Goal: Task Accomplishment & Management: Manage account settings

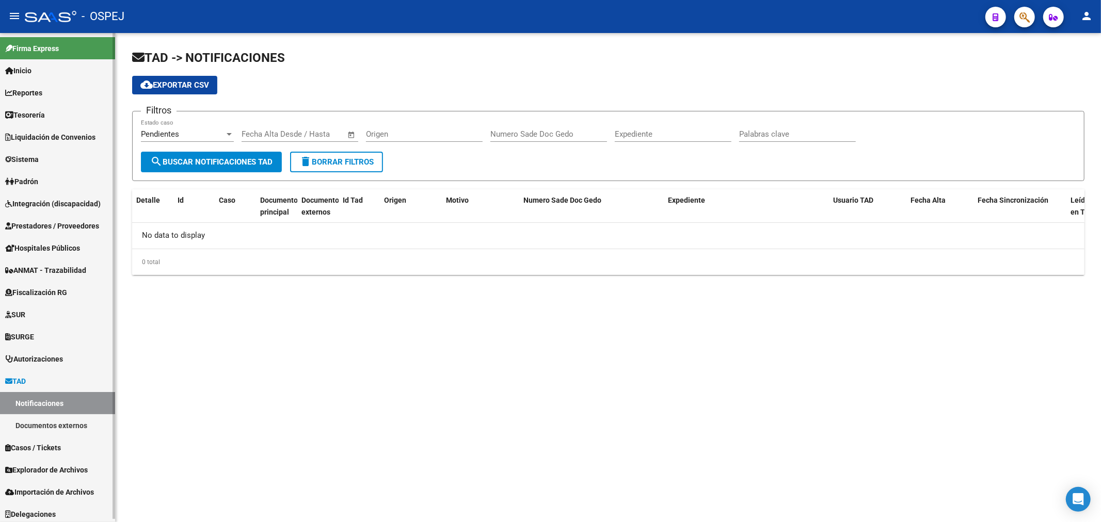
click at [70, 206] on span "Integración (discapacidad)" at bounding box center [52, 203] width 95 height 11
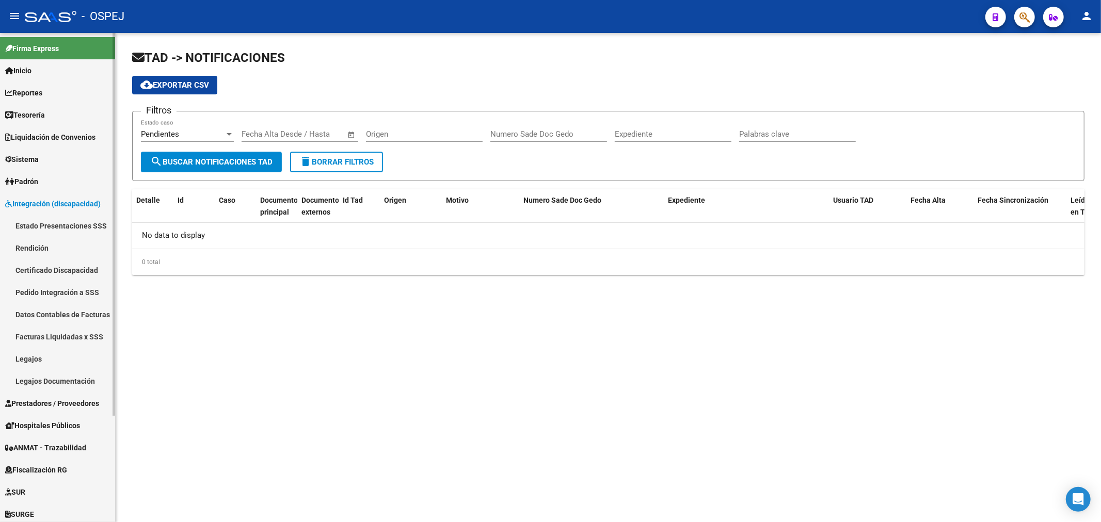
click at [81, 343] on link "Facturas Liquidadas x SSS" at bounding box center [57, 337] width 115 height 22
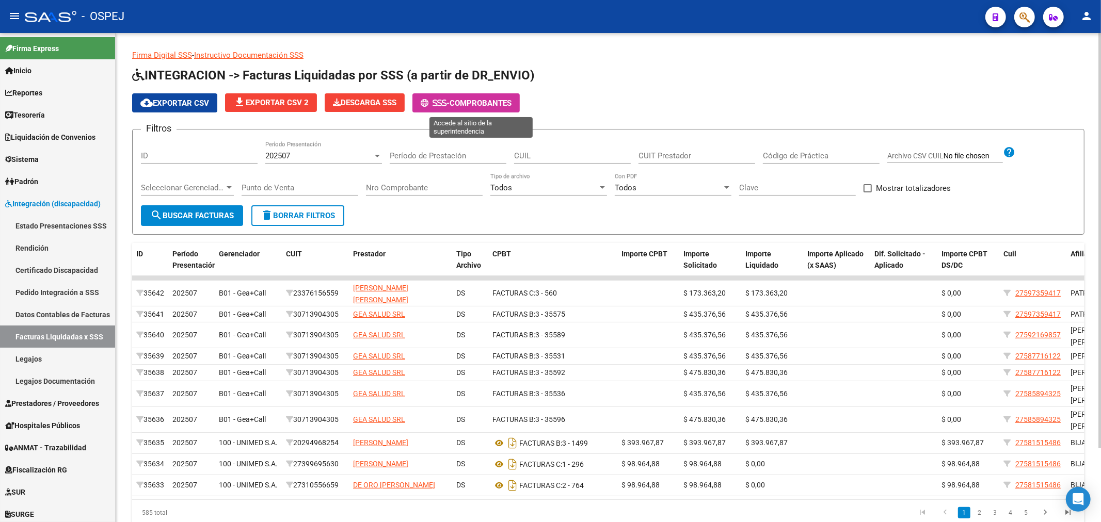
click at [492, 102] on span "Comprobantes" at bounding box center [480, 103] width 62 height 9
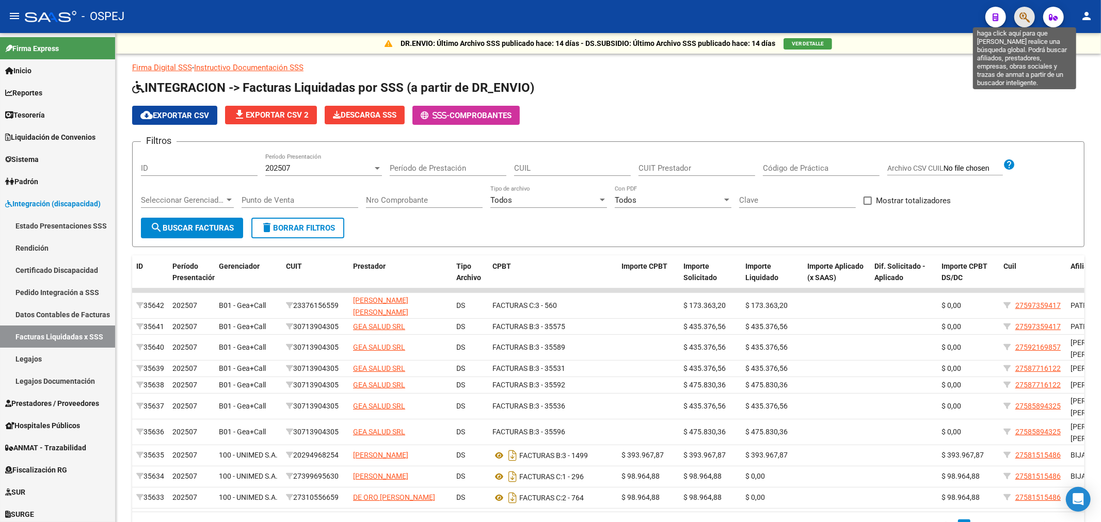
click at [1025, 14] on icon "button" at bounding box center [1024, 17] width 10 height 12
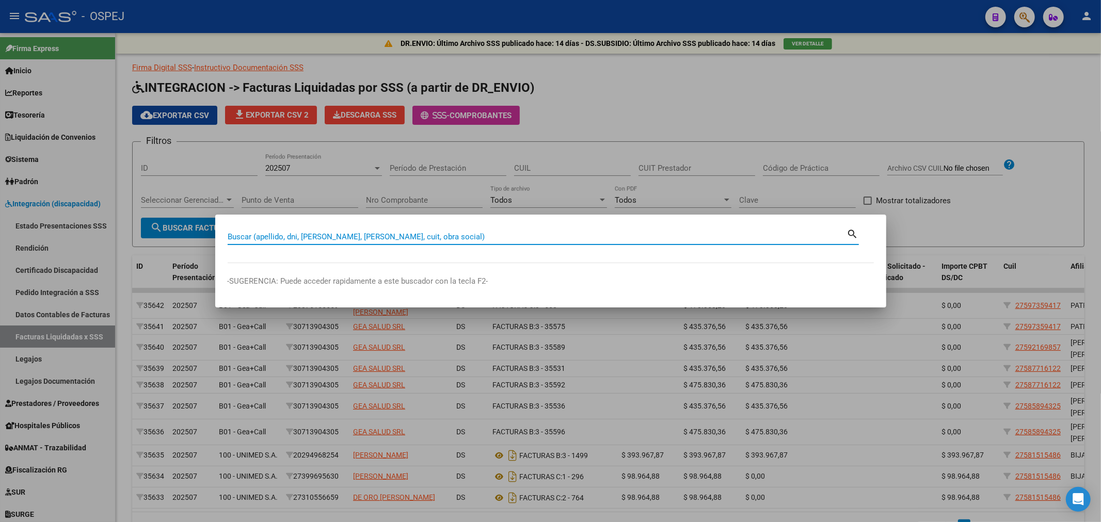
click at [522, 233] on input "Buscar (apellido, dni, [PERSON_NAME], [PERSON_NAME], cuit, obra social)" at bounding box center [537, 236] width 619 height 9
type input "20435086374"
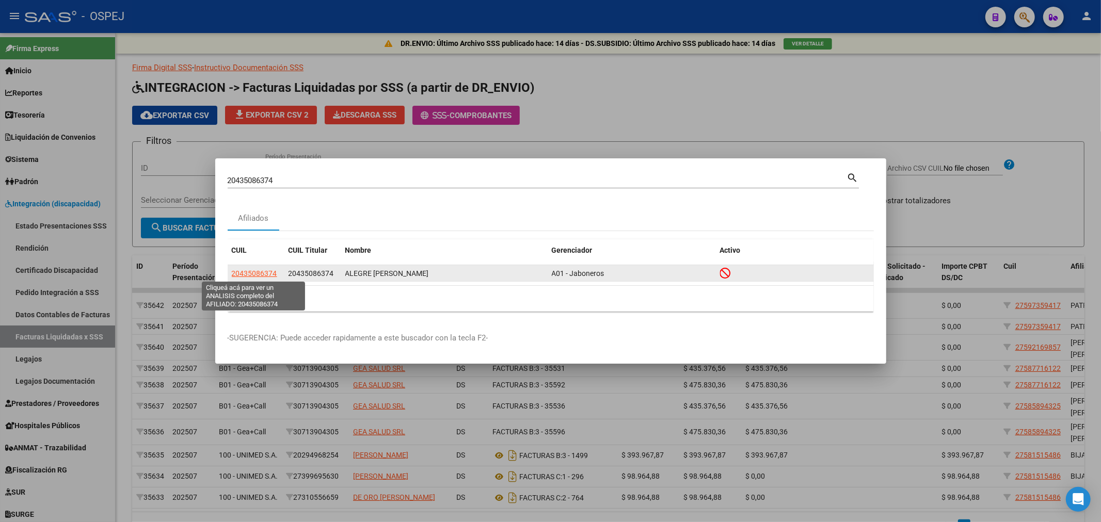
click at [260, 271] on span "20435086374" at bounding box center [254, 273] width 45 height 8
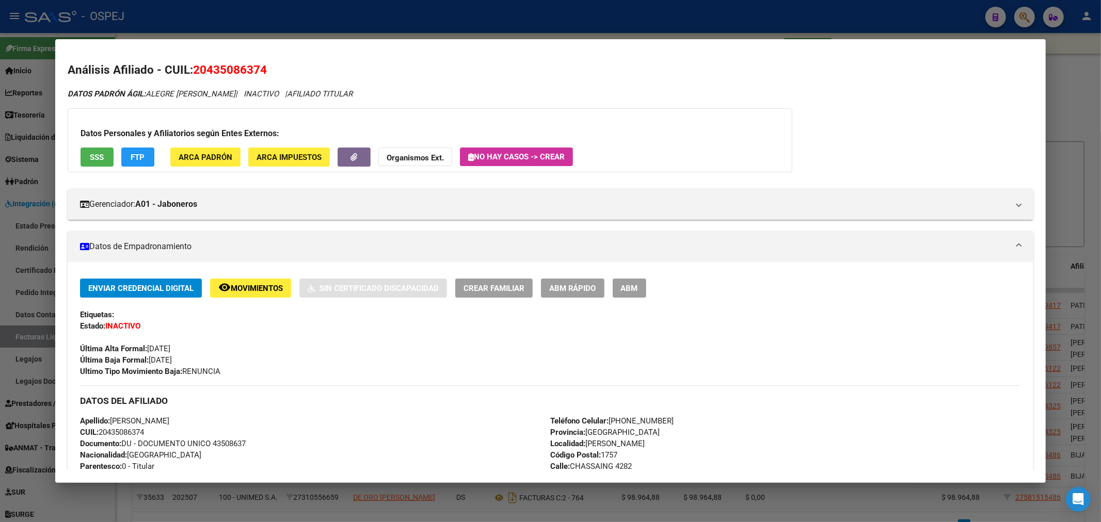
click at [94, 163] on button "SSS" at bounding box center [97, 157] width 33 height 19
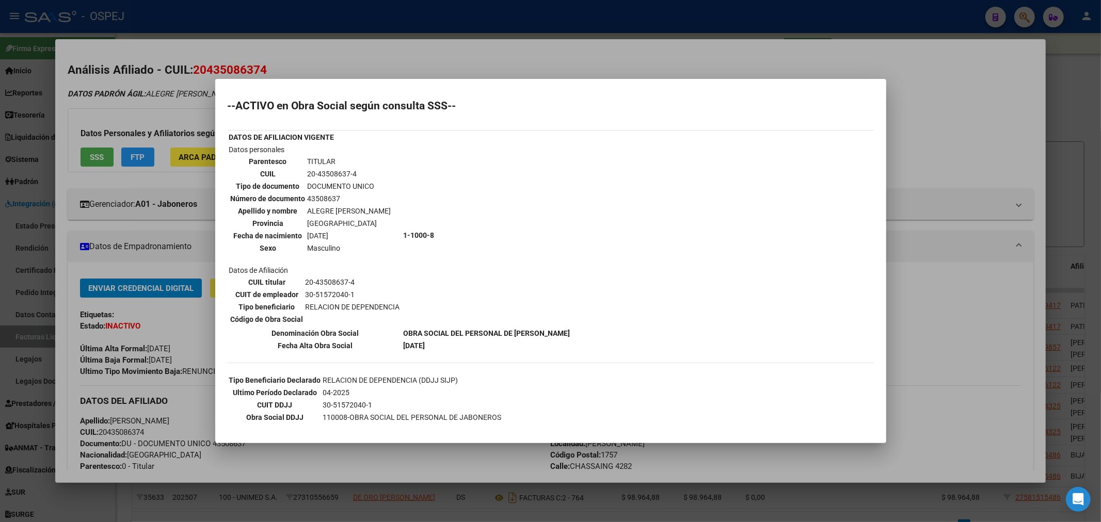
click at [330, 101] on h2 "--ACTIVO en Obra Social según consulta SSS--" at bounding box center [551, 106] width 646 height 10
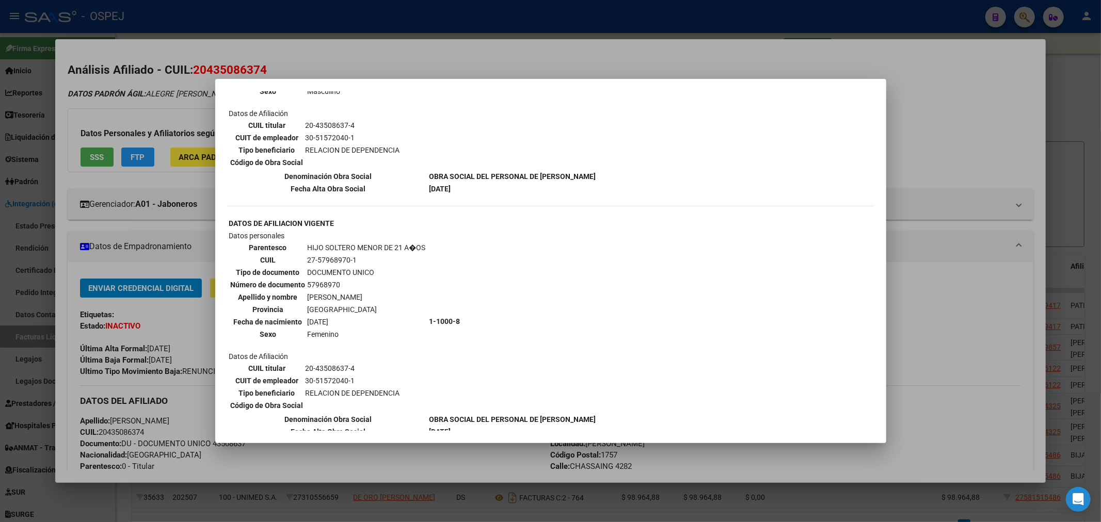
scroll to position [300, 0]
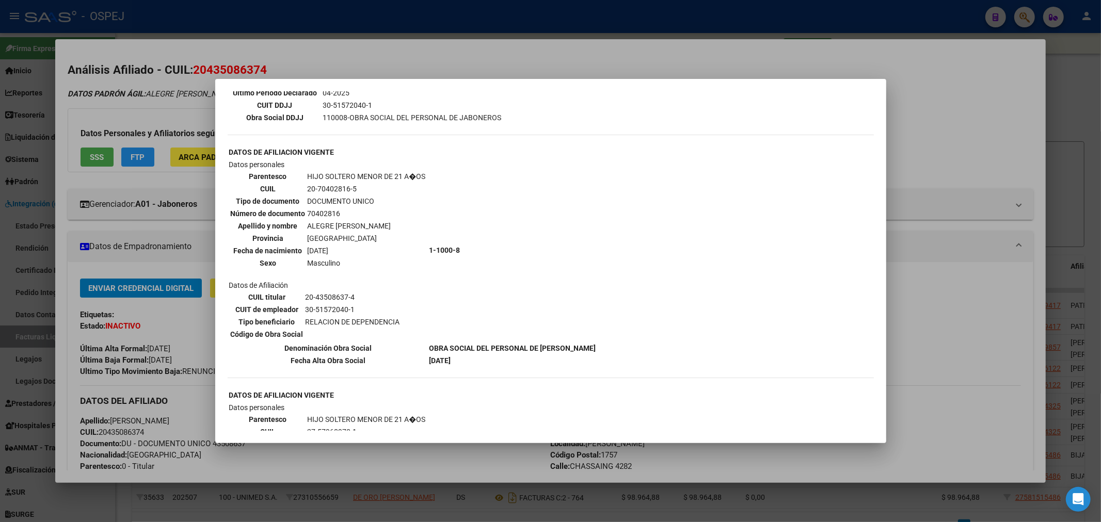
click at [150, 246] on div at bounding box center [550, 261] width 1101 height 522
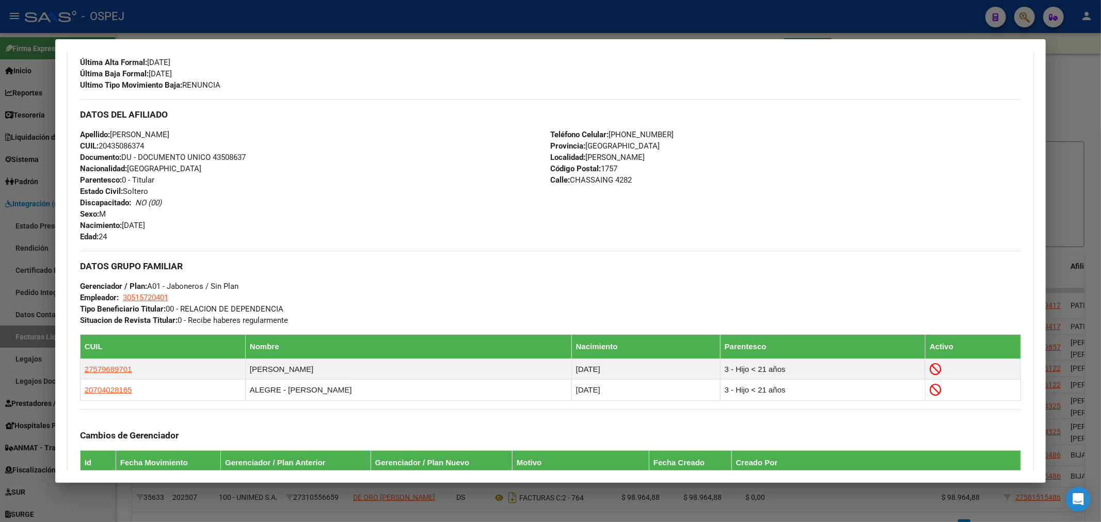
scroll to position [493, 0]
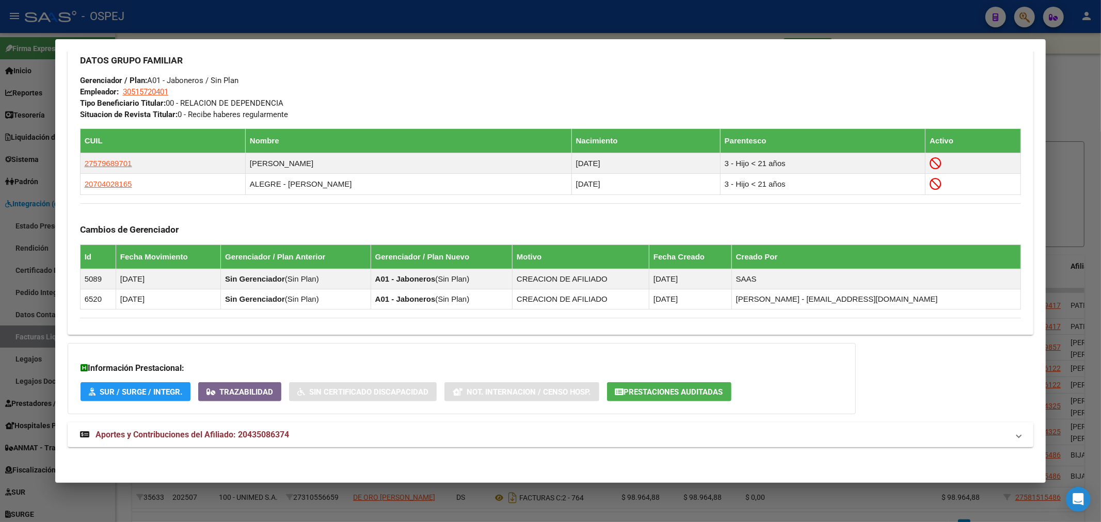
drag, startPoint x: 279, startPoint y: 439, endPoint x: 286, endPoint y: 413, distance: 26.3
click at [279, 439] on span "Aportes y Contribuciones del Afiliado: 20435086374" at bounding box center [192, 435] width 194 height 10
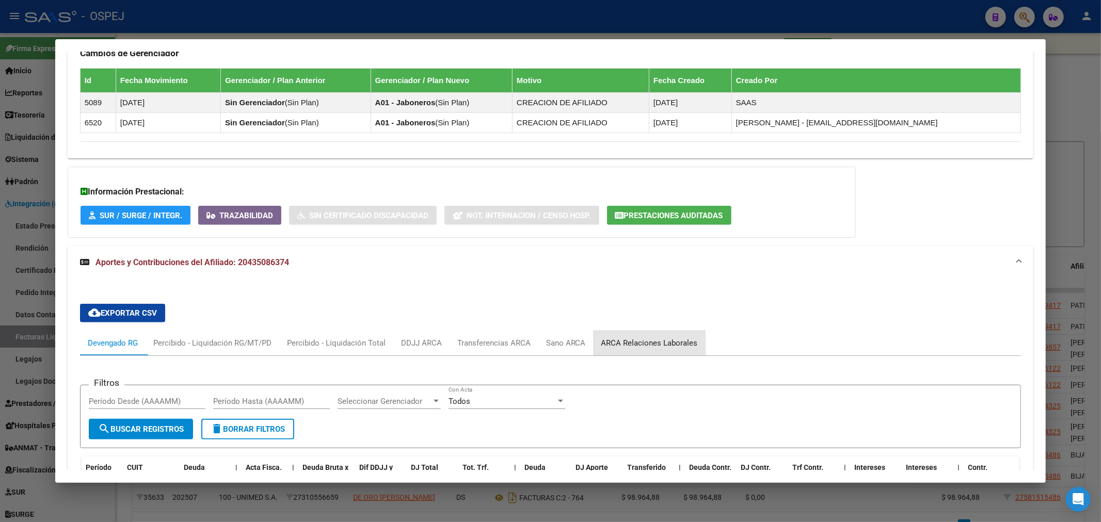
click at [664, 335] on div "ARCA Relaciones Laborales" at bounding box center [649, 343] width 112 height 25
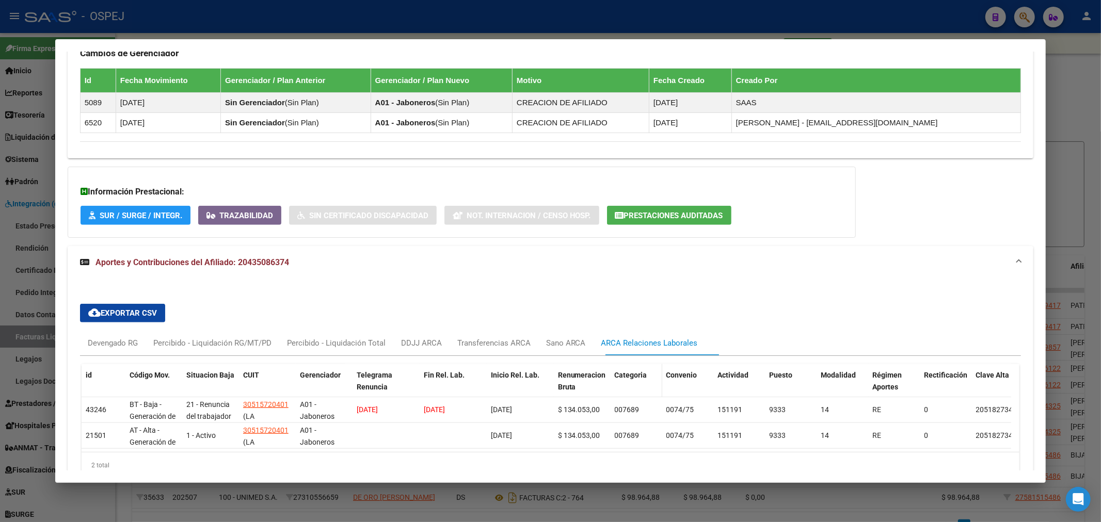
scroll to position [735, 0]
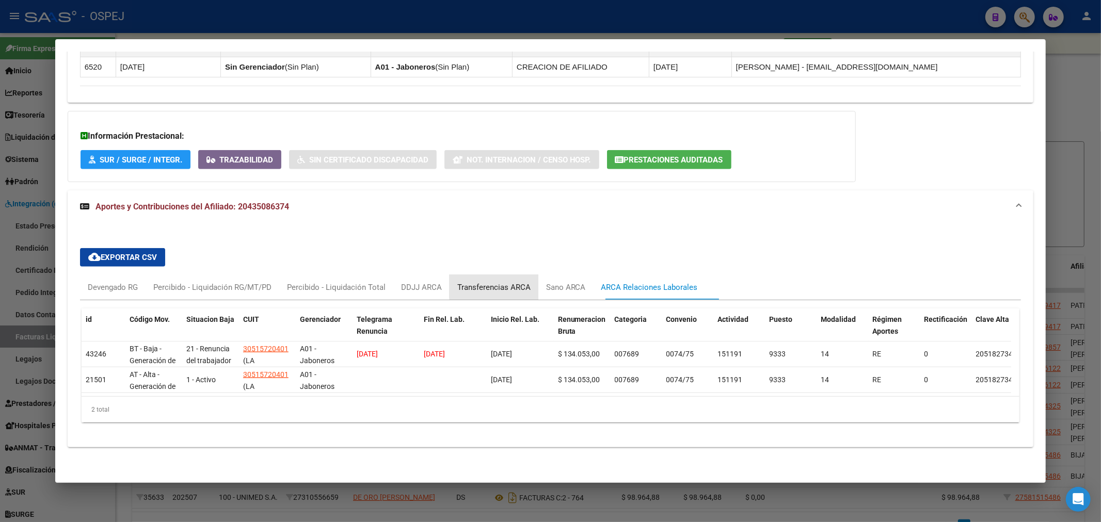
click at [538, 275] on div "Transferencias ARCA" at bounding box center [493, 287] width 89 height 25
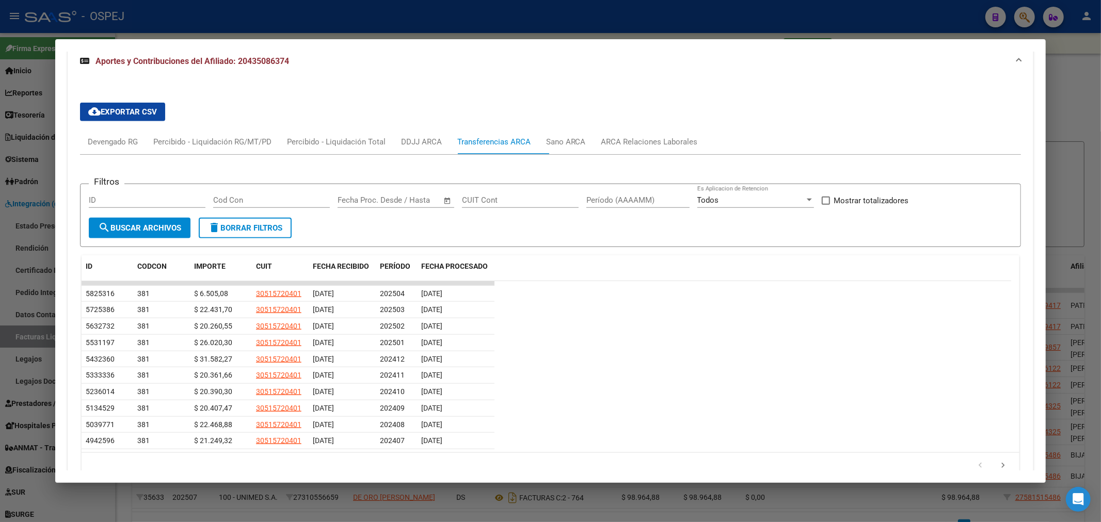
scroll to position [641, 0]
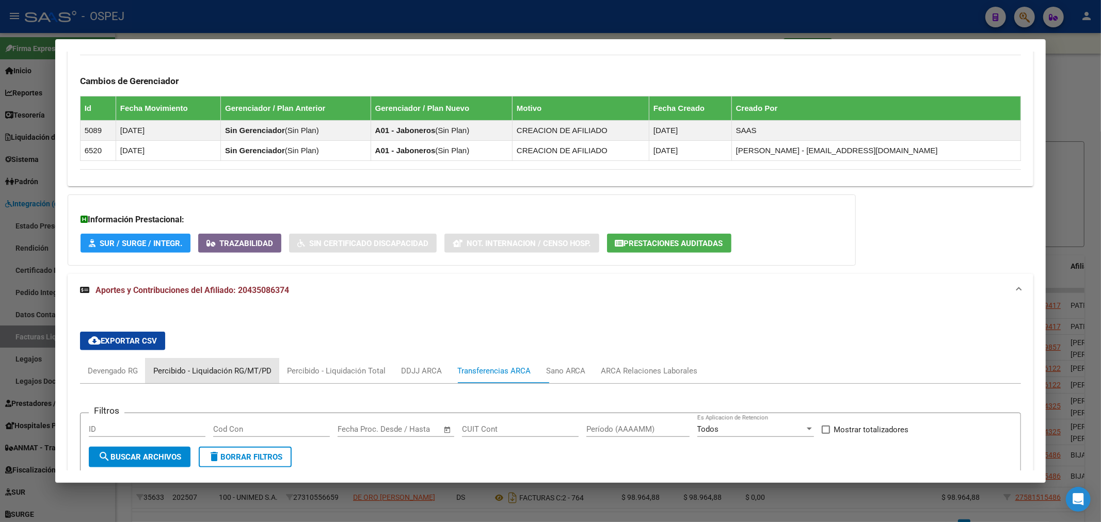
click at [213, 382] on div "Percibido - Liquidación RG/MT/PD" at bounding box center [213, 371] width 134 height 25
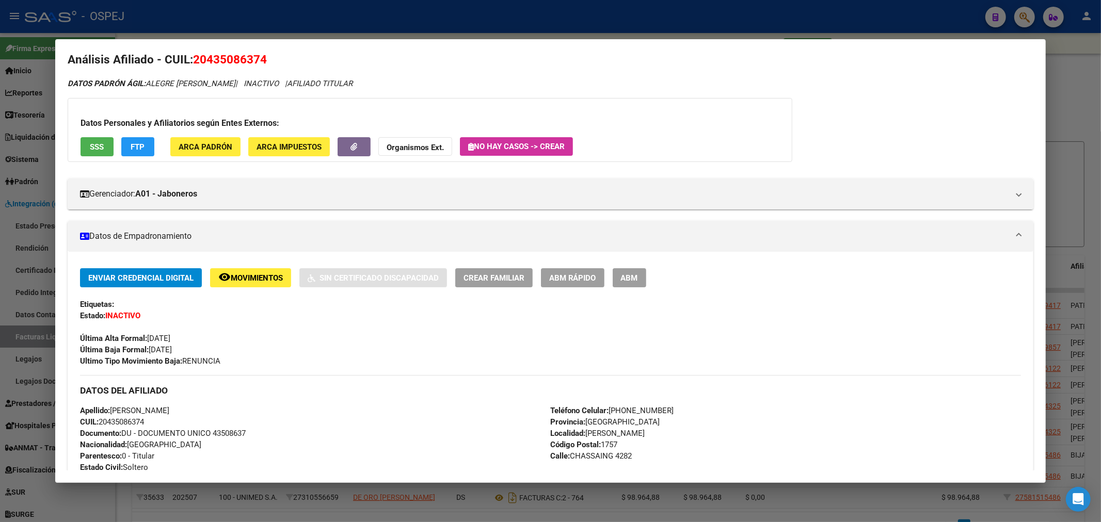
scroll to position [0, 0]
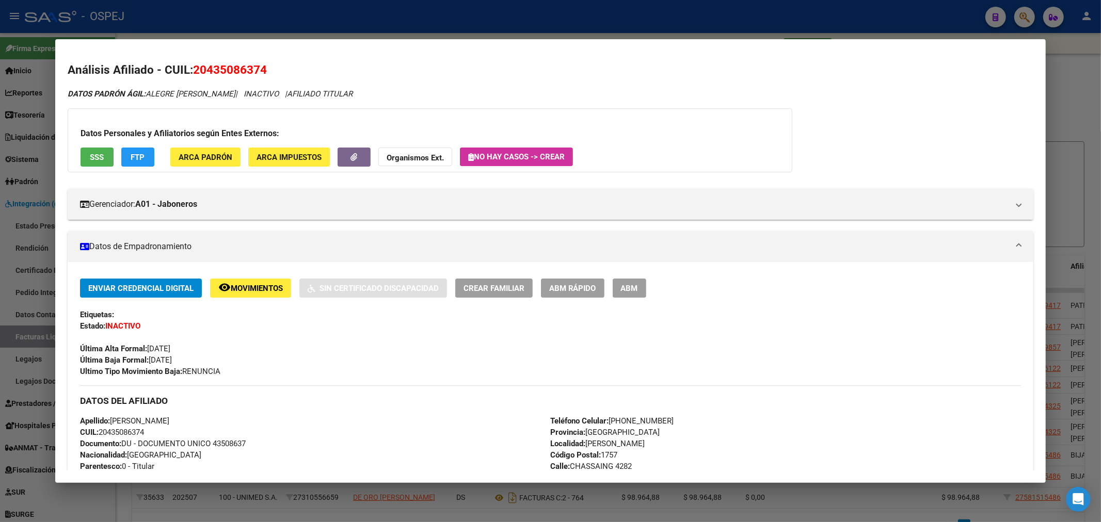
click at [202, 371] on span "Ultimo Tipo Movimiento Baja: RENUNCIA" at bounding box center [150, 371] width 140 height 9
click at [223, 71] on span "20435086374" at bounding box center [230, 69] width 74 height 13
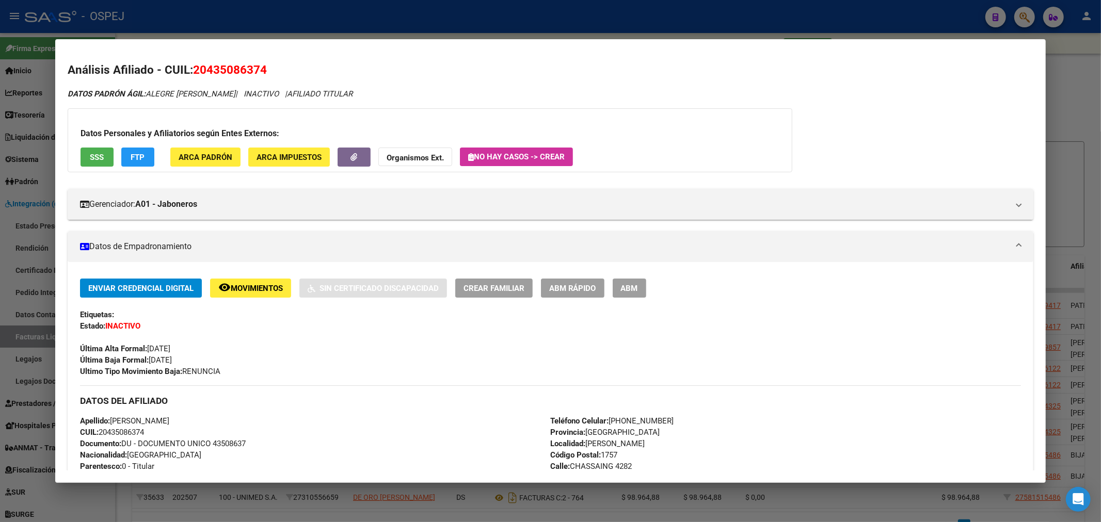
click at [223, 71] on span "20435086374" at bounding box center [230, 69] width 74 height 13
copy span "20435086374"
click at [323, 16] on div at bounding box center [550, 261] width 1101 height 522
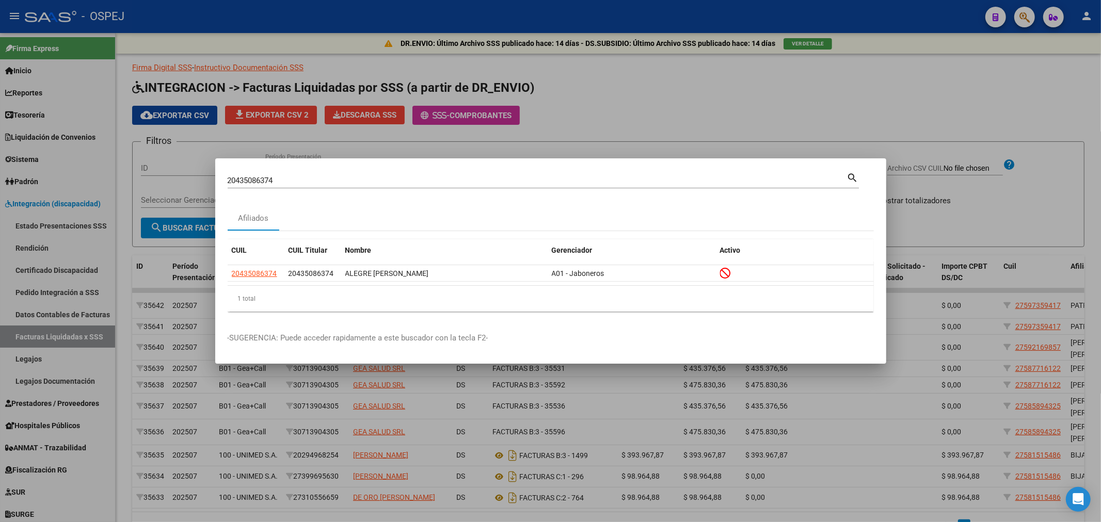
click at [639, 134] on div at bounding box center [550, 261] width 1101 height 522
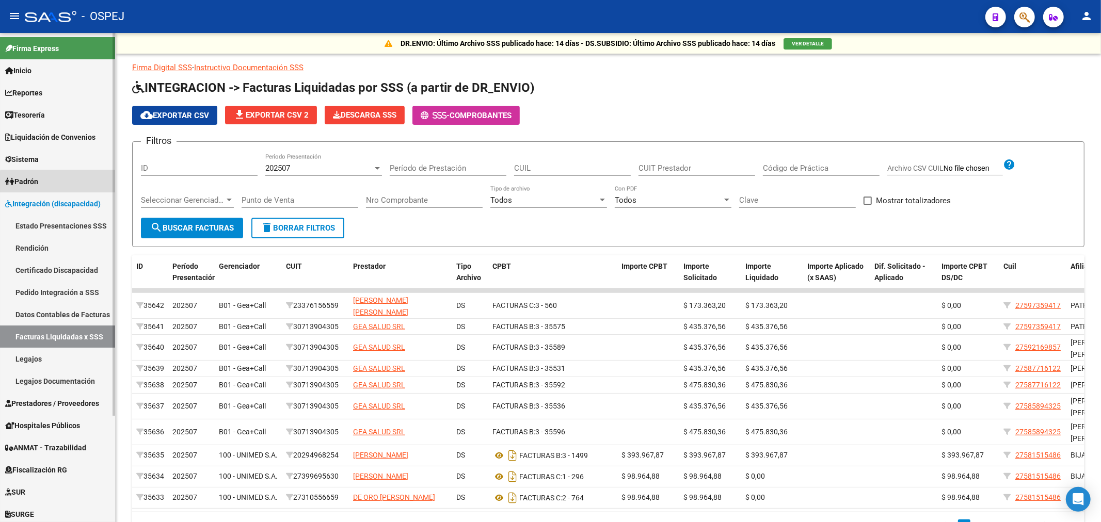
click at [62, 185] on link "Padrón" at bounding box center [57, 181] width 115 height 22
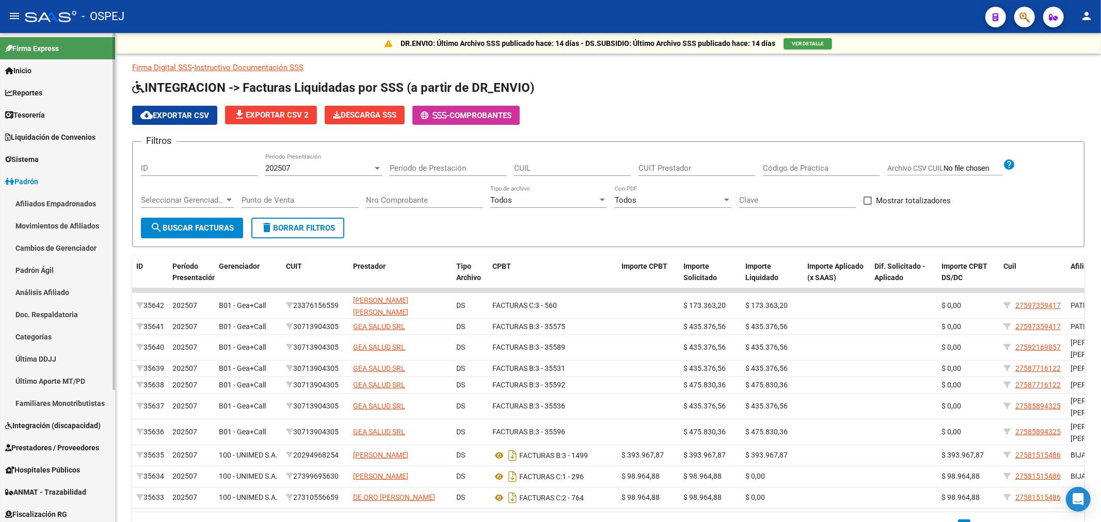
click at [68, 200] on link "Afiliados Empadronados" at bounding box center [57, 203] width 115 height 22
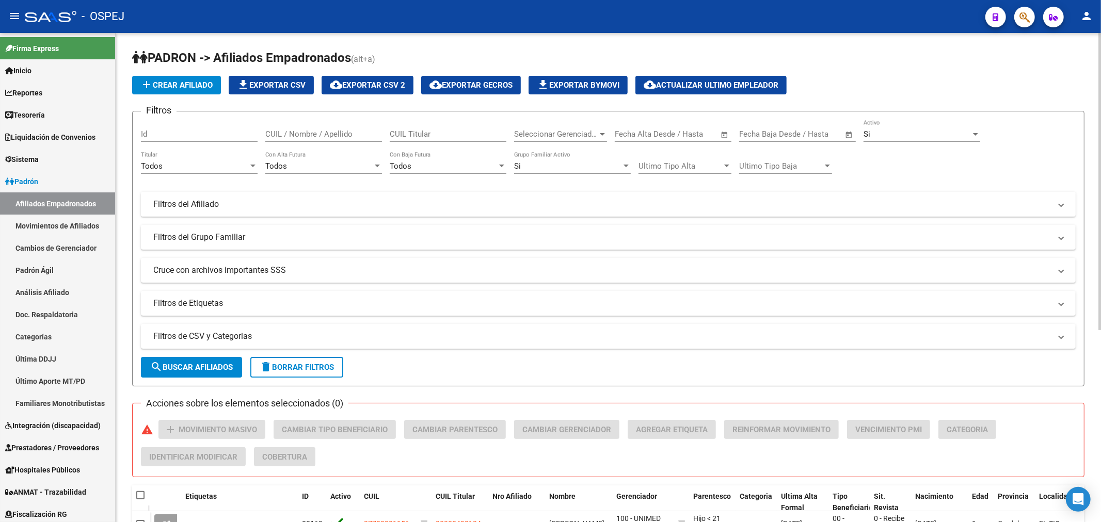
click at [250, 204] on mat-panel-title "Filtros del Afiliado" at bounding box center [601, 204] width 897 height 11
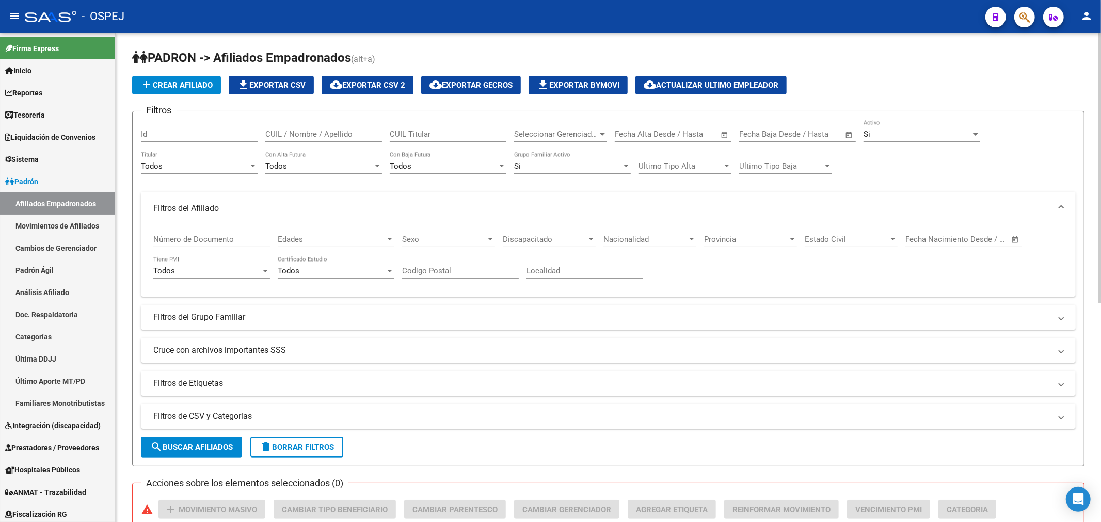
click at [344, 321] on mat-panel-title "Filtros del Grupo Familiar" at bounding box center [601, 317] width 897 height 11
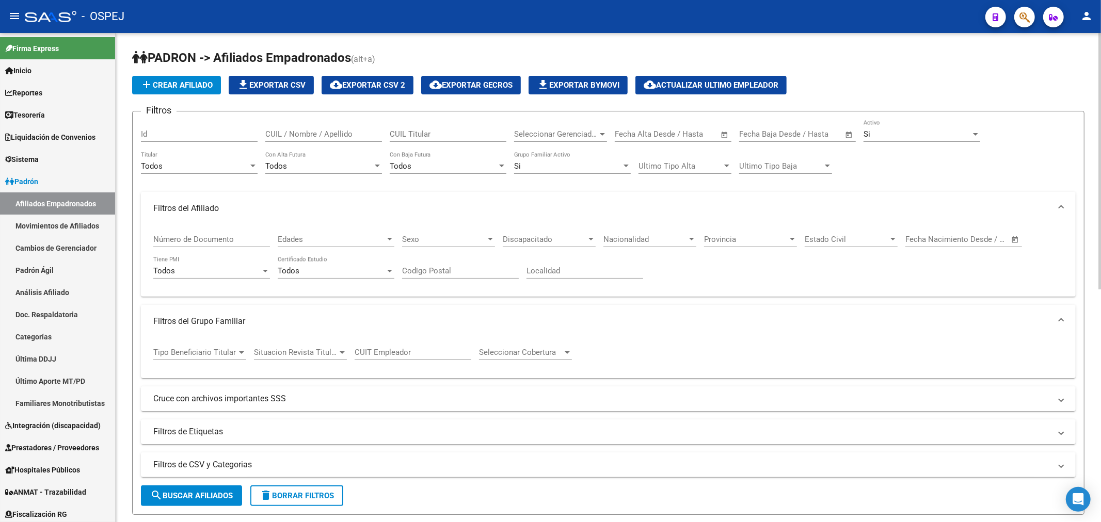
click at [216, 360] on div "Tipo Beneficiario Titular Tipo Beneficiario Titular" at bounding box center [199, 349] width 93 height 22
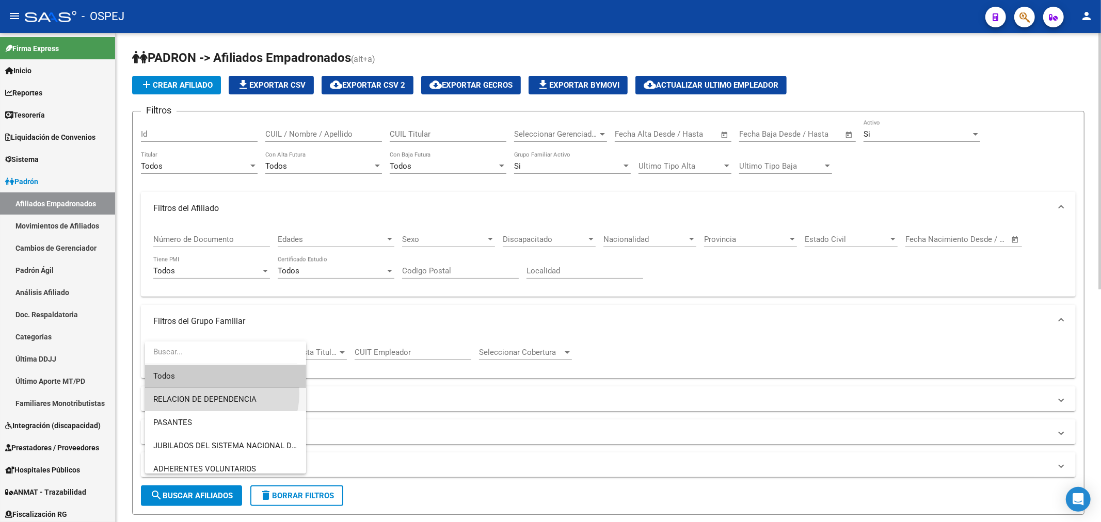
drag, startPoint x: 219, startPoint y: 394, endPoint x: 410, endPoint y: 356, distance: 194.1
click at [224, 392] on span "RELACION DE DEPENDENCIA" at bounding box center [225, 399] width 144 height 23
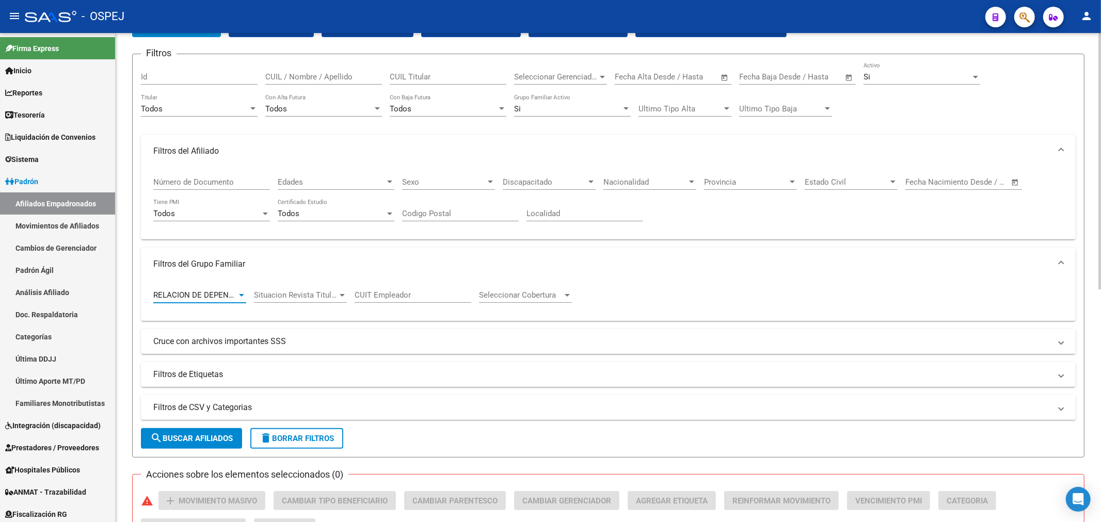
scroll to position [115, 0]
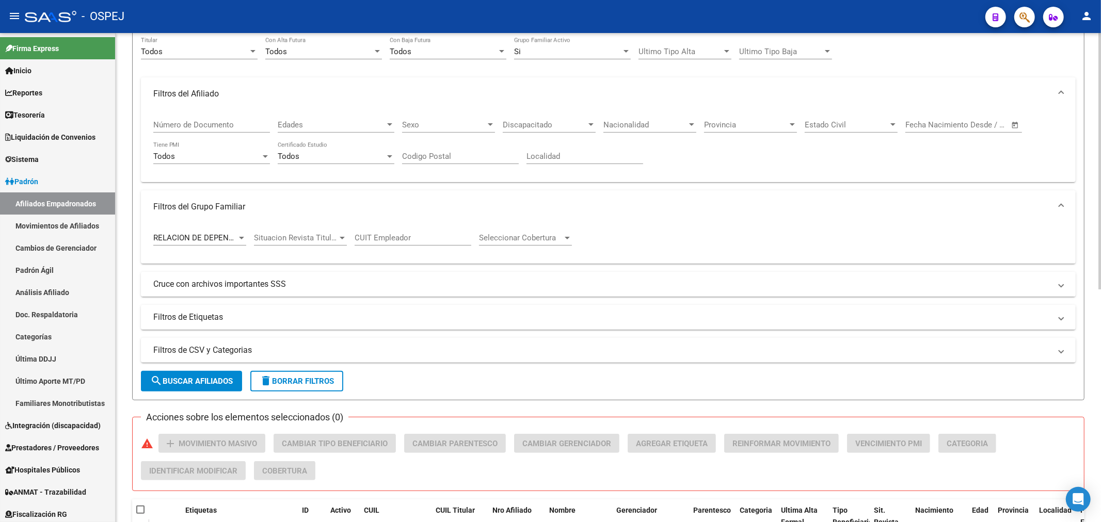
click at [312, 279] on mat-expansion-panel-header "Cruce con archivos importantes SSS" at bounding box center [608, 284] width 935 height 25
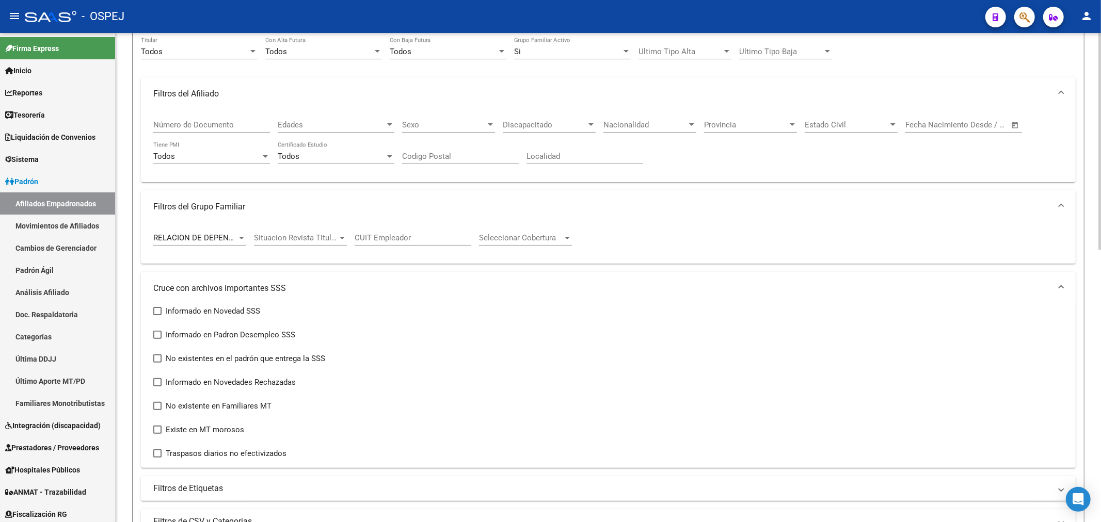
click at [314, 282] on mat-expansion-panel-header "Cruce con archivos importantes SSS" at bounding box center [608, 288] width 935 height 33
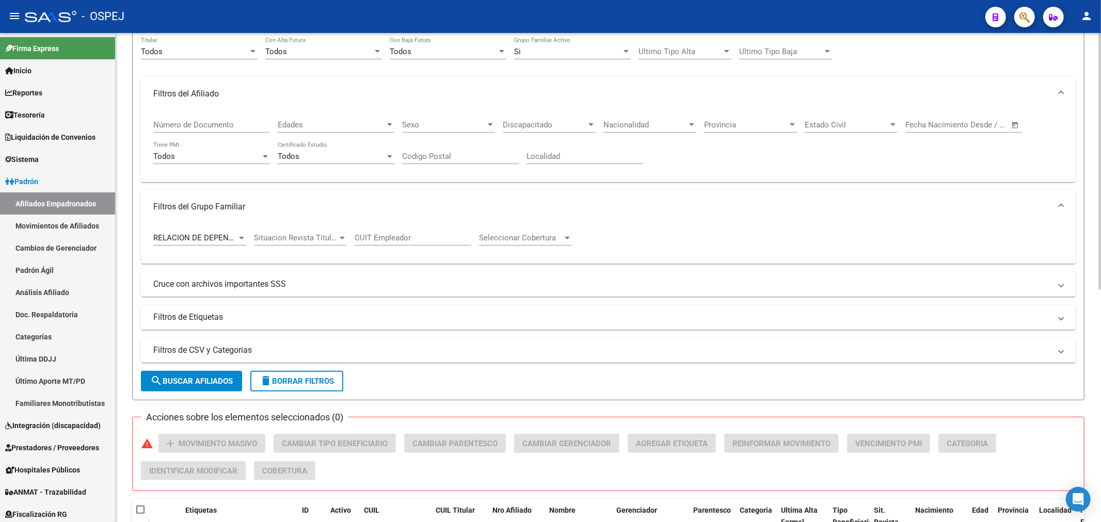
scroll to position [0, 0]
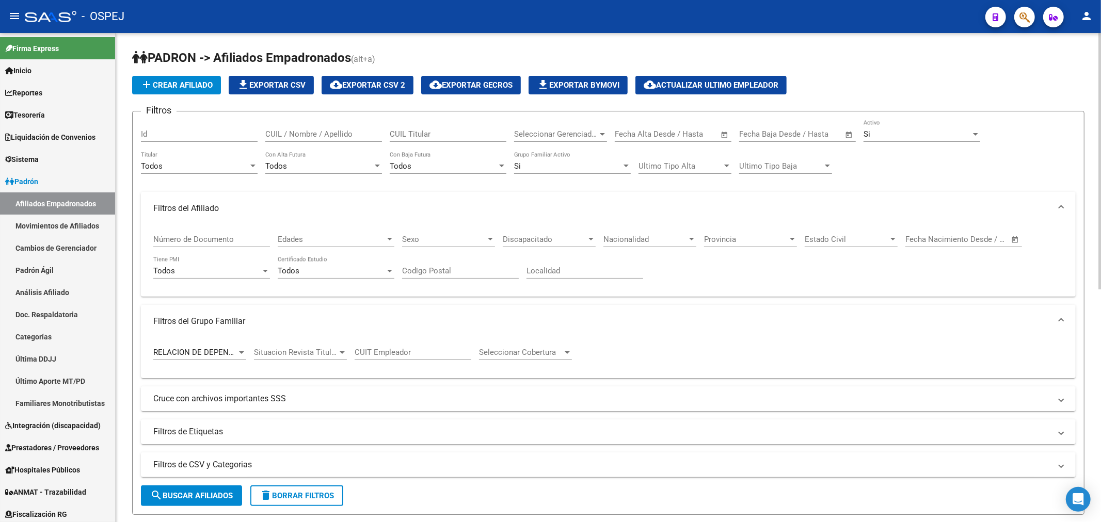
click at [228, 175] on div "Todos Titular" at bounding box center [199, 168] width 117 height 32
click at [191, 168] on div "Todos" at bounding box center [194, 166] width 107 height 9
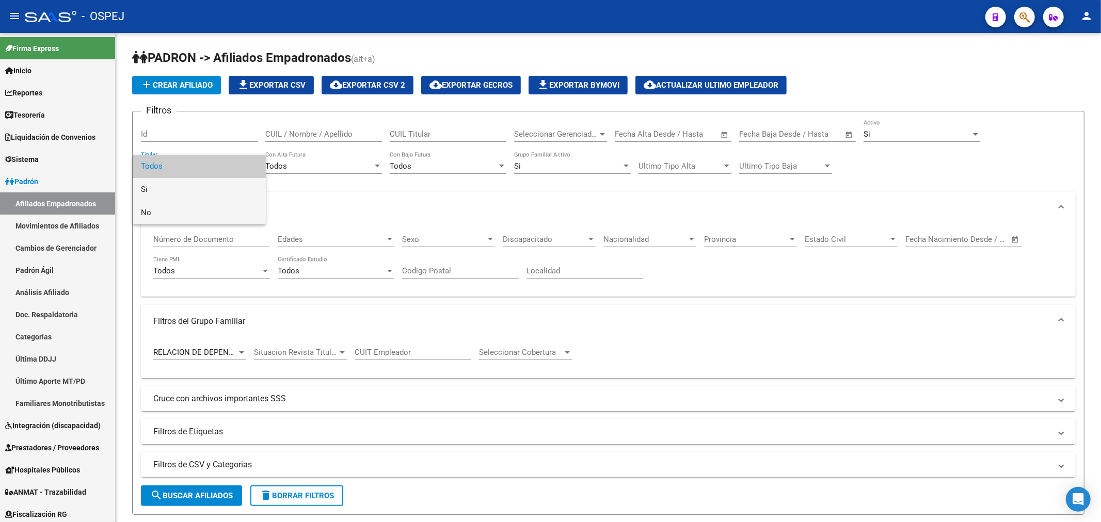
drag, startPoint x: 181, startPoint y: 202, endPoint x: 186, endPoint y: 191, distance: 11.8
click at [186, 191] on div "Todos Si No" at bounding box center [199, 190] width 133 height 70
click at [192, 184] on span "Si" at bounding box center [199, 189] width 117 height 23
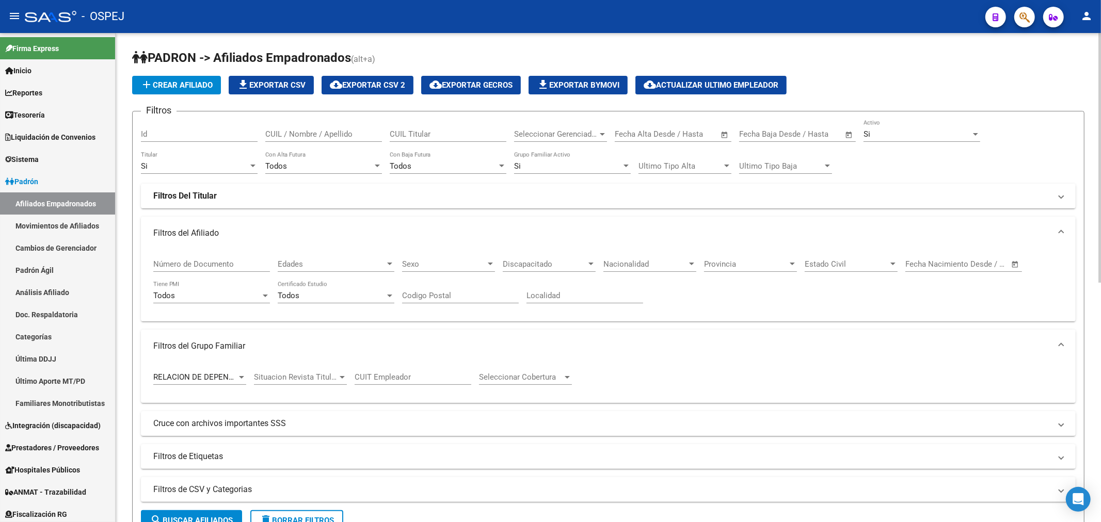
drag, startPoint x: 241, startPoint y: 197, endPoint x: 590, endPoint y: 223, distance: 349.9
click at [259, 197] on mat-panel-title "Filtros Del Titular" at bounding box center [601, 195] width 897 height 11
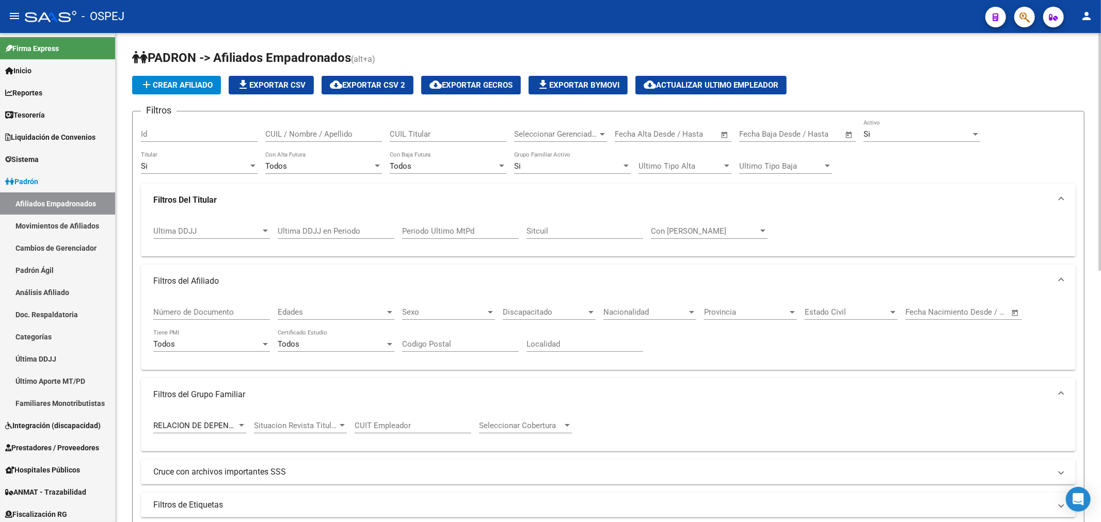
click at [479, 224] on div "Periodo Ultimo MtPd" at bounding box center [460, 228] width 117 height 22
click at [348, 229] on input "Ultima DDJJ en Periodo" at bounding box center [336, 231] width 117 height 9
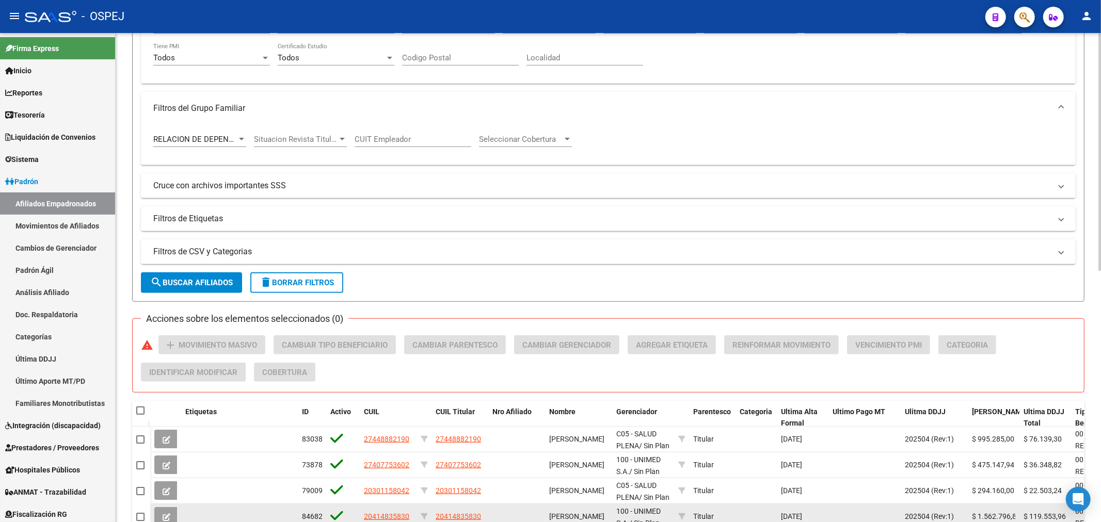
scroll to position [516, 0]
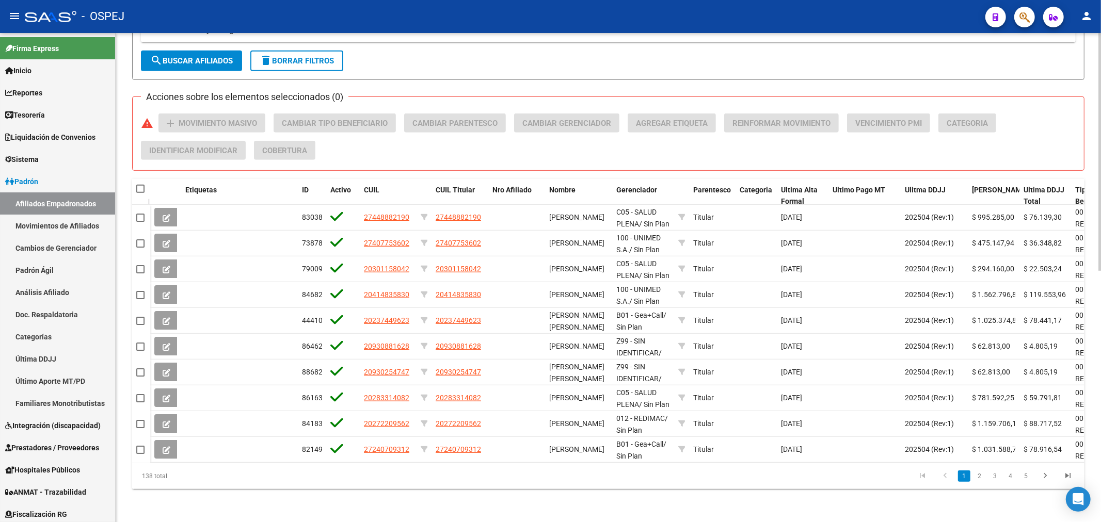
type input "202504"
click at [199, 57] on span "search Buscar Afiliados" at bounding box center [191, 60] width 83 height 9
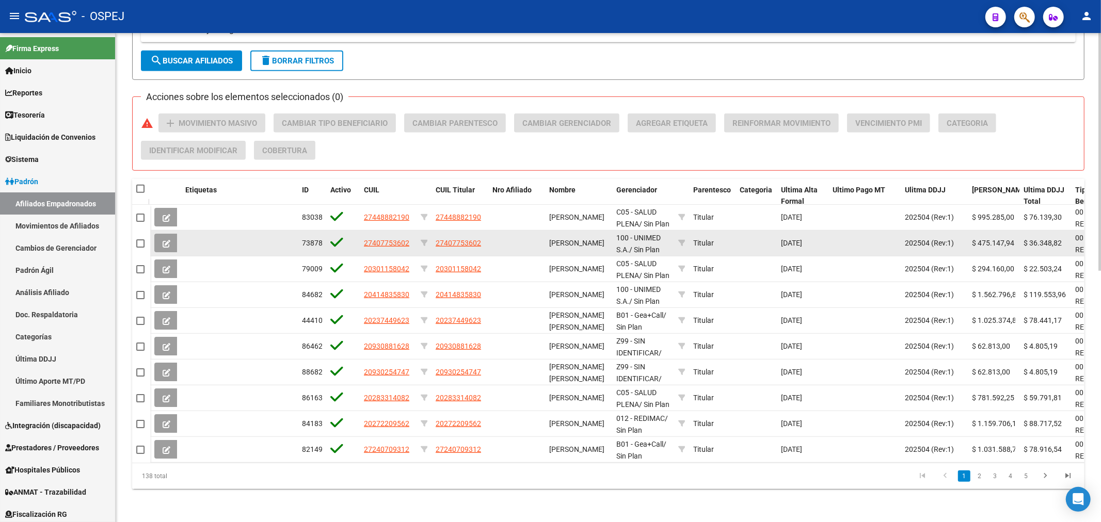
scroll to position [517, 0]
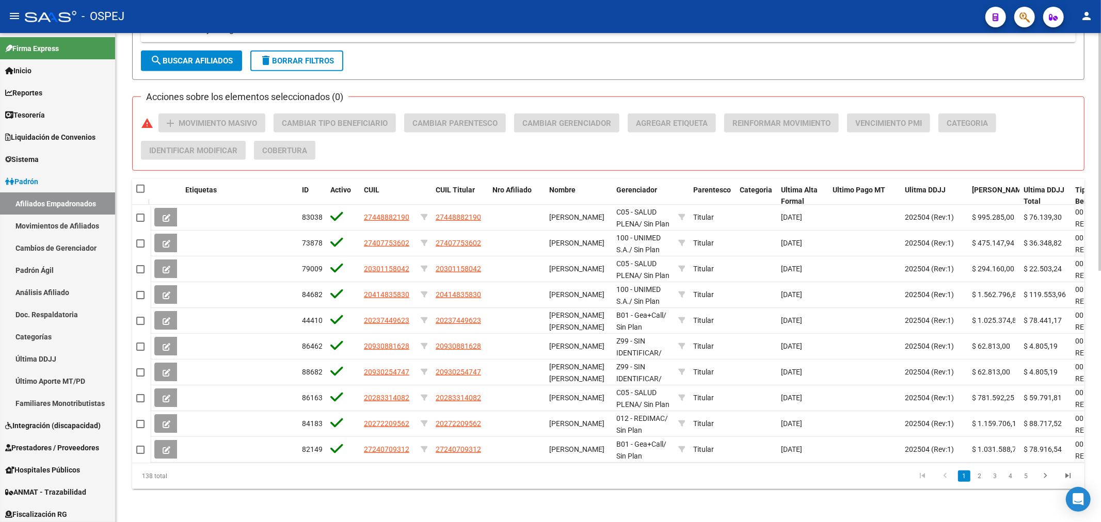
drag, startPoint x: 703, startPoint y: 463, endPoint x: 814, endPoint y: 473, distance: 111.4
click at [1036, 435] on datatable-body "83038 27448882190 27448882190 ACEVEDO MAURICIO NAHUEL C05 - SALUD PLENA / Sin P…" at bounding box center [608, 334] width 952 height 258
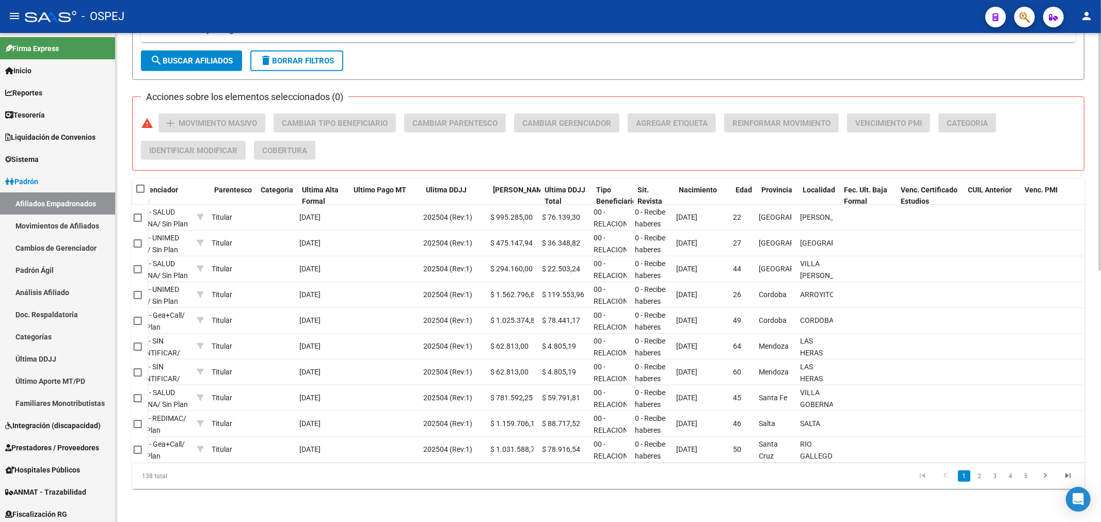
scroll to position [0, 0]
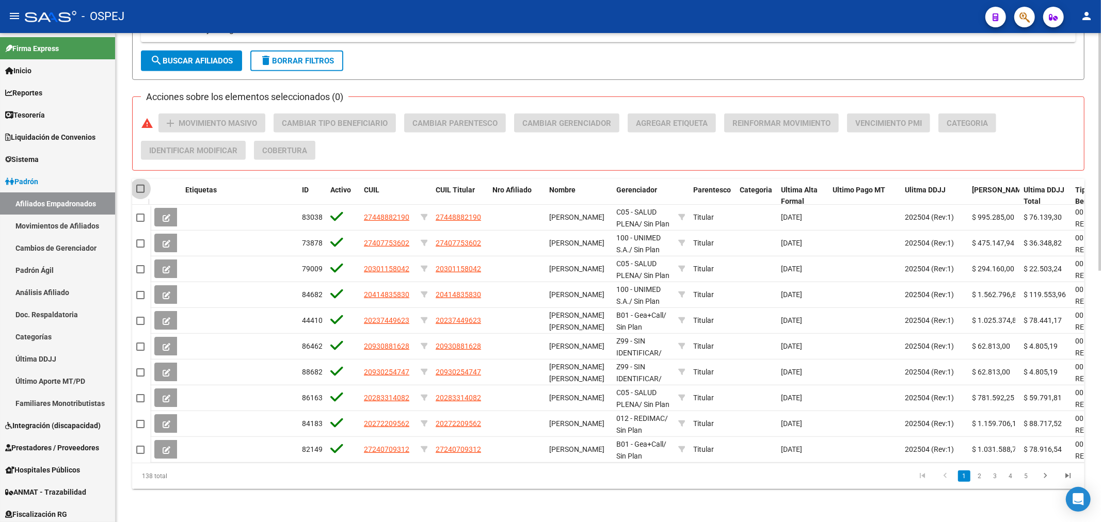
click at [138, 185] on span at bounding box center [140, 189] width 8 height 8
click at [140, 193] on input "checkbox" at bounding box center [140, 193] width 1 height 1
checkbox input "true"
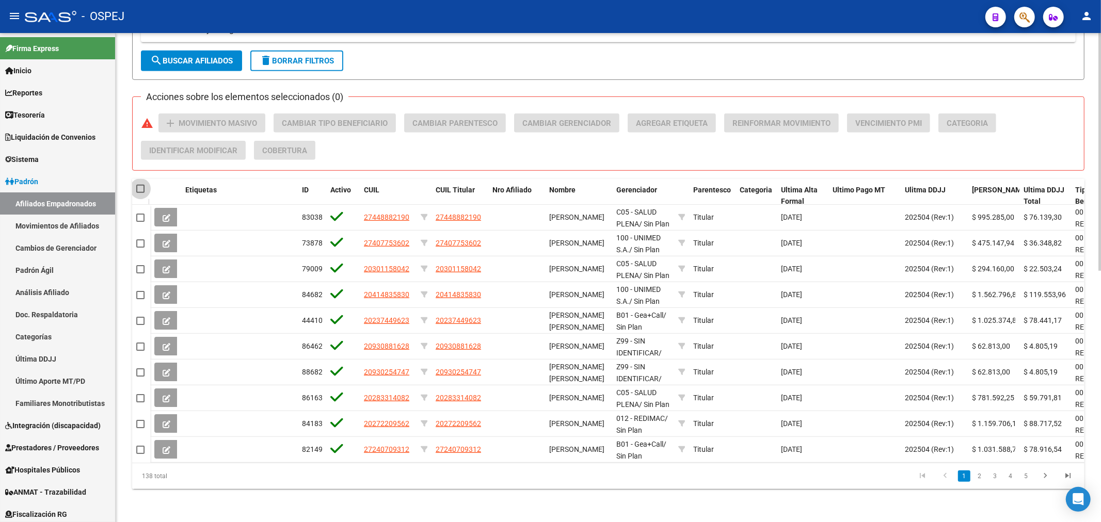
checkbox input "true"
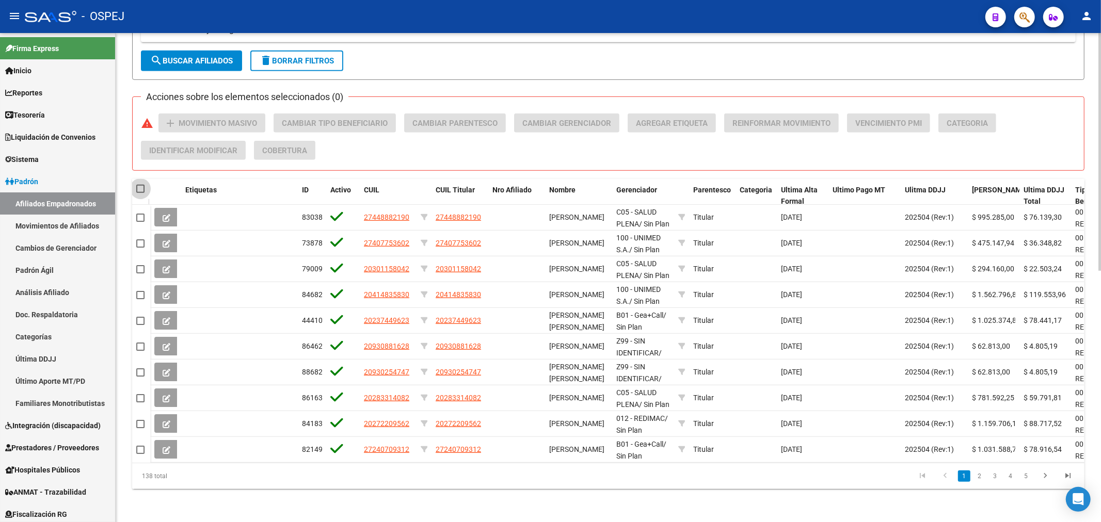
checkbox input "true"
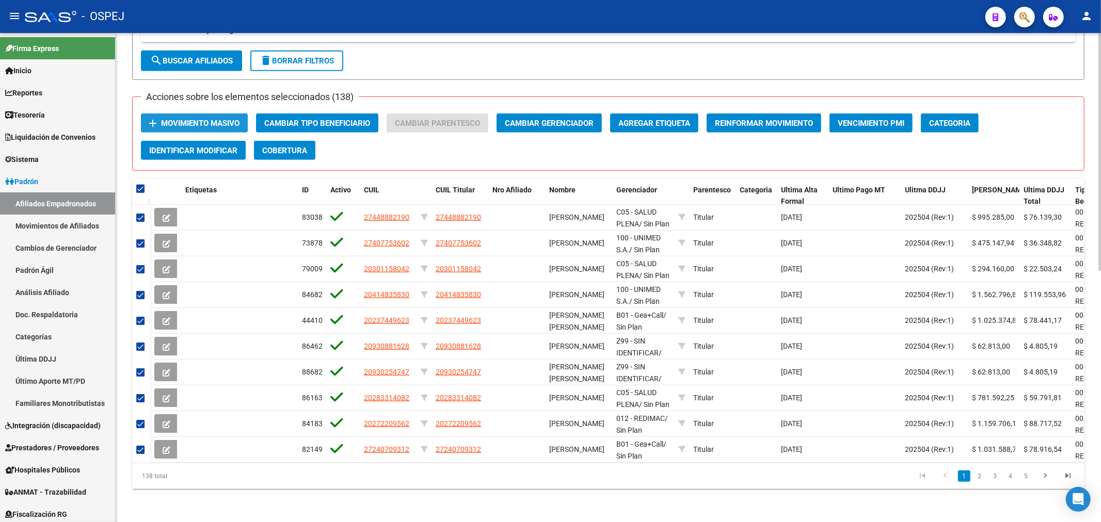
click at [210, 119] on span "Movimiento Masivo" at bounding box center [200, 123] width 78 height 9
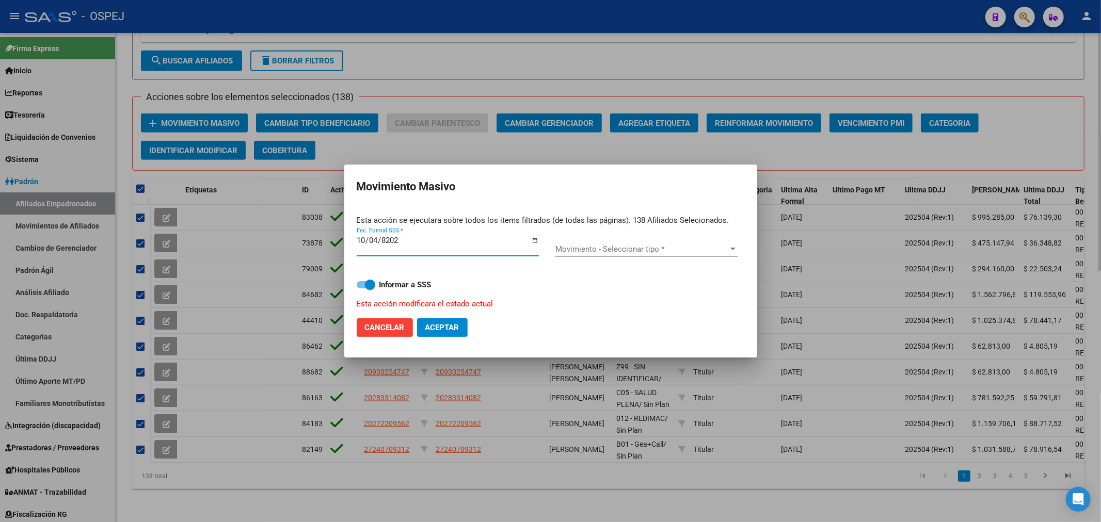
type input "2025-10-04"
click at [365, 243] on input "2025-10-04" at bounding box center [448, 244] width 182 height 17
click at [361, 240] on input "2025-10-04" at bounding box center [448, 244] width 182 height 17
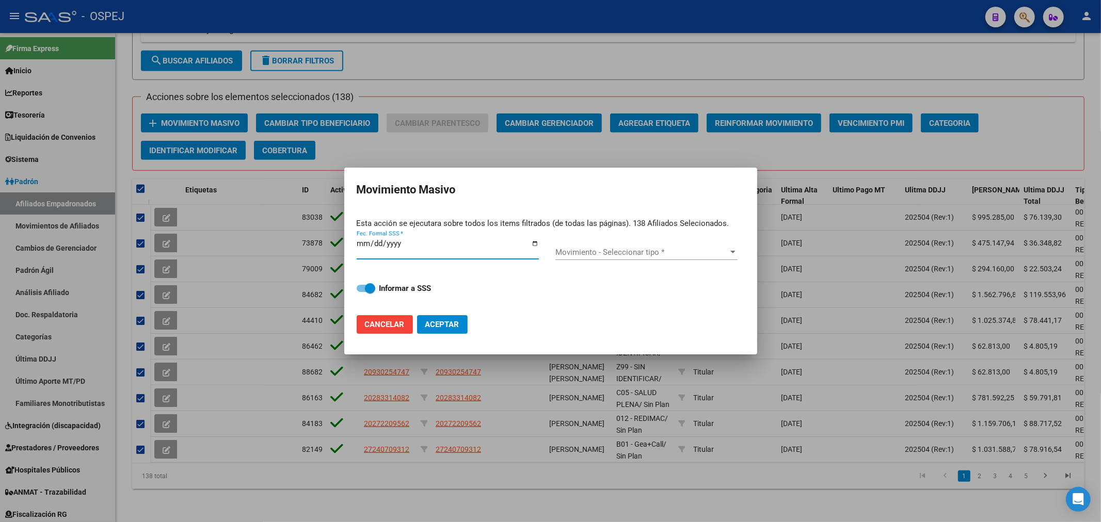
type input "2025-10-01"
type input "2025-08-01"
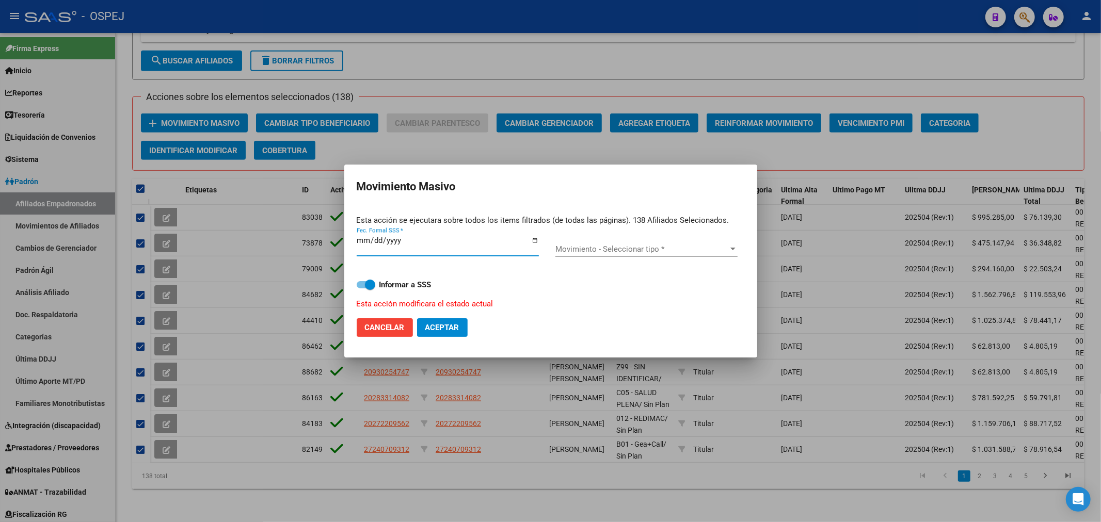
click at [616, 243] on div "Movimiento - Seleccionar tipo * Movimiento - Seleccionar tipo *" at bounding box center [646, 249] width 182 height 15
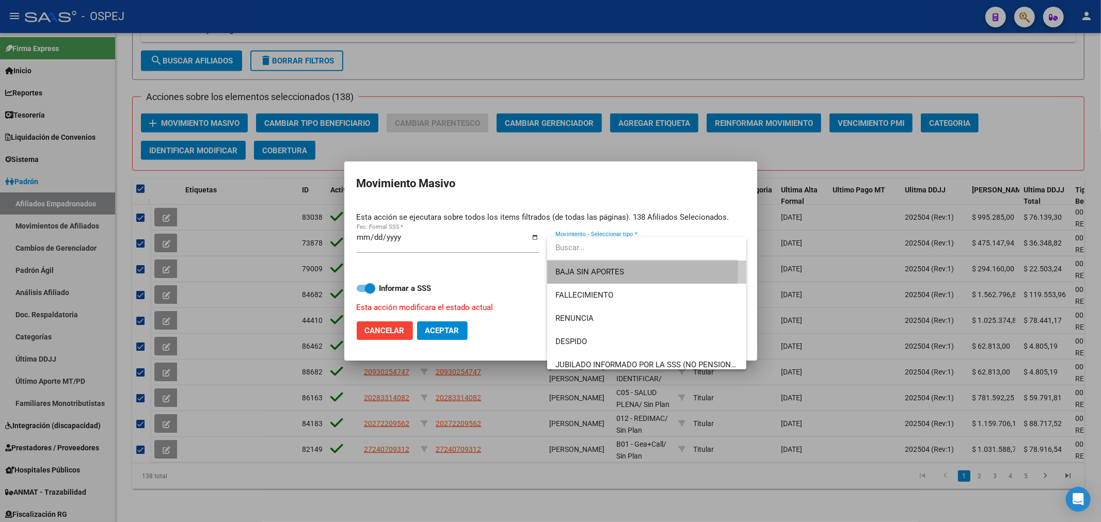
drag, startPoint x: 633, startPoint y: 270, endPoint x: 478, endPoint y: 293, distance: 156.9
click at [631, 270] on span "BAJA SIN APORTES" at bounding box center [646, 272] width 182 height 23
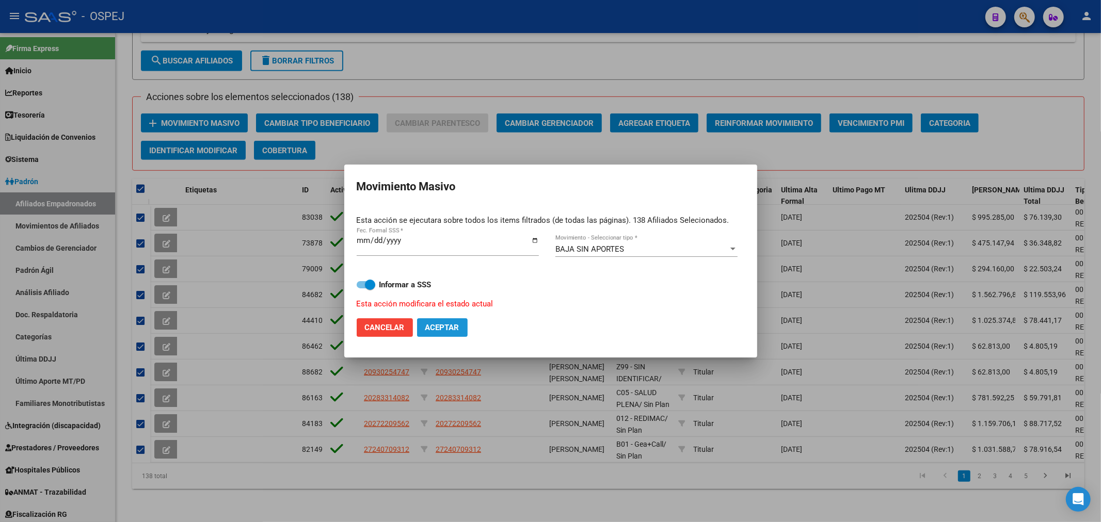
click at [446, 334] on button "Aceptar" at bounding box center [442, 327] width 51 height 19
checkbox input "false"
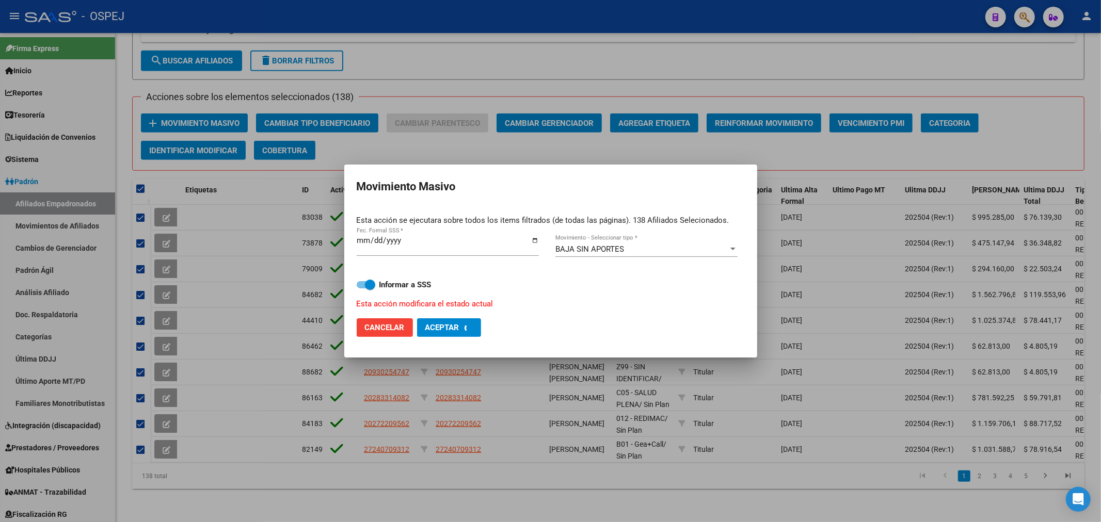
checkbox input "false"
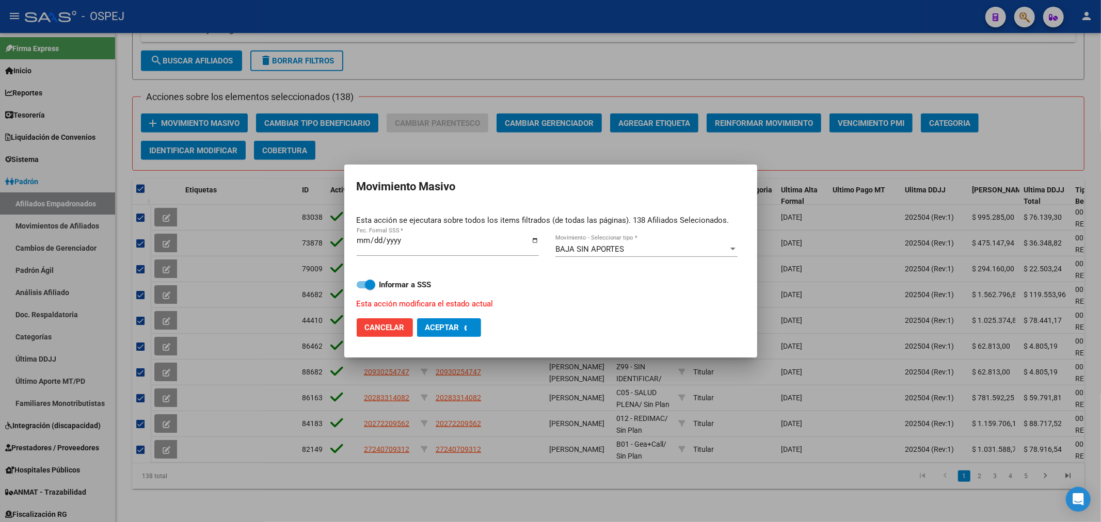
checkbox input "false"
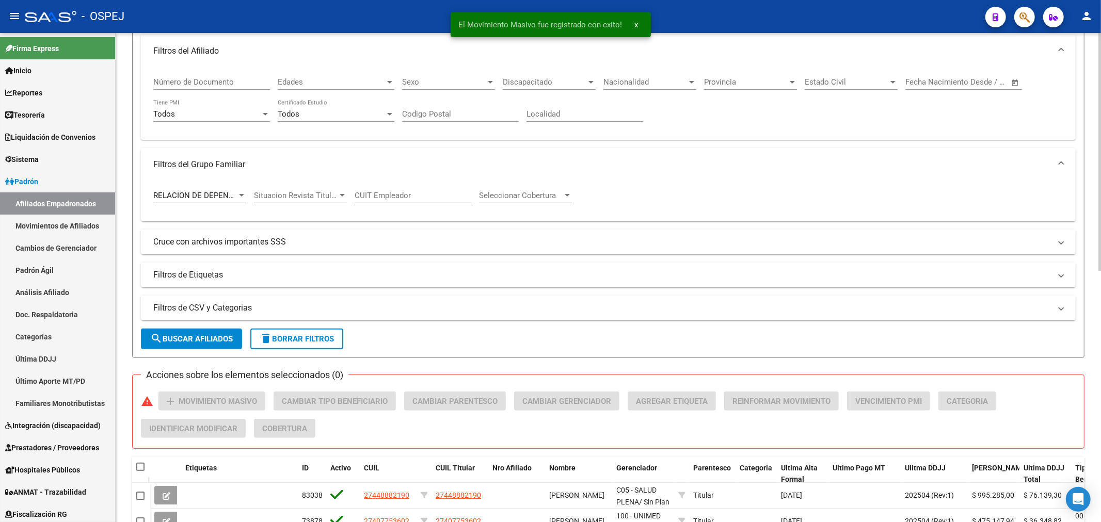
scroll to position [1, 0]
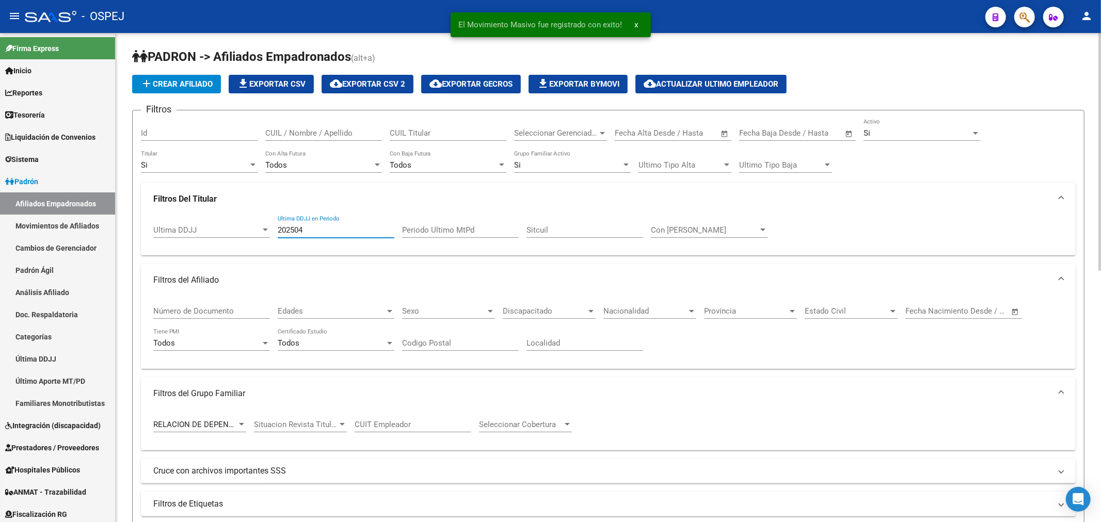
click at [323, 232] on input "202504" at bounding box center [336, 230] width 117 height 9
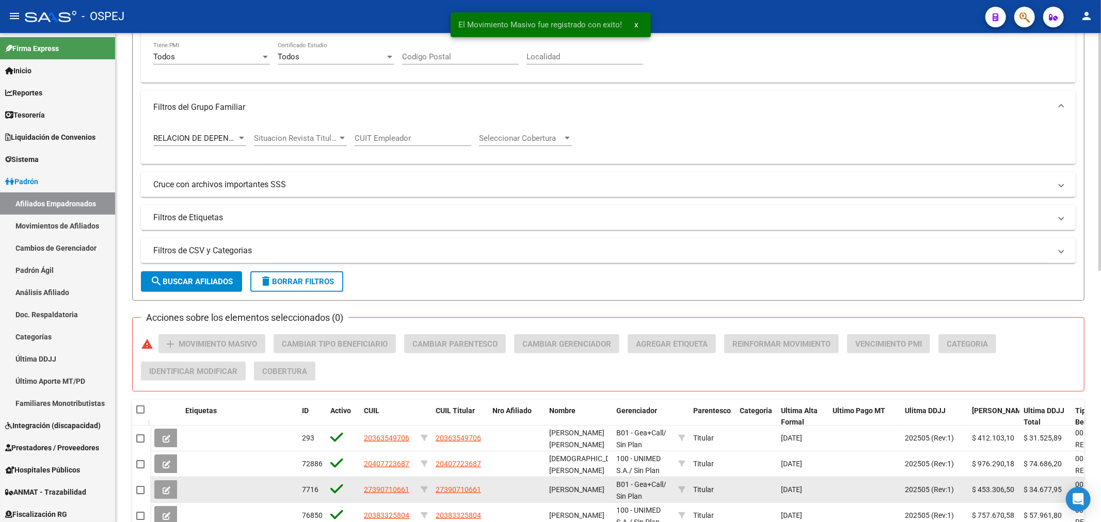
scroll to position [517, 0]
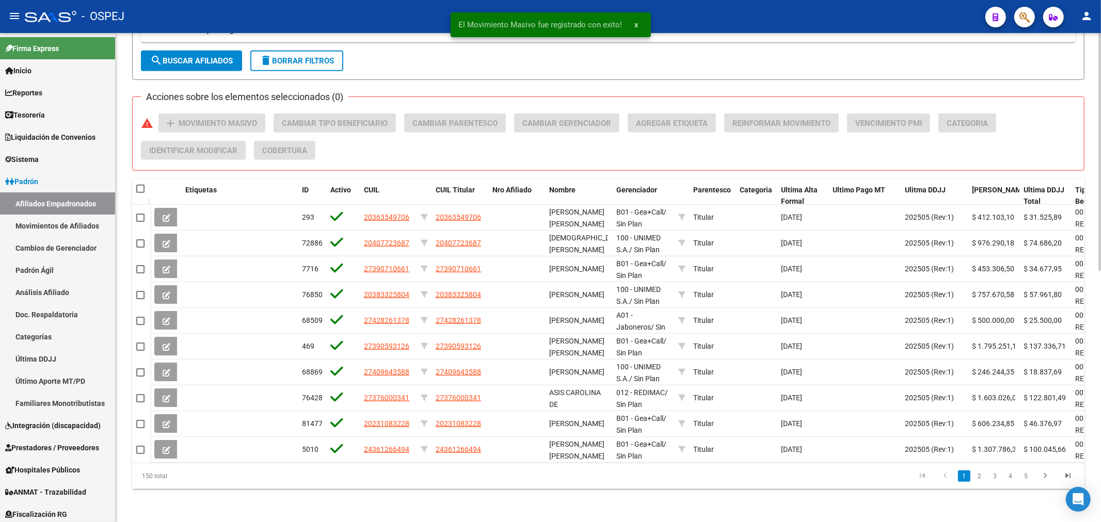
type input "202505"
click at [139, 185] on span at bounding box center [140, 189] width 8 height 8
click at [140, 193] on input "checkbox" at bounding box center [140, 193] width 1 height 1
checkbox input "true"
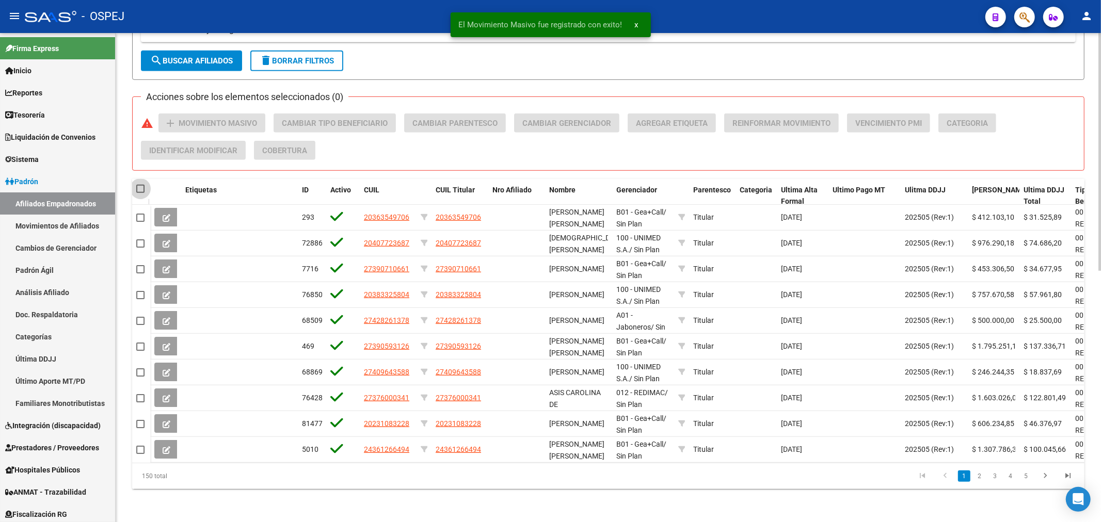
checkbox input "true"
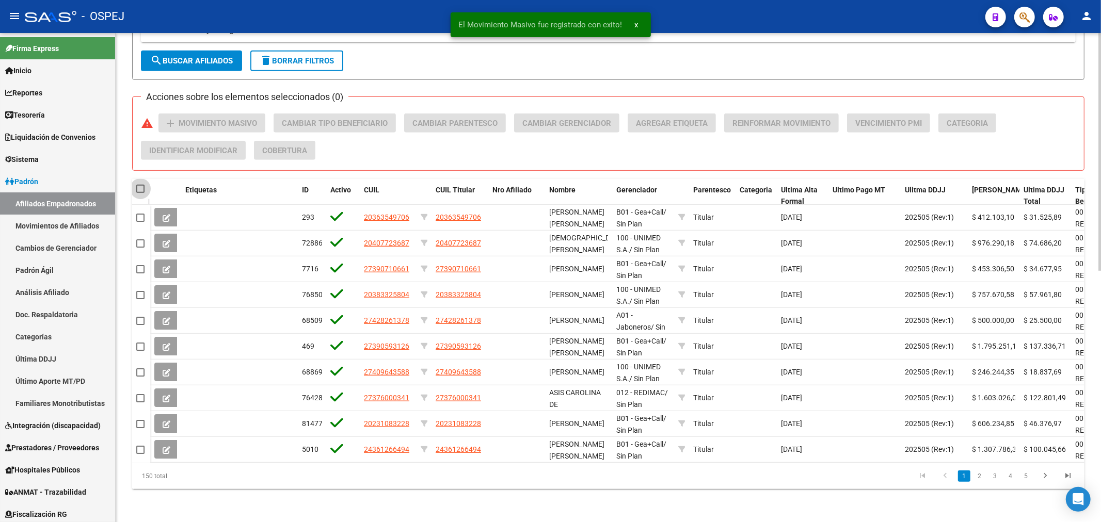
checkbox input "true"
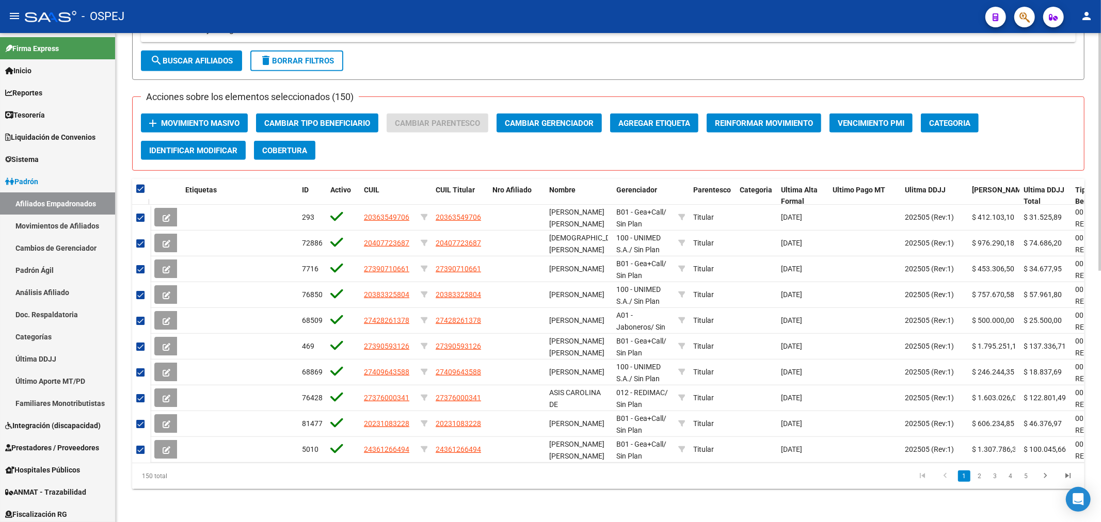
click at [235, 119] on span "Movimiento Masivo" at bounding box center [200, 123] width 78 height 9
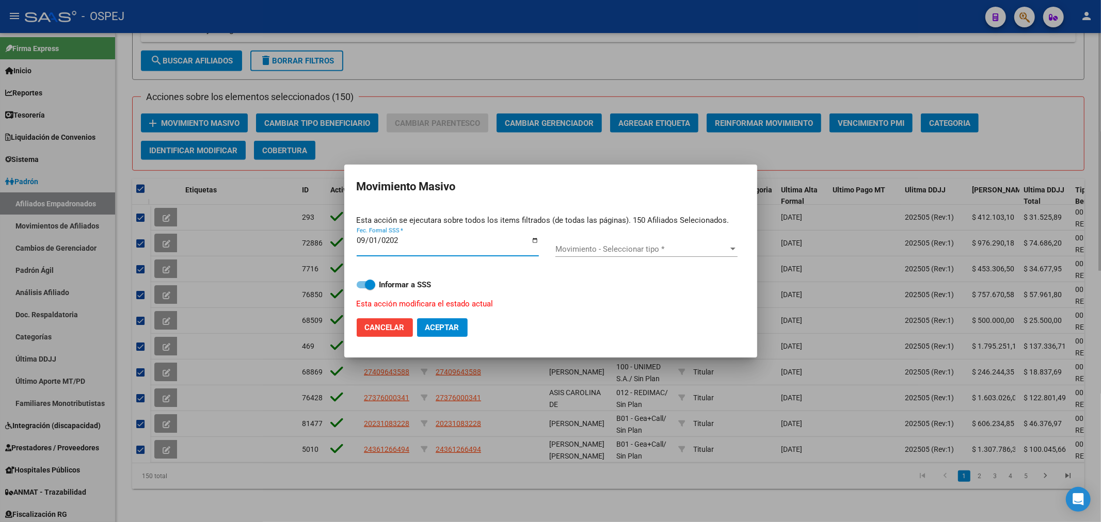
type input "2025-09-01"
click at [637, 253] on span "Movimiento - Seleccionar tipo *" at bounding box center [641, 249] width 173 height 9
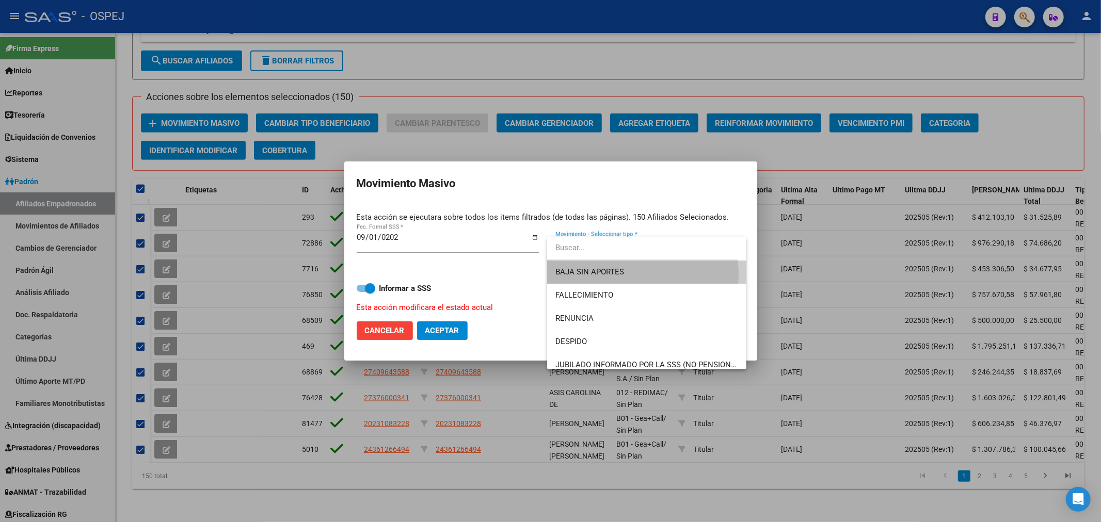
click at [630, 275] on span "BAJA SIN APORTES" at bounding box center [646, 272] width 182 height 23
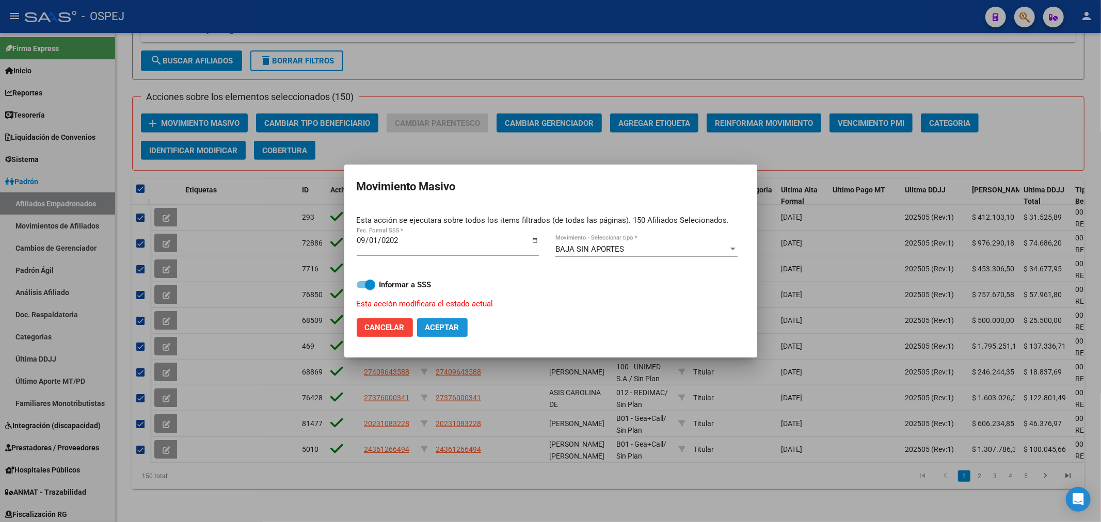
click at [467, 326] on button "Aceptar" at bounding box center [442, 327] width 51 height 19
checkbox input "false"
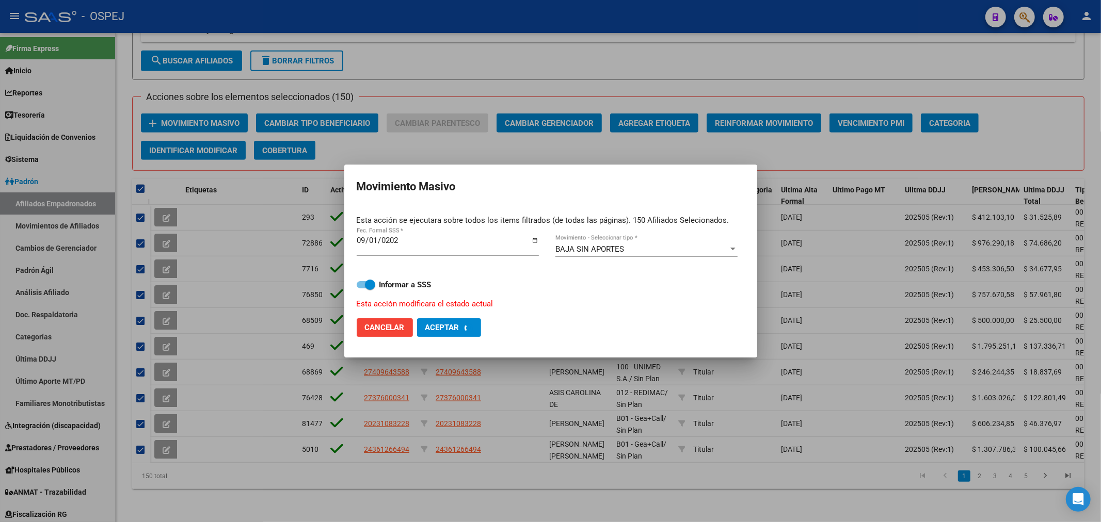
checkbox input "false"
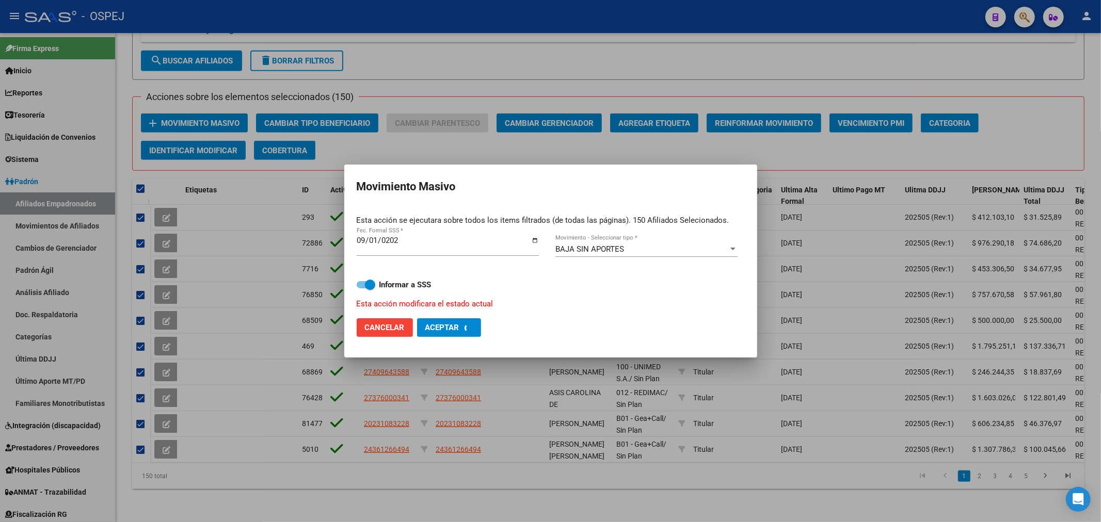
checkbox input "false"
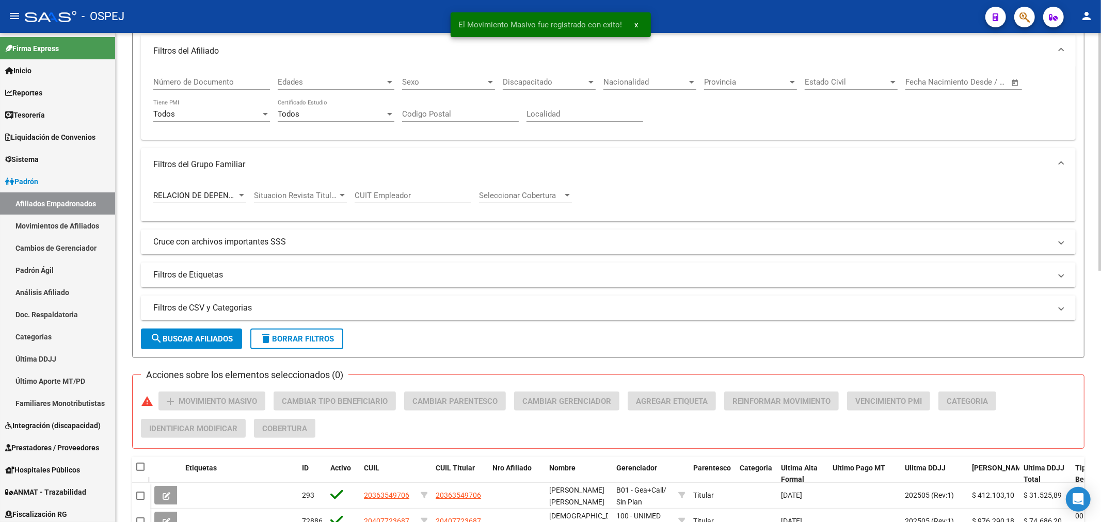
scroll to position [0, 0]
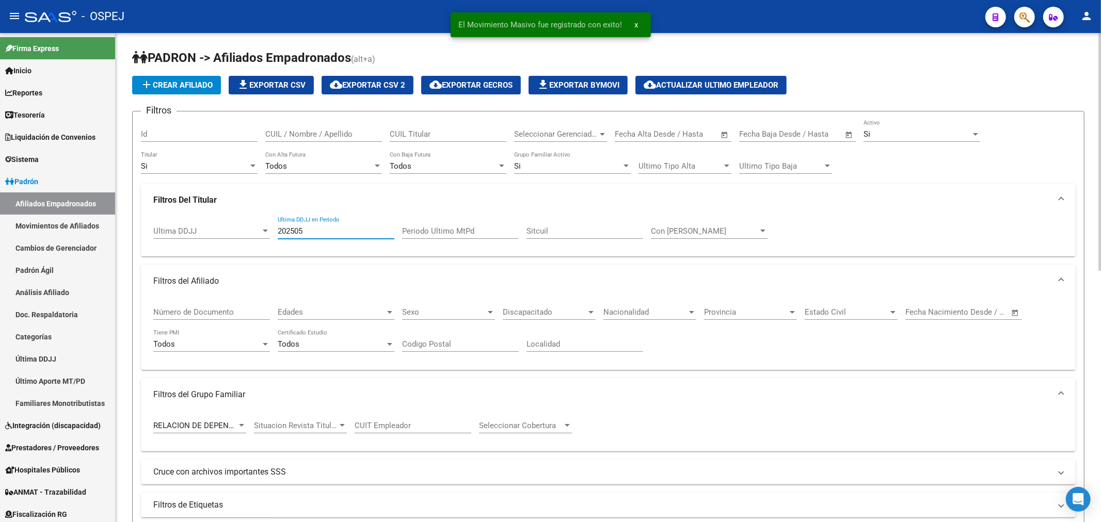
click at [316, 235] on input "202505" at bounding box center [336, 231] width 117 height 9
type input "202506"
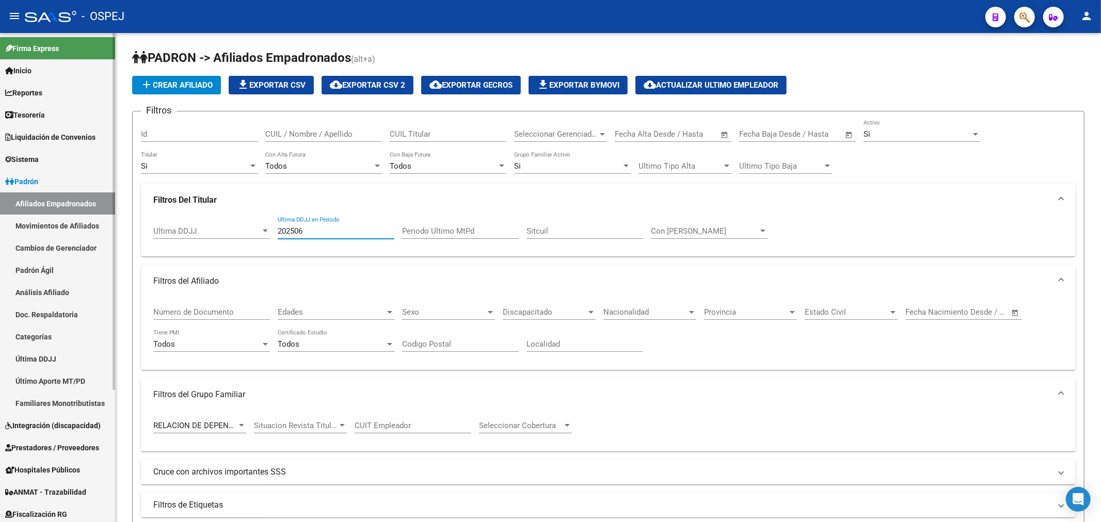
drag, startPoint x: 341, startPoint y: 230, endPoint x: 0, endPoint y: 279, distance: 344.0
click at [0, 279] on mat-sidenav-container "Firma Express Inicio Calendario SSS Instructivos Contacto OS Reportes Tablero d…" at bounding box center [550, 277] width 1101 height 489
click at [493, 222] on div "Periodo Ultimo MtPd" at bounding box center [460, 228] width 117 height 22
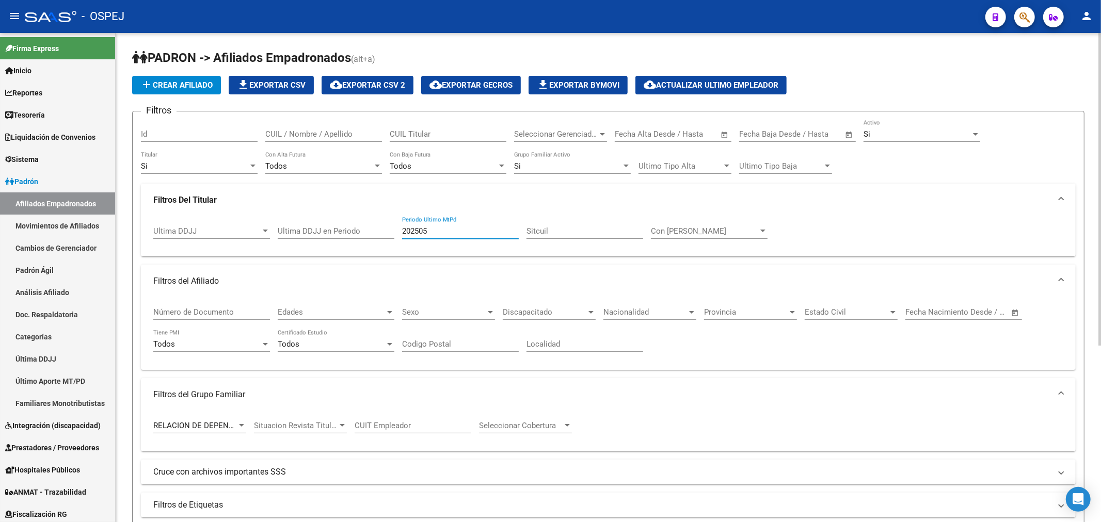
drag, startPoint x: 465, startPoint y: 229, endPoint x: 254, endPoint y: 329, distance: 233.6
click at [460, 235] on input "202505" at bounding box center [460, 231] width 117 height 9
type input "202505"
click at [197, 427] on span "RELACION DE DEPENDENCIA" at bounding box center [204, 425] width 103 height 9
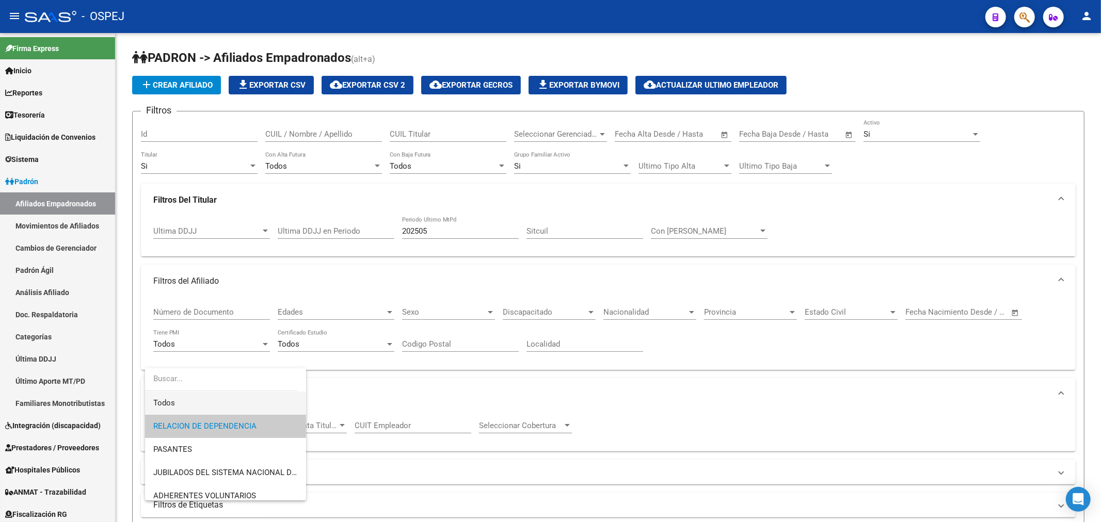
drag, startPoint x: 199, startPoint y: 404, endPoint x: 201, endPoint y: 395, distance: 8.7
click at [199, 403] on span "Todos" at bounding box center [225, 403] width 144 height 23
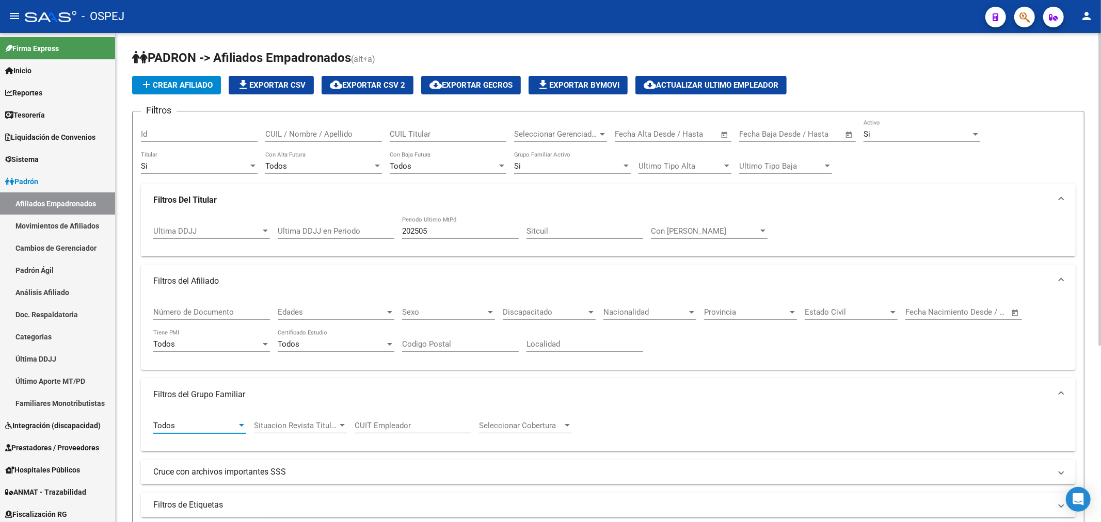
scroll to position [276, 0]
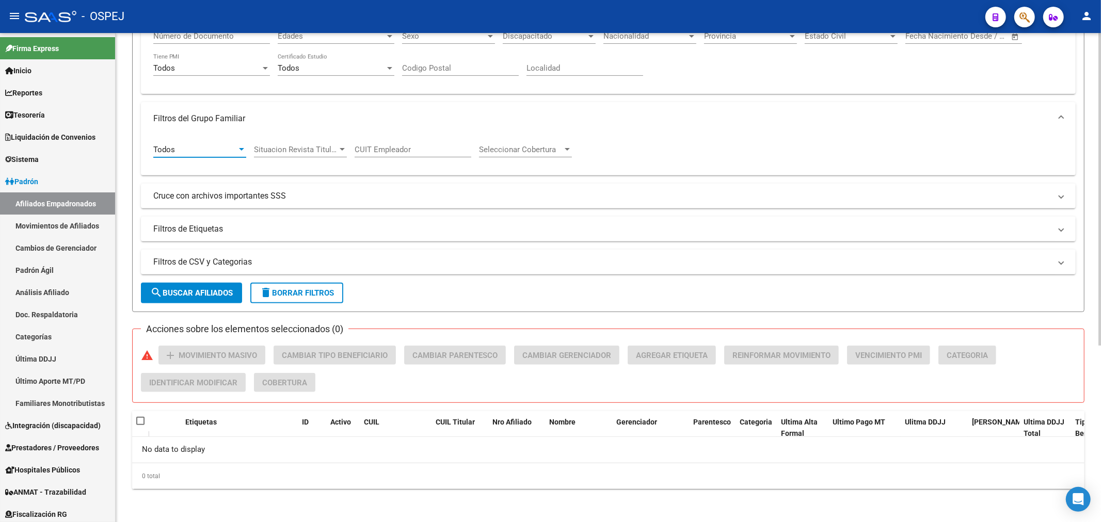
click at [183, 290] on span "search Buscar Afiliados" at bounding box center [191, 292] width 83 height 9
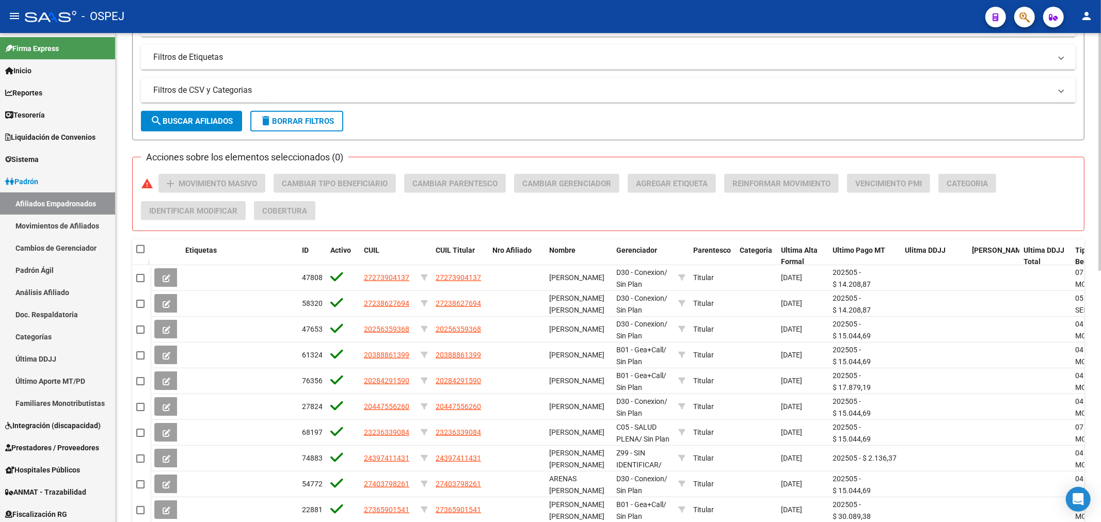
scroll to position [517, 0]
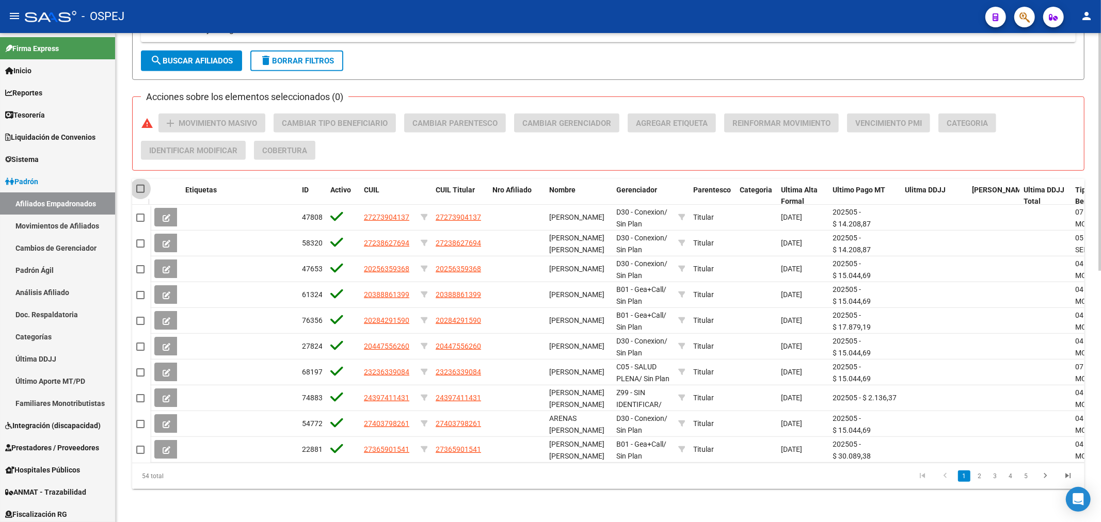
click at [140, 185] on span at bounding box center [140, 189] width 8 height 8
click at [140, 193] on input "checkbox" at bounding box center [140, 193] width 1 height 1
checkbox input "true"
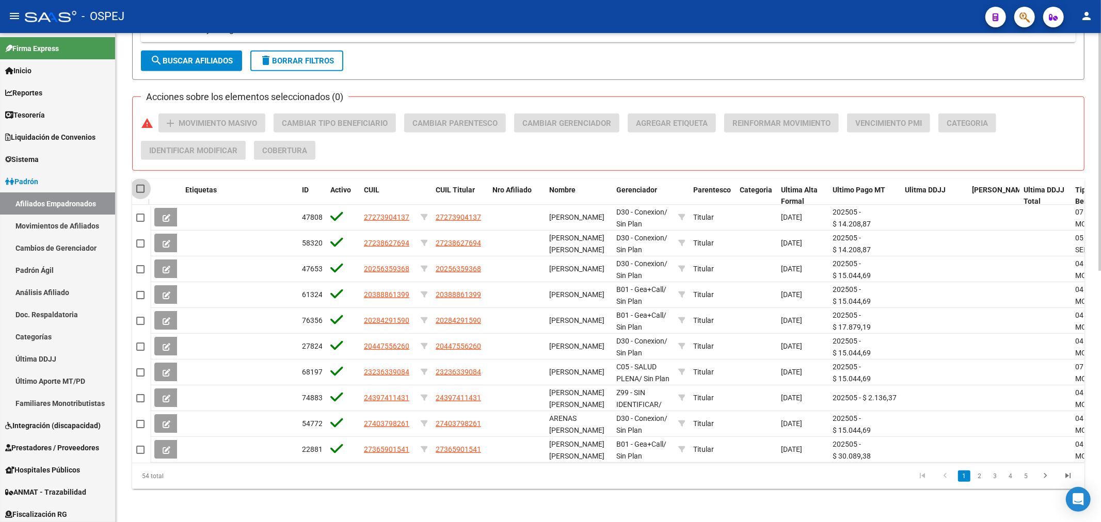
checkbox input "true"
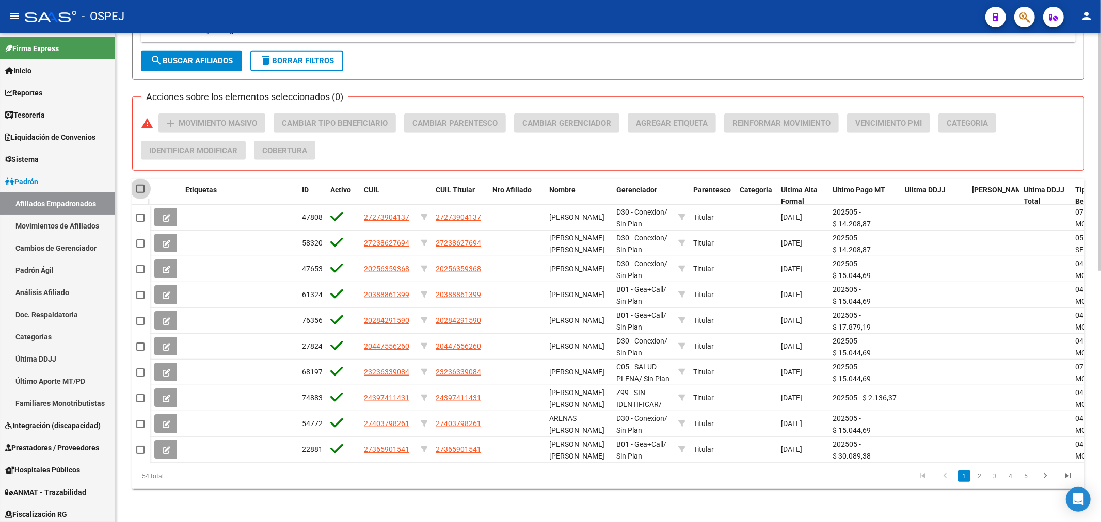
checkbox input "true"
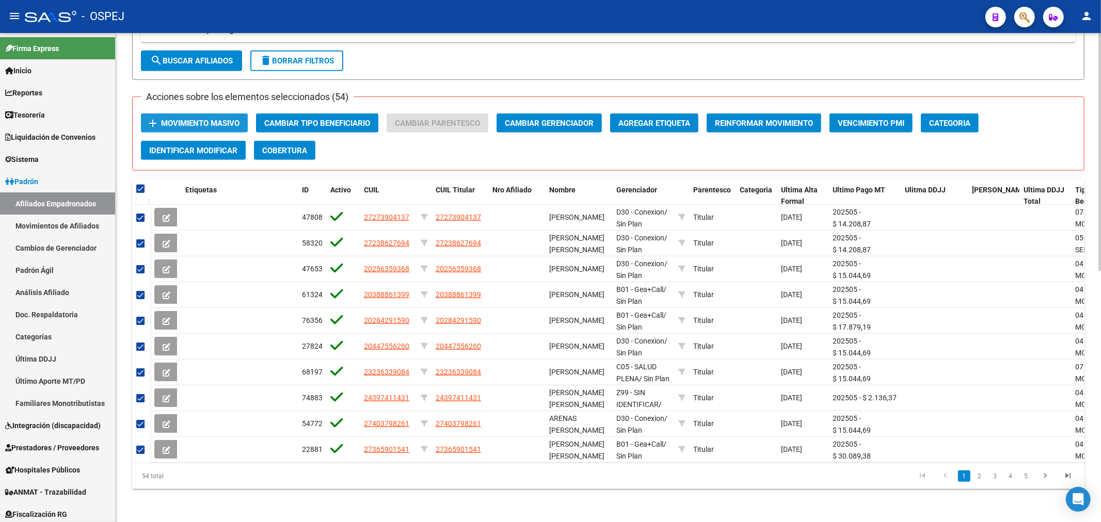
click at [198, 119] on span "Movimiento Masivo" at bounding box center [200, 123] width 78 height 9
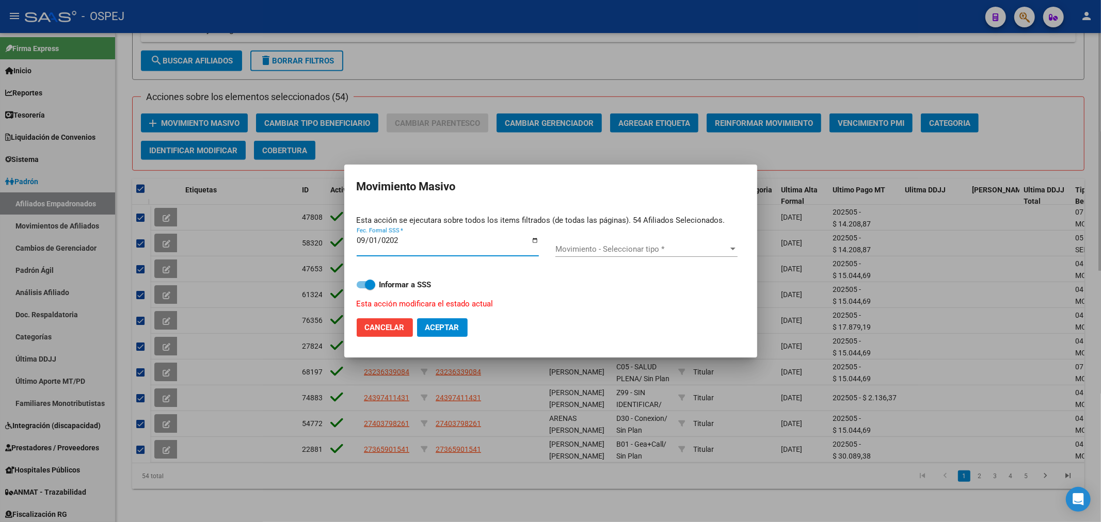
type input "2025-09-01"
click at [595, 245] on span "Movimiento - Seleccionar tipo *" at bounding box center [641, 249] width 173 height 9
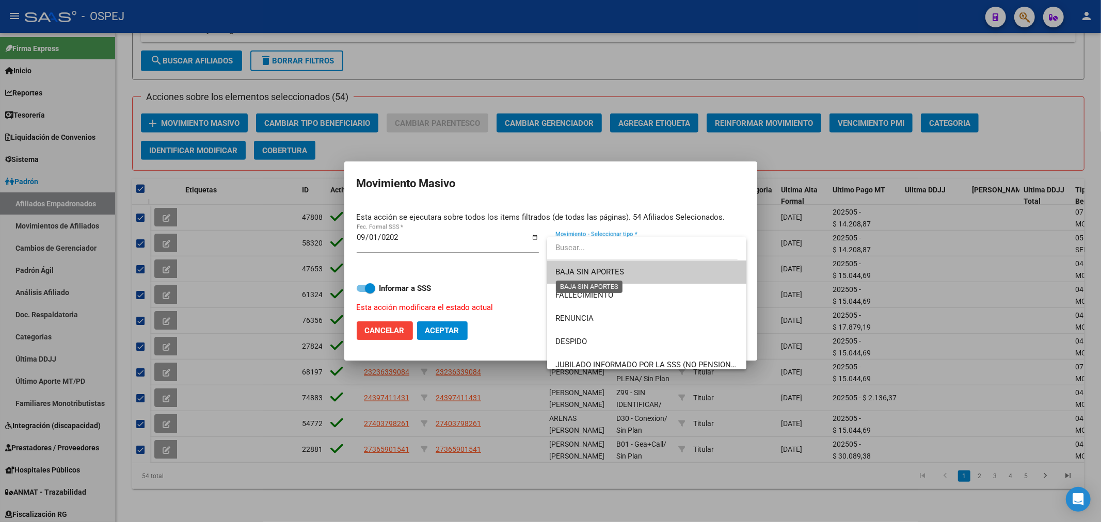
drag, startPoint x: 602, startPoint y: 267, endPoint x: 479, endPoint y: 296, distance: 126.7
click at [596, 270] on span "BAJA SIN APORTES" at bounding box center [589, 271] width 69 height 9
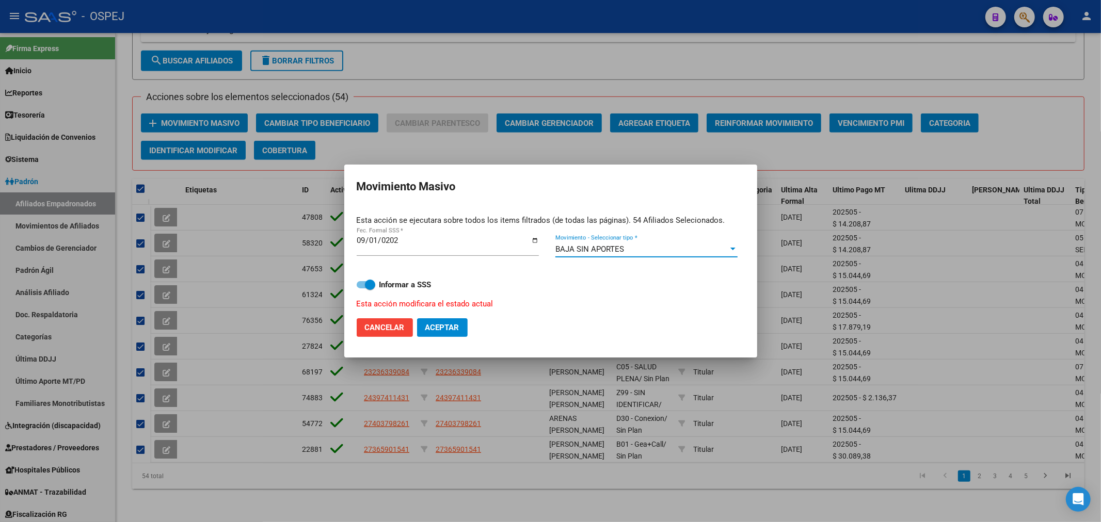
click at [455, 328] on span "Aceptar" at bounding box center [442, 327] width 34 height 9
checkbox input "false"
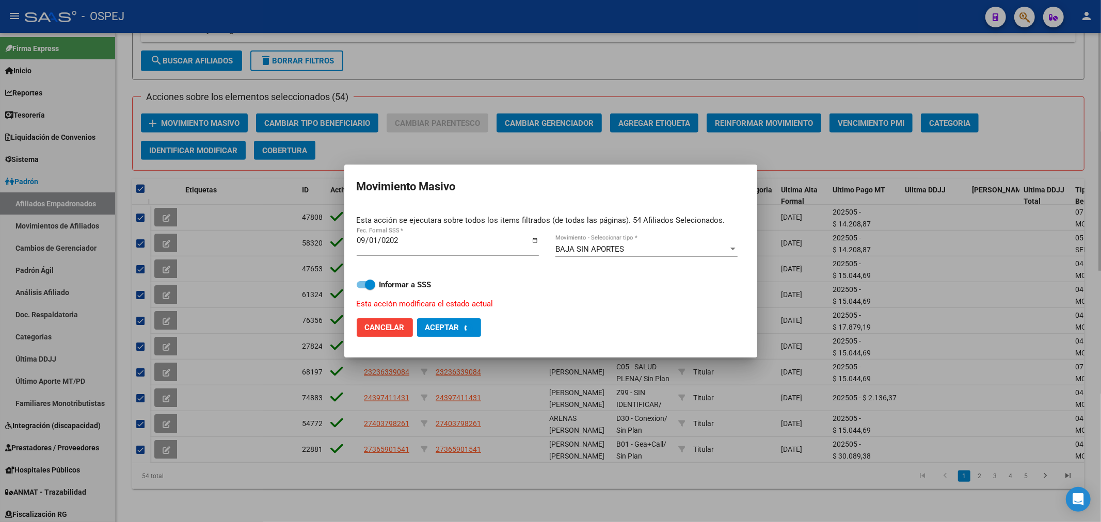
checkbox input "false"
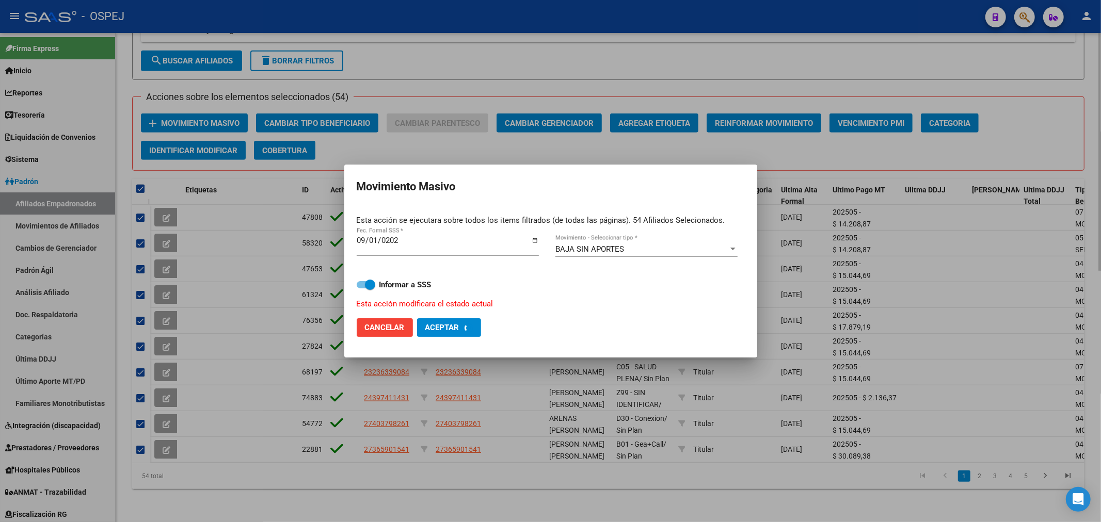
checkbox input "false"
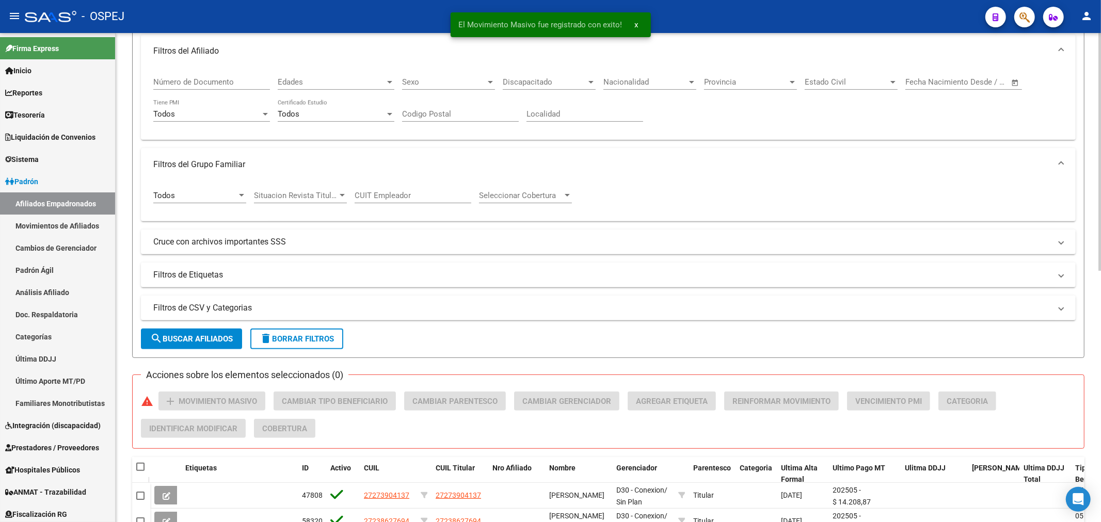
scroll to position [116, 0]
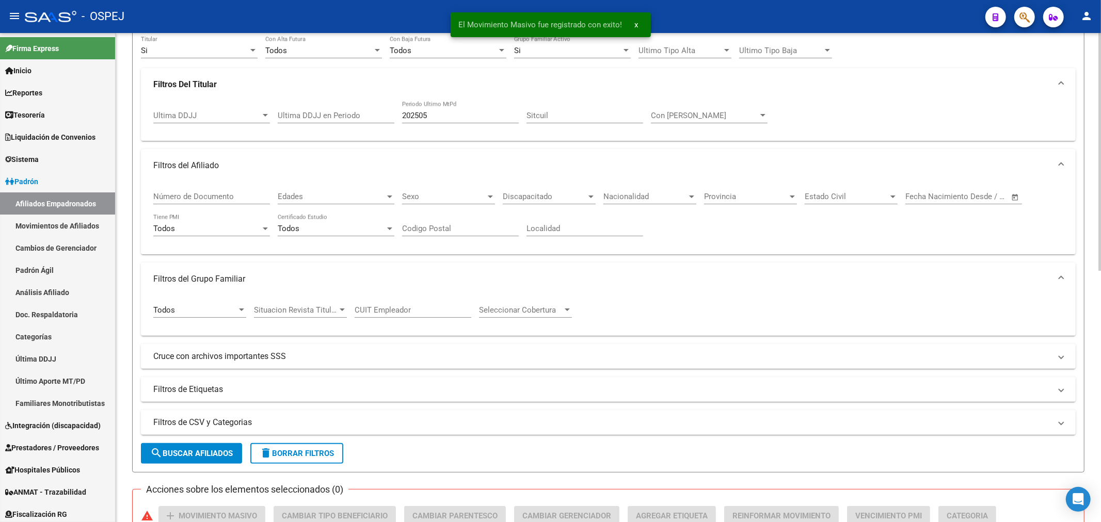
click at [460, 107] on div "202505 Periodo Ultimo MtPd" at bounding box center [460, 112] width 117 height 22
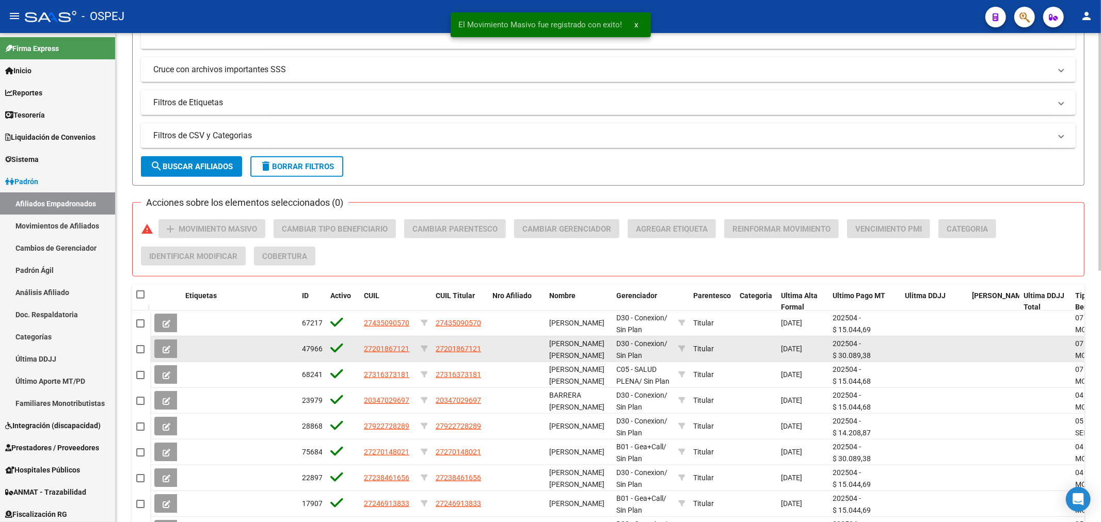
scroll to position [517, 0]
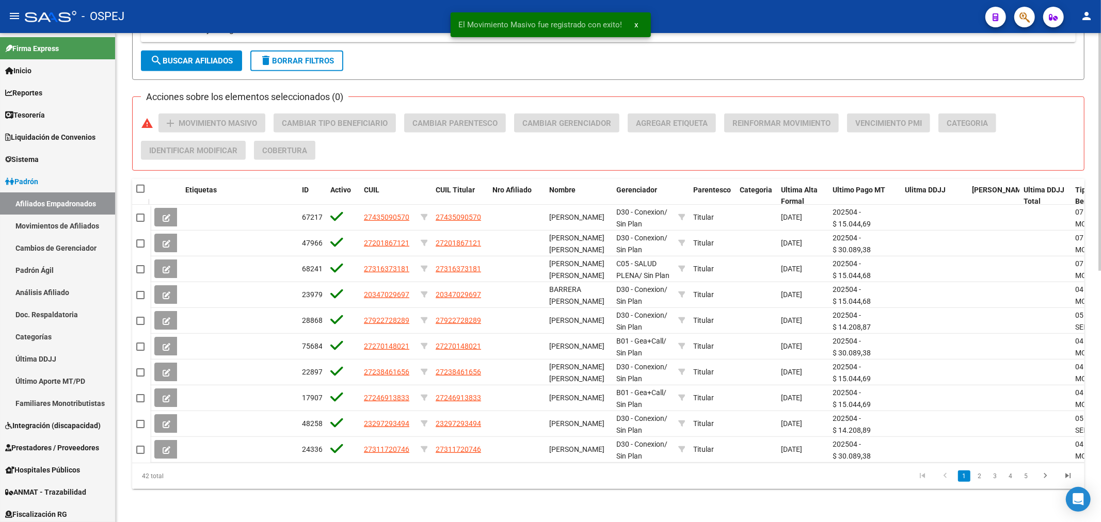
type input "202504"
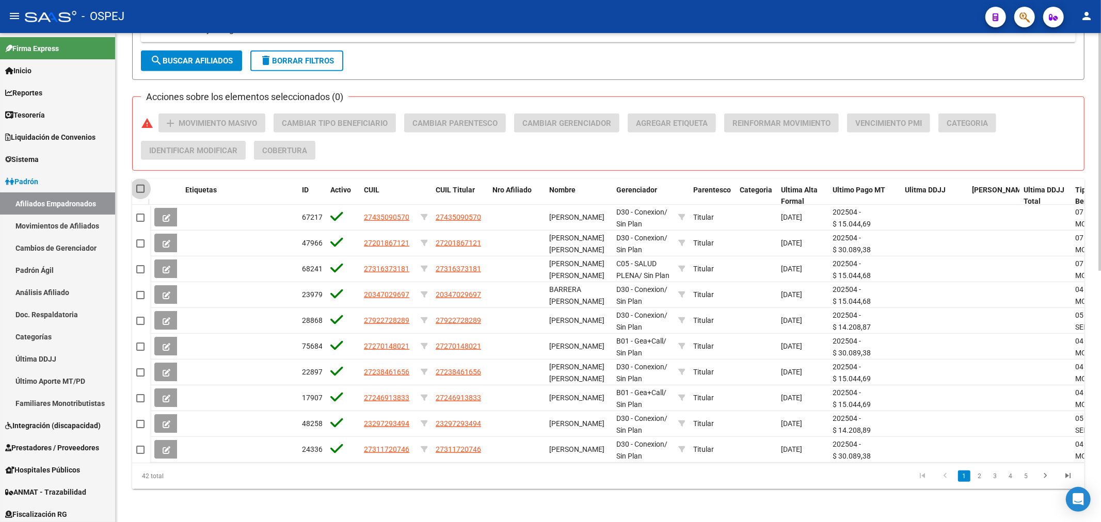
click at [138, 185] on span at bounding box center [140, 189] width 8 height 8
click at [140, 193] on input "checkbox" at bounding box center [140, 193] width 1 height 1
checkbox input "true"
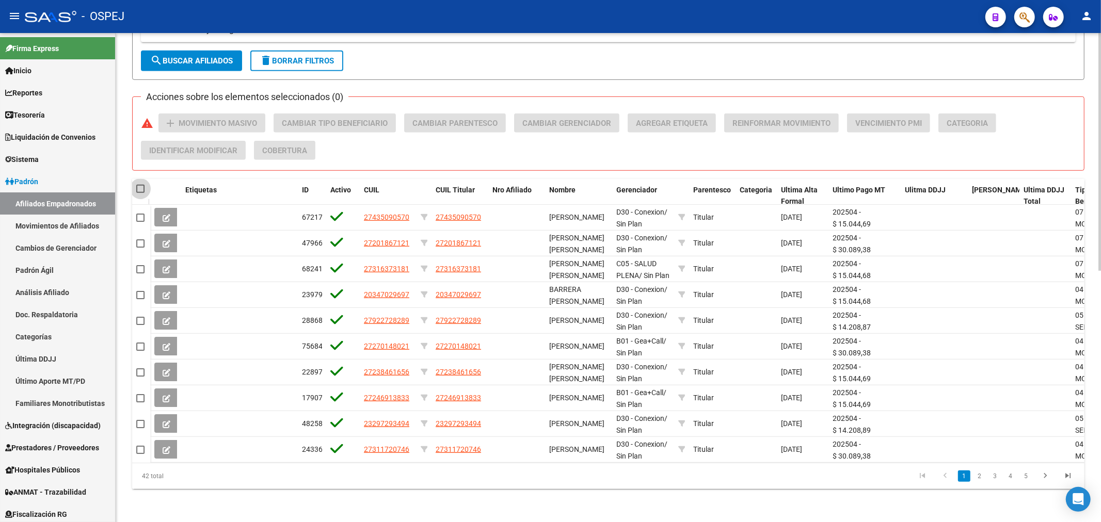
checkbox input "true"
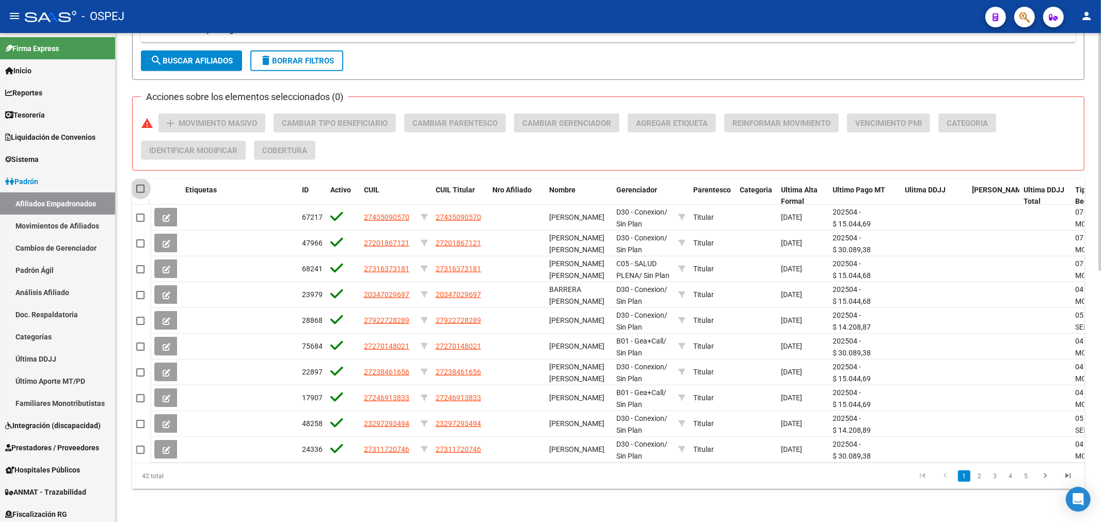
checkbox input "true"
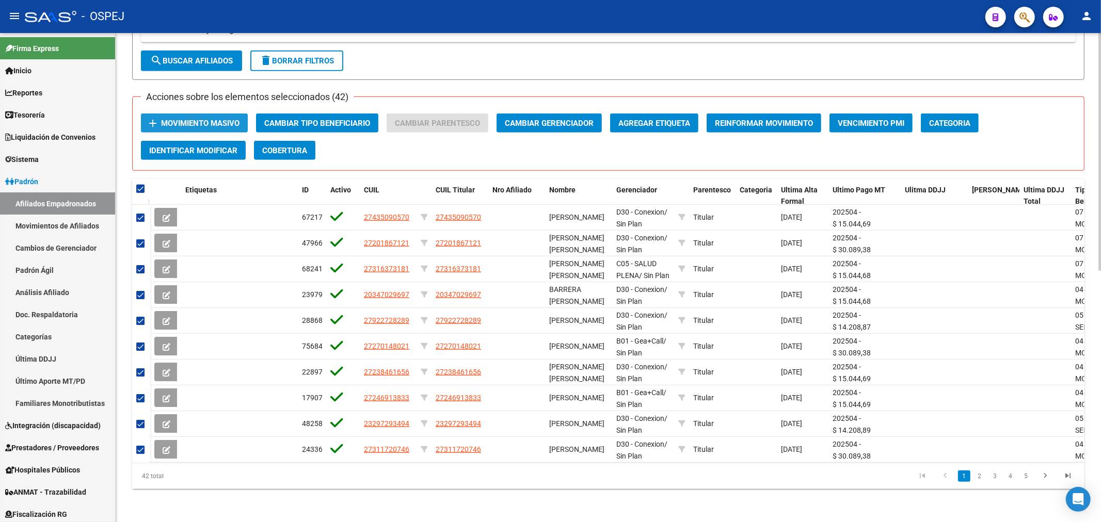
click at [232, 120] on button "add Movimiento Masivo" at bounding box center [194, 123] width 107 height 19
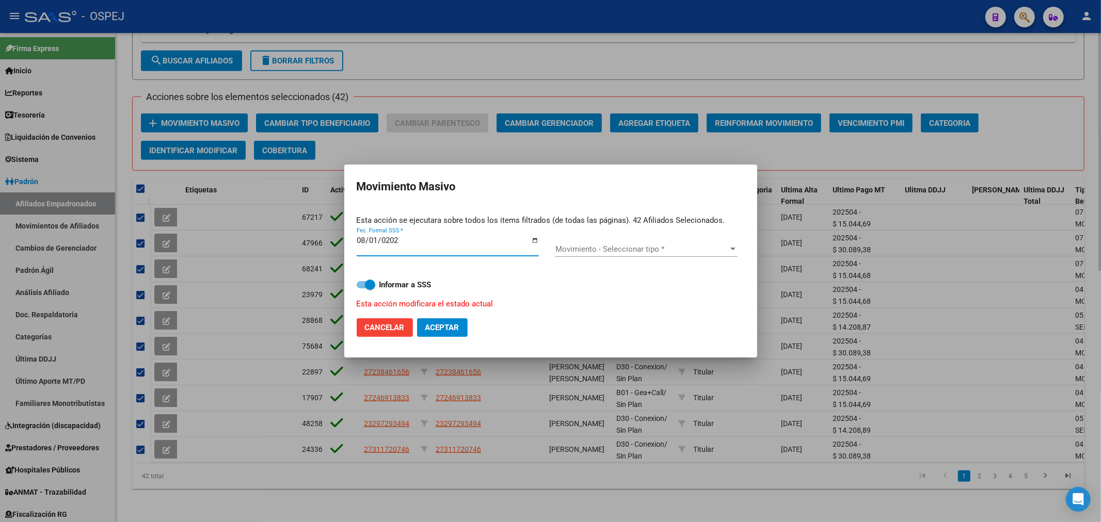
type input "2025-08-01"
click at [576, 250] on span "Movimiento - Seleccionar tipo *" at bounding box center [641, 249] width 173 height 9
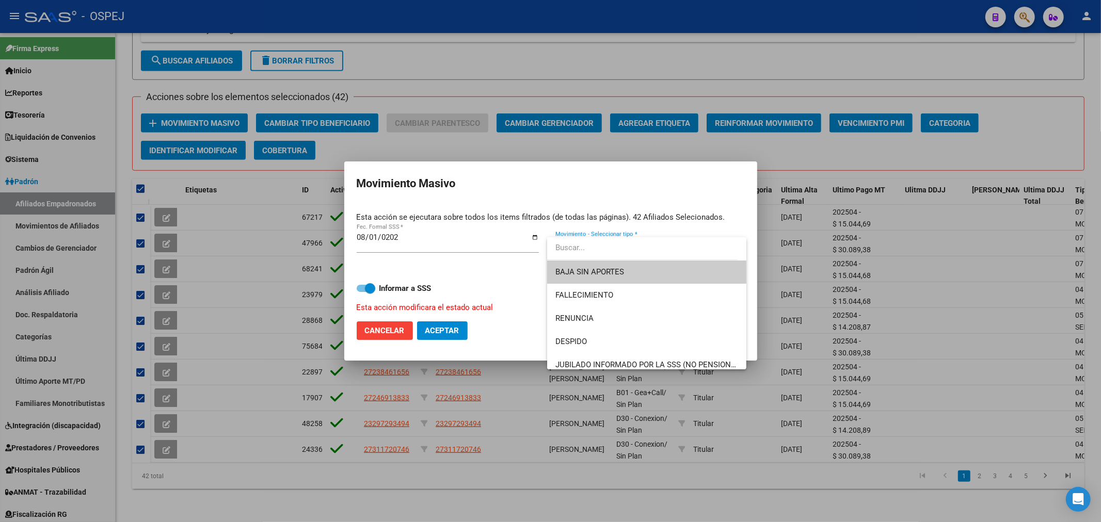
click at [598, 277] on span "BAJA SIN APORTES" at bounding box center [646, 272] width 182 height 23
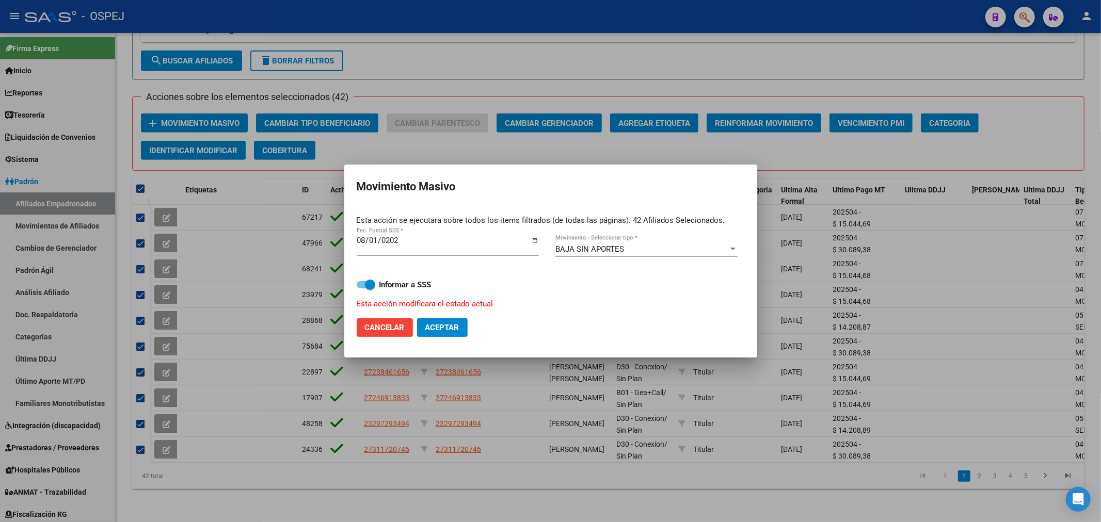
click at [447, 317] on mat-dialog-actions "Cancelar Aceptar" at bounding box center [551, 327] width 388 height 35
drag, startPoint x: 445, startPoint y: 326, endPoint x: 410, endPoint y: 368, distance: 54.2
click at [444, 327] on span "Aceptar" at bounding box center [442, 327] width 34 height 9
checkbox input "false"
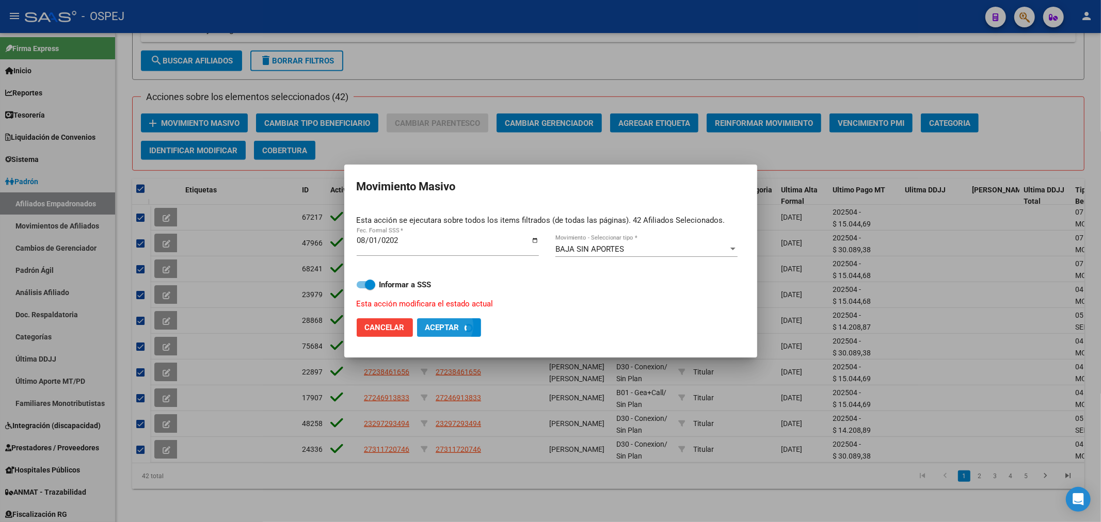
checkbox input "false"
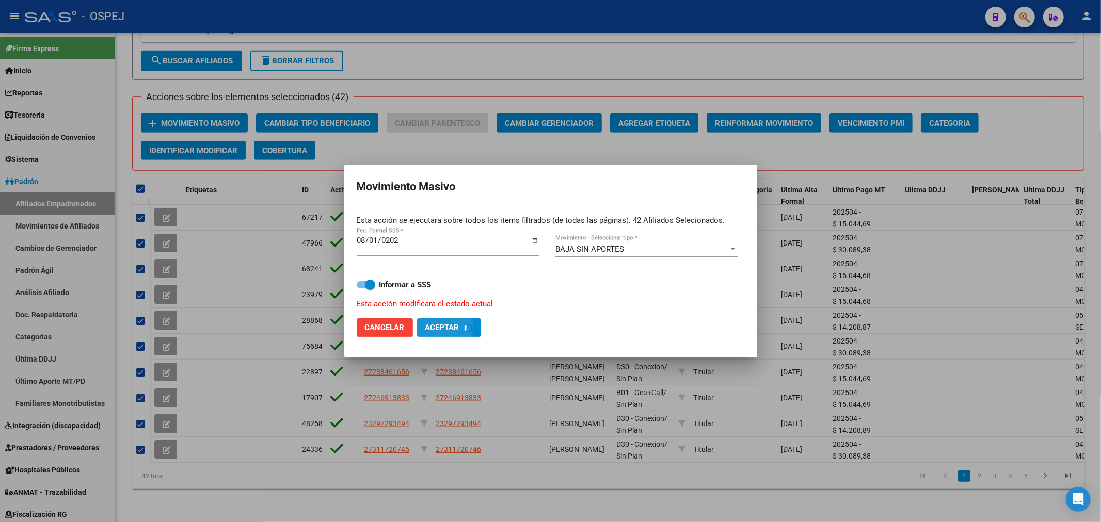
checkbox input "false"
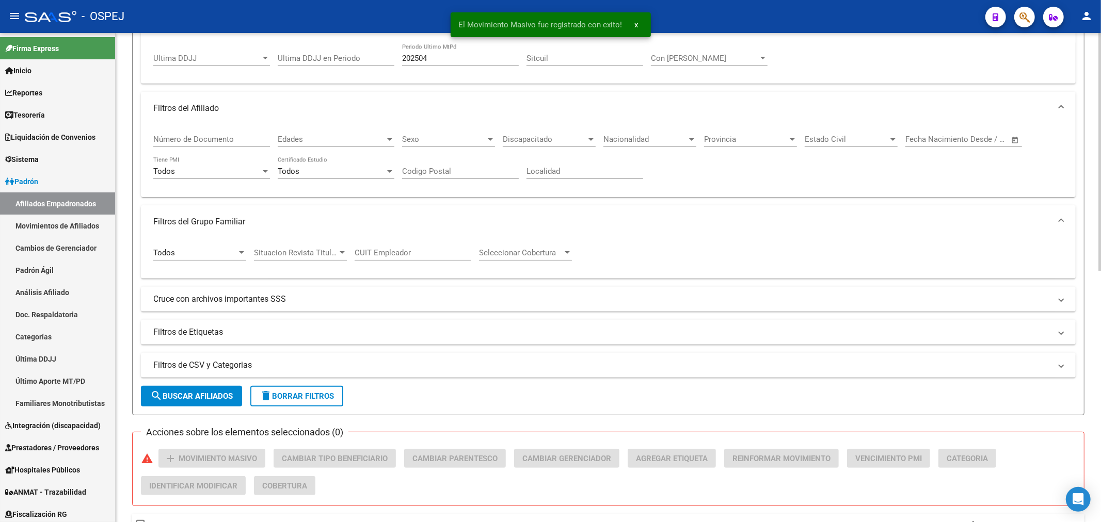
scroll to position [0, 0]
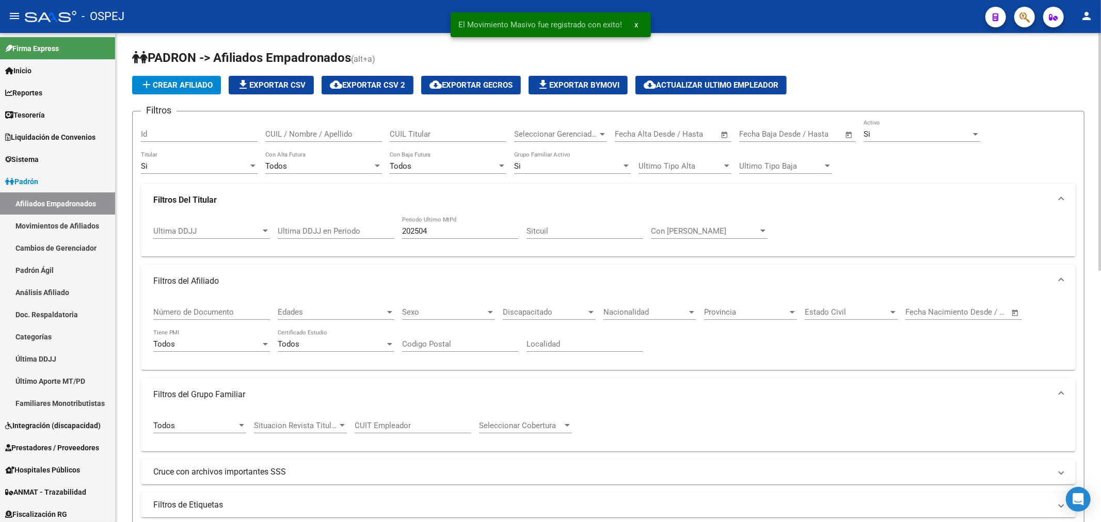
click at [475, 220] on div "202504 Periodo Ultimo MtPd" at bounding box center [460, 228] width 117 height 22
click at [467, 234] on input "202504" at bounding box center [460, 231] width 117 height 9
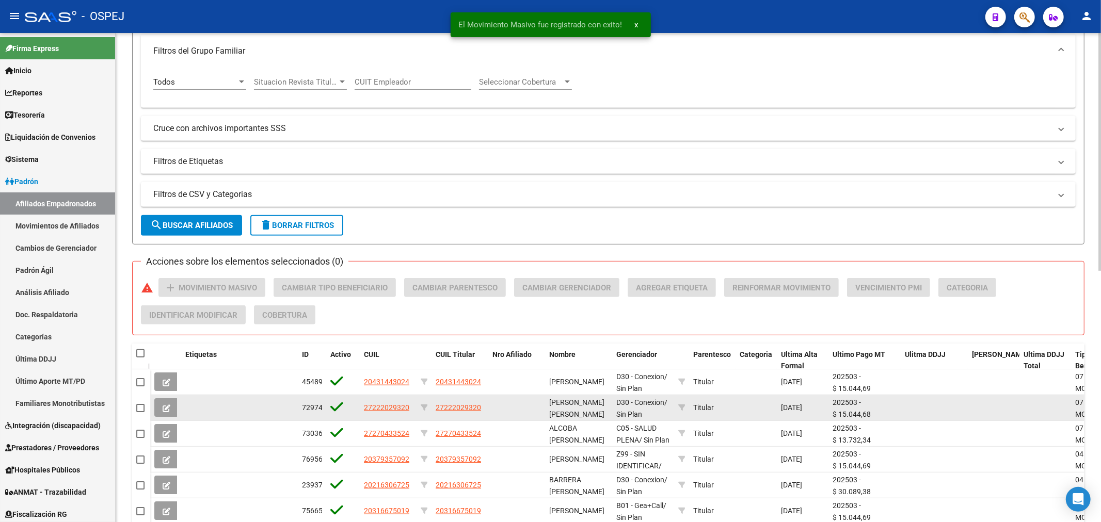
scroll to position [517, 0]
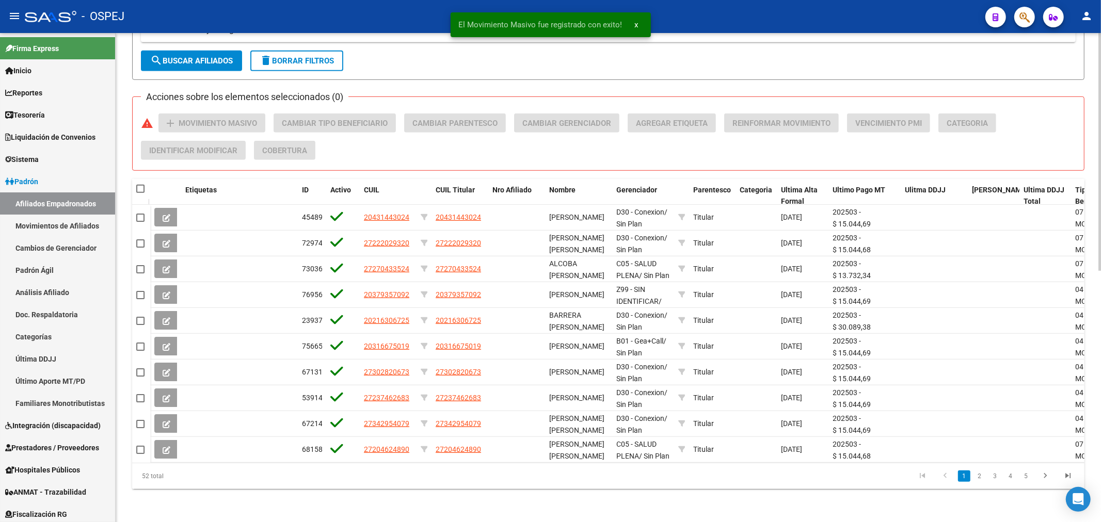
type input "202503"
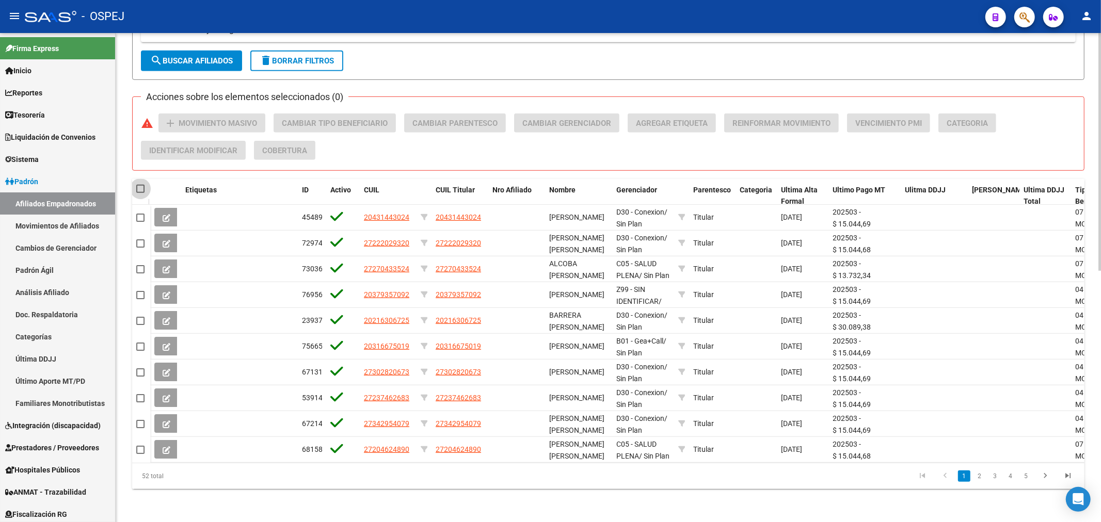
click at [141, 185] on span at bounding box center [140, 189] width 8 height 8
click at [140, 193] on input "checkbox" at bounding box center [140, 193] width 1 height 1
checkbox input "true"
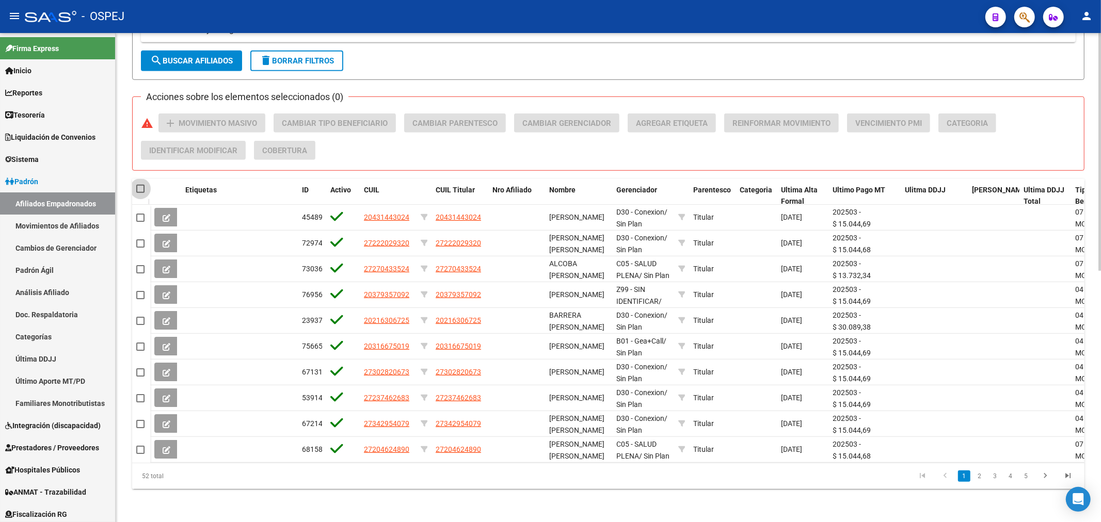
checkbox input "true"
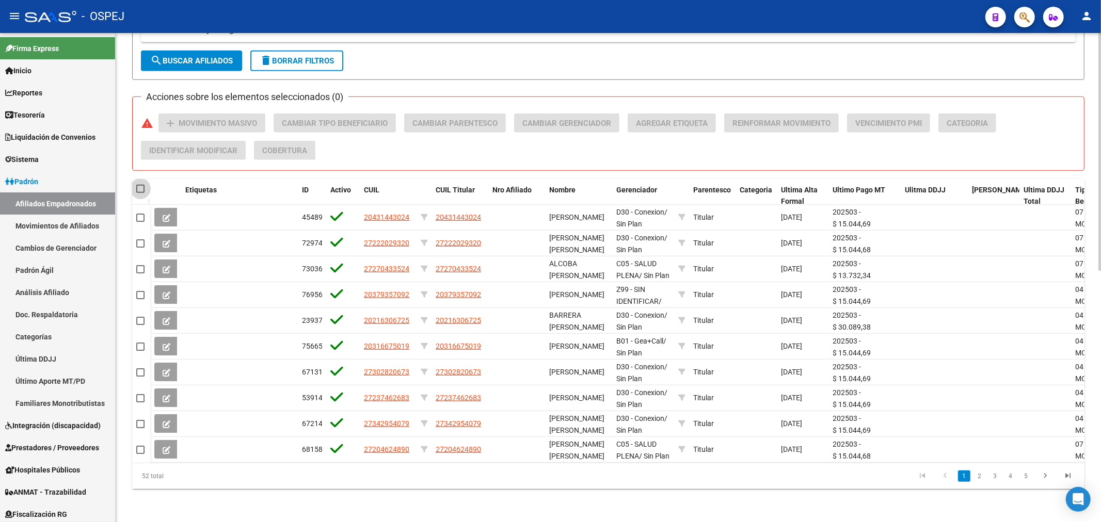
checkbox input "true"
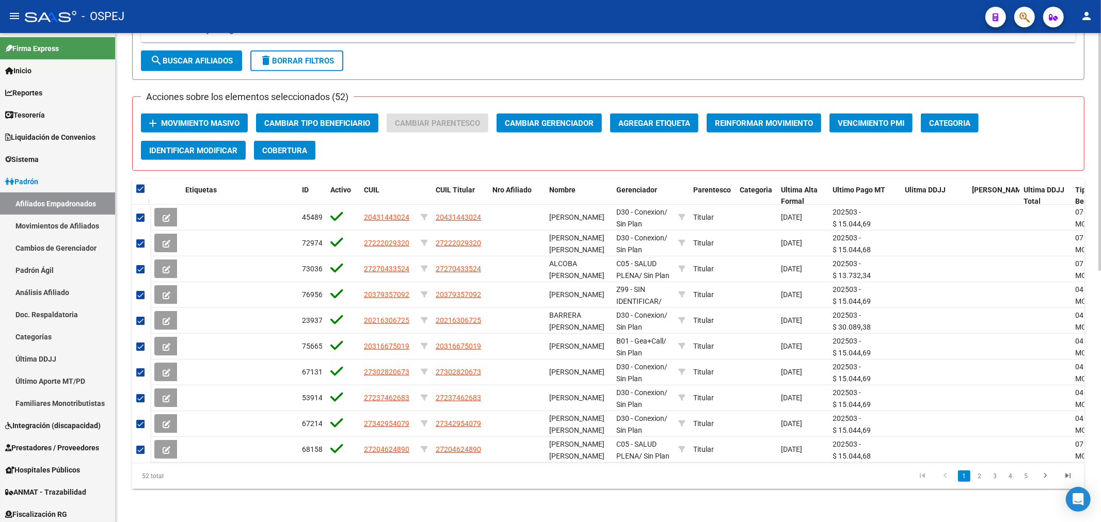
click at [238, 119] on span "Movimiento Masivo" at bounding box center [200, 123] width 78 height 9
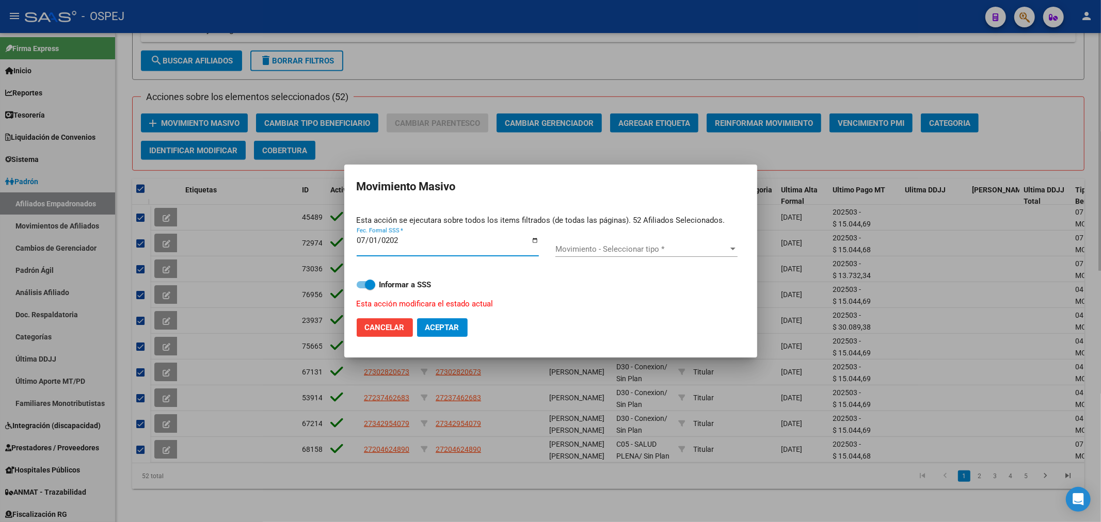
type input "2025-07-01"
click at [576, 246] on span "Movimiento - Seleccionar tipo *" at bounding box center [641, 249] width 173 height 9
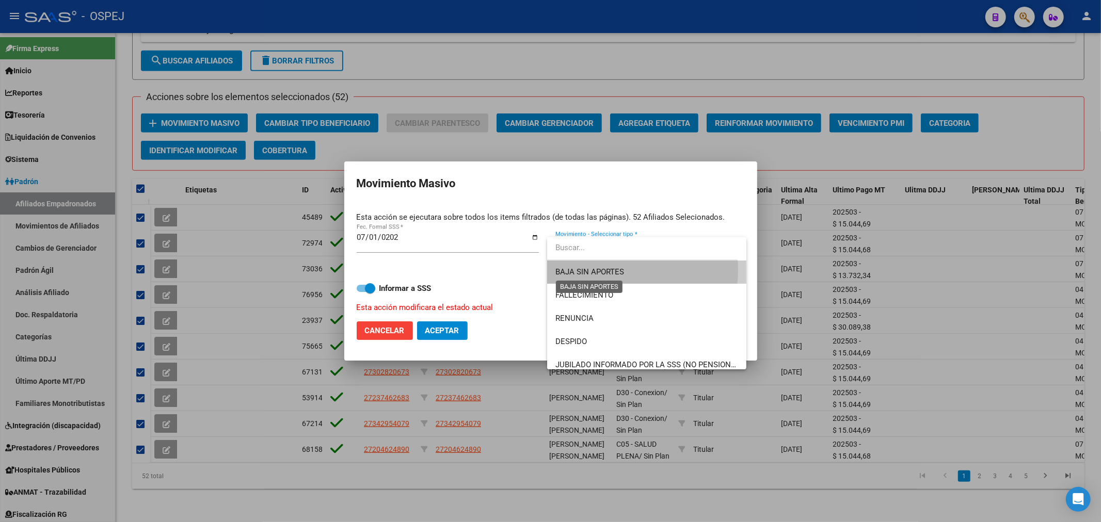
drag, startPoint x: 621, startPoint y: 270, endPoint x: 468, endPoint y: 316, distance: 160.2
click at [607, 272] on span "BAJA SIN APORTES" at bounding box center [589, 271] width 69 height 9
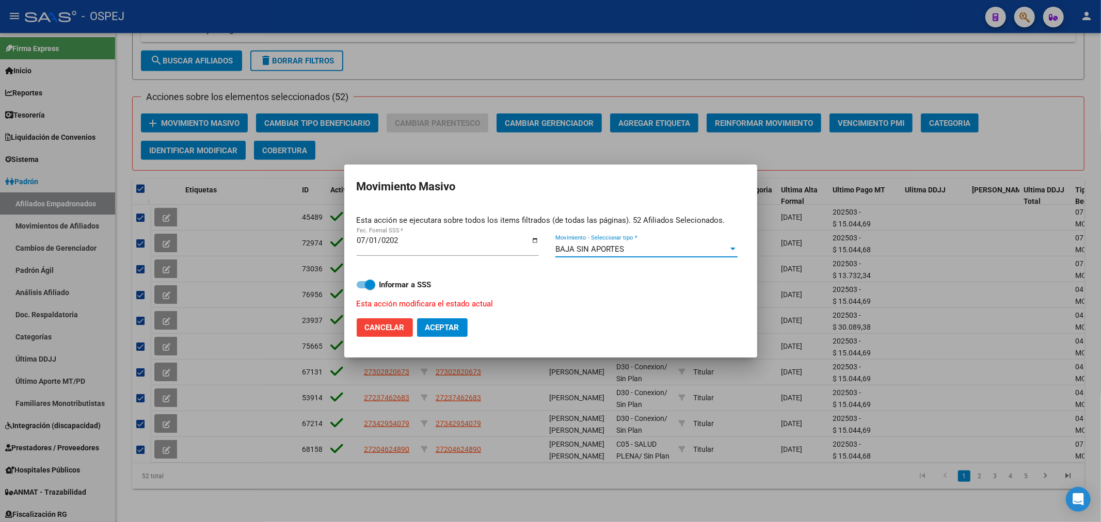
click at [453, 326] on span "Aceptar" at bounding box center [442, 327] width 34 height 9
checkbox input "false"
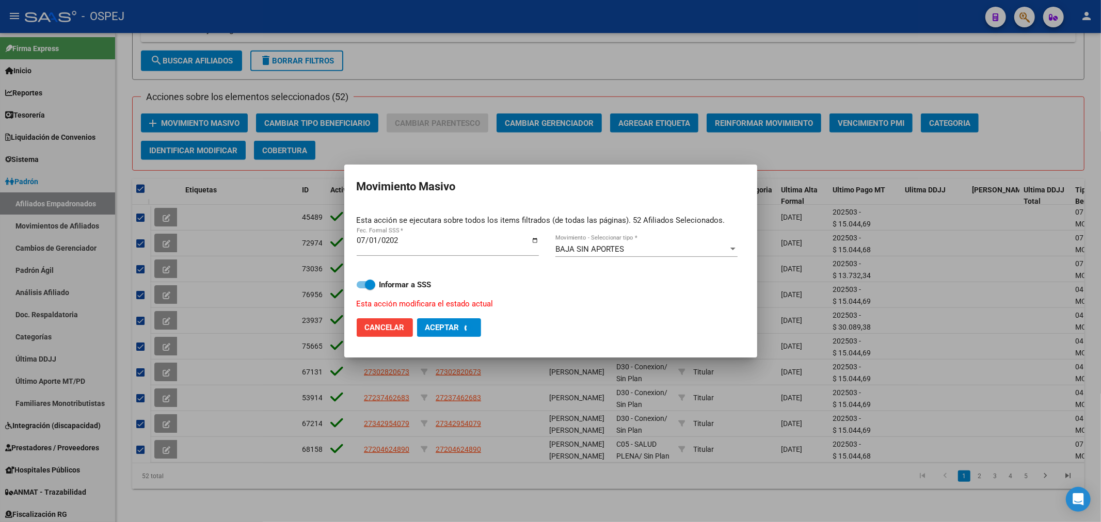
checkbox input "false"
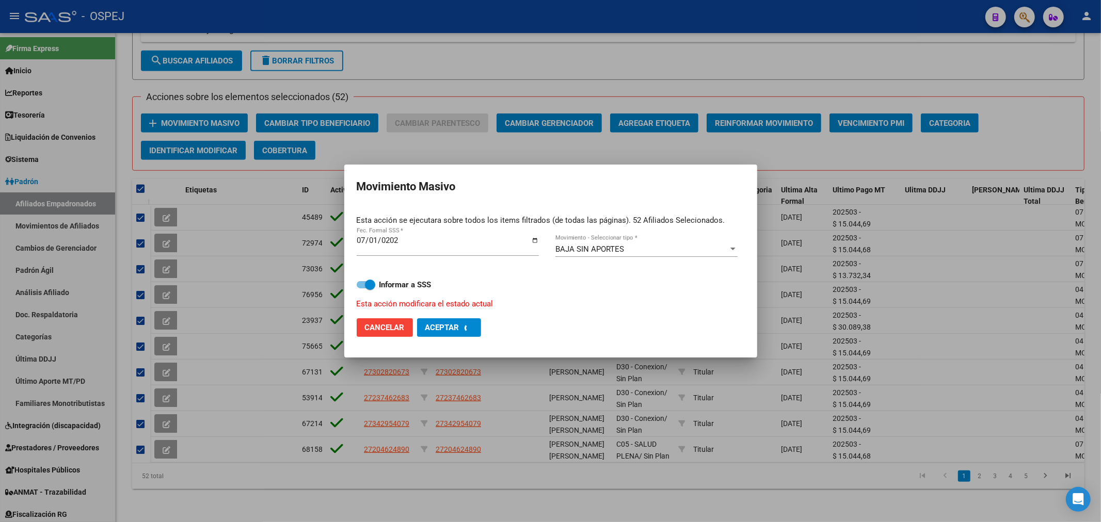
checkbox input "false"
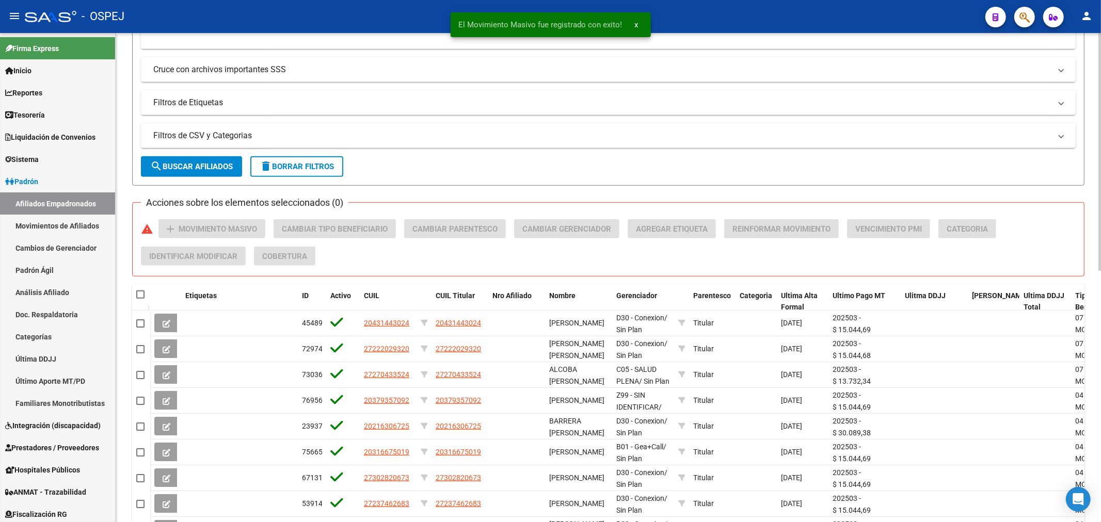
scroll to position [58, 0]
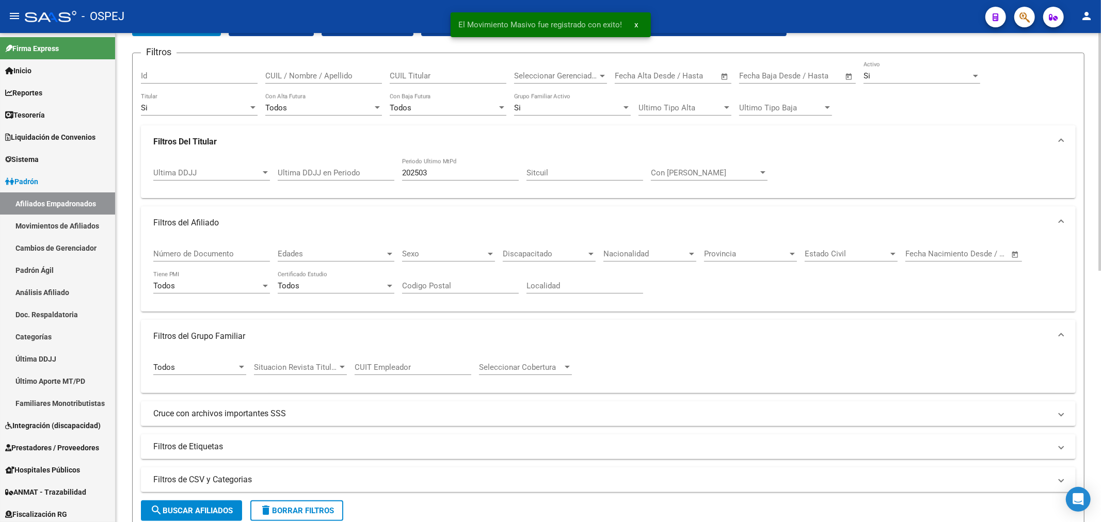
click at [450, 176] on input "202503" at bounding box center [460, 172] width 117 height 9
type input "202502"
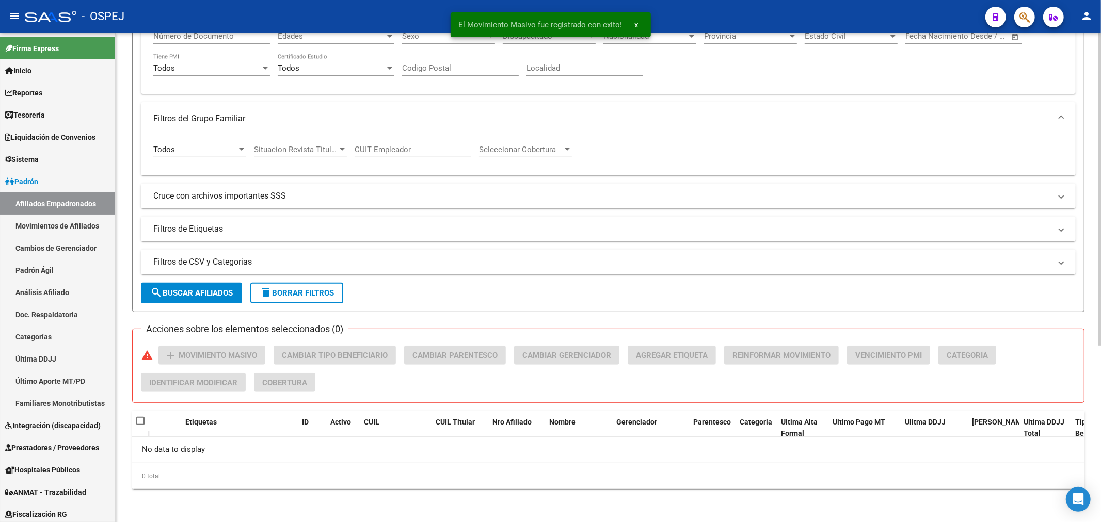
scroll to position [0, 0]
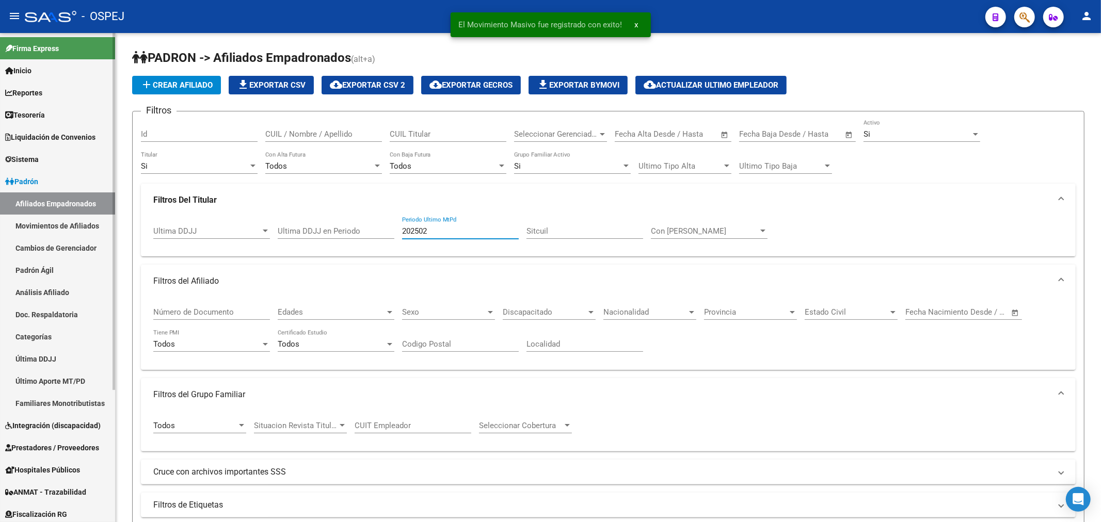
drag, startPoint x: 446, startPoint y: 227, endPoint x: 0, endPoint y: 168, distance: 450.3
click at [23, 192] on mat-sidenav-container "Firma Express Inicio Calendario SSS Instructivos Contacto OS Reportes Tablero d…" at bounding box center [550, 277] width 1101 height 489
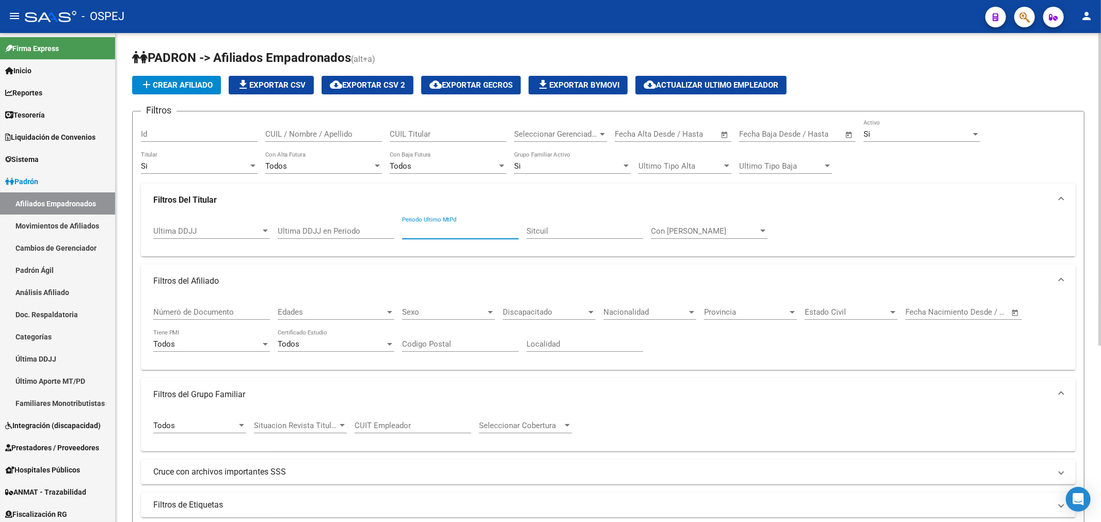
click at [368, 226] on div "Ultima DDJJ en Periodo" at bounding box center [336, 228] width 117 height 22
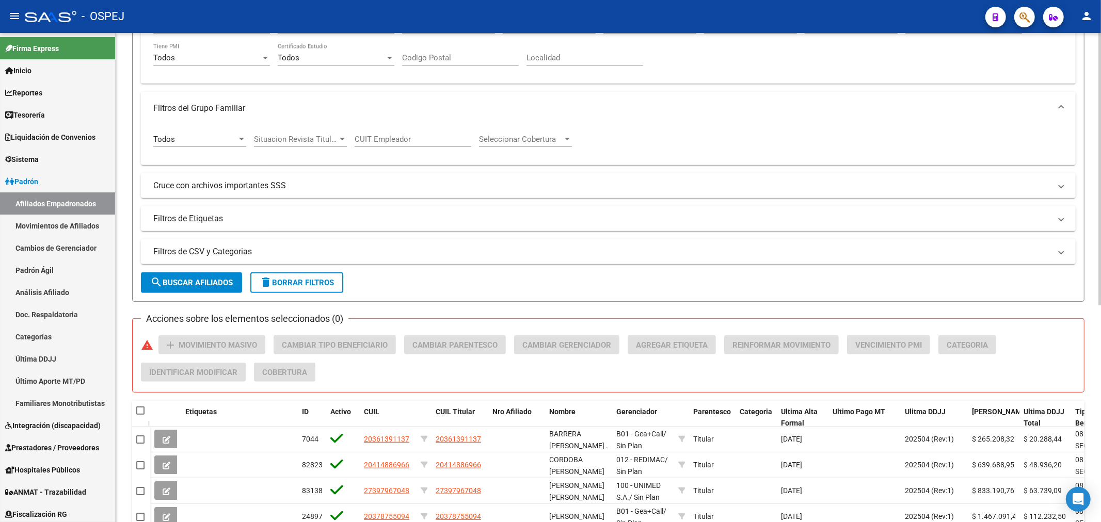
scroll to position [388, 0]
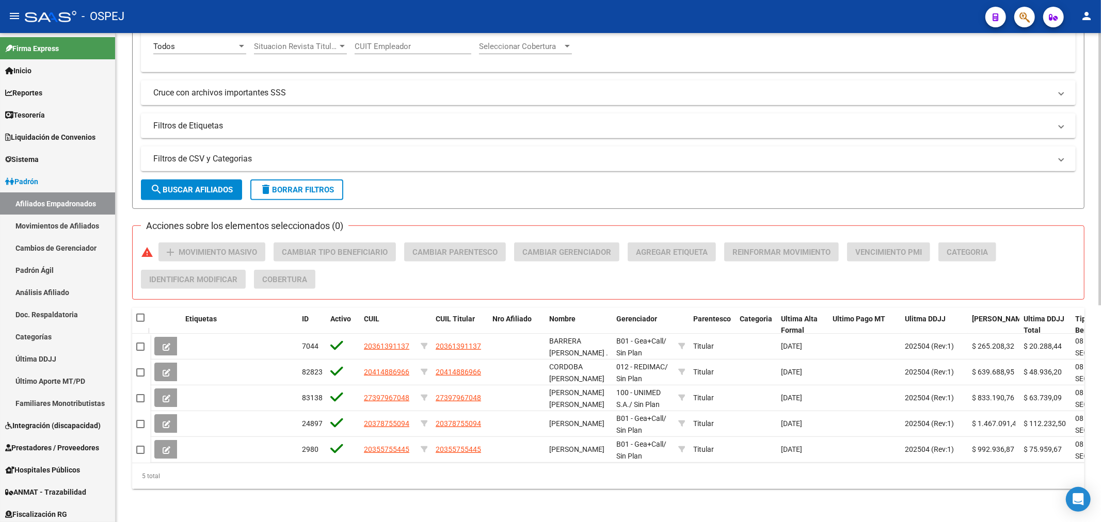
type input "202504"
click at [142, 314] on span at bounding box center [140, 318] width 8 height 8
click at [140, 322] on input "checkbox" at bounding box center [140, 322] width 1 height 1
checkbox input "true"
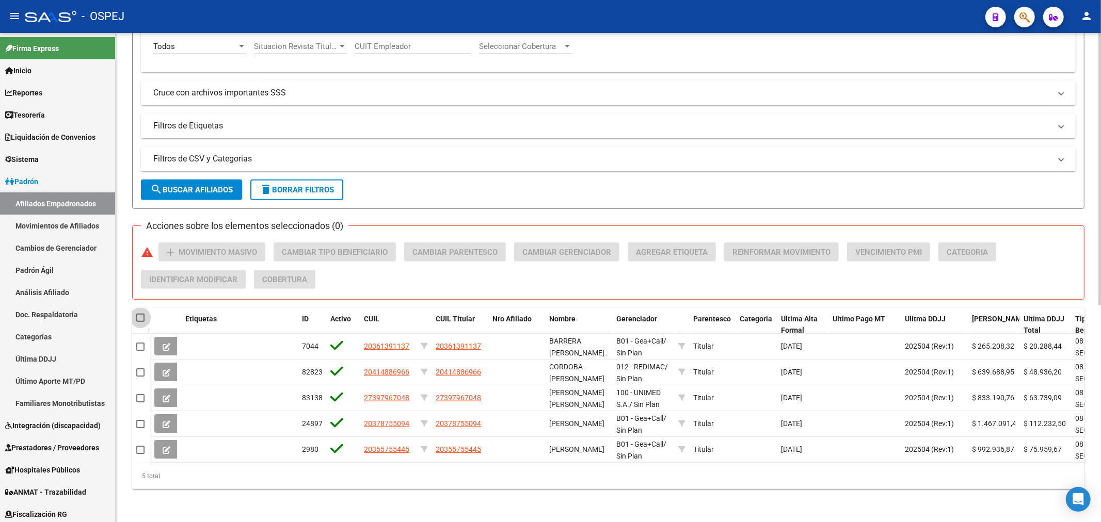
checkbox input "true"
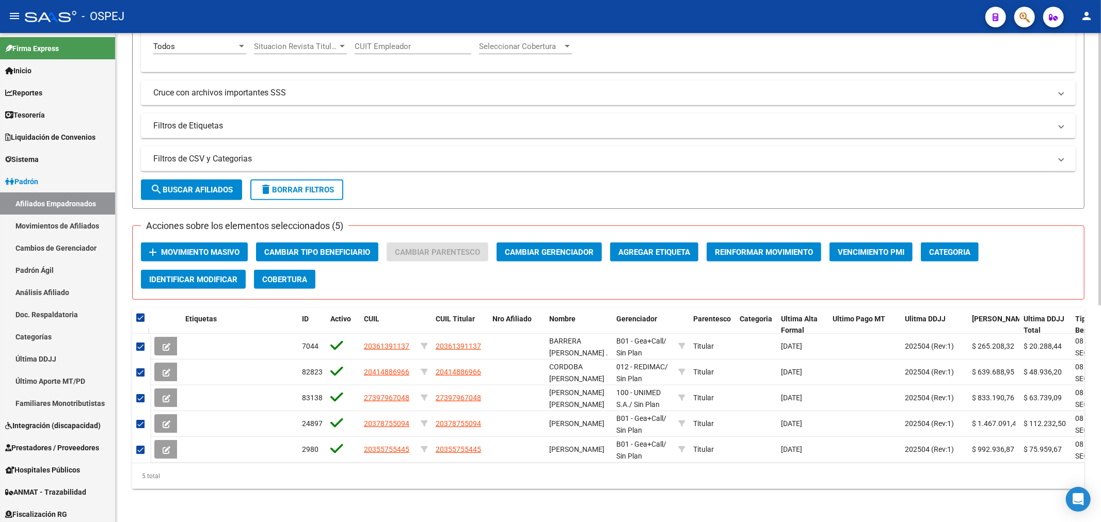
click at [174, 248] on span "Movimiento Masivo" at bounding box center [200, 252] width 78 height 9
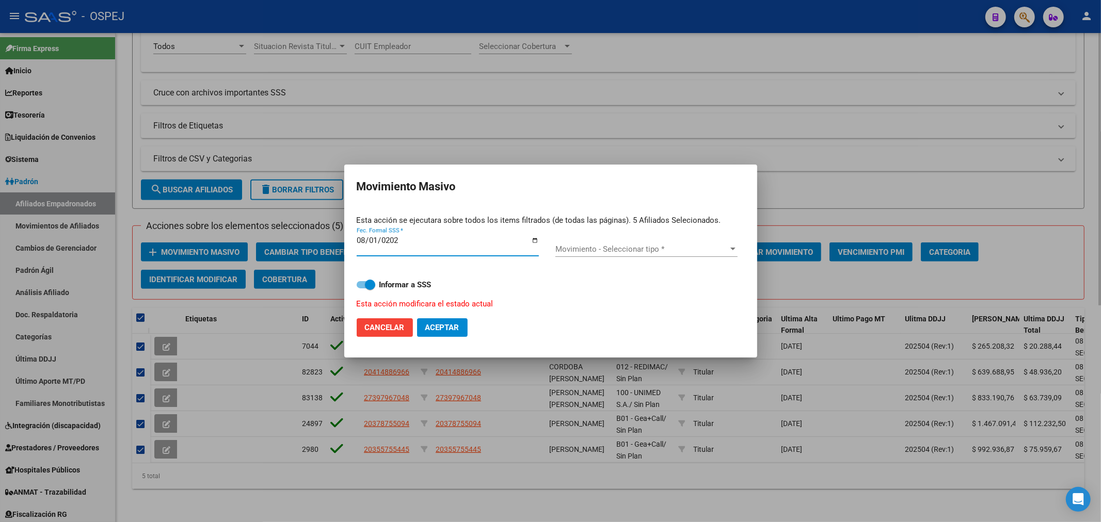
type input "2025-08-01"
click at [642, 253] on span "Movimiento - Seleccionar tipo *" at bounding box center [641, 249] width 173 height 9
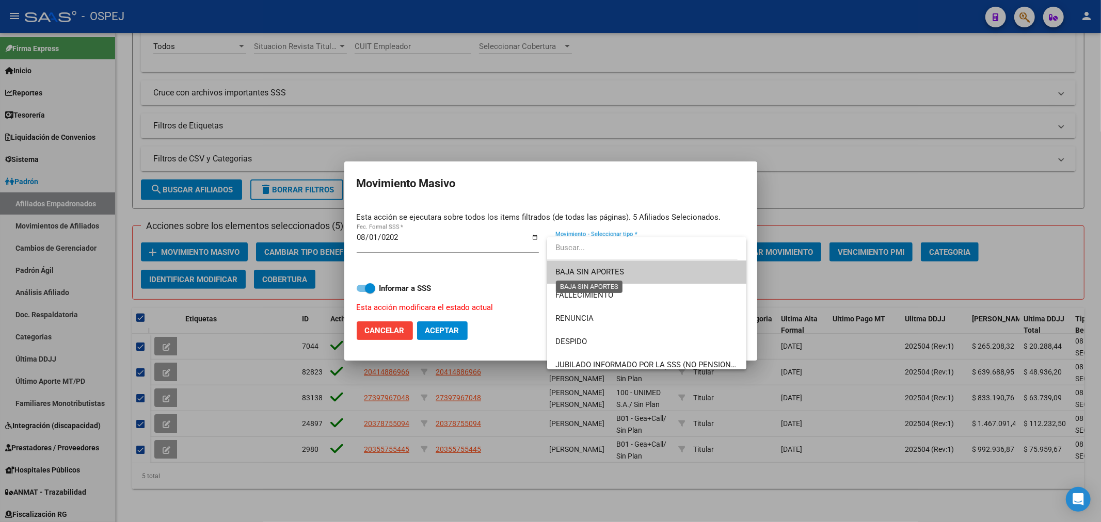
drag, startPoint x: 604, startPoint y: 270, endPoint x: 568, endPoint y: 275, distance: 36.0
click at [600, 270] on span "BAJA SIN APORTES" at bounding box center [589, 271] width 69 height 9
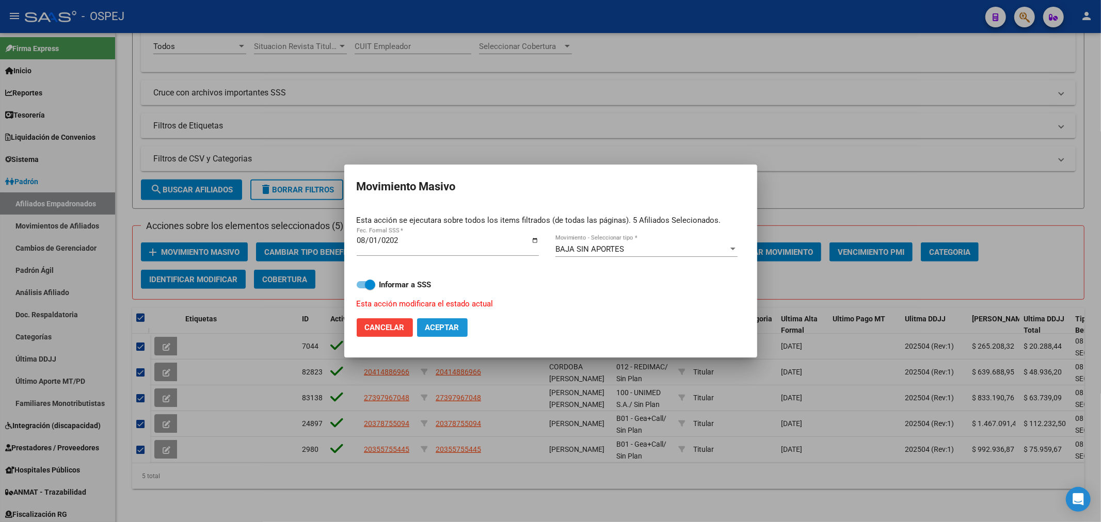
click at [437, 326] on span "Aceptar" at bounding box center [442, 327] width 34 height 9
checkbox input "false"
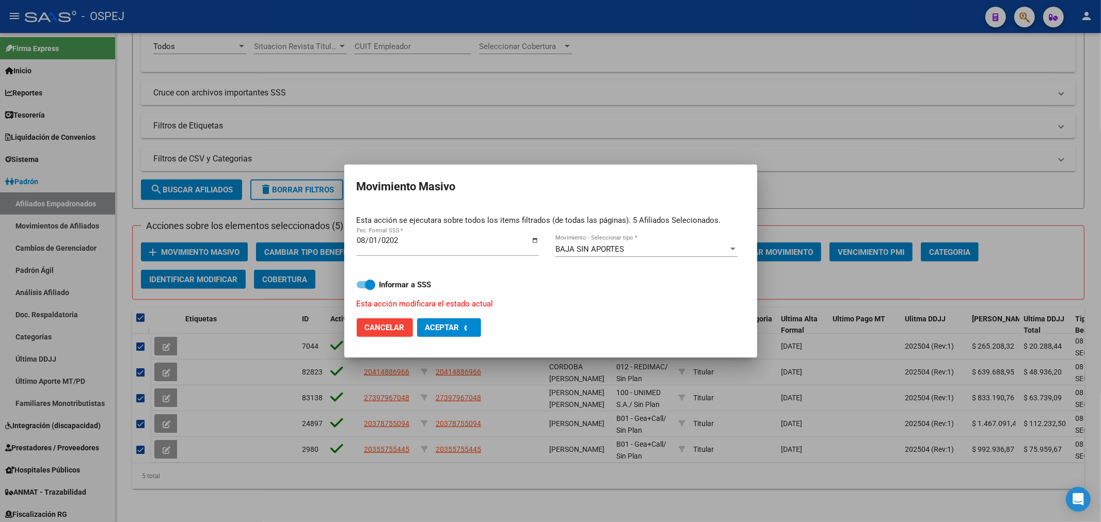
checkbox input "false"
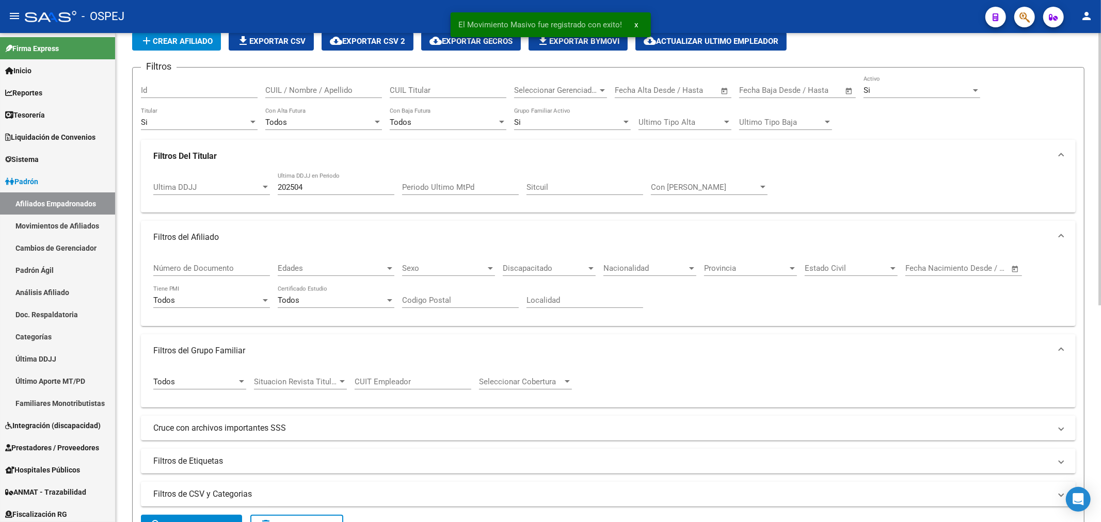
scroll to position [0, 0]
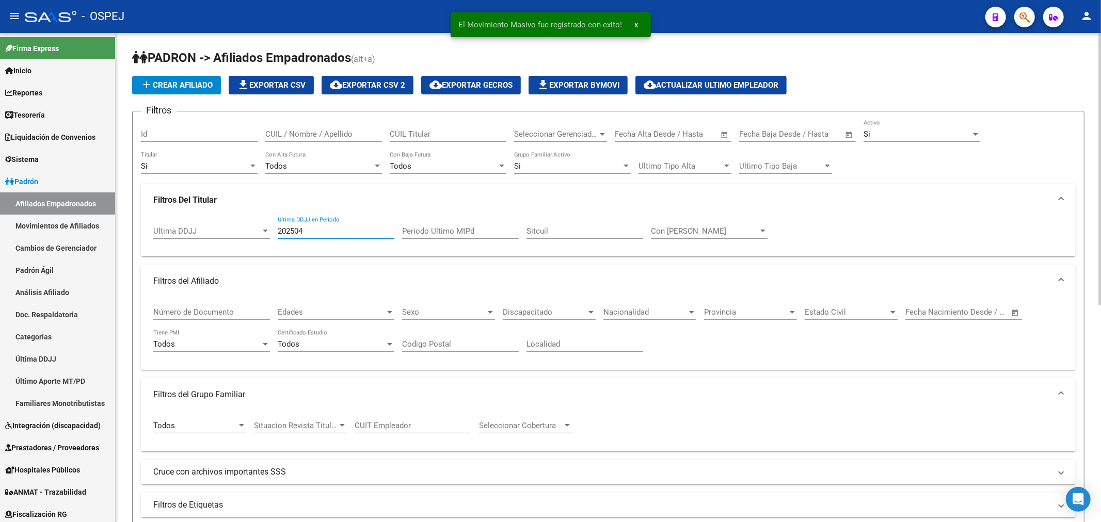
click at [325, 227] on input "202504" at bounding box center [336, 231] width 117 height 9
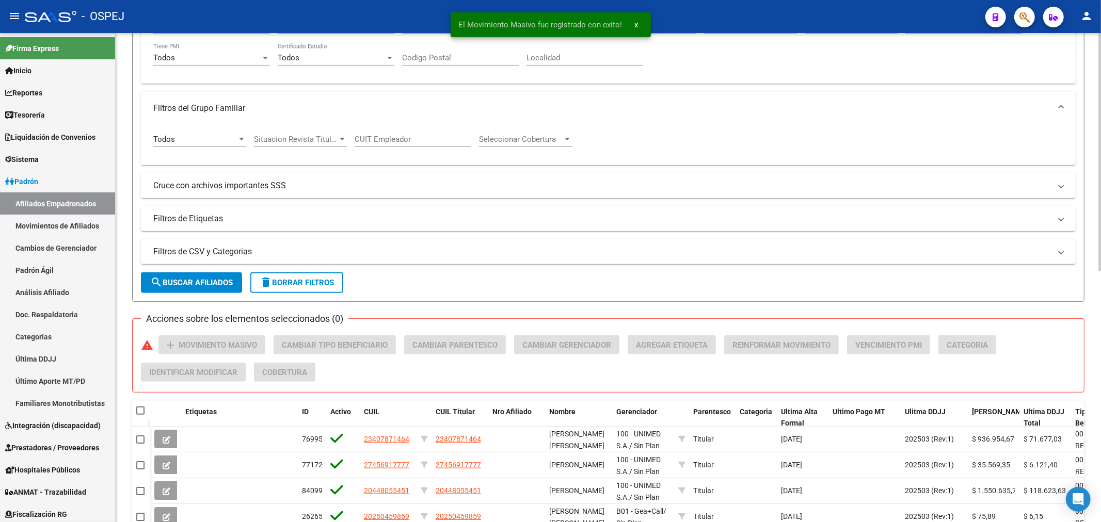
scroll to position [517, 0]
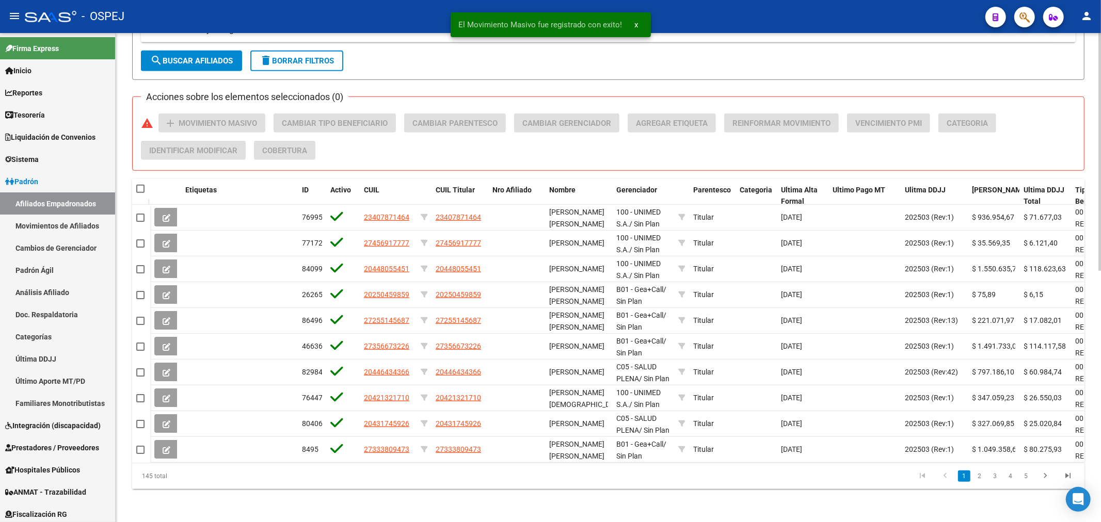
type input "202503"
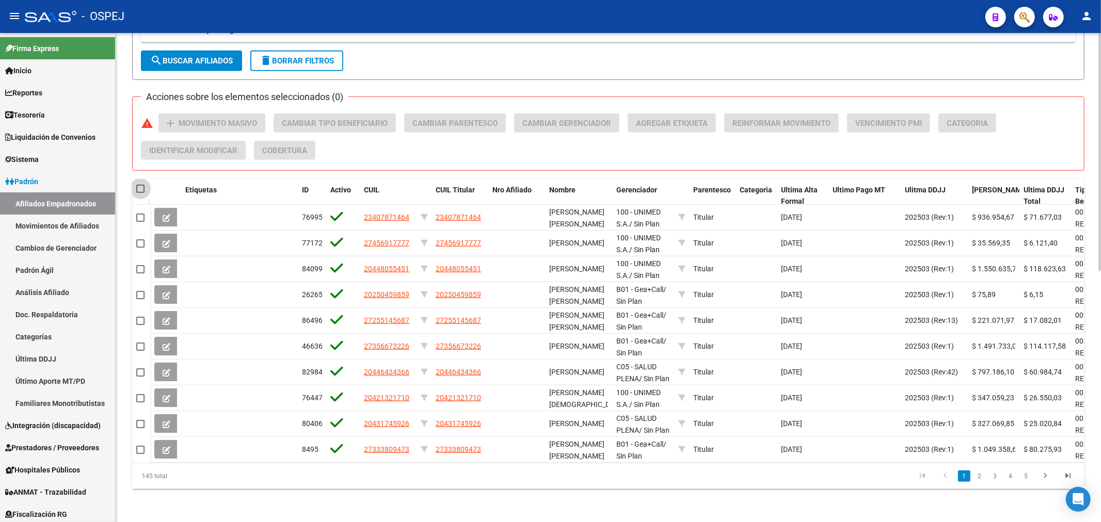
click at [141, 185] on span at bounding box center [140, 189] width 8 height 8
click at [140, 193] on input "checkbox" at bounding box center [140, 193] width 1 height 1
checkbox input "true"
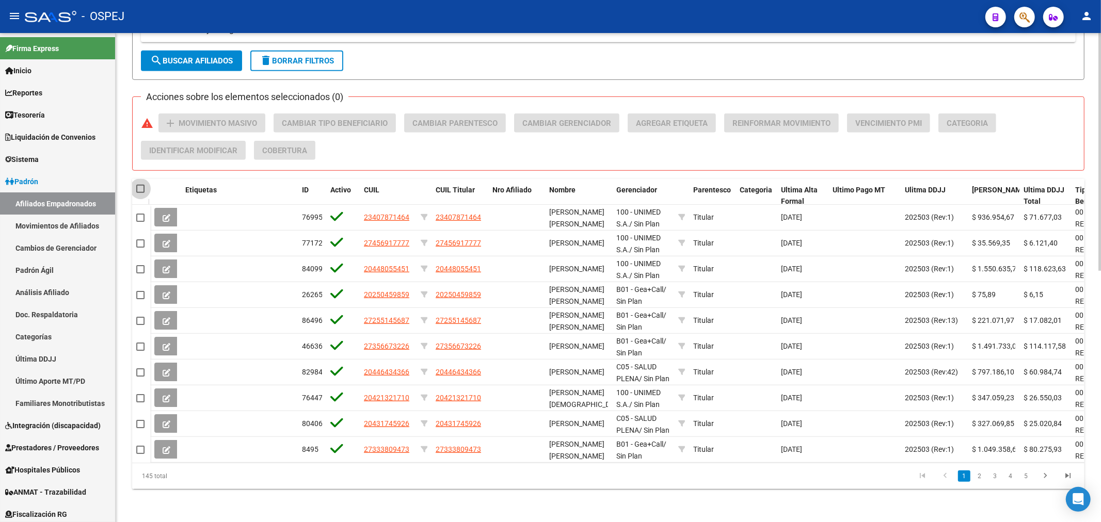
checkbox input "true"
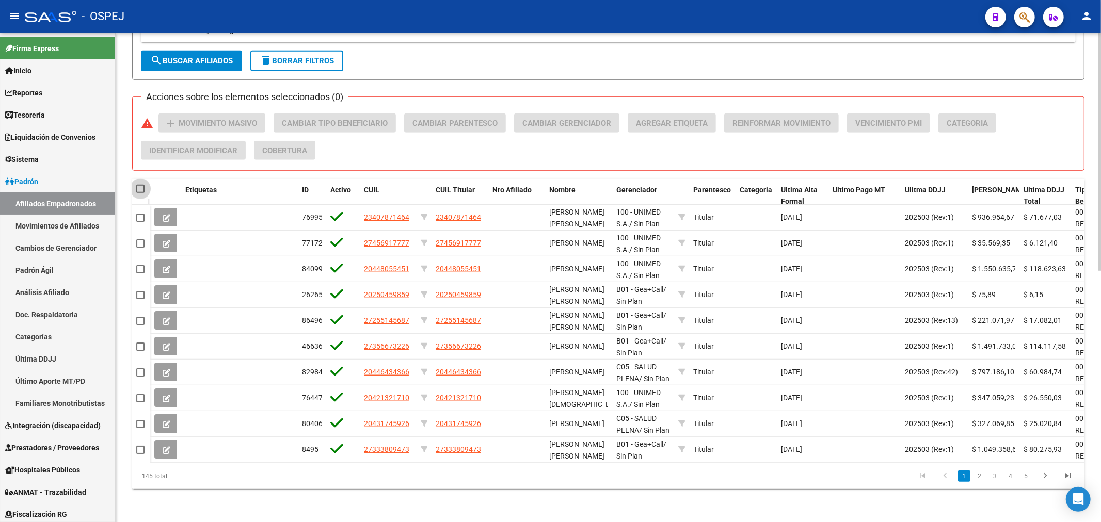
checkbox input "true"
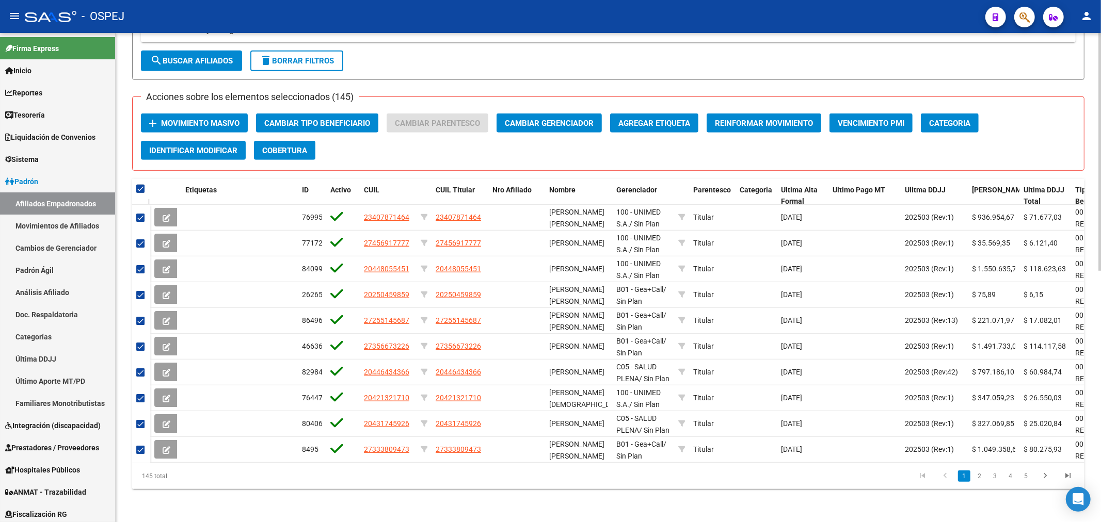
click at [169, 119] on span "Movimiento Masivo" at bounding box center [200, 123] width 78 height 9
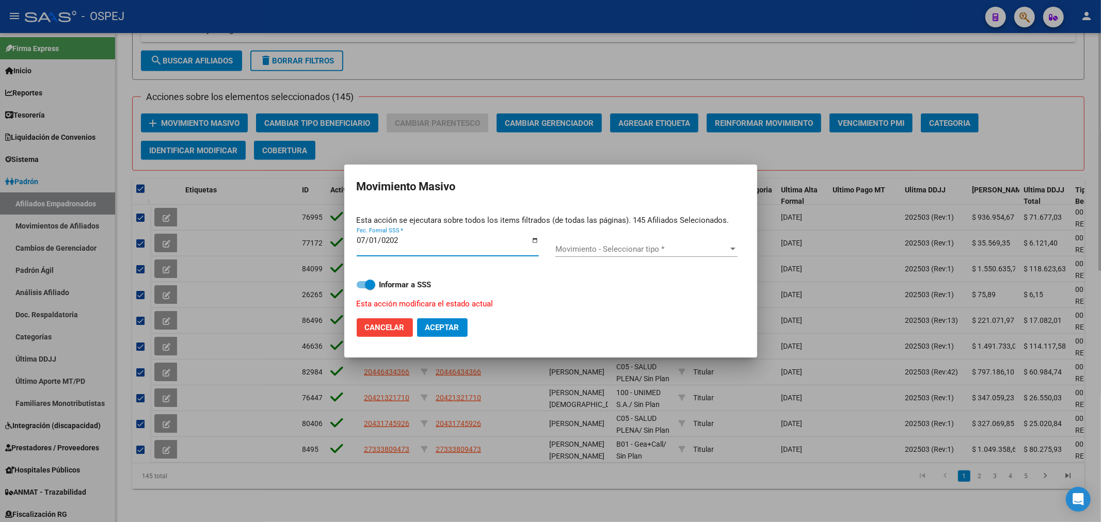
type input "2025-07-01"
click at [654, 246] on span "Movimiento - Seleccionar tipo *" at bounding box center [641, 249] width 173 height 9
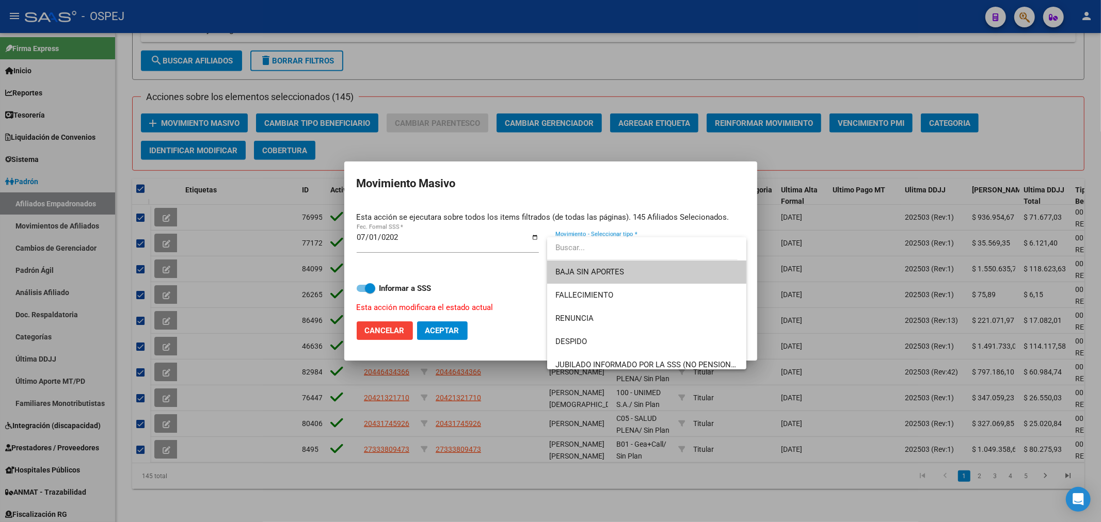
drag, startPoint x: 607, startPoint y: 265, endPoint x: 582, endPoint y: 270, distance: 25.9
click at [605, 265] on span "BAJA SIN APORTES" at bounding box center [646, 272] width 182 height 23
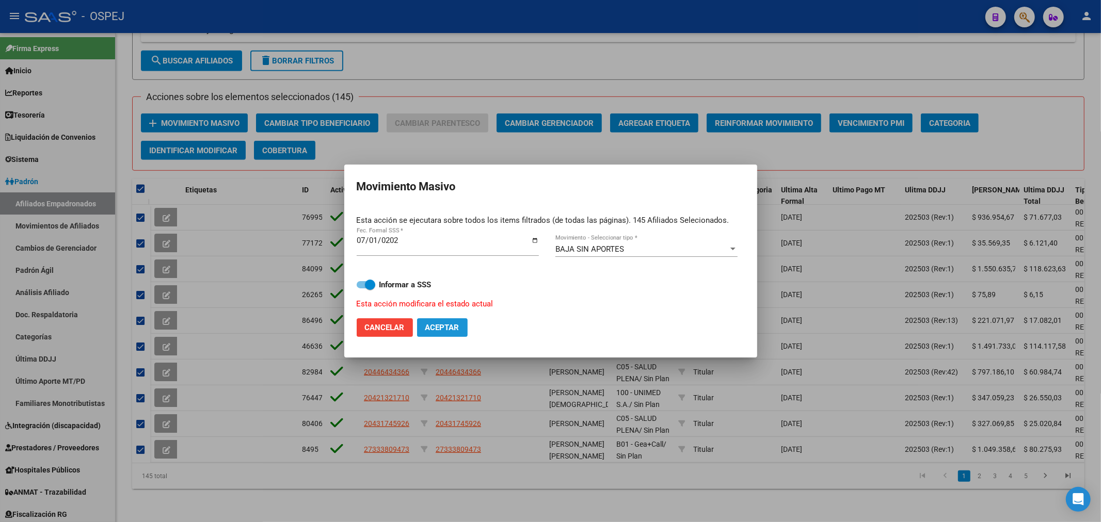
drag, startPoint x: 440, startPoint y: 328, endPoint x: 430, endPoint y: 335, distance: 12.5
click at [439, 328] on span "Aceptar" at bounding box center [442, 327] width 34 height 9
checkbox input "false"
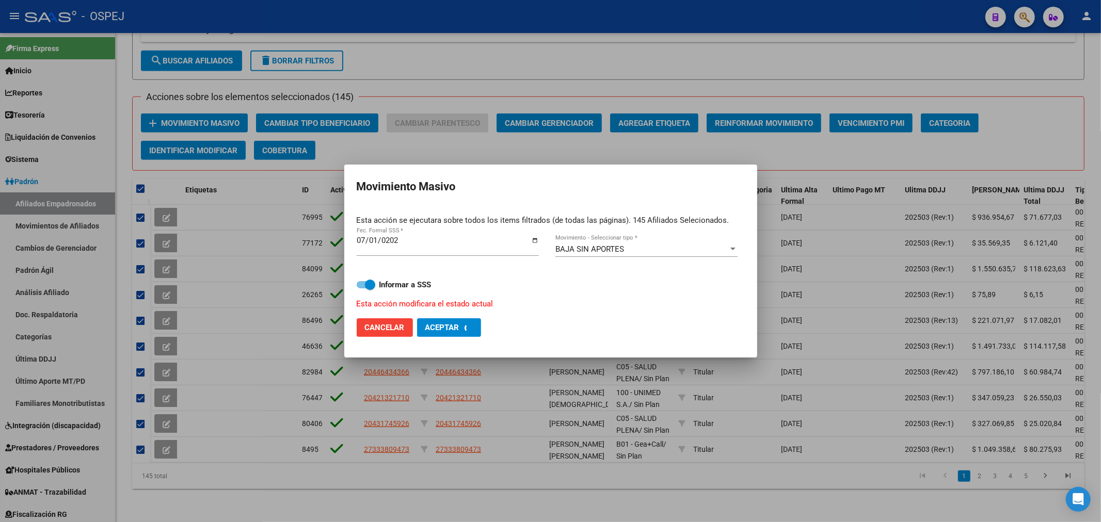
checkbox input "false"
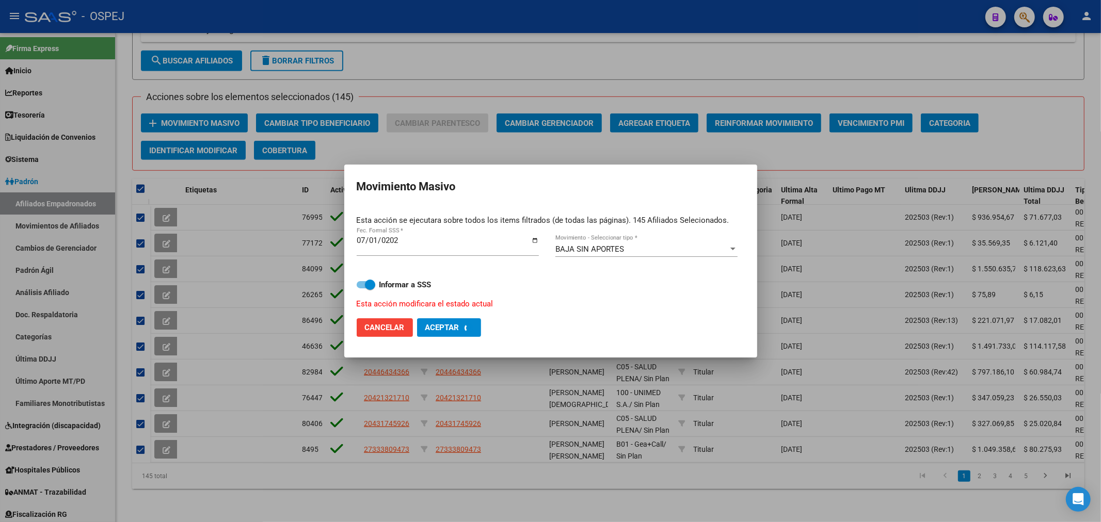
checkbox input "false"
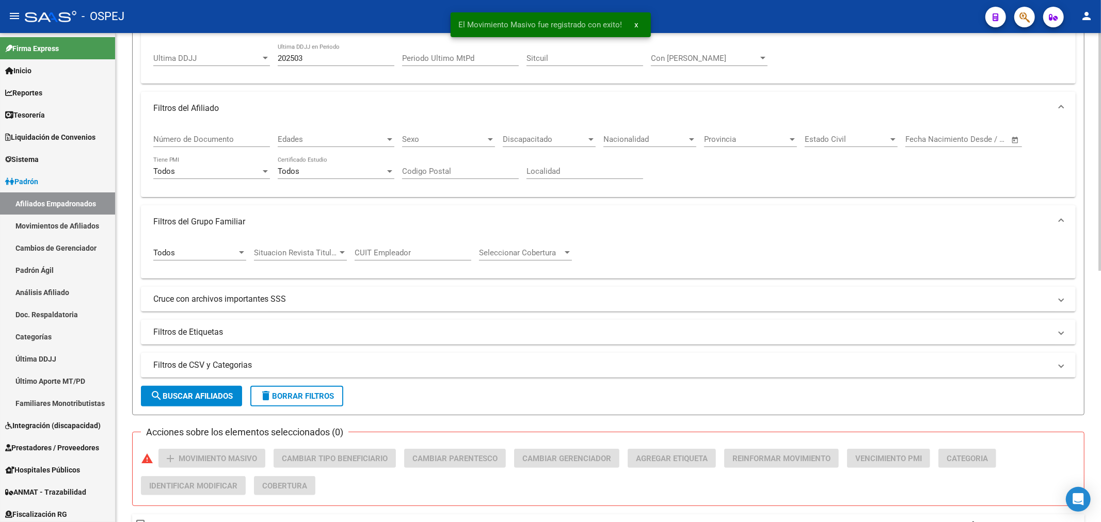
scroll to position [58, 0]
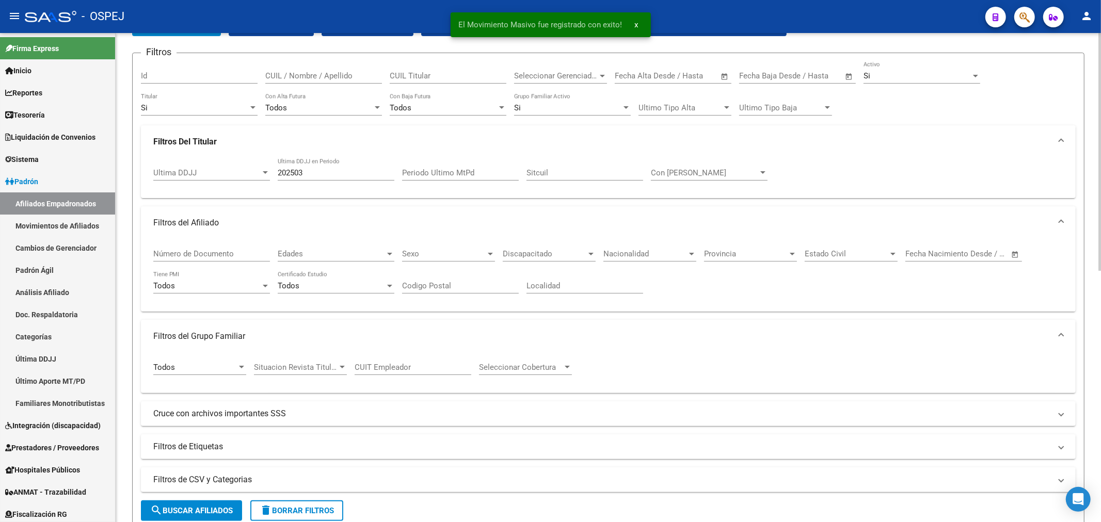
click at [332, 172] on input "202503" at bounding box center [336, 172] width 117 height 9
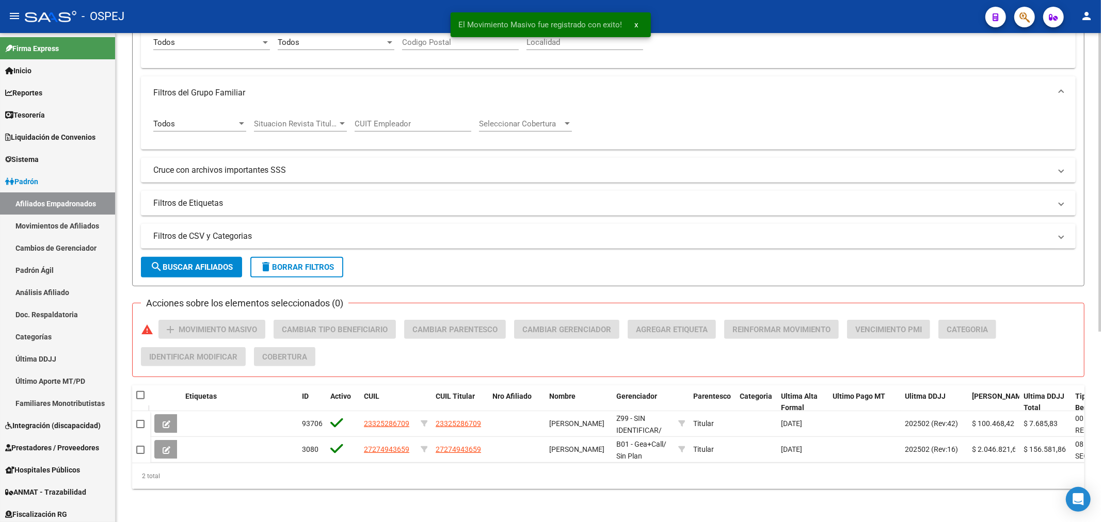
type input "202502"
click at [138, 391] on span at bounding box center [140, 395] width 8 height 8
click at [140, 399] on input "checkbox" at bounding box center [140, 399] width 1 height 1
checkbox input "true"
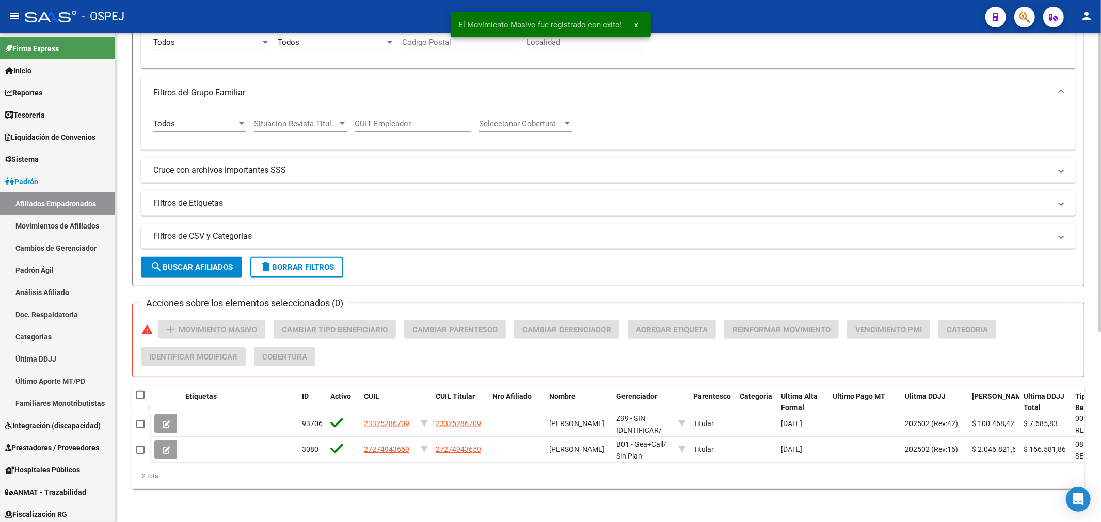
checkbox input "true"
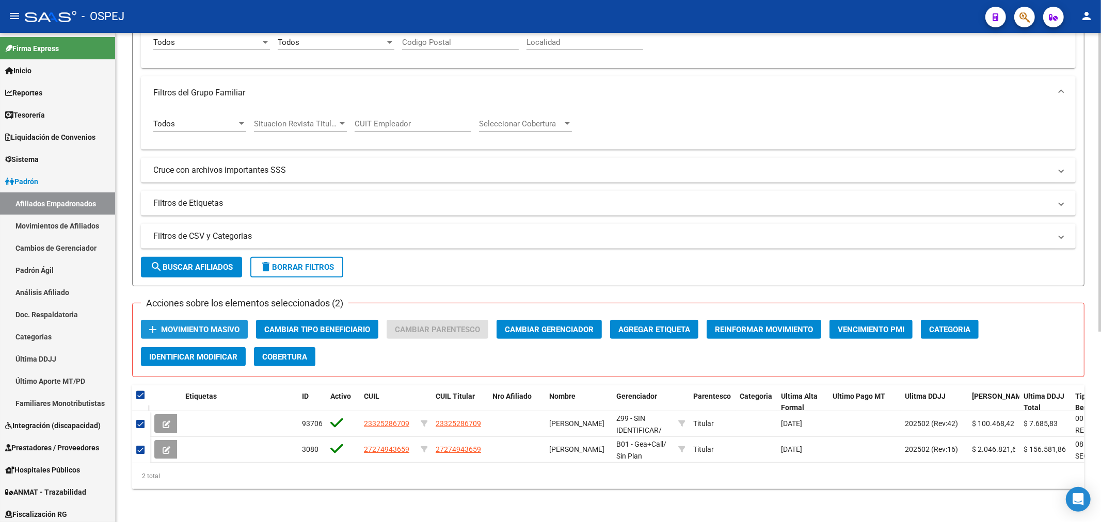
click at [199, 325] on span "Movimiento Masivo" at bounding box center [200, 329] width 78 height 9
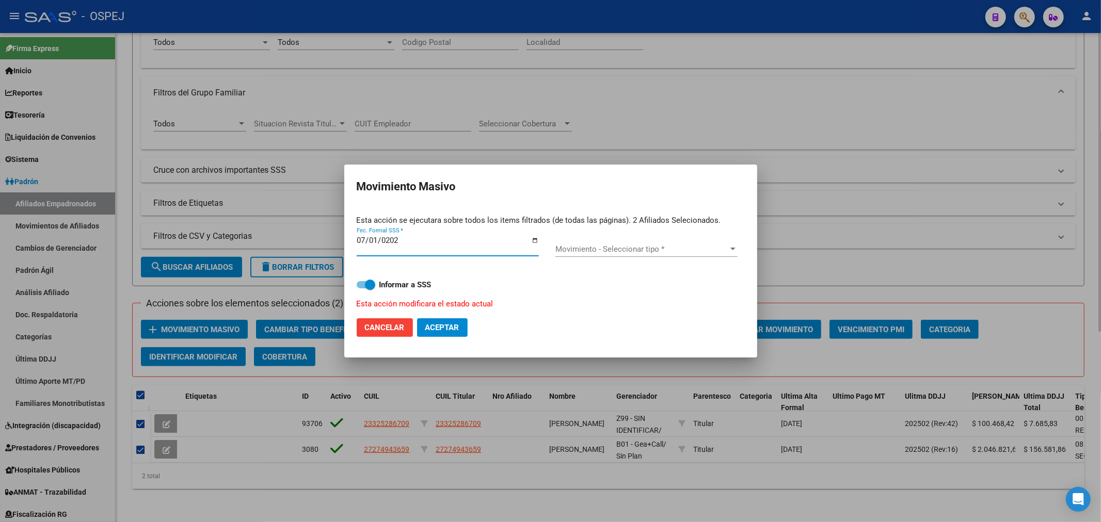
type input "2025-07-01"
click at [594, 251] on span "Movimiento - Seleccionar tipo *" at bounding box center [641, 249] width 173 height 9
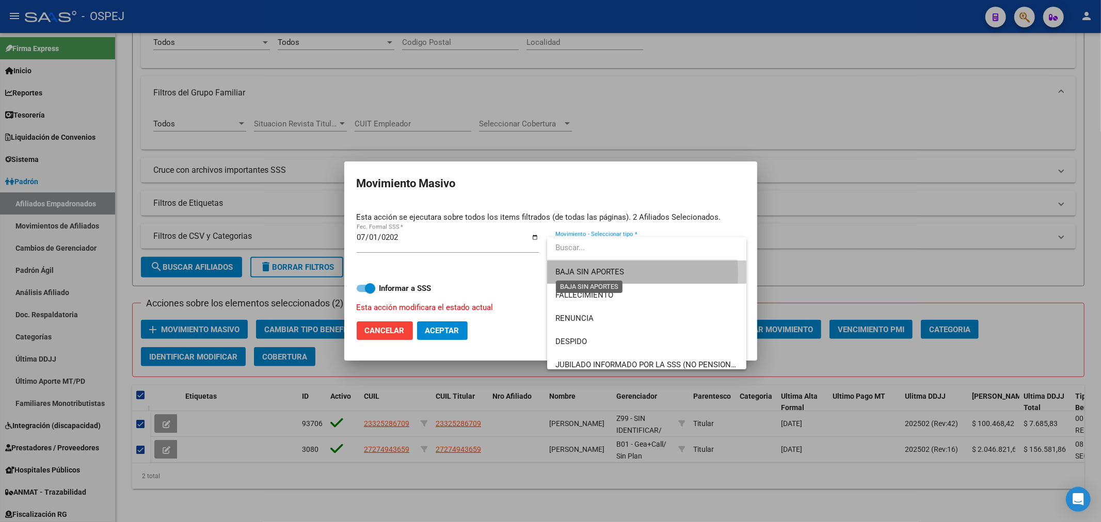
drag, startPoint x: 617, startPoint y: 274, endPoint x: 414, endPoint y: 322, distance: 209.0
click at [606, 276] on span "BAJA SIN APORTES" at bounding box center [589, 271] width 69 height 9
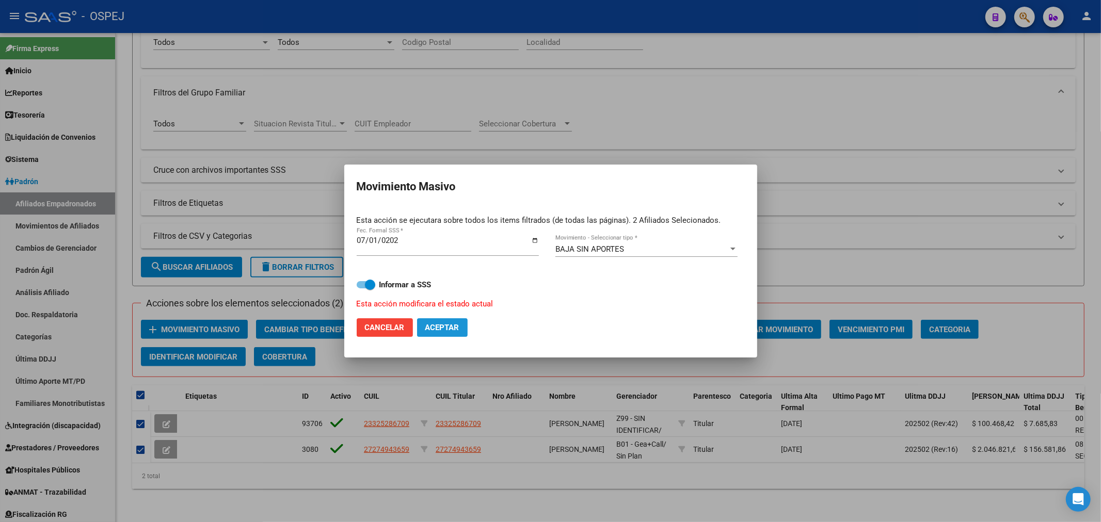
click at [446, 327] on span "Aceptar" at bounding box center [442, 327] width 34 height 9
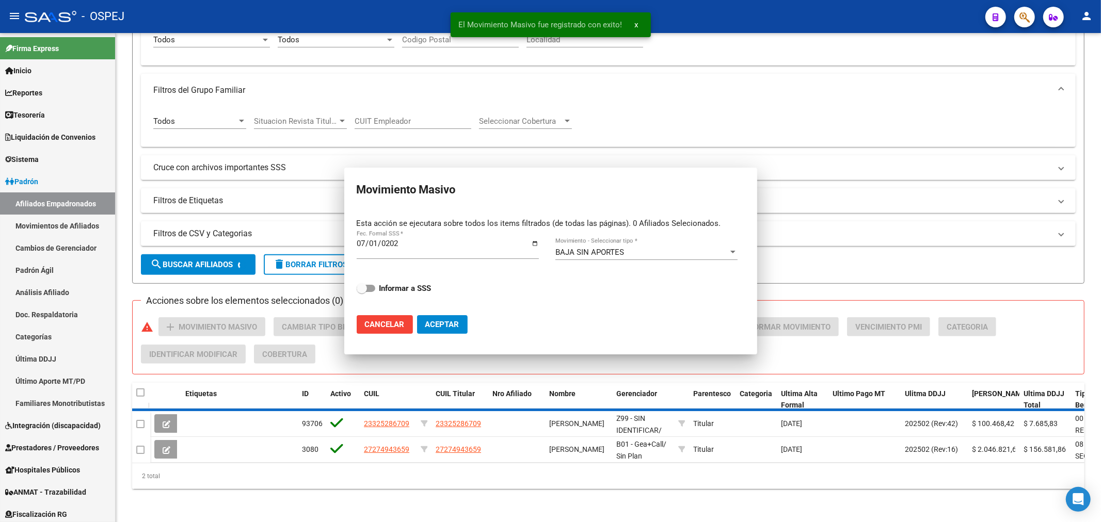
checkbox input "false"
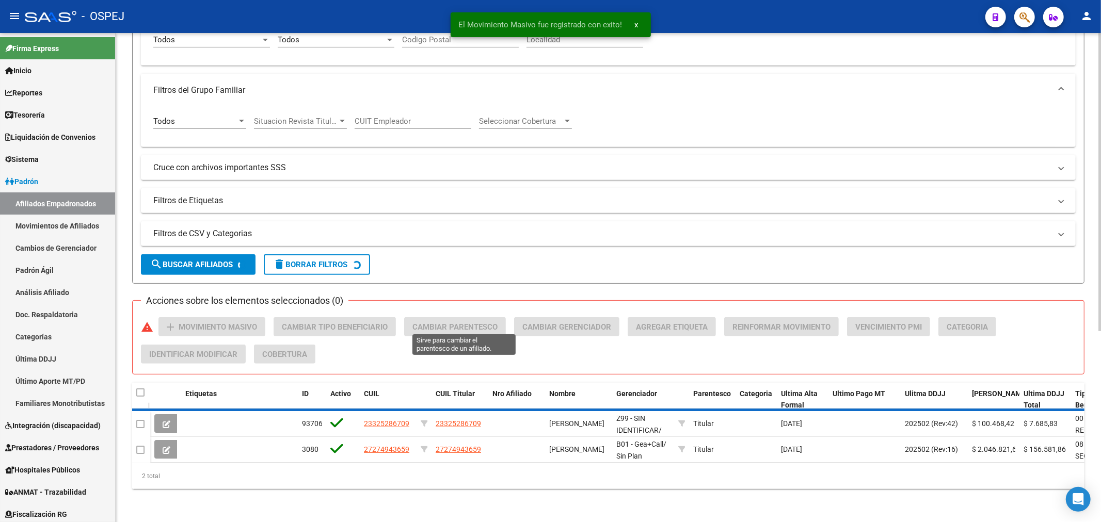
scroll to position [0, 0]
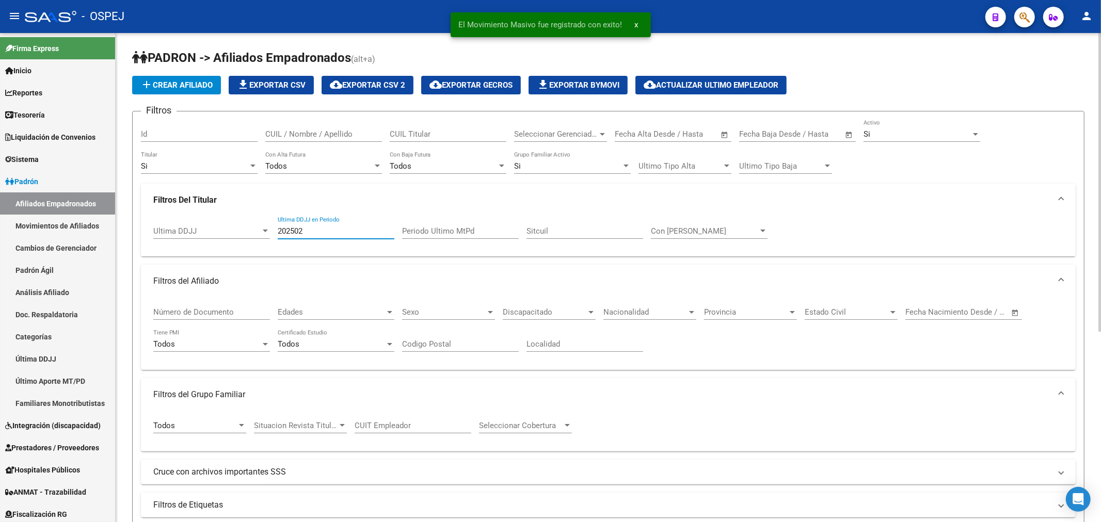
click at [328, 231] on input "202502" at bounding box center [336, 231] width 117 height 9
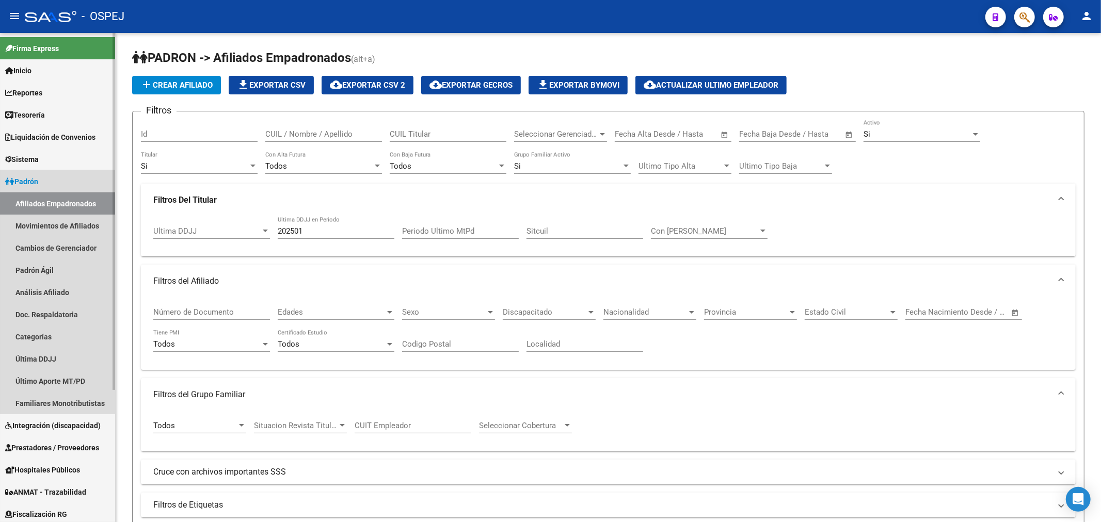
click at [49, 197] on link "Afiliados Empadronados" at bounding box center [57, 203] width 115 height 22
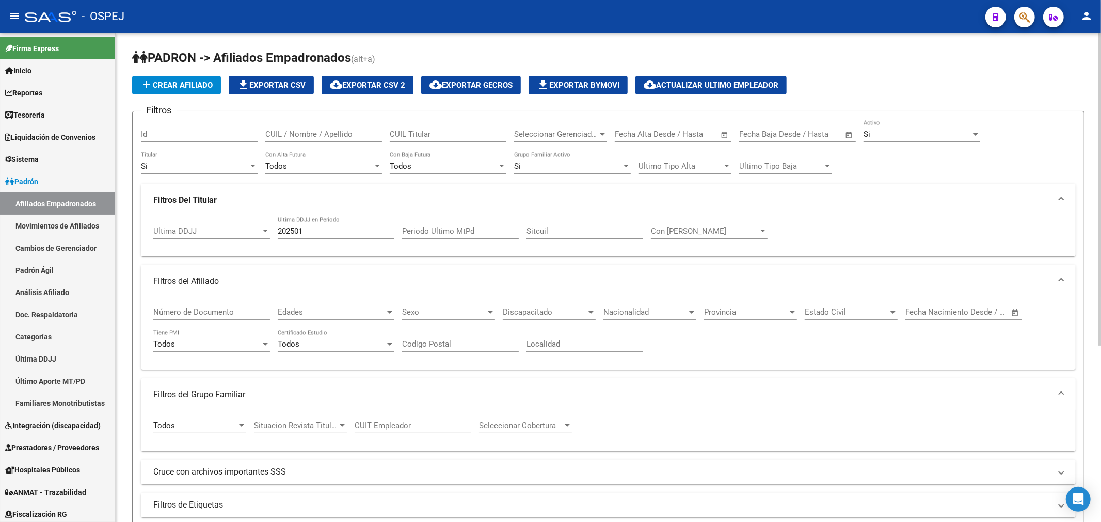
scroll to position [172, 0]
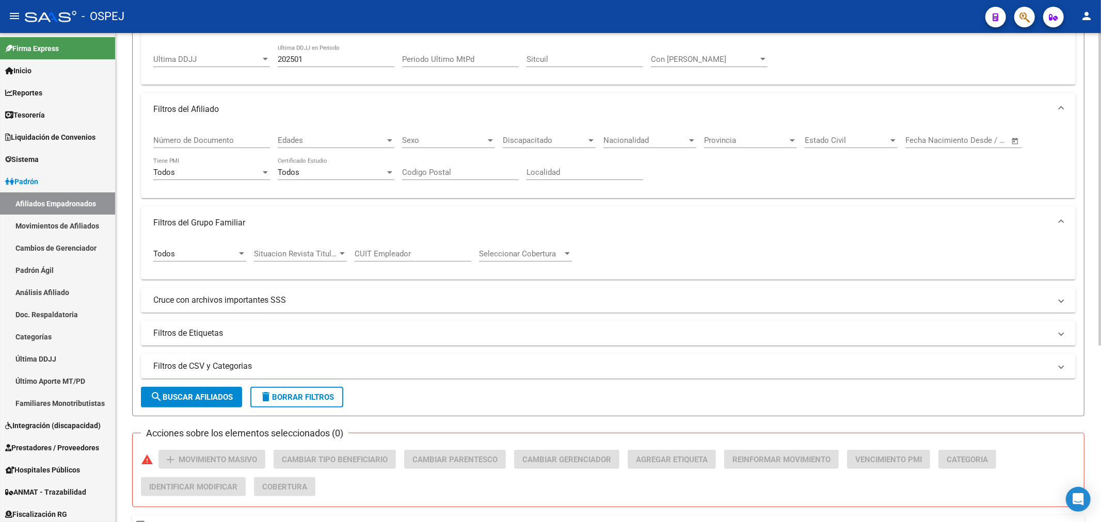
click at [294, 298] on mat-panel-title "Cruce con archivos importantes SSS" at bounding box center [601, 300] width 897 height 11
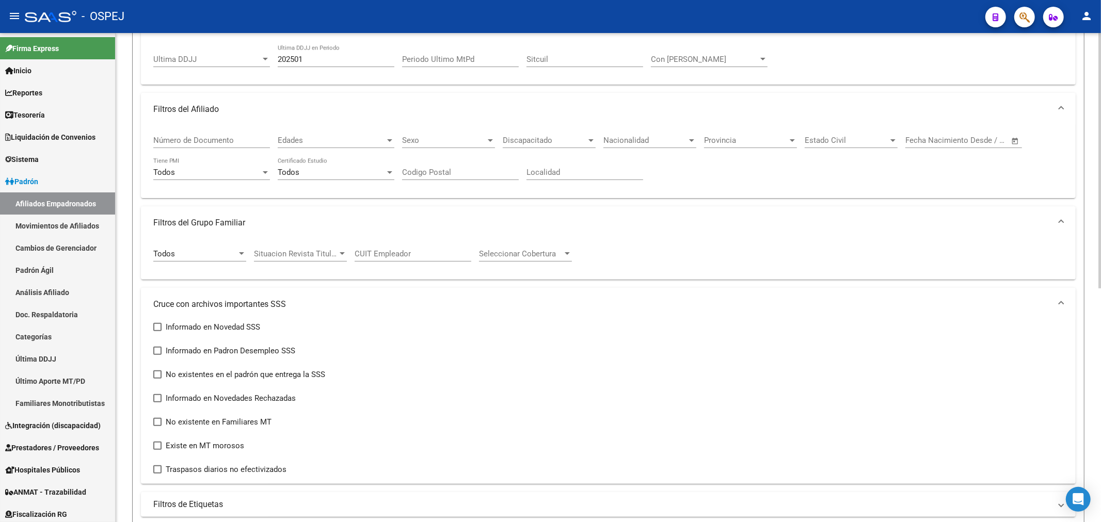
scroll to position [0, 0]
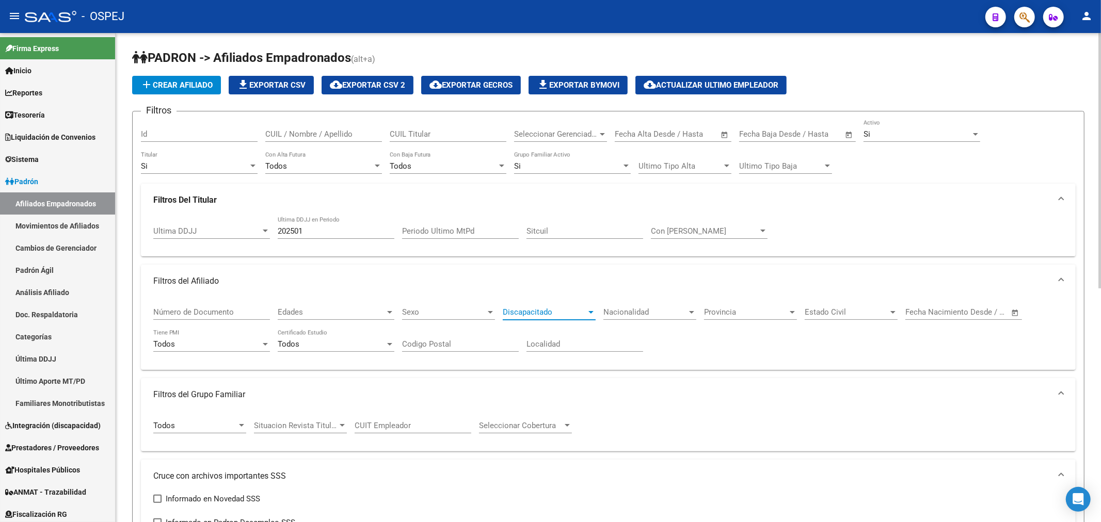
click at [556, 315] on span "Discapacitado" at bounding box center [545, 312] width 84 height 9
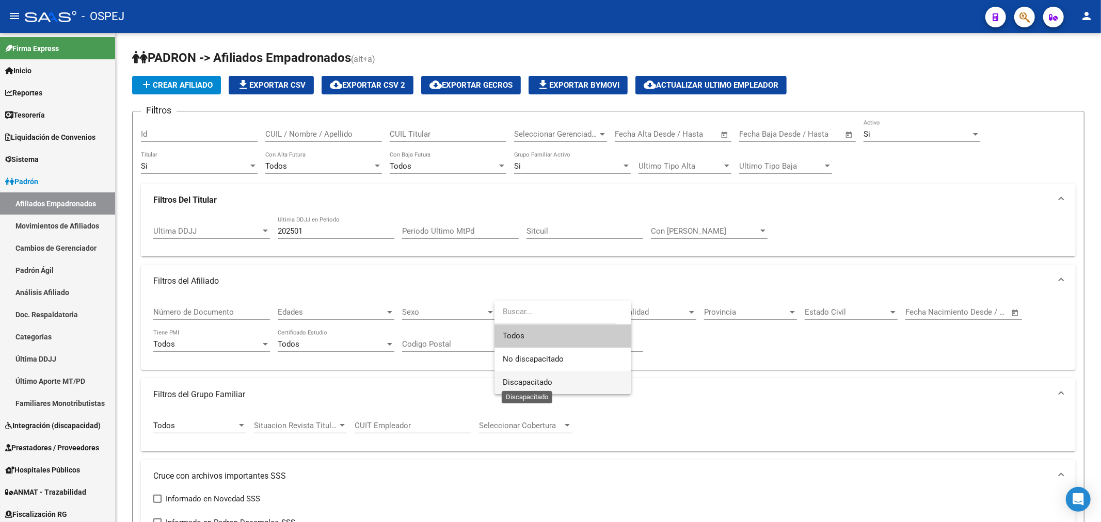
click at [537, 385] on span "Discapacitado" at bounding box center [528, 382] width 50 height 9
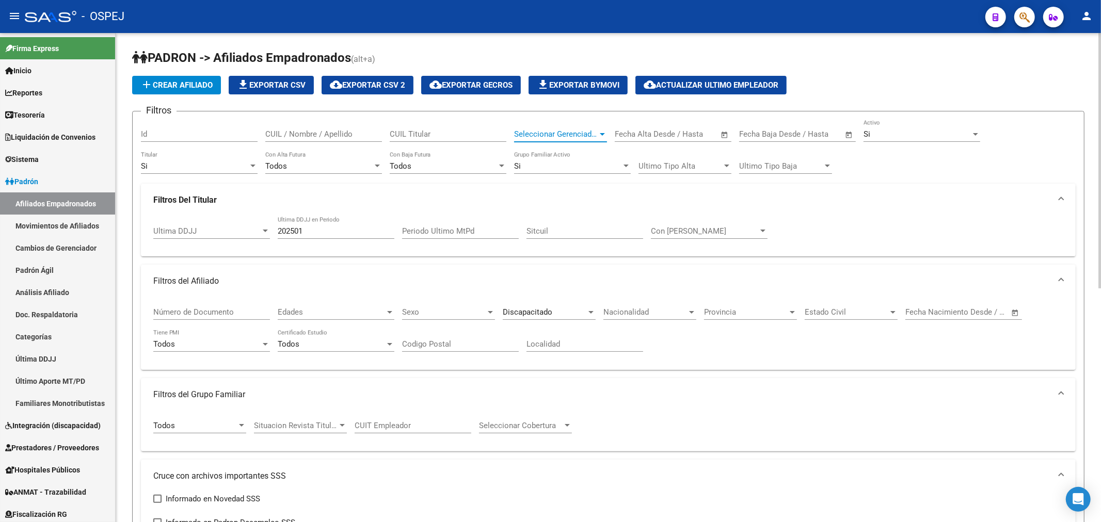
click at [548, 134] on span "Seleccionar Gerenciador" at bounding box center [556, 134] width 84 height 9
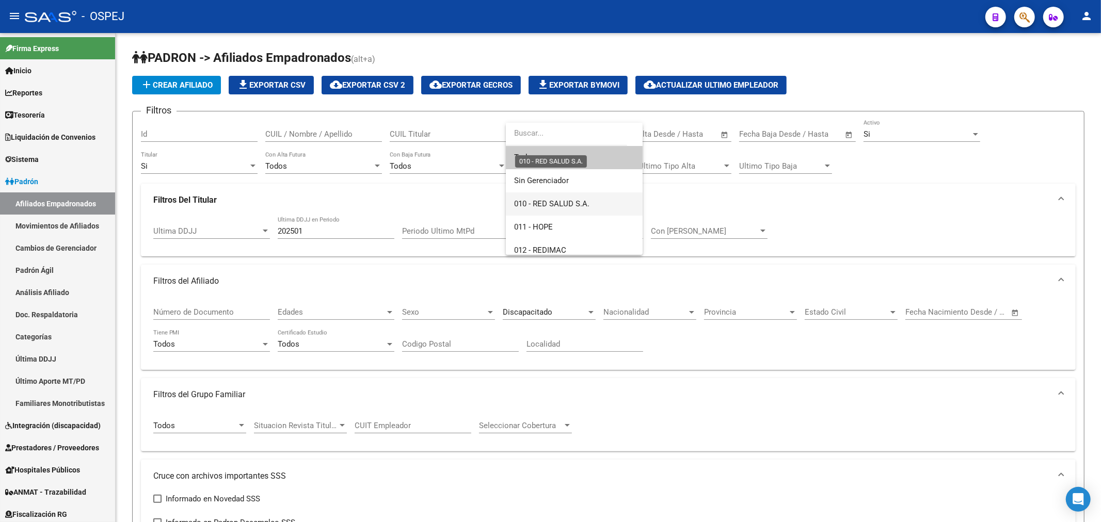
scroll to position [57, 0]
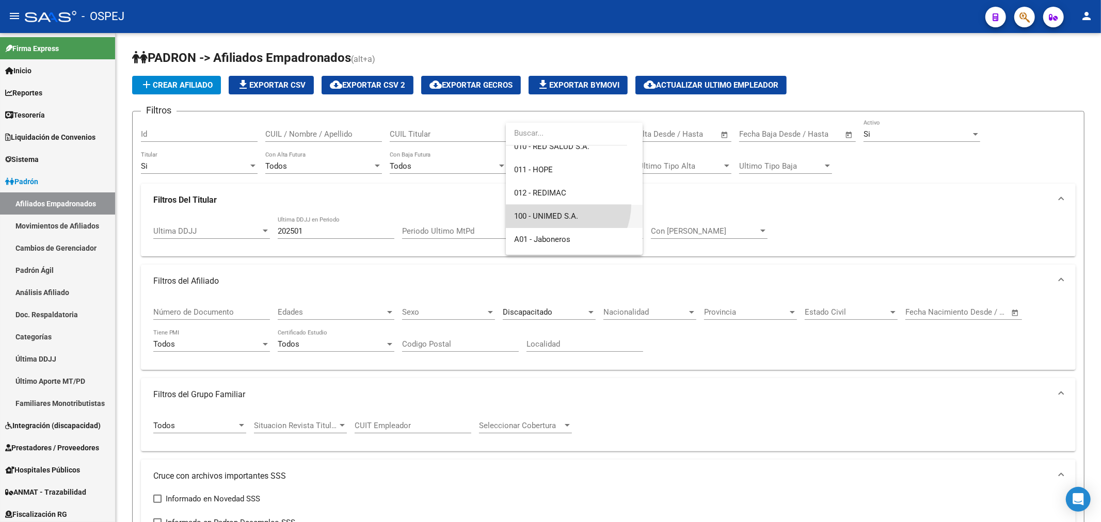
click at [559, 205] on span "100 - UNIMED S.A." at bounding box center [574, 216] width 120 height 23
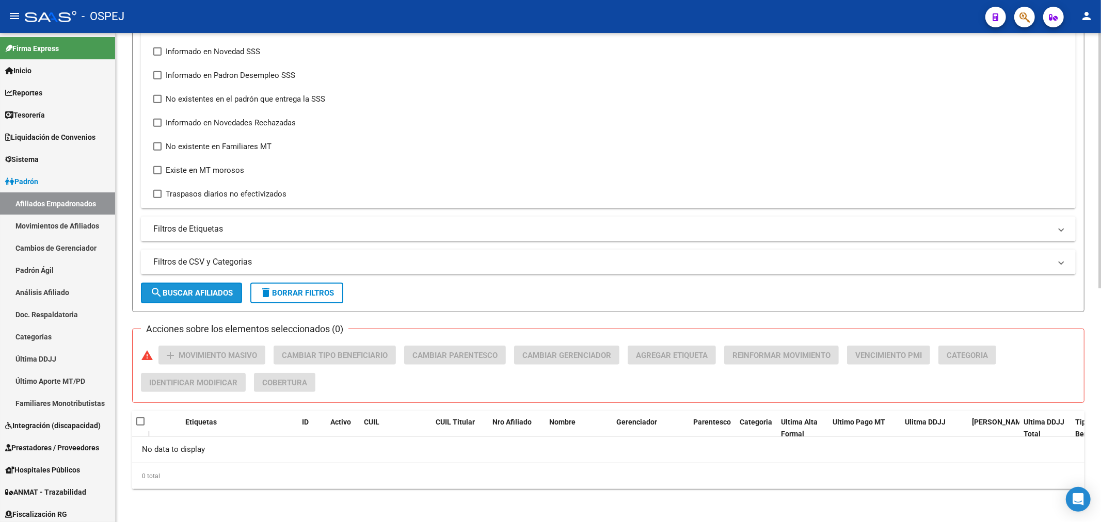
click at [204, 291] on span "search Buscar Afiliados" at bounding box center [191, 292] width 83 height 9
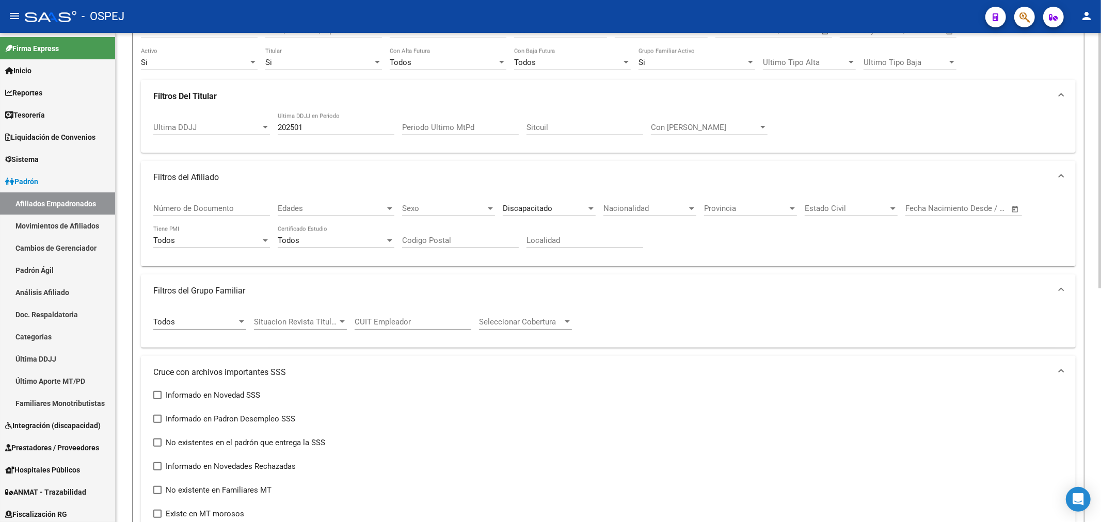
scroll to position [0, 0]
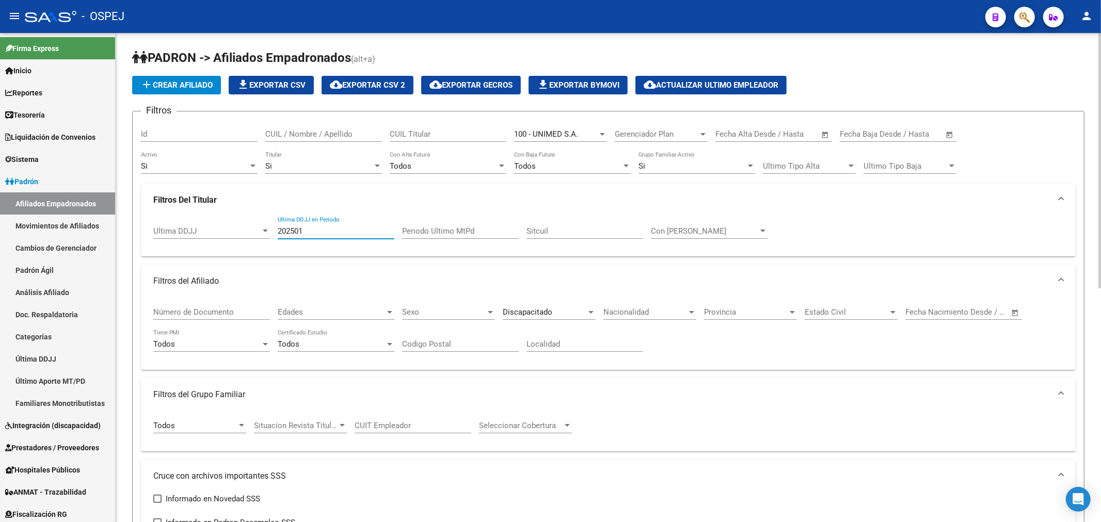
click at [307, 234] on input "202501" at bounding box center [336, 231] width 117 height 9
type input "2"
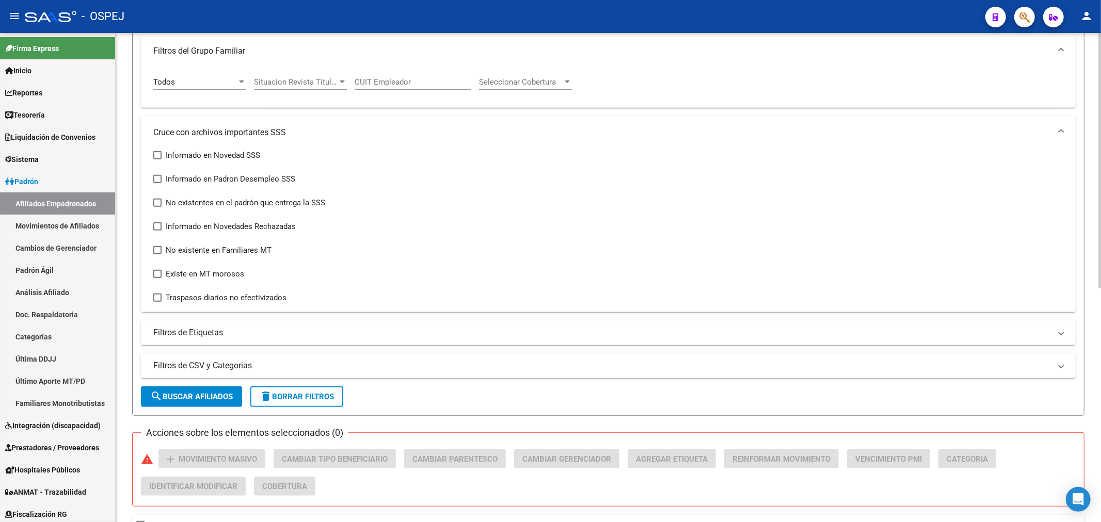
scroll to position [401, 0]
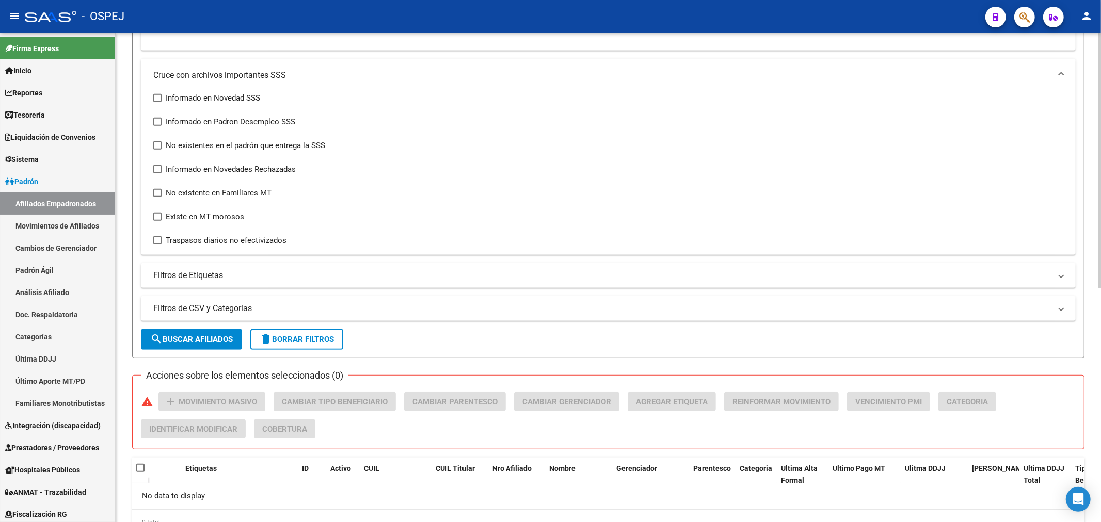
type input "-1"
click at [198, 335] on span "search Buscar Afiliados" at bounding box center [191, 339] width 83 height 9
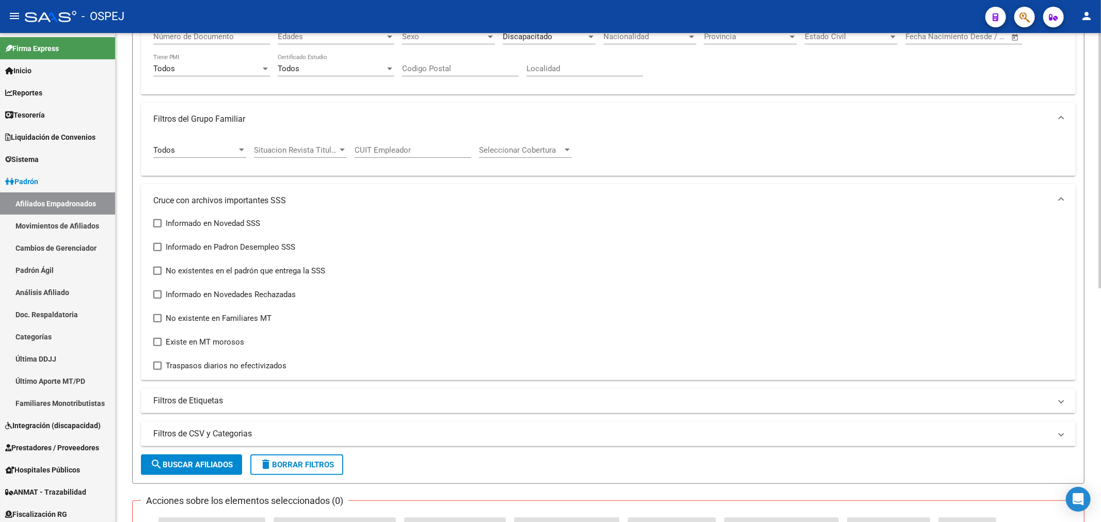
click at [314, 466] on span "delete Borrar Filtros" at bounding box center [297, 464] width 74 height 9
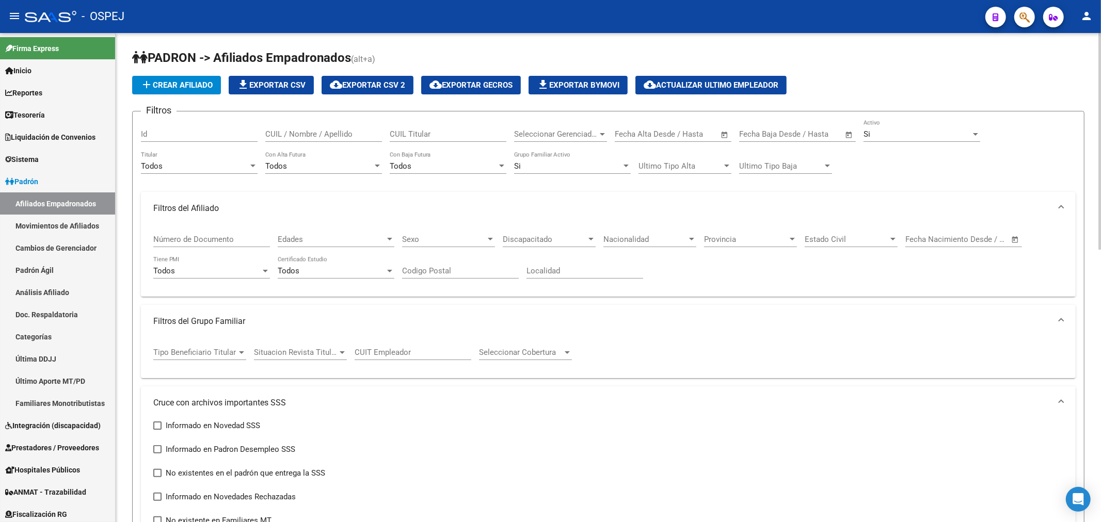
click at [556, 132] on span "Seleccionar Gerenciador" at bounding box center [556, 134] width 84 height 9
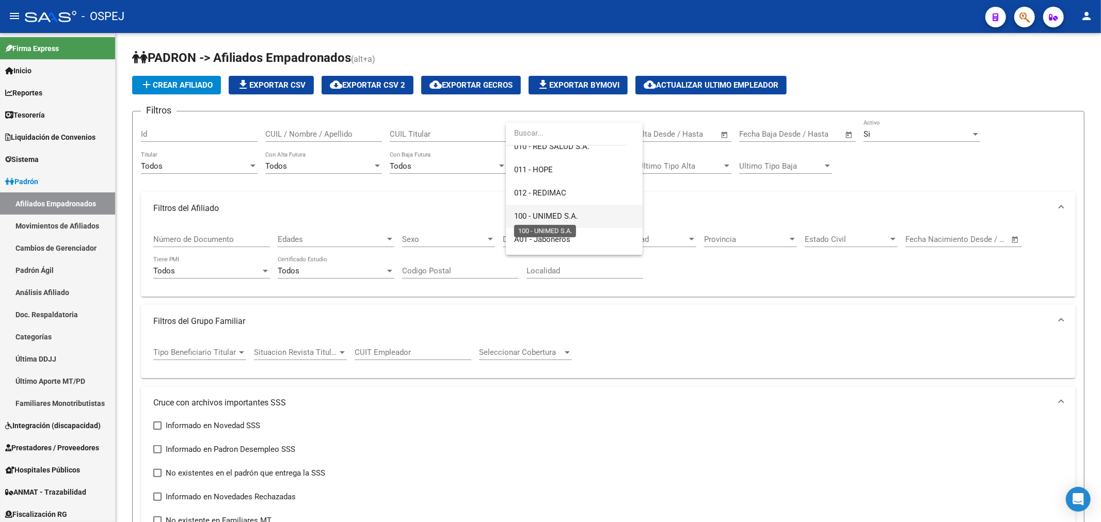
click at [570, 213] on span "100 - UNIMED S.A." at bounding box center [546, 216] width 64 height 9
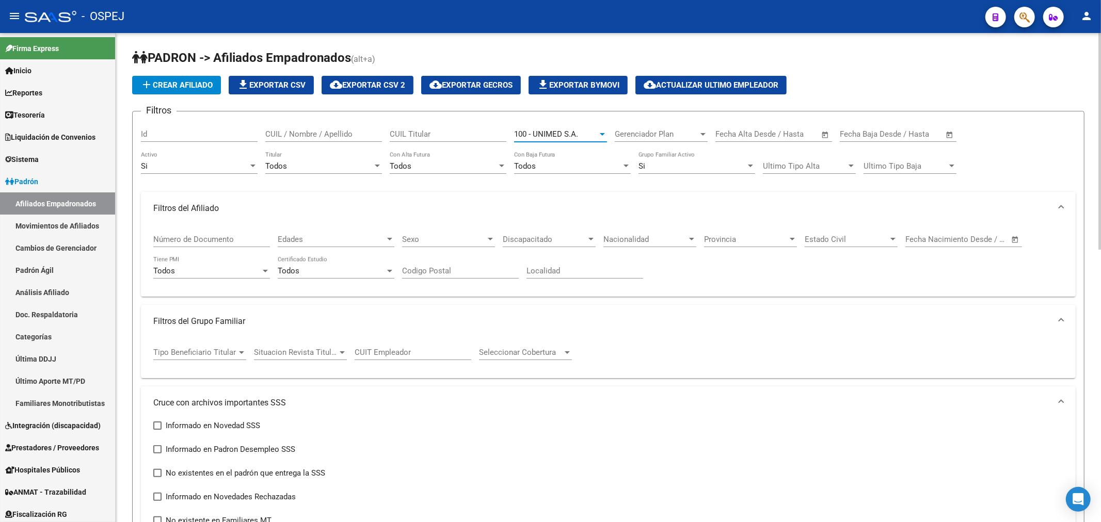
click at [555, 244] on span "Discapacitado" at bounding box center [545, 239] width 84 height 9
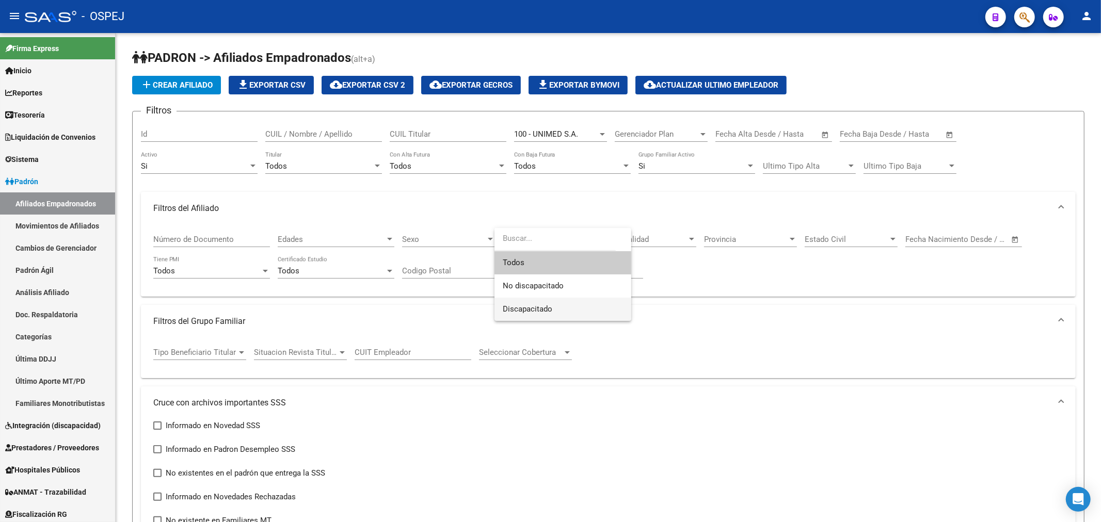
click at [559, 312] on span "Discapacitado" at bounding box center [563, 309] width 120 height 23
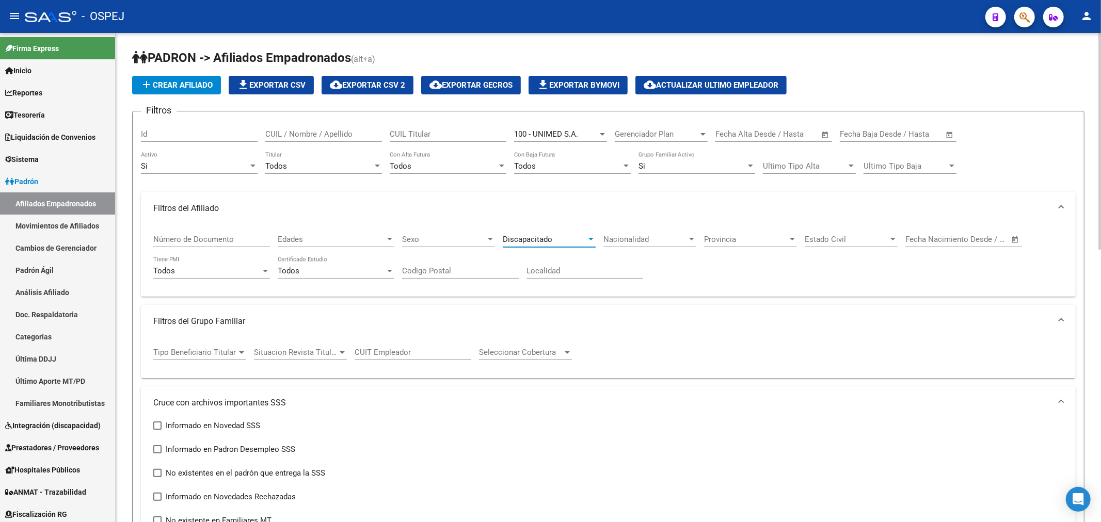
scroll to position [286, 0]
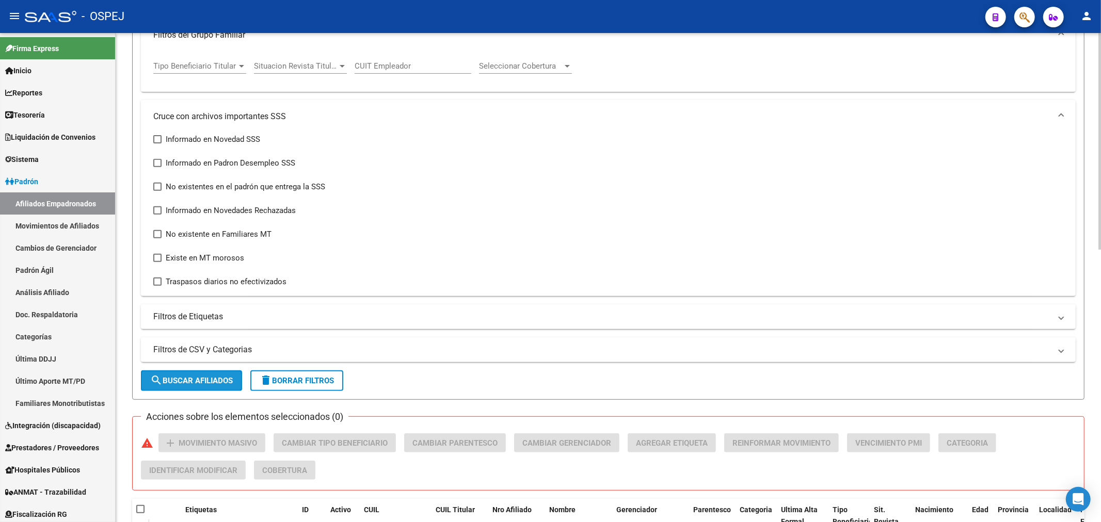
click at [218, 383] on span "search Buscar Afiliados" at bounding box center [191, 380] width 83 height 9
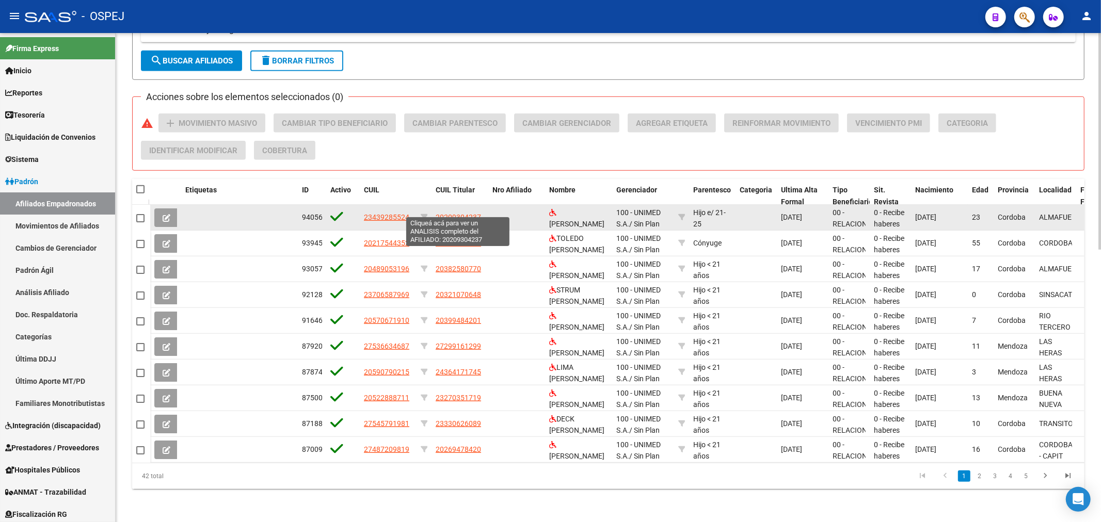
click at [470, 213] on span "20209304237" at bounding box center [458, 217] width 45 height 8
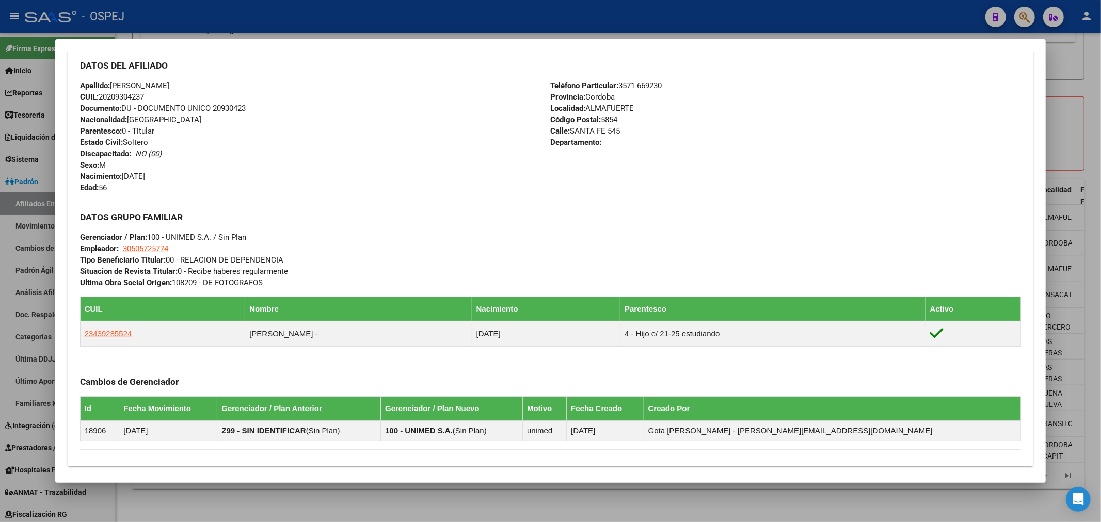
scroll to position [476, 0]
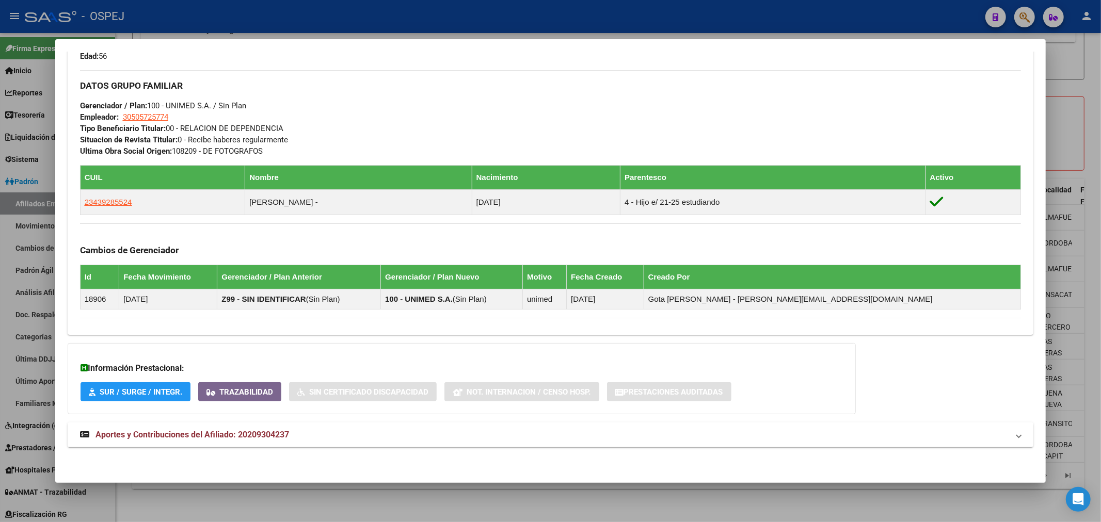
drag, startPoint x: 596, startPoint y: 312, endPoint x: 384, endPoint y: 30, distance: 353.1
click at [384, 30] on div at bounding box center [550, 261] width 1101 height 522
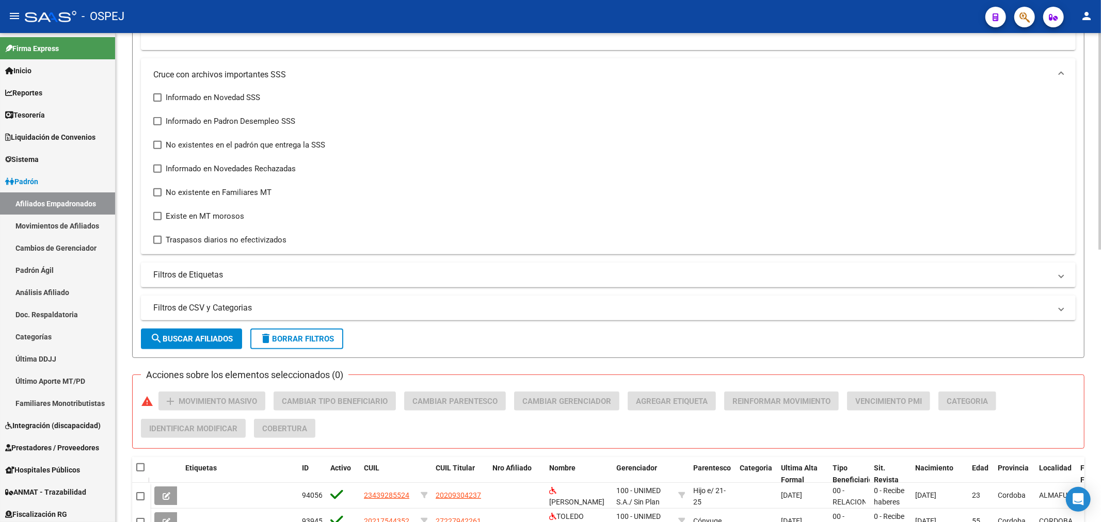
scroll to position [615, 0]
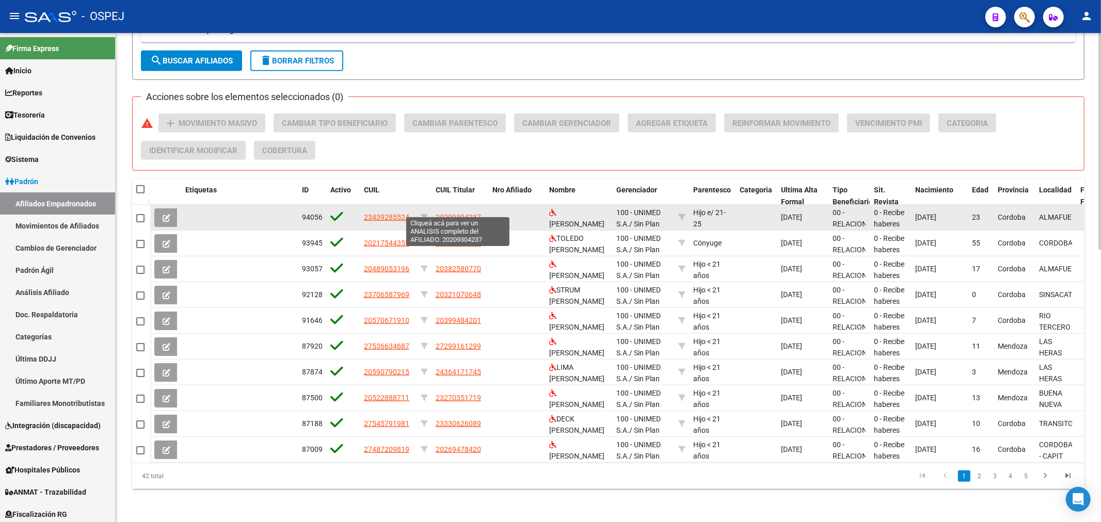
click at [470, 213] on span "20209304237" at bounding box center [458, 217] width 45 height 8
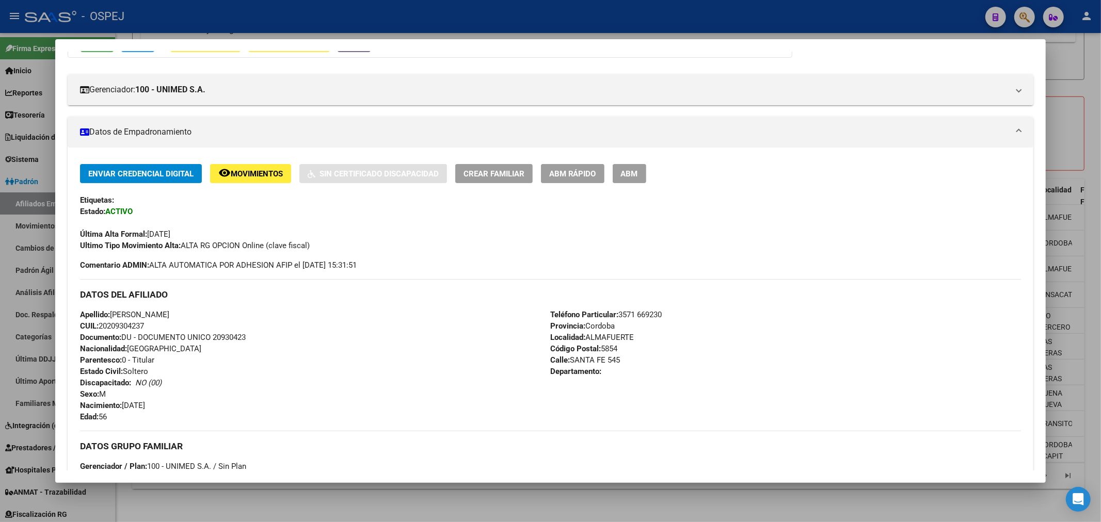
scroll to position [0, 0]
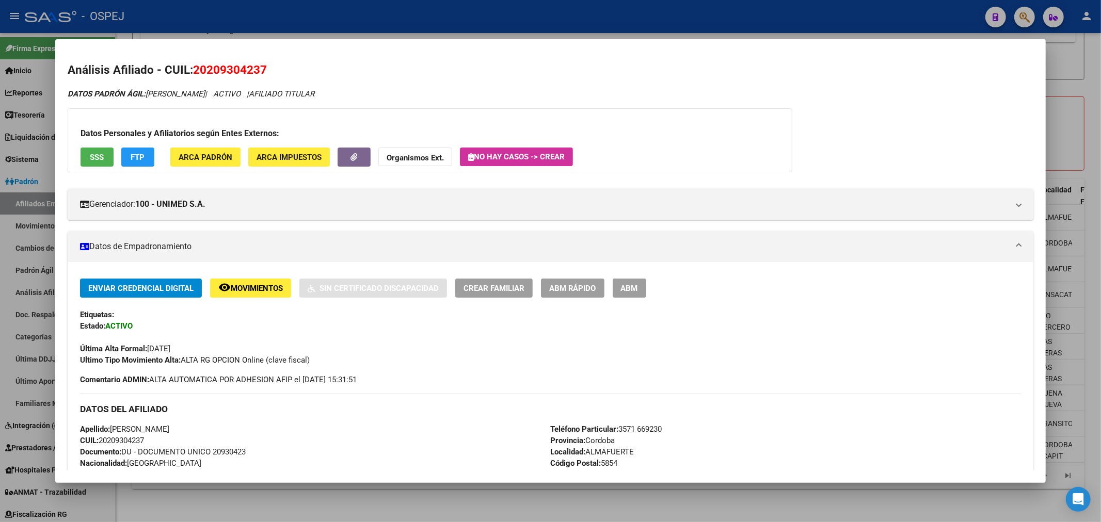
click at [342, 21] on div at bounding box center [550, 261] width 1101 height 522
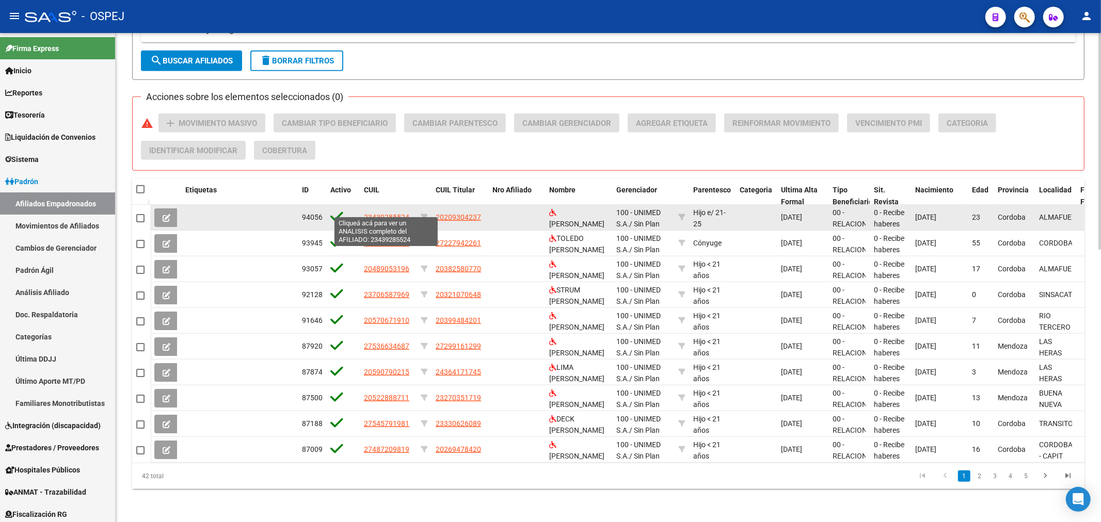
click at [385, 213] on span "23439285524" at bounding box center [386, 217] width 45 height 8
type textarea "23439285524"
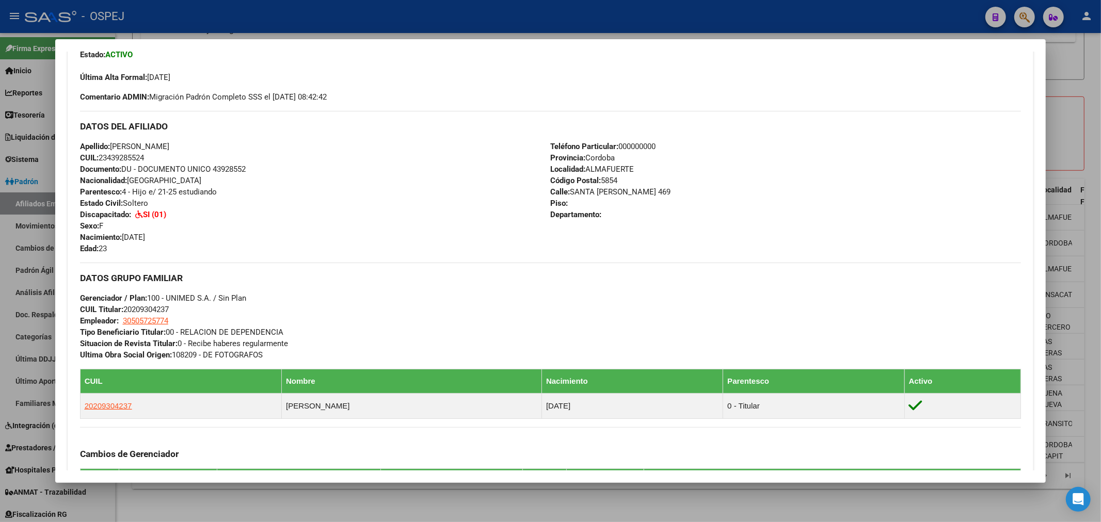
scroll to position [214, 0]
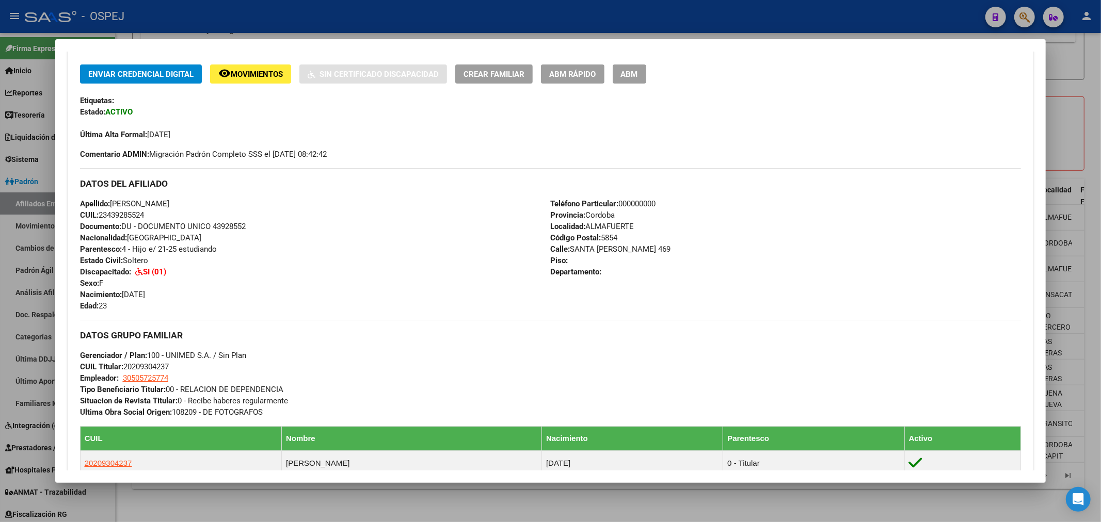
click at [147, 269] on strong "SI (01)" at bounding box center [154, 271] width 23 height 9
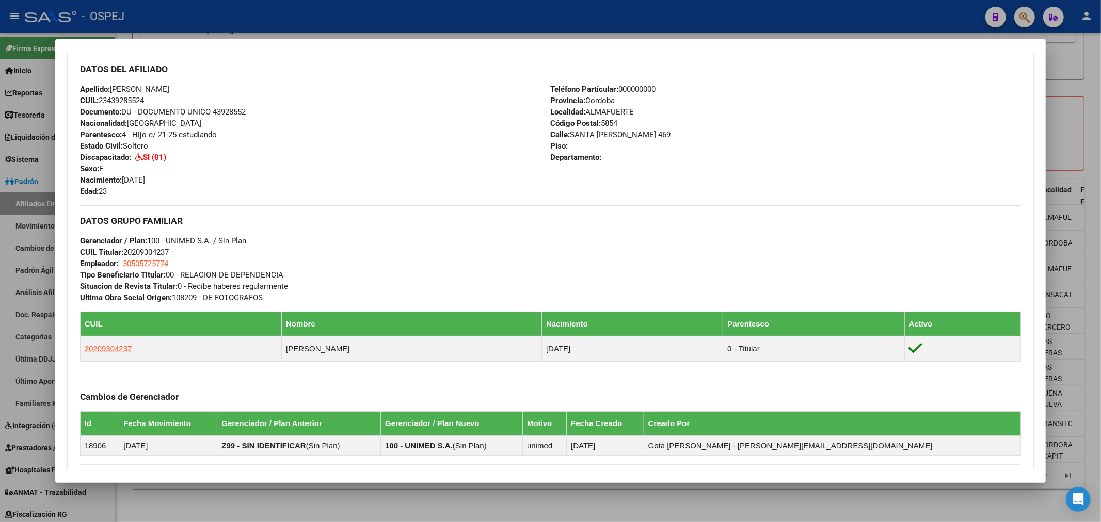
scroll to position [157, 0]
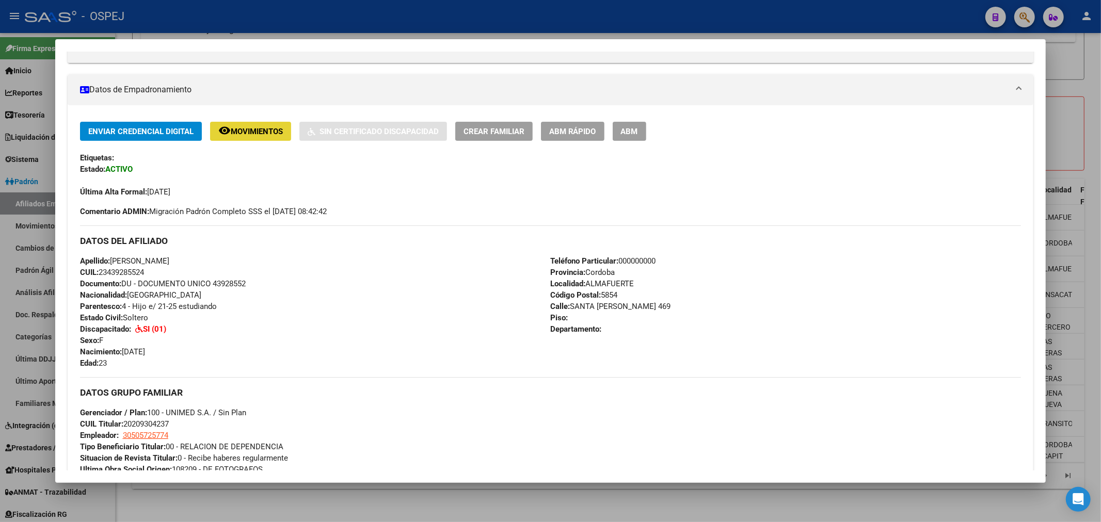
click at [272, 137] on button "remove_red_eye Movimientos" at bounding box center [250, 131] width 81 height 19
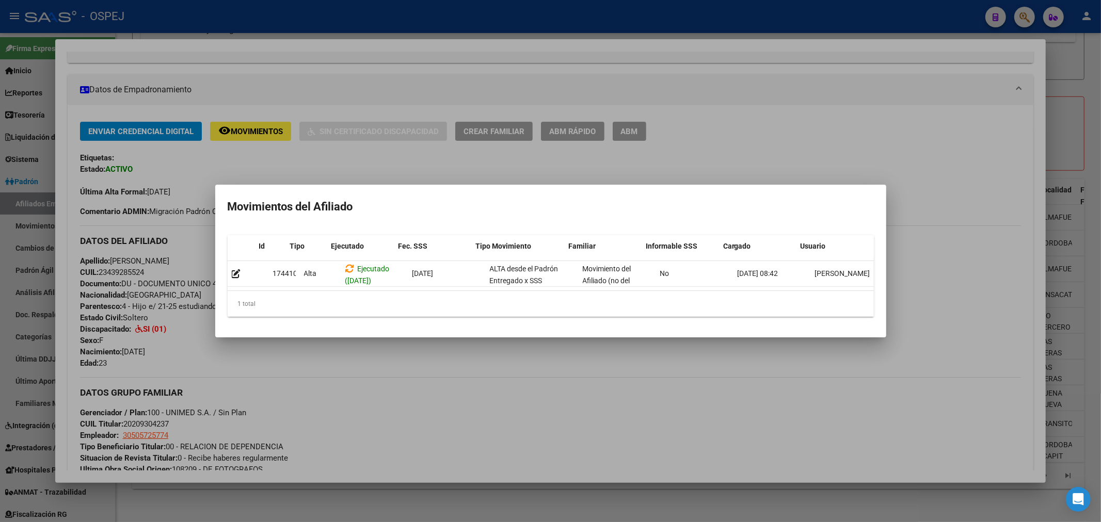
scroll to position [0, 14]
click at [501, 91] on div at bounding box center [550, 261] width 1101 height 522
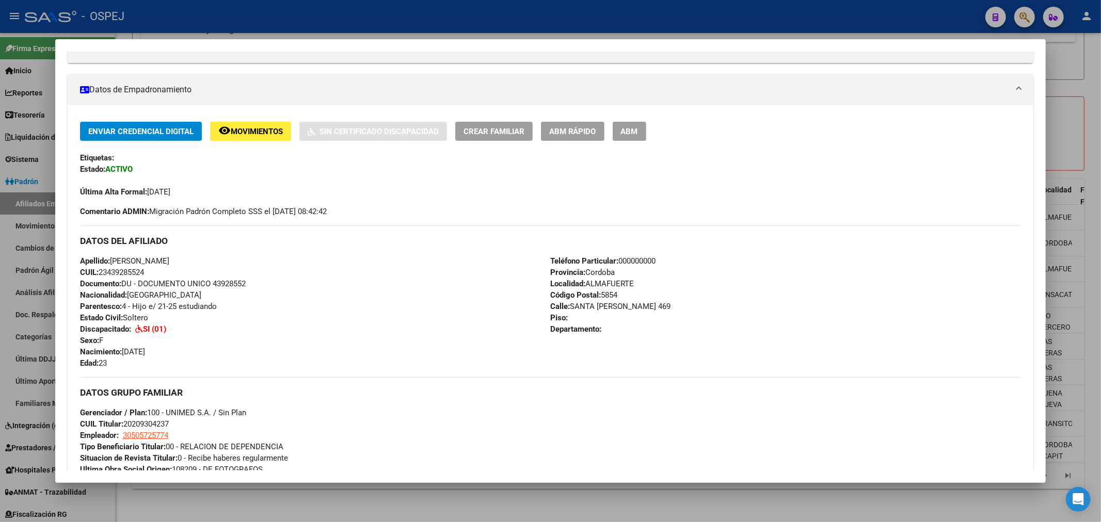
scroll to position [0, 0]
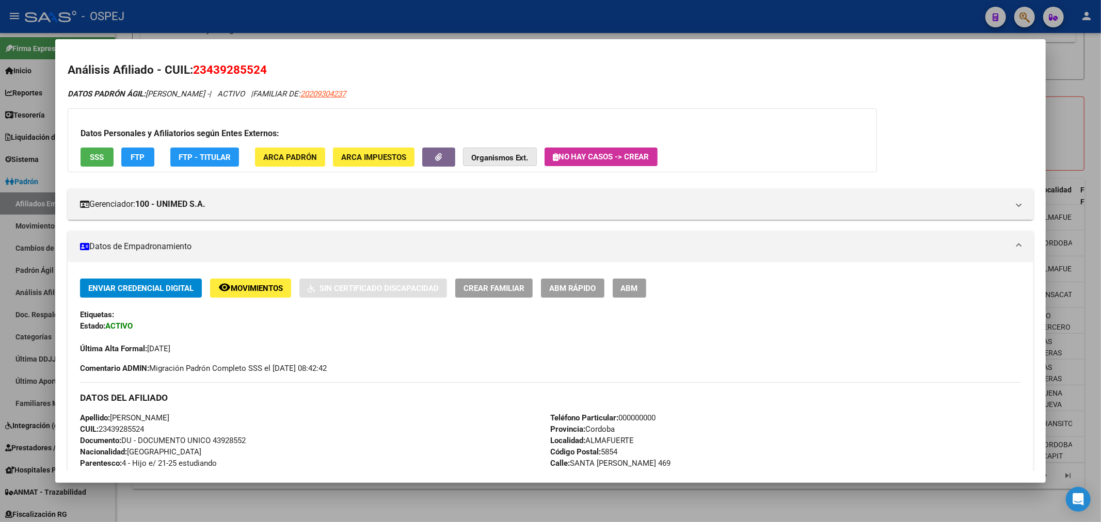
click at [495, 155] on strong "Organismos Ext." at bounding box center [499, 157] width 57 height 9
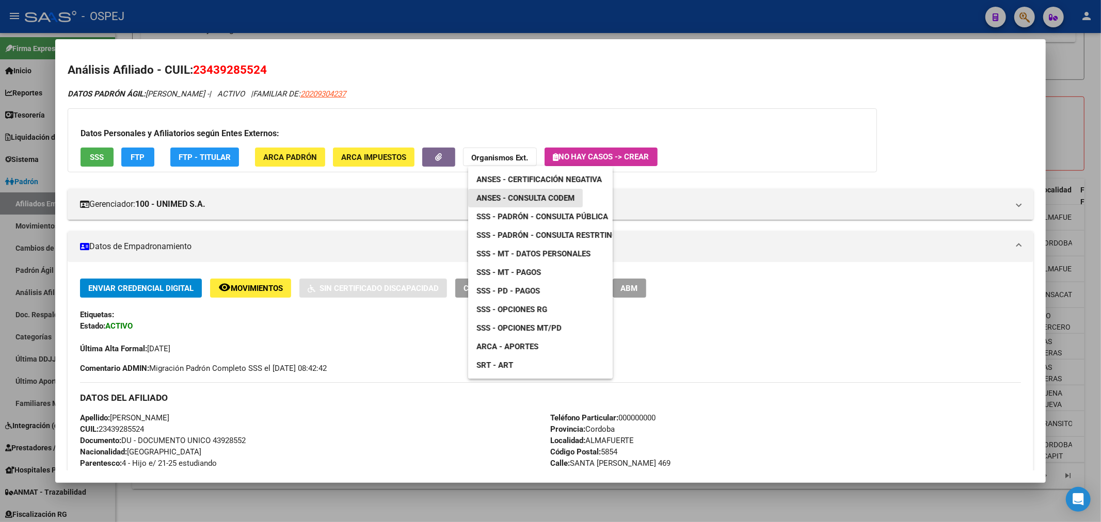
click at [543, 194] on span "ANSES - Consulta CODEM" at bounding box center [525, 198] width 98 height 9
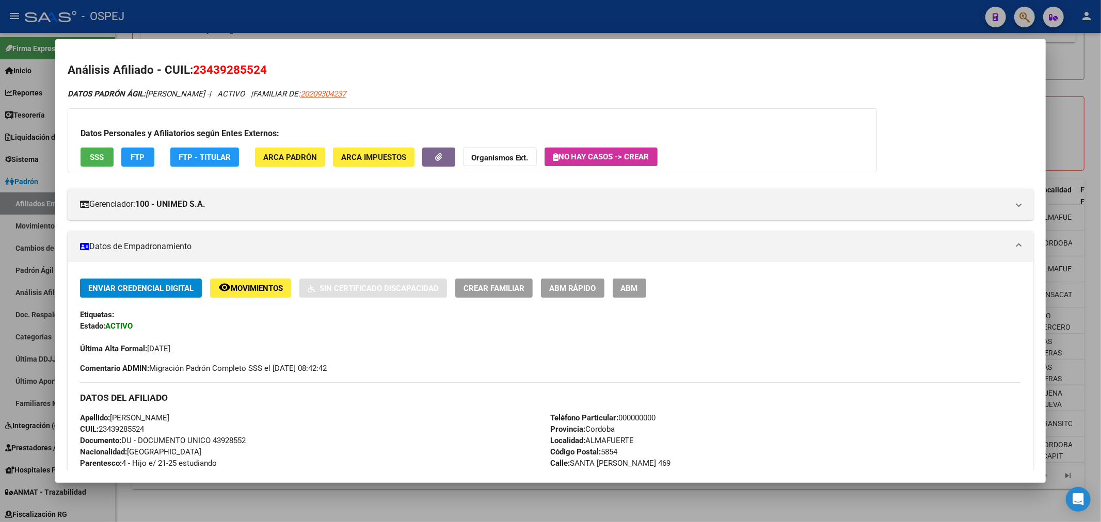
click at [81, 157] on button "SSS" at bounding box center [97, 157] width 33 height 19
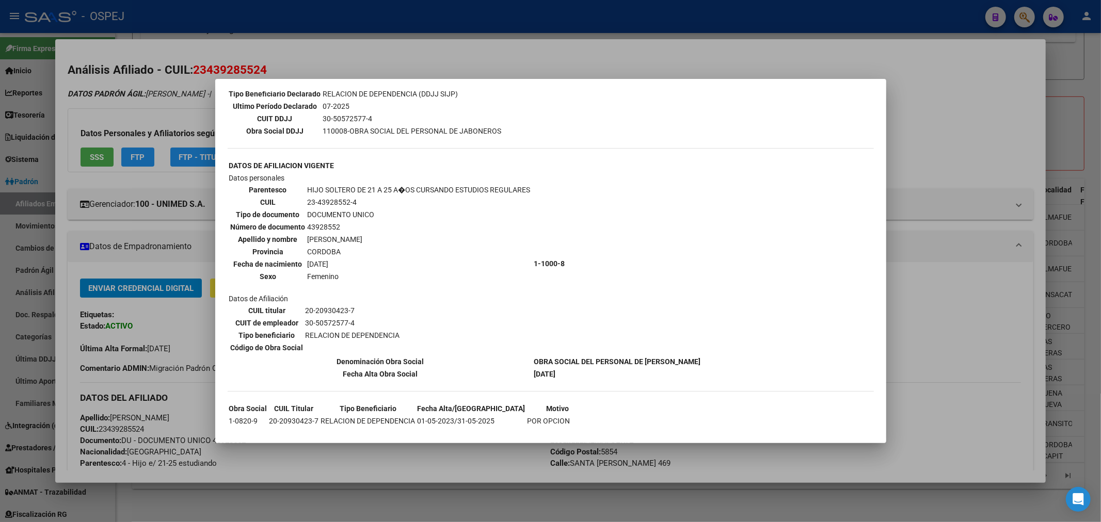
scroll to position [307, 0]
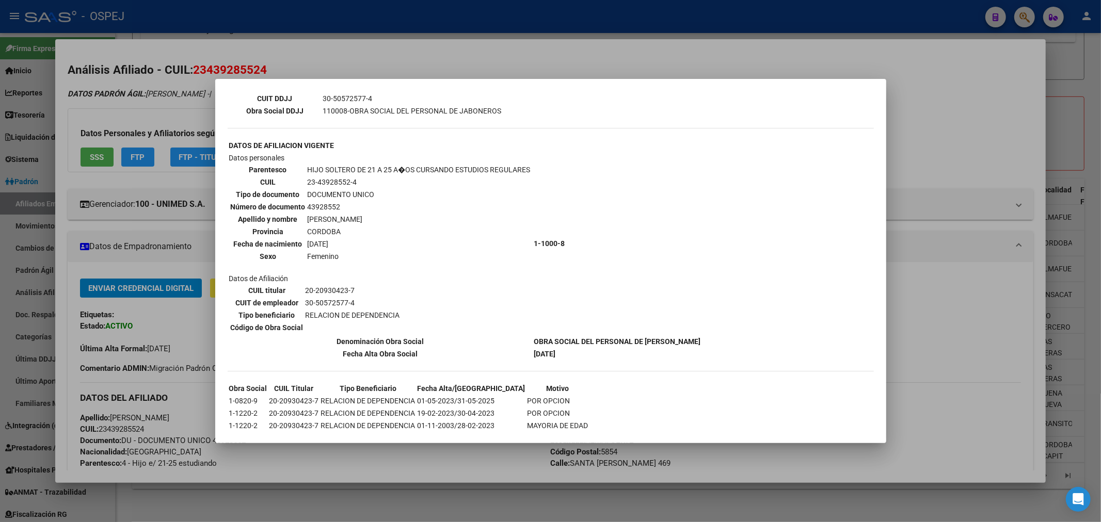
click at [355, 214] on td "OLIVERA JULIETA ALICIA" at bounding box center [419, 219] width 224 height 11
click at [556, 40] on div at bounding box center [550, 261] width 1101 height 522
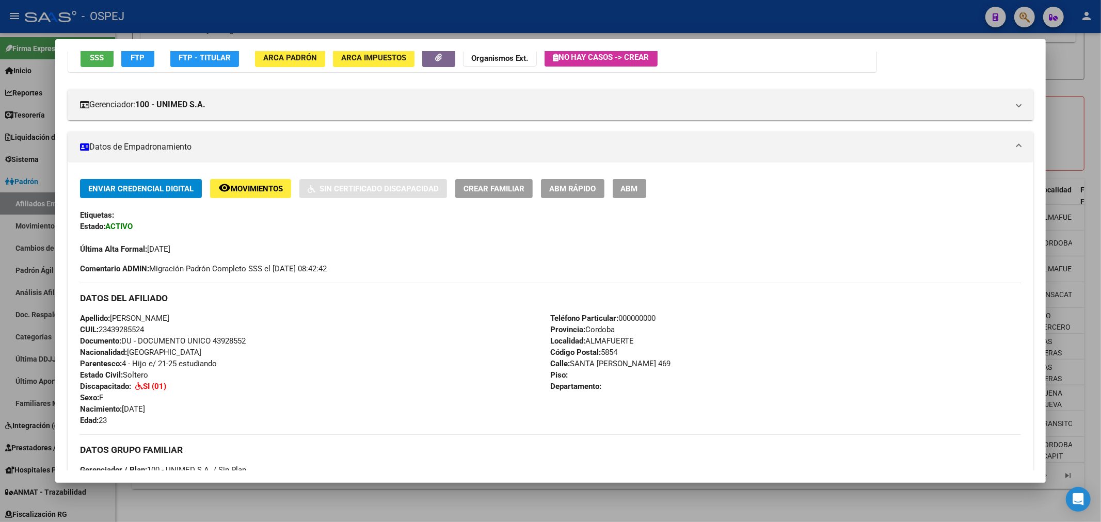
scroll to position [214, 0]
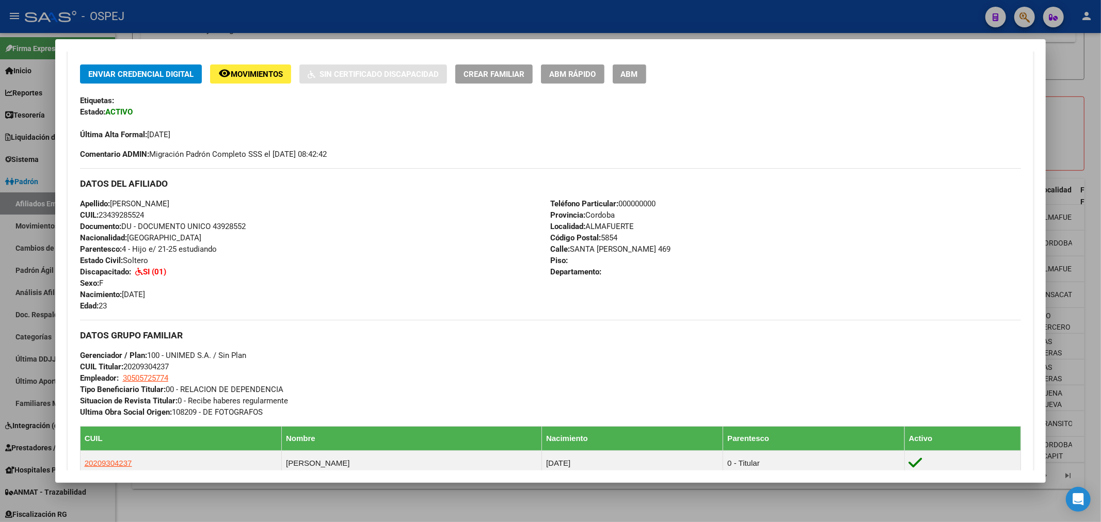
click at [160, 272] on strong "SI (01)" at bounding box center [154, 271] width 23 height 9
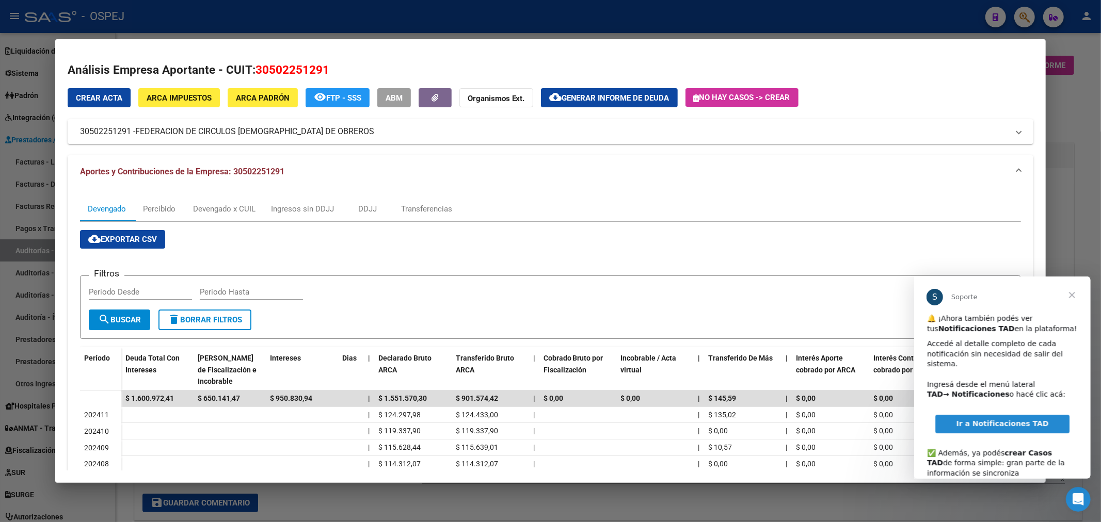
scroll to position [167, 0]
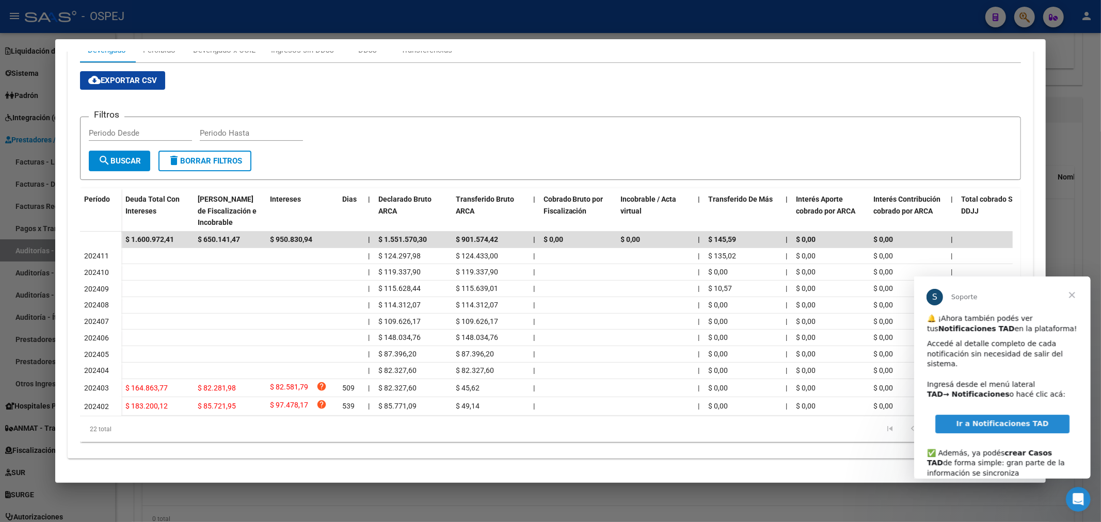
click at [2, 234] on div at bounding box center [550, 261] width 1101 height 522
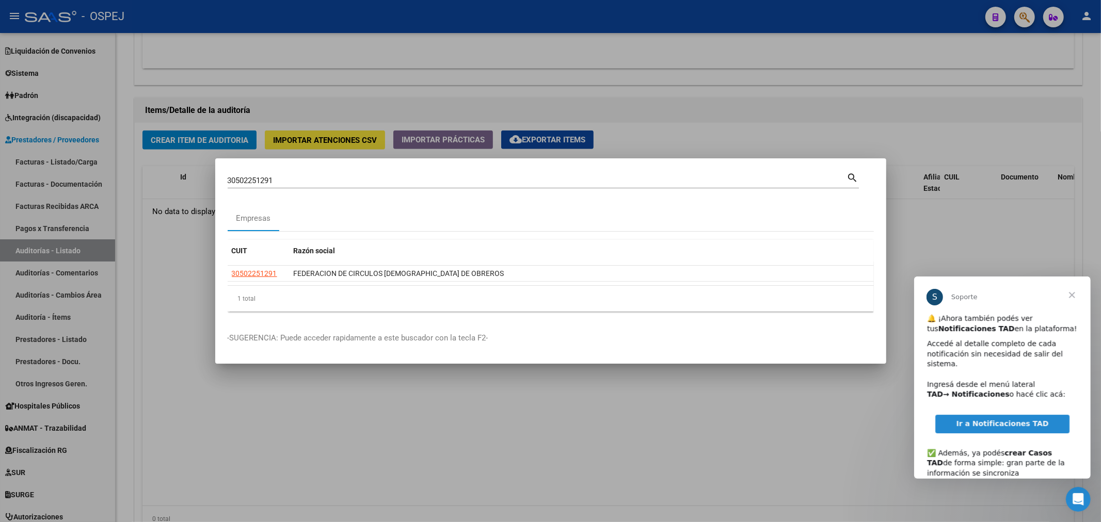
click at [52, 137] on div at bounding box center [550, 261] width 1101 height 522
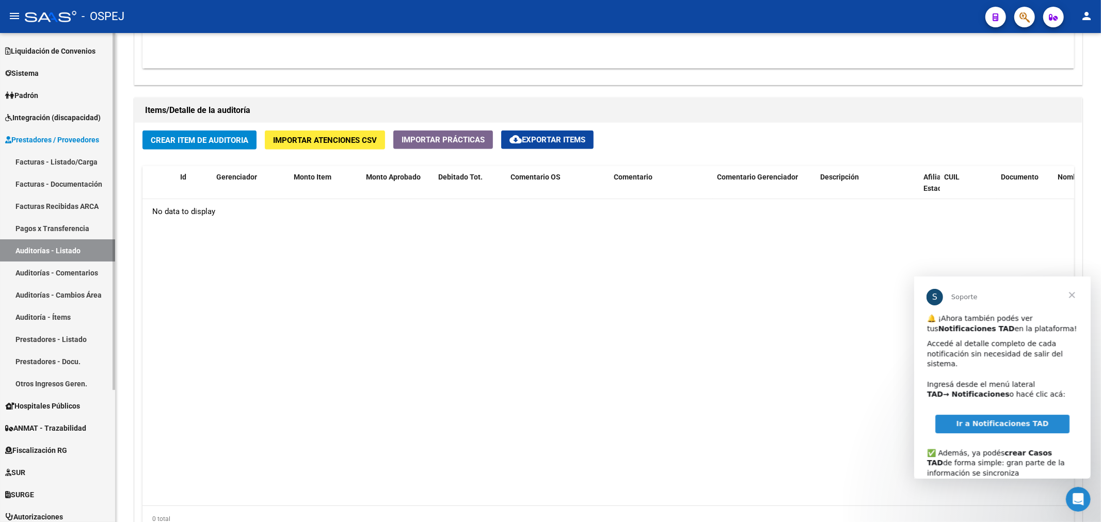
click at [45, 93] on link "Padrón" at bounding box center [57, 95] width 115 height 22
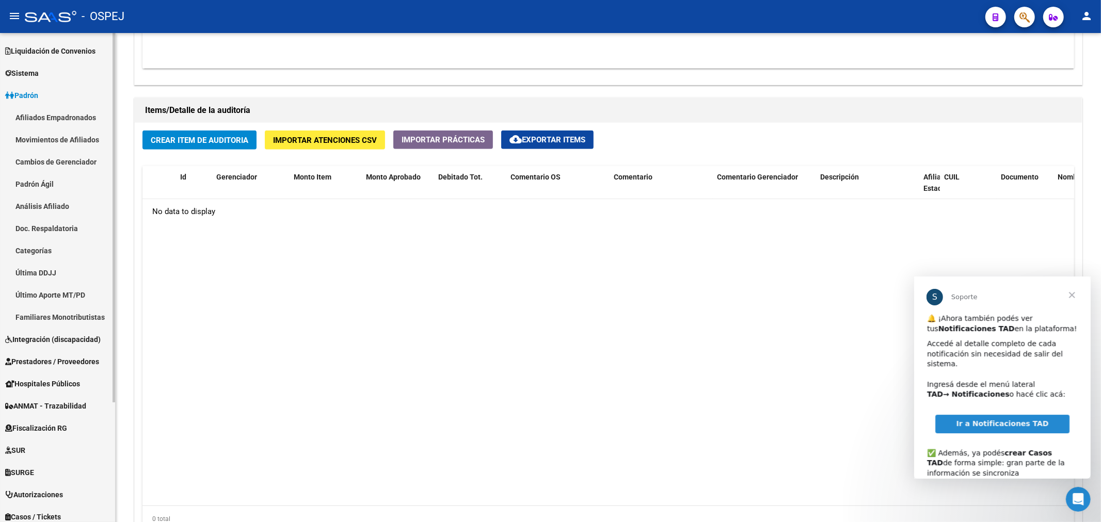
click at [88, 117] on link "Afiliados Empadronados" at bounding box center [57, 117] width 115 height 22
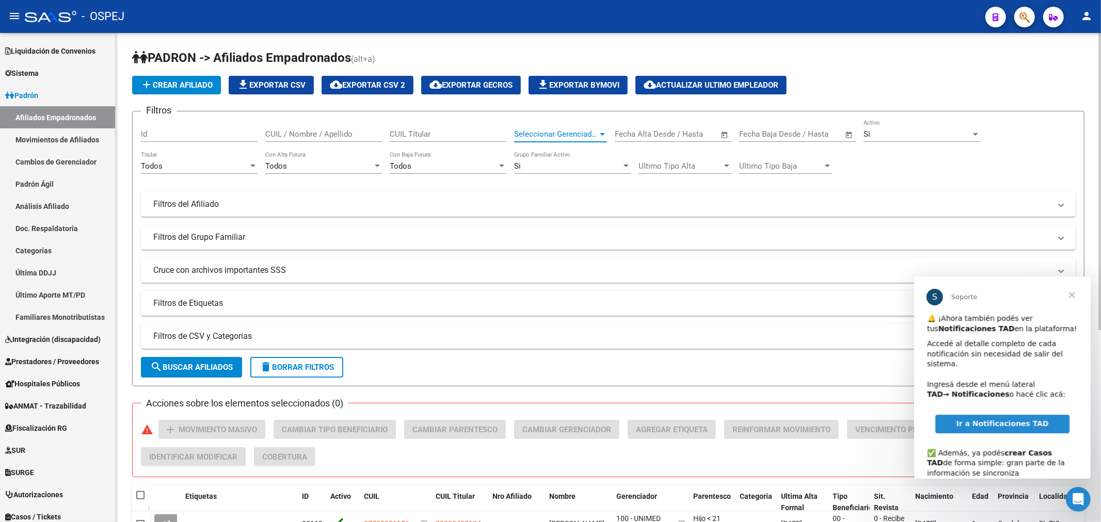
click at [564, 132] on span "Seleccionar Gerenciador" at bounding box center [556, 134] width 84 height 9
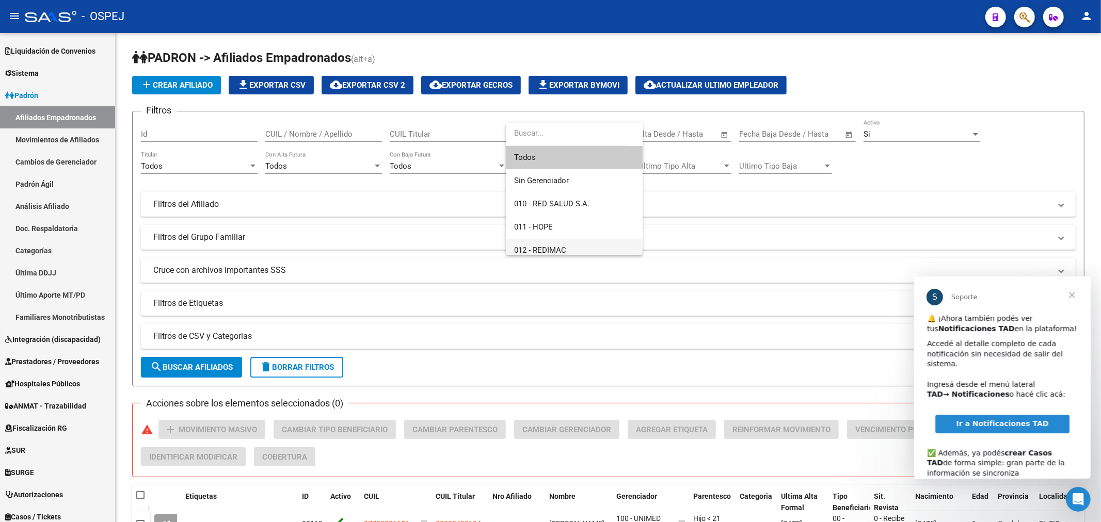
scroll to position [172, 0]
click at [1073, 294] on span "Cerrar" at bounding box center [1071, 294] width 37 height 37
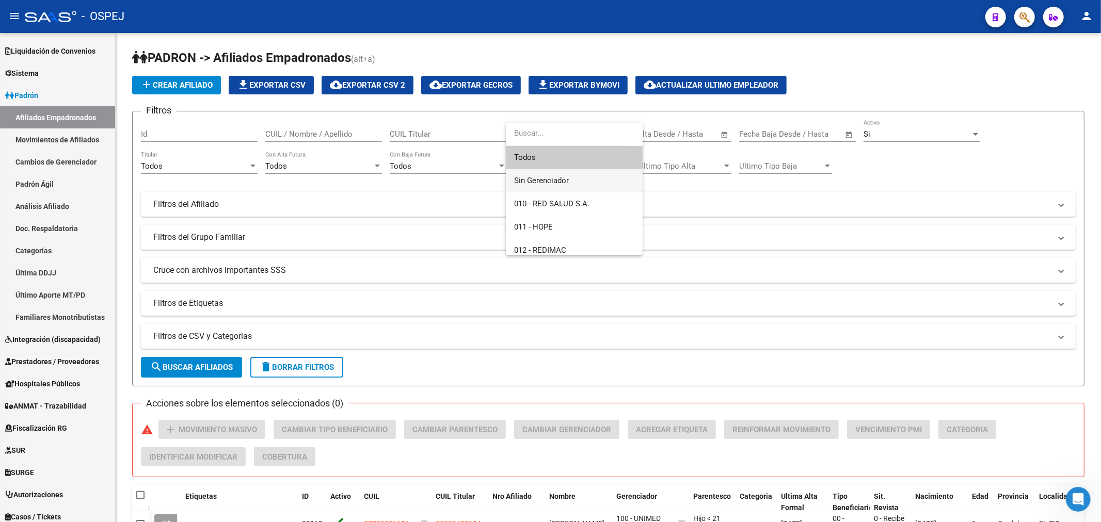
scroll to position [115, 0]
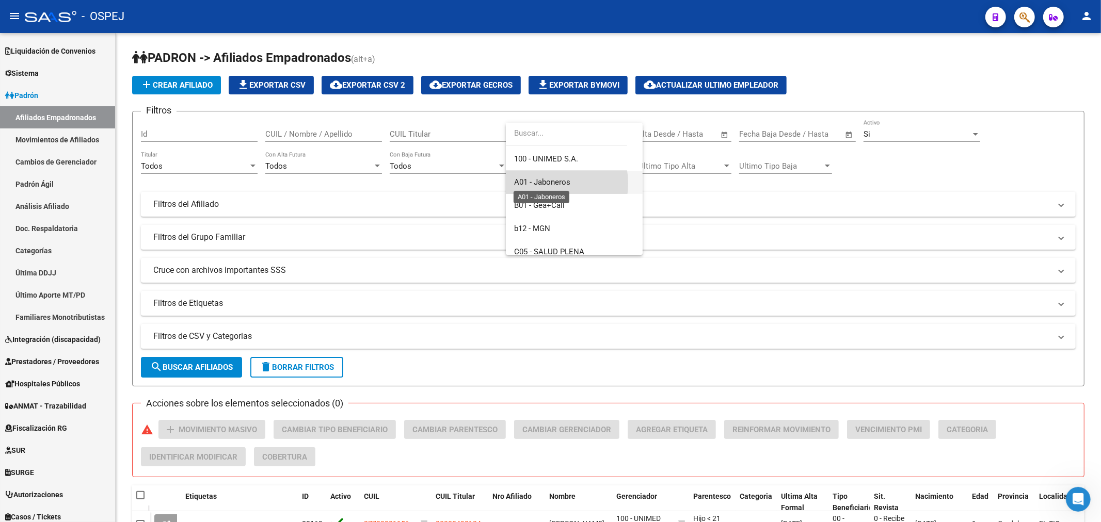
click at [550, 183] on span "A01 - Jaboneros" at bounding box center [542, 182] width 56 height 9
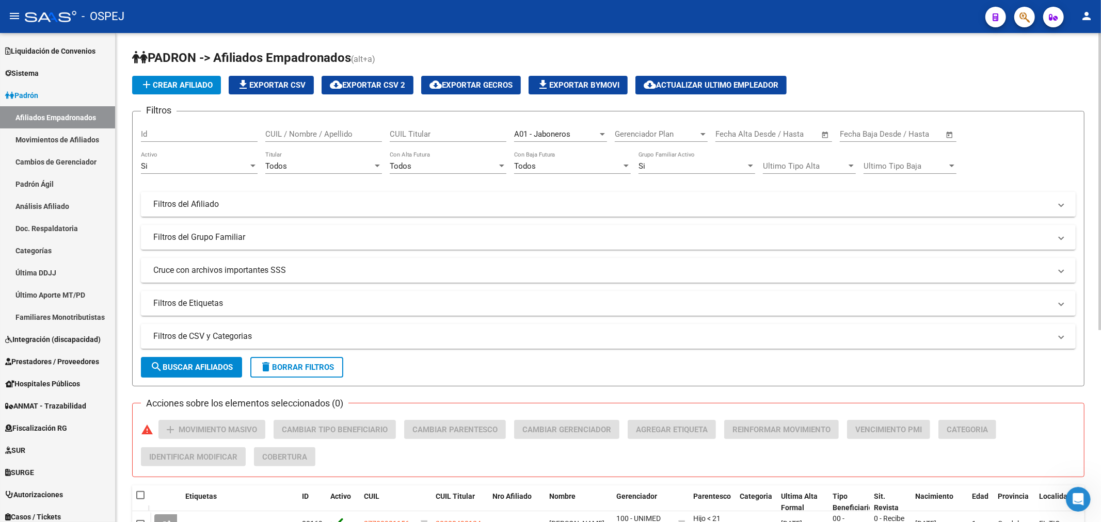
click at [326, 213] on mat-expansion-panel-header "Filtros del Afiliado" at bounding box center [608, 204] width 935 height 25
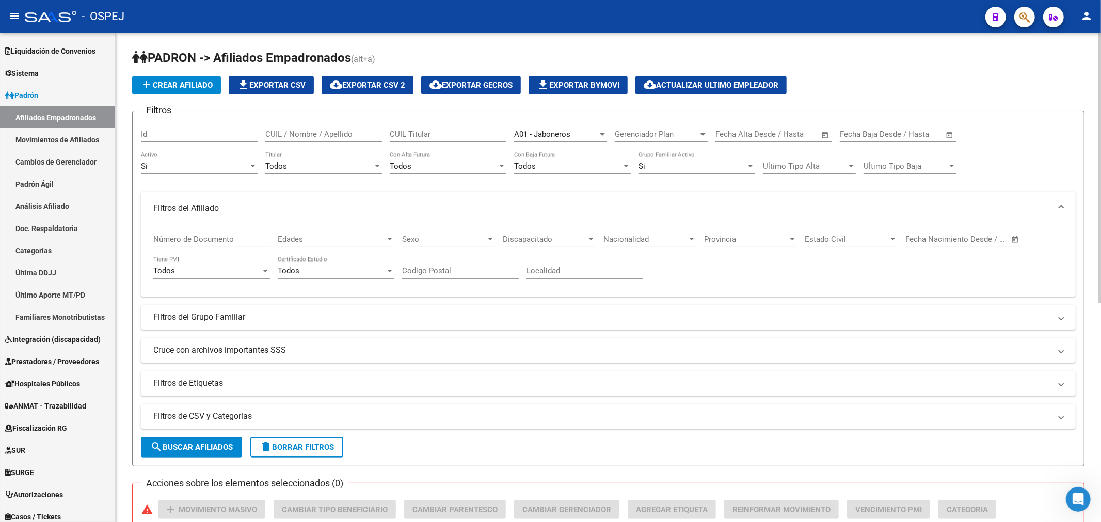
click at [531, 232] on div "Discapacitado Discapacitado" at bounding box center [549, 236] width 93 height 22
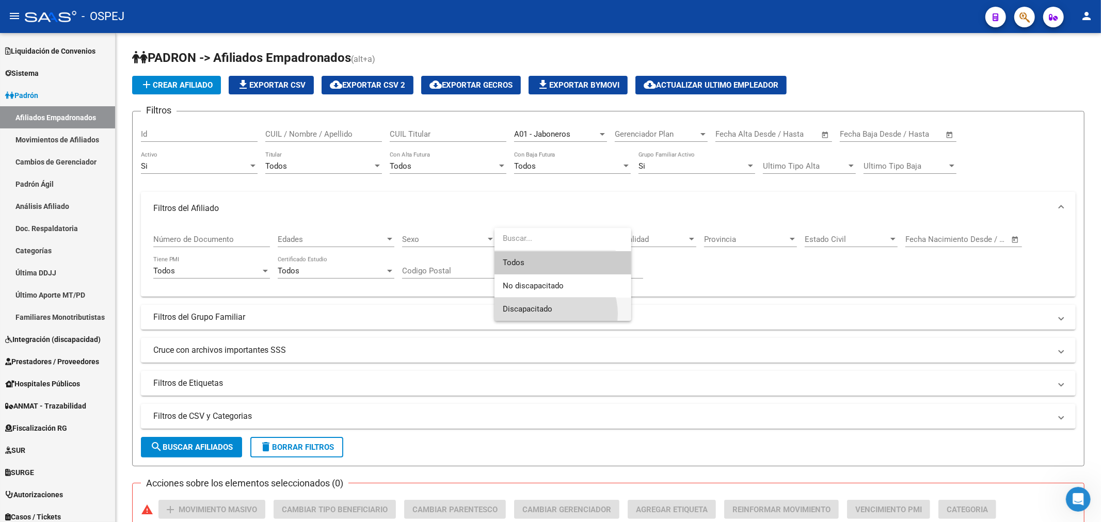
click at [548, 314] on span "Discapacitado" at bounding box center [563, 309] width 120 height 23
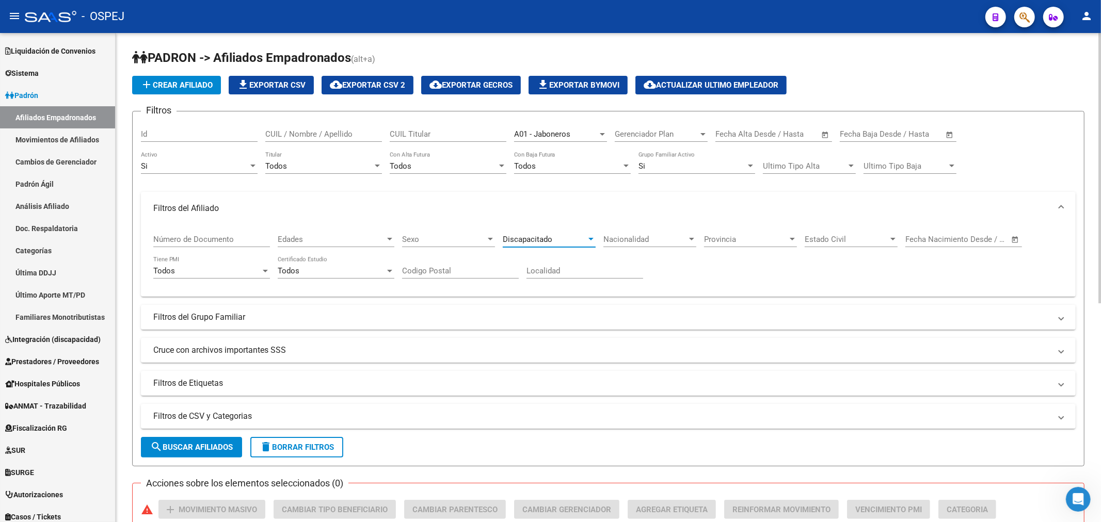
scroll to position [344, 0]
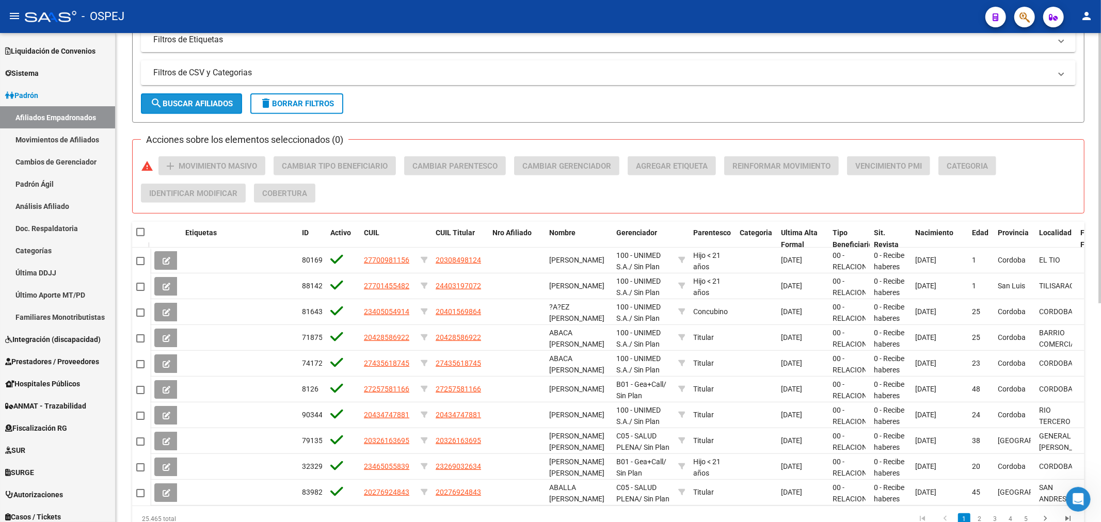
click at [164, 106] on span "search Buscar Afiliados" at bounding box center [191, 103] width 83 height 9
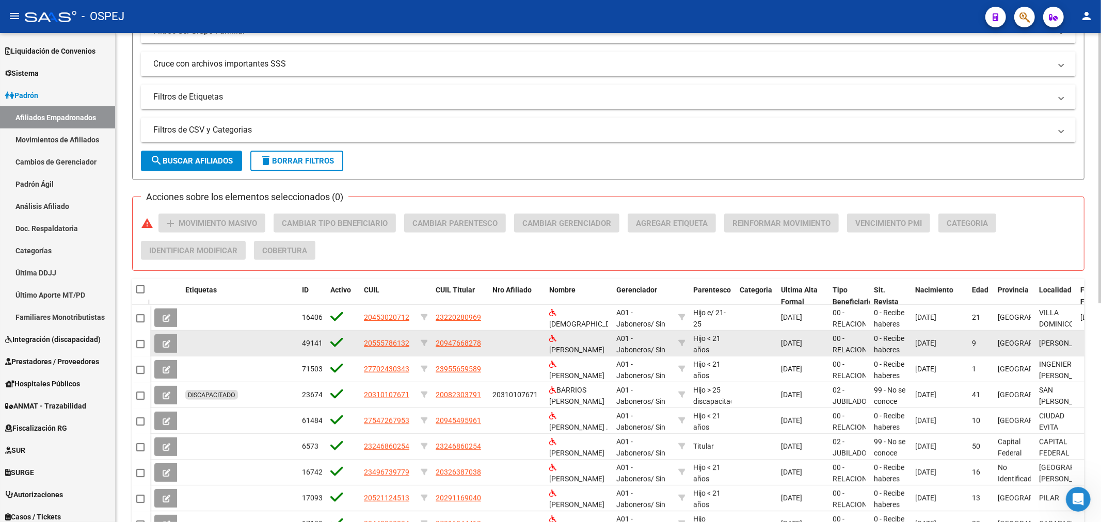
scroll to position [395, 0]
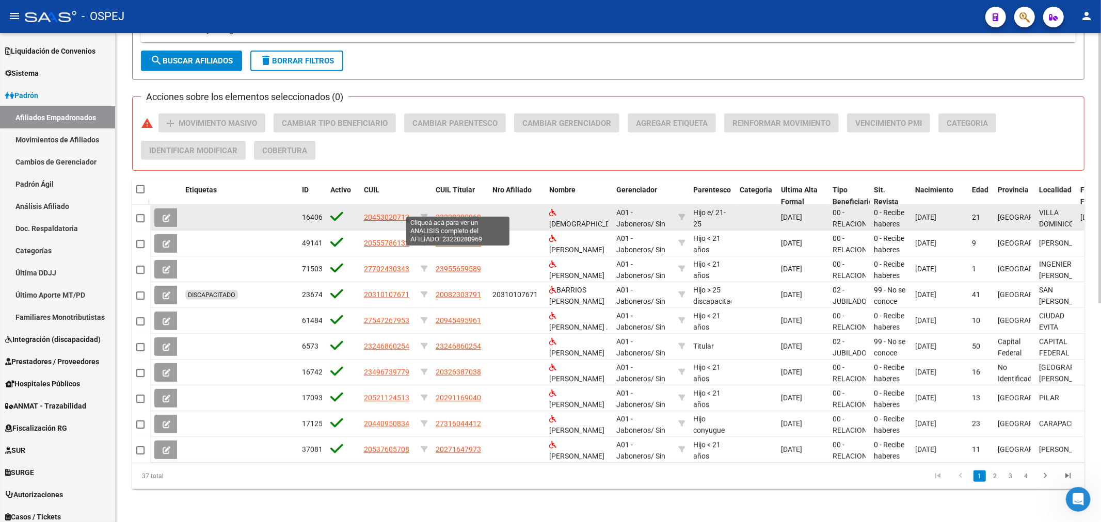
click at [465, 213] on span "23220280969" at bounding box center [458, 217] width 45 height 8
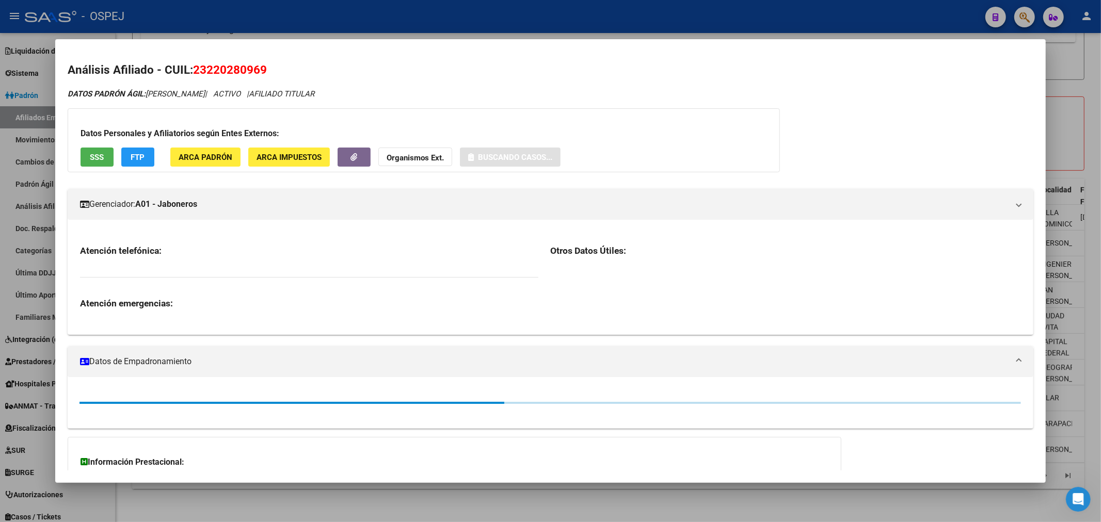
click at [432, 23] on div at bounding box center [550, 261] width 1101 height 522
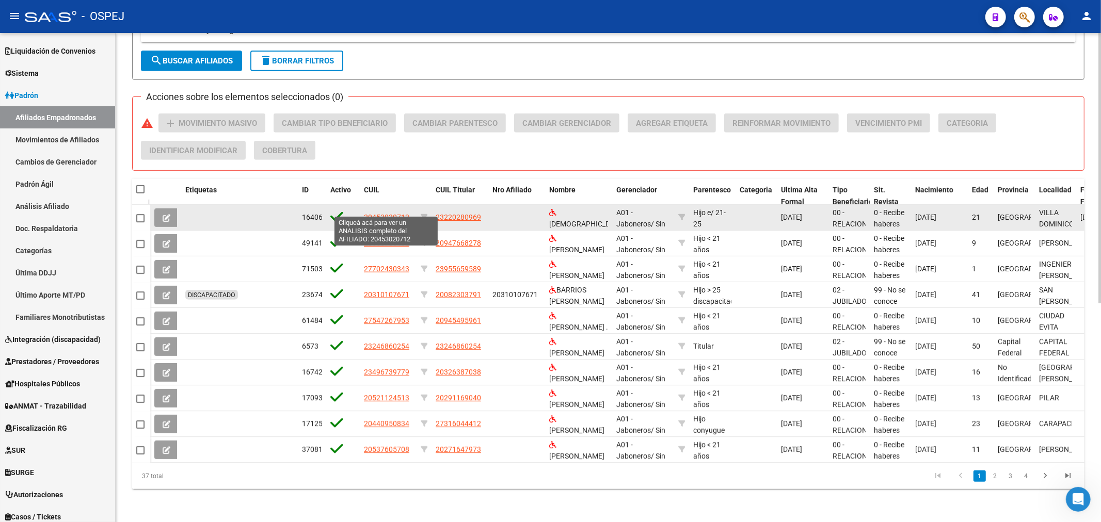
click at [392, 213] on span "20453020712" at bounding box center [386, 217] width 45 height 8
type textarea "20453020712"
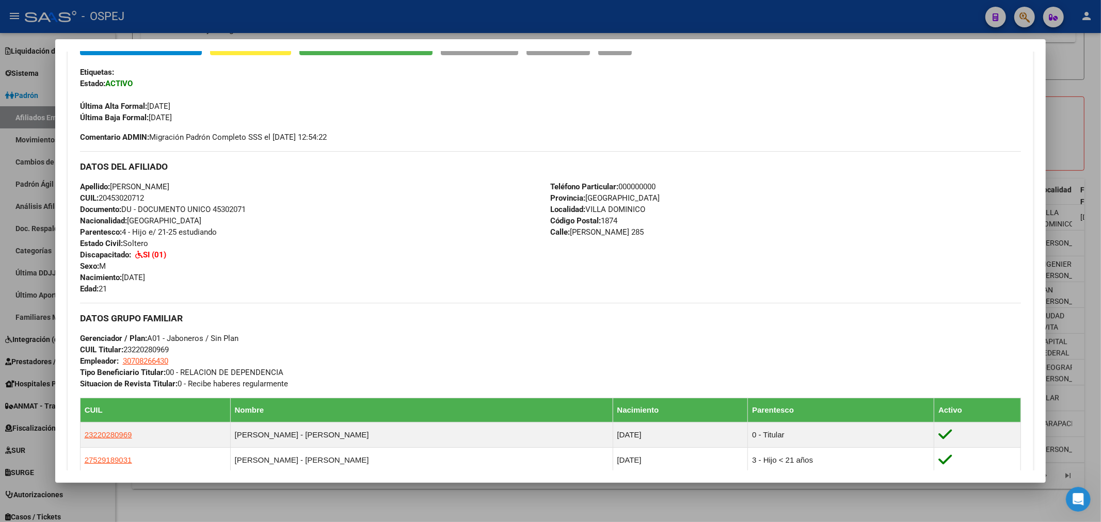
scroll to position [13, 0]
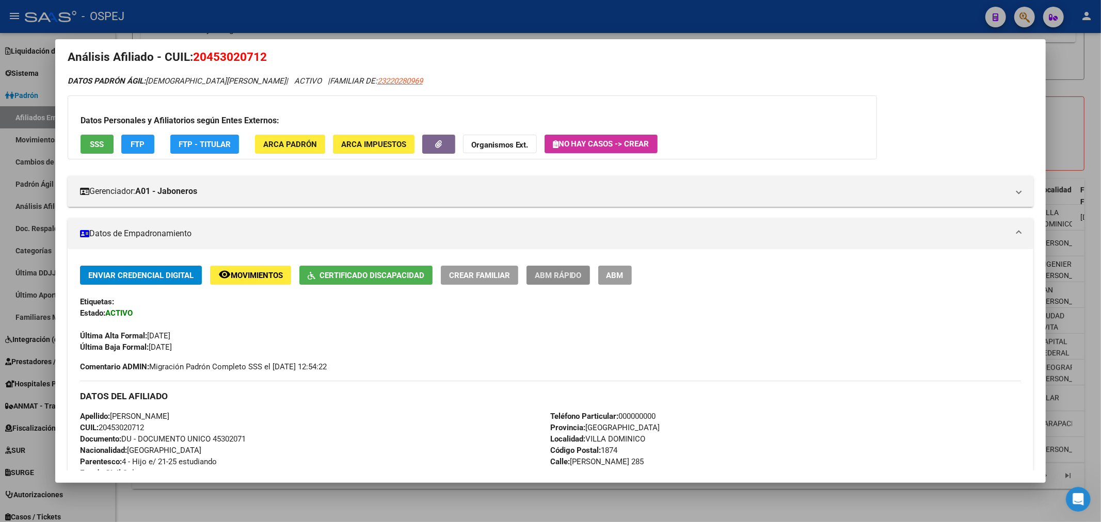
click at [582, 277] on span "ABM Rápido" at bounding box center [558, 275] width 47 height 9
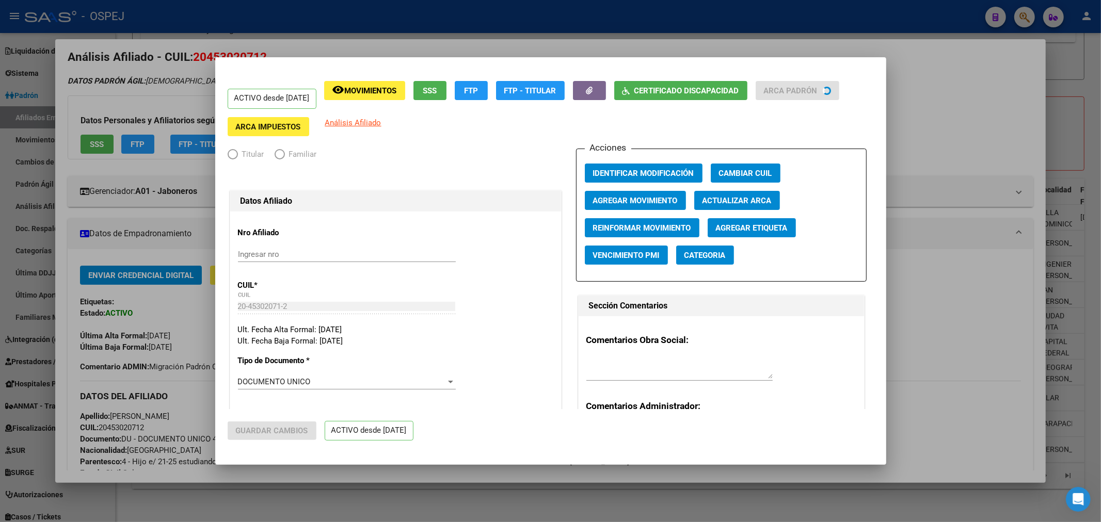
radio input "true"
type input "30-70826643-0"
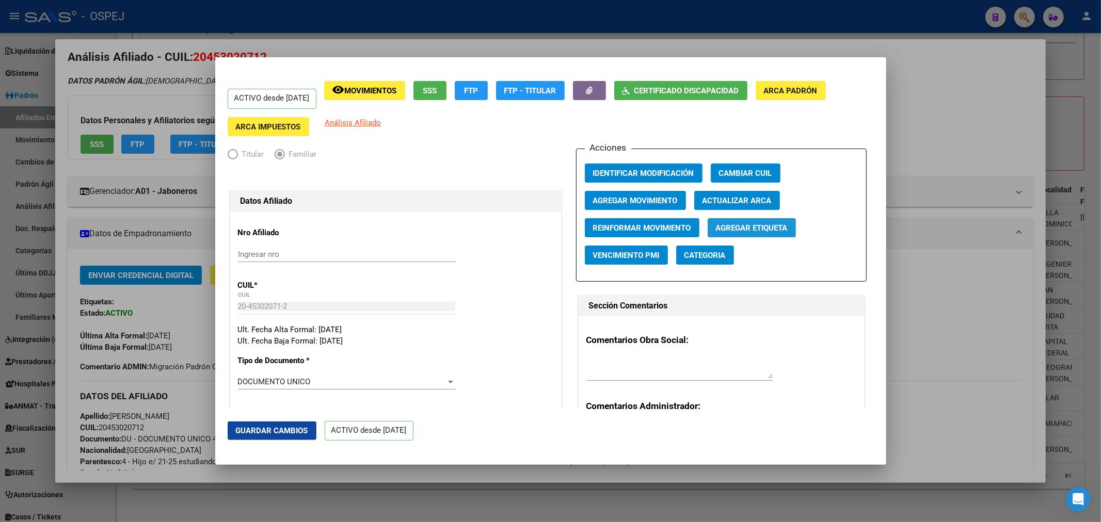
click at [744, 232] on span "Agregar Etiqueta" at bounding box center [752, 227] width 72 height 9
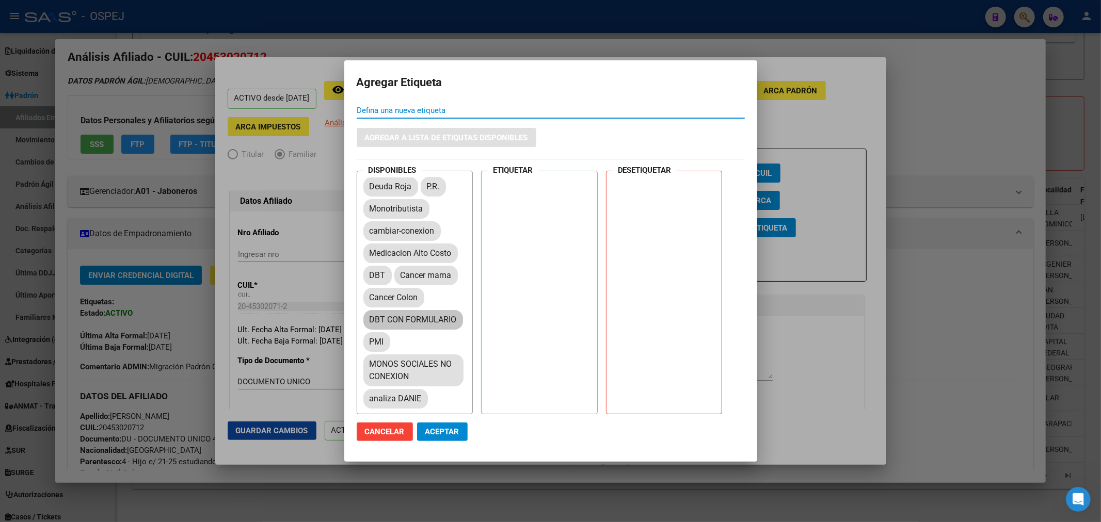
scroll to position [115, 0]
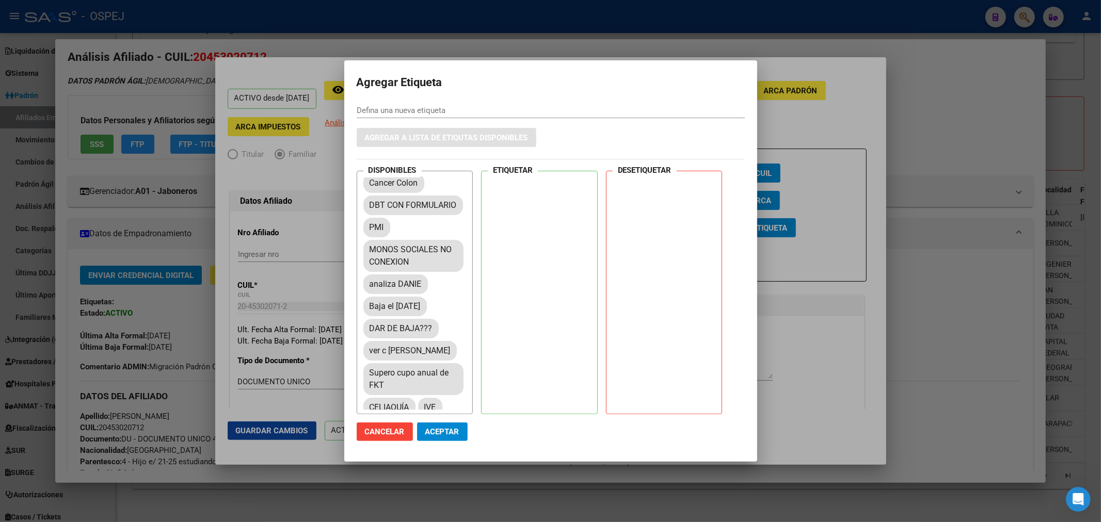
click at [471, 37] on div at bounding box center [550, 261] width 1101 height 522
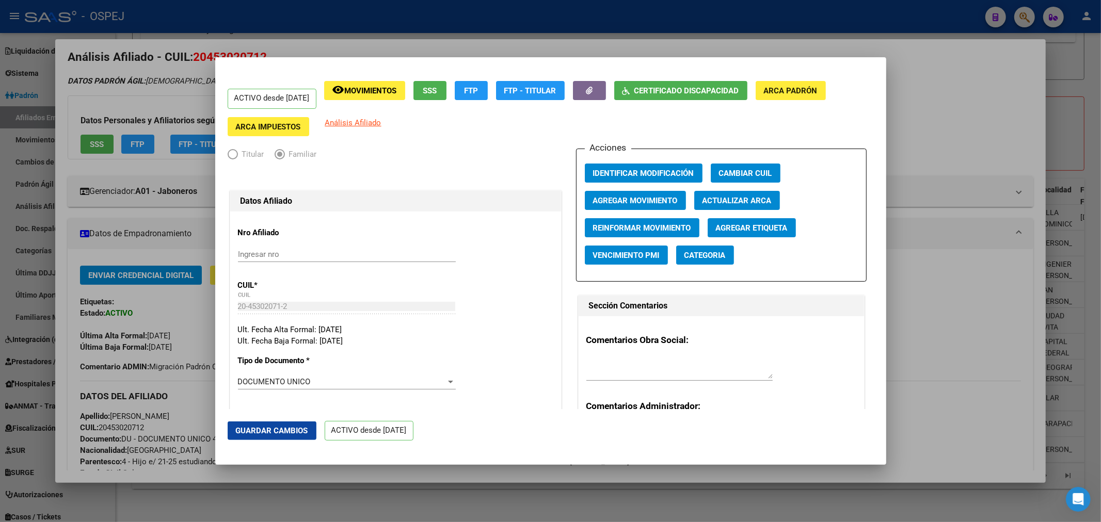
click at [488, 15] on div at bounding box center [550, 261] width 1101 height 522
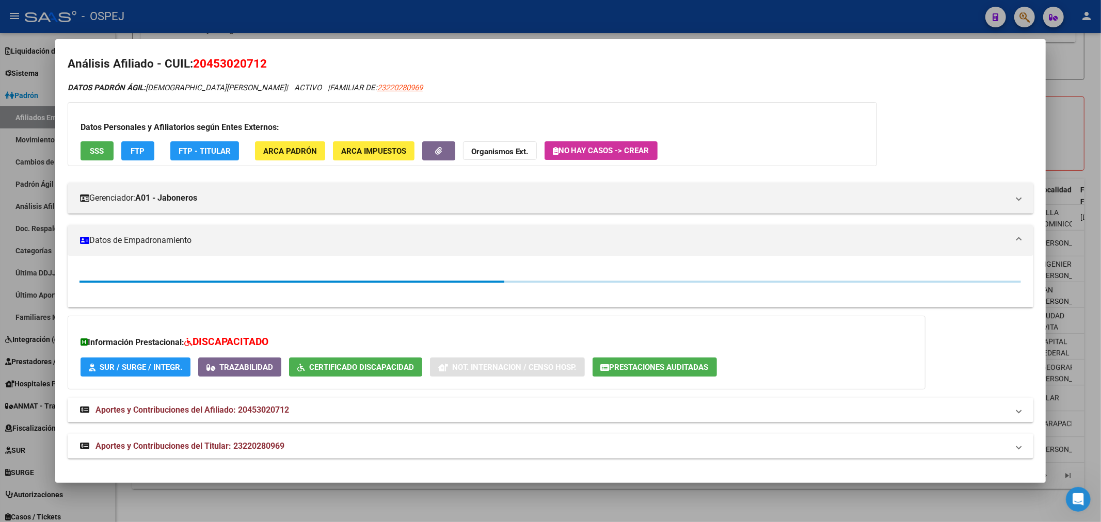
click at [523, 12] on div at bounding box center [550, 261] width 1101 height 522
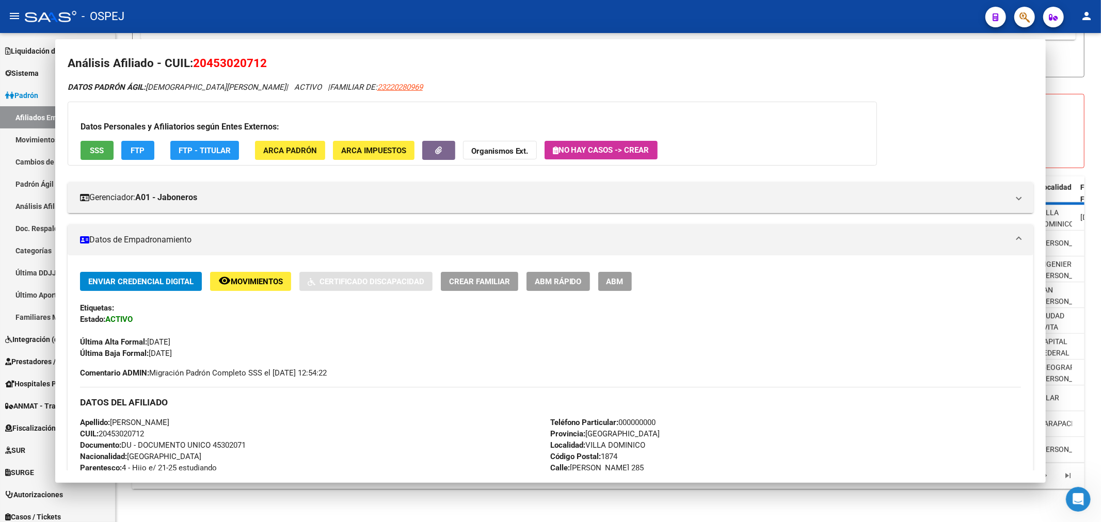
scroll to position [13, 0]
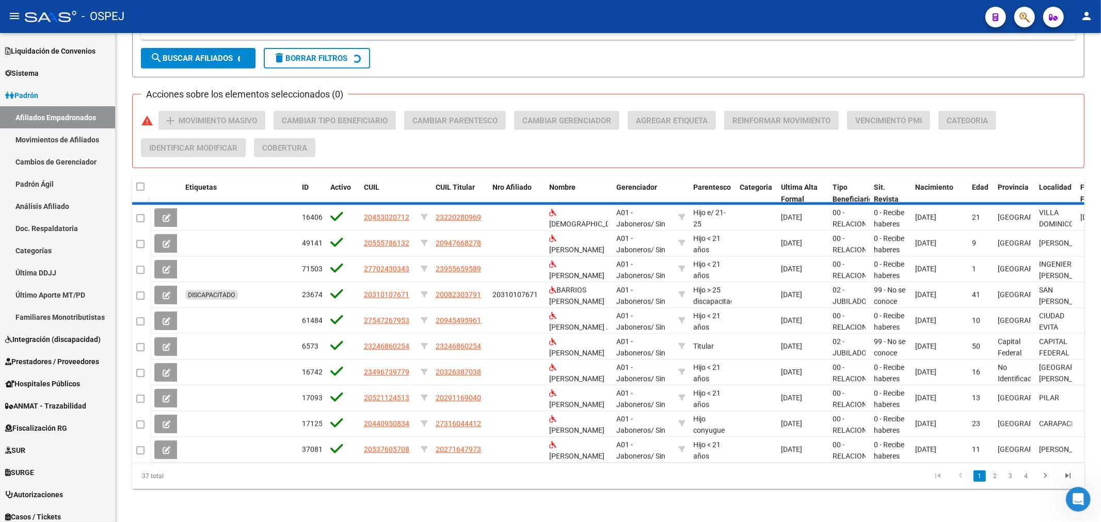
click at [523, 12] on div "- OSPEJ" at bounding box center [501, 16] width 952 height 23
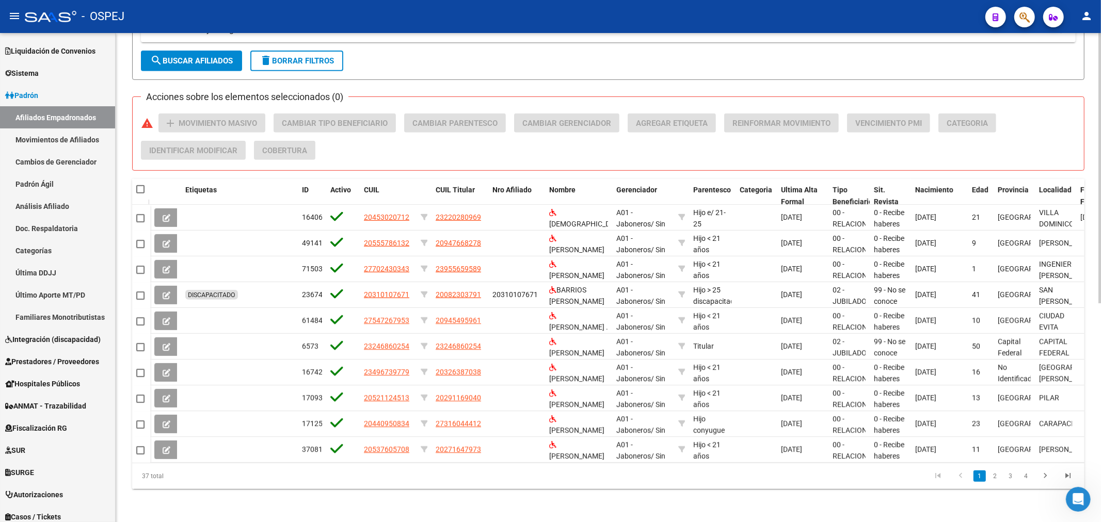
scroll to position [52, 0]
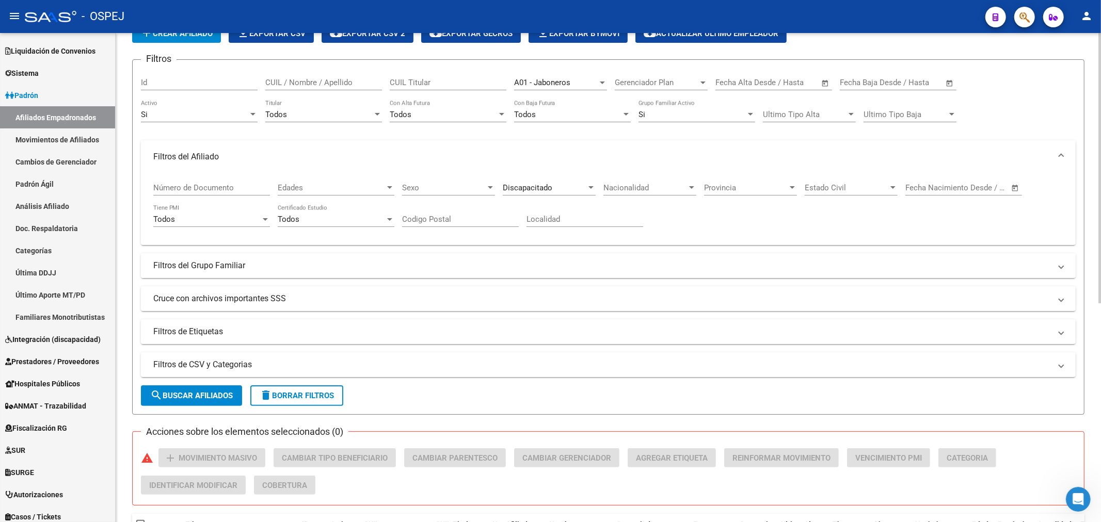
click at [236, 261] on mat-panel-title "Filtros del Grupo Familiar" at bounding box center [601, 265] width 897 height 11
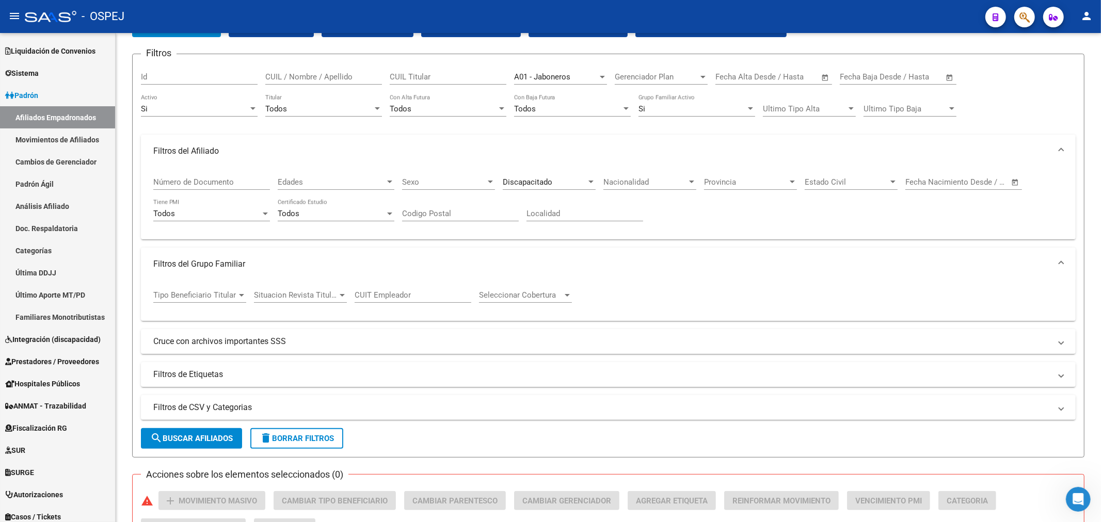
scroll to position [172, 0]
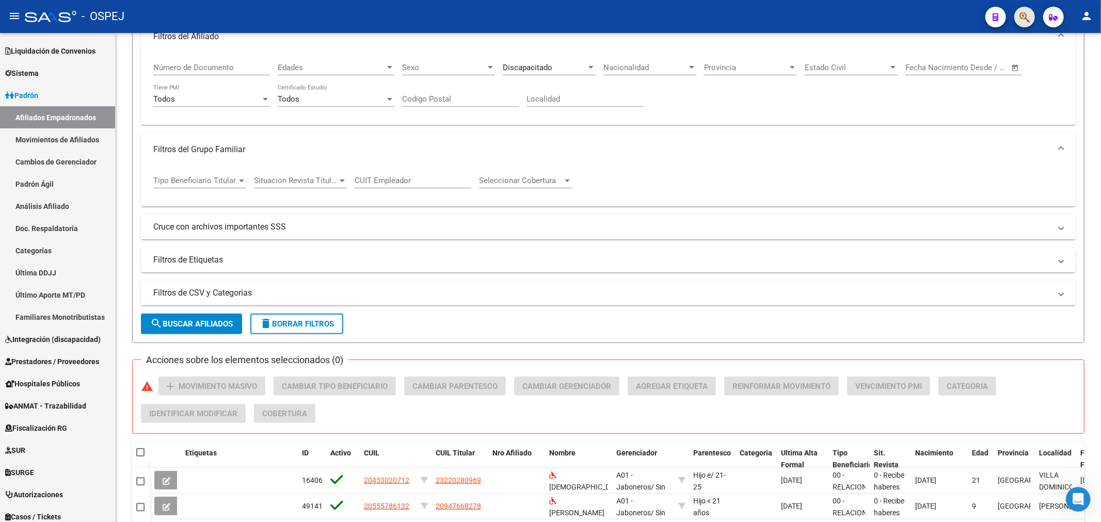
click at [1030, 17] on button "button" at bounding box center [1024, 17] width 21 height 21
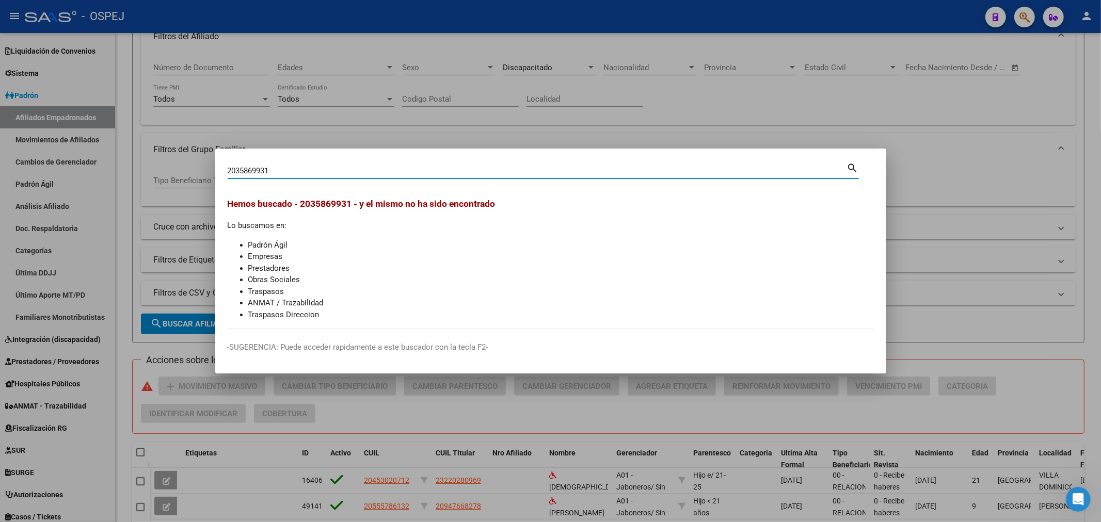
click at [246, 168] on input "2035869931" at bounding box center [537, 170] width 619 height 9
click at [278, 171] on input "20353869931" at bounding box center [537, 170] width 619 height 9
type input "20353869931"
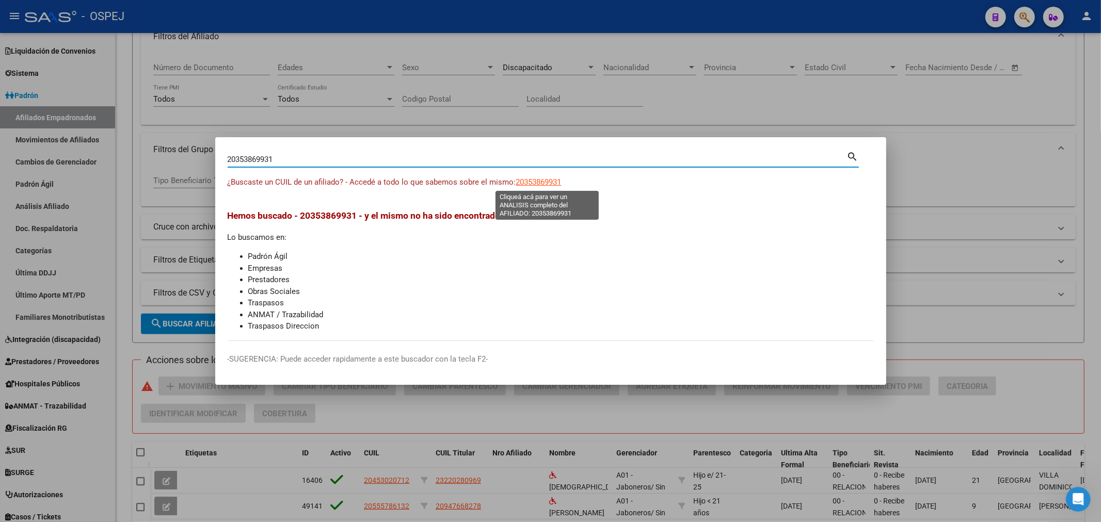
click at [549, 185] on span "20353869931" at bounding box center [538, 182] width 45 height 9
type textarea "20353869931"
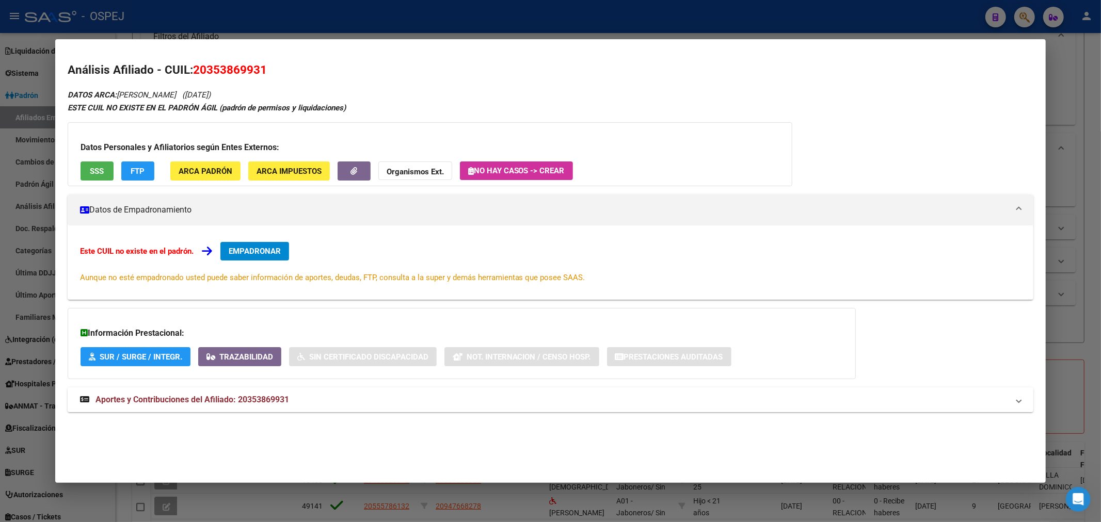
click at [258, 395] on span "Aportes y Contribuciones del Afiliado: 20353869931" at bounding box center [192, 400] width 194 height 10
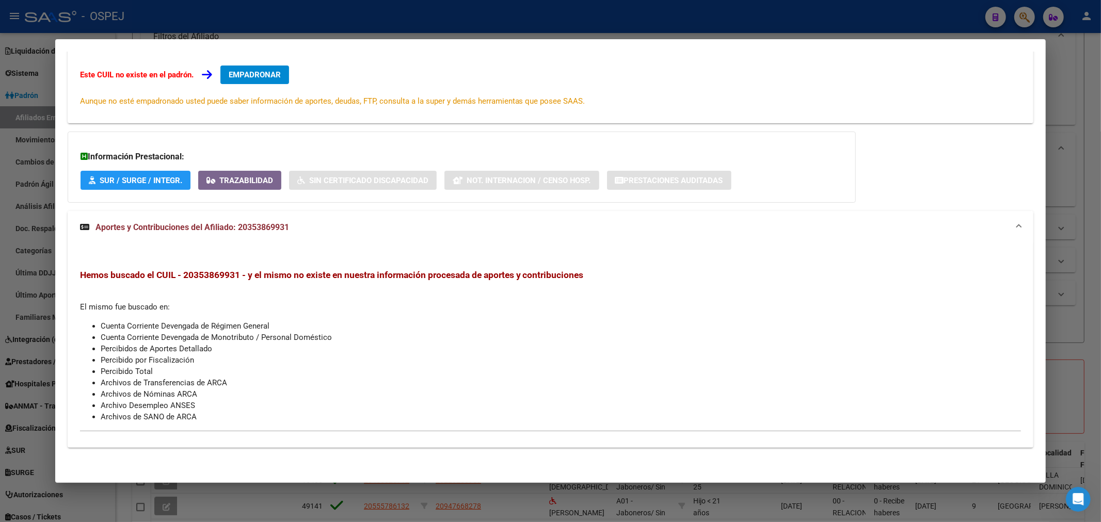
scroll to position [0, 0]
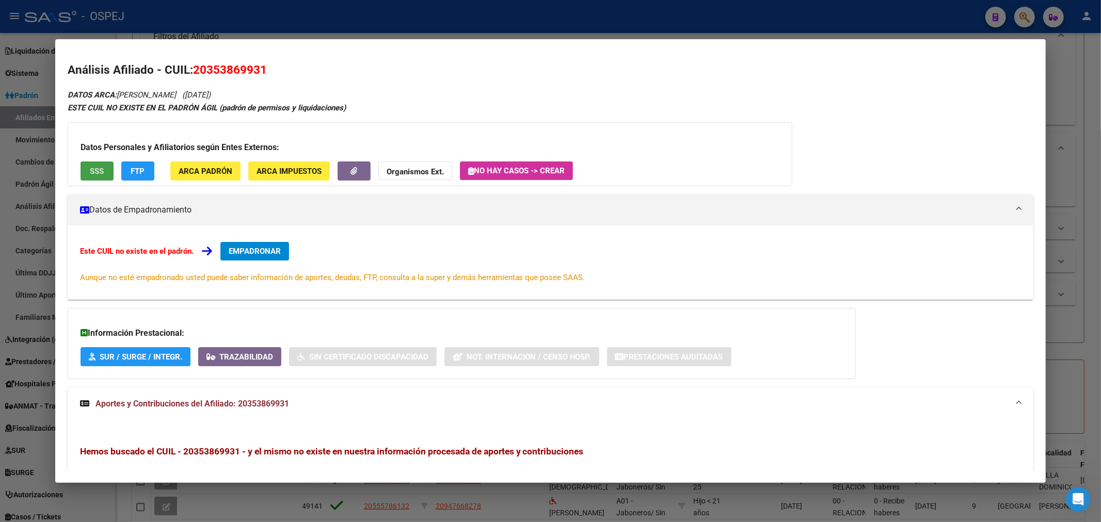
click at [97, 169] on span "SSS" at bounding box center [97, 171] width 14 height 9
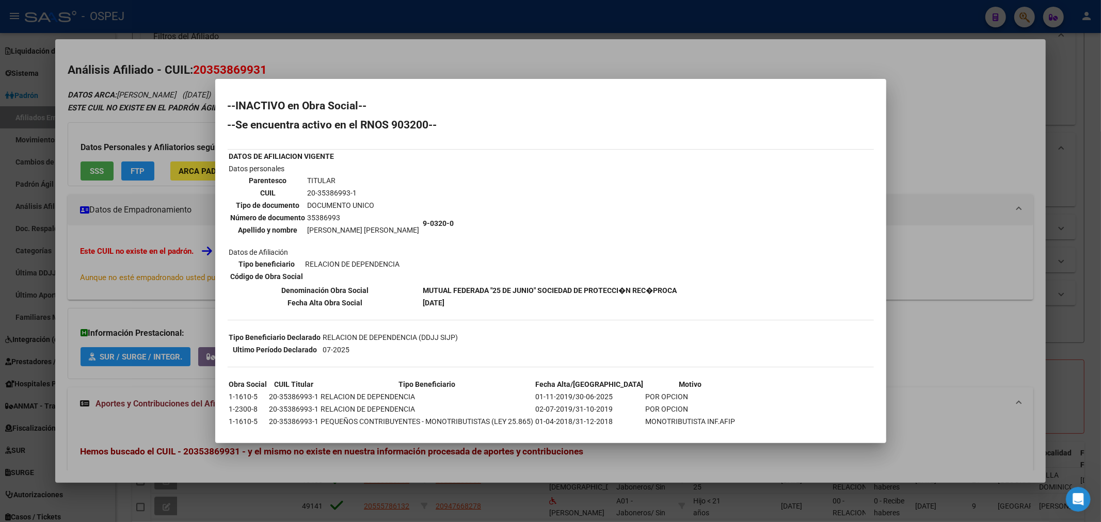
scroll to position [8, 0]
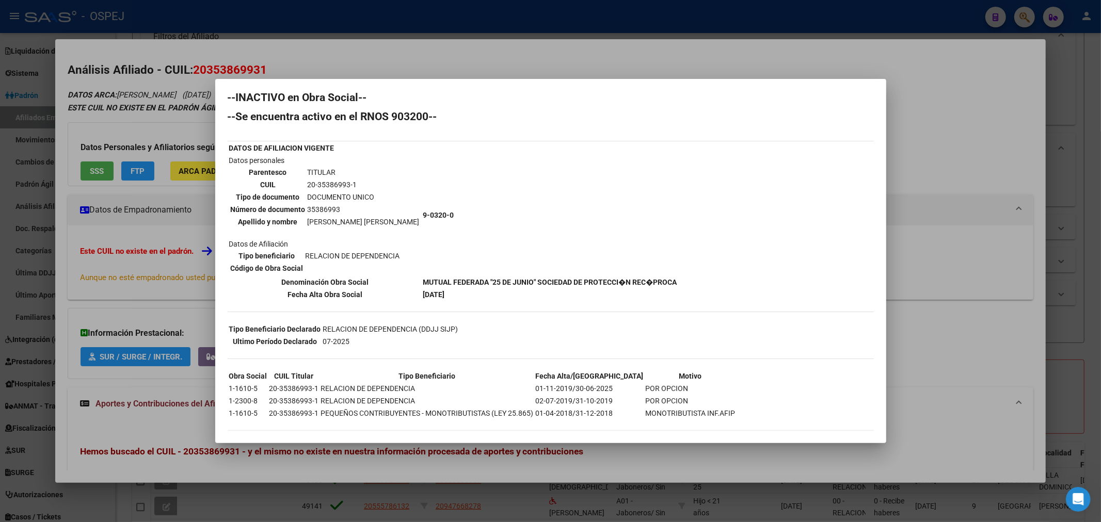
click at [458, 278] on b "MUTUAL FEDERADA "25 DE JUNIO" SOCIEDAD DE PROTECCI�N REC�PROCA" at bounding box center [550, 282] width 254 height 8
click at [448, 289] on td "[DATE]" at bounding box center [550, 294] width 255 height 11
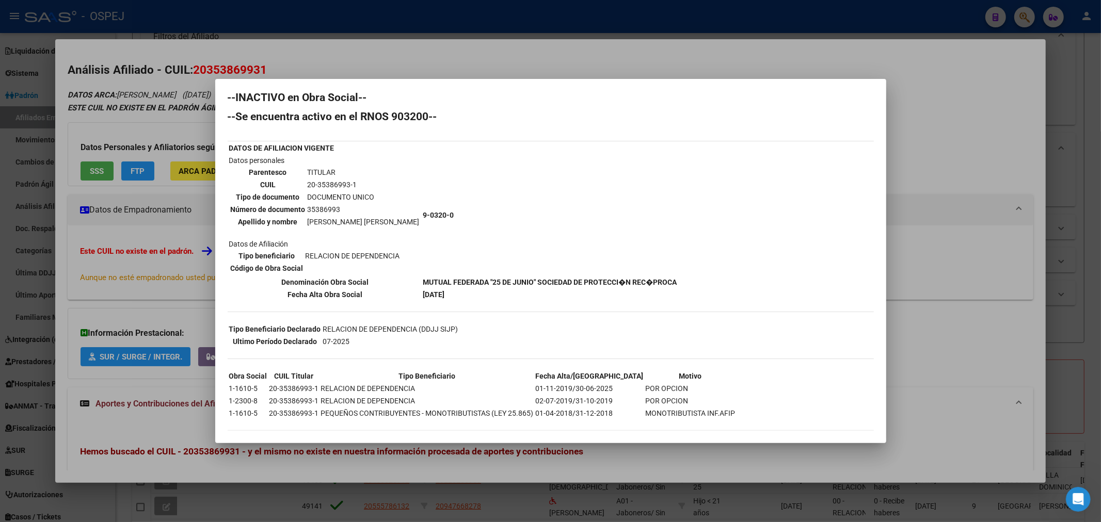
click at [448, 289] on td "[DATE]" at bounding box center [550, 294] width 255 height 11
click at [209, 34] on div at bounding box center [550, 261] width 1101 height 522
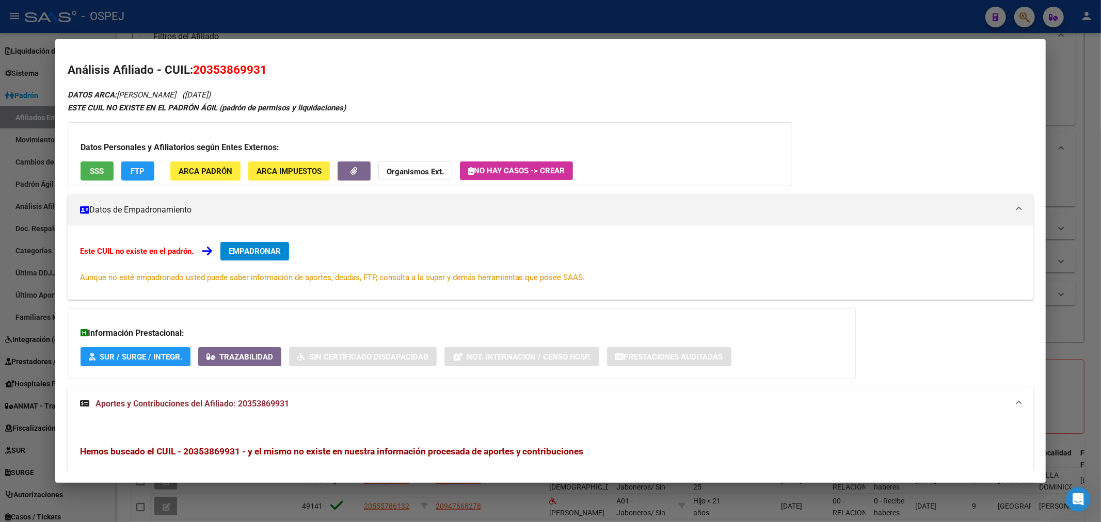
click at [246, 8] on div at bounding box center [550, 261] width 1101 height 522
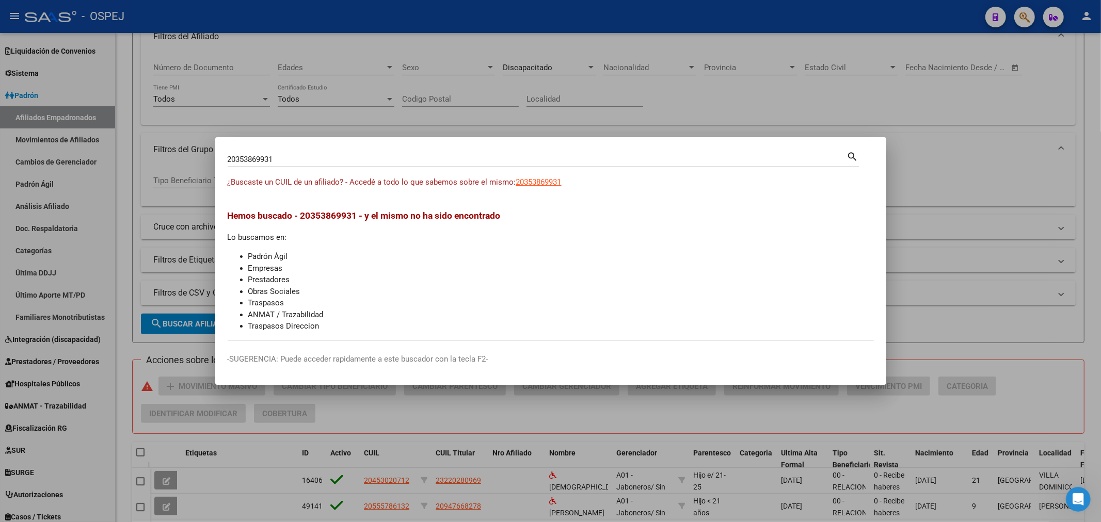
drag, startPoint x: 61, startPoint y: 283, endPoint x: 53, endPoint y: 366, distance: 84.0
click at [60, 284] on div at bounding box center [550, 261] width 1101 height 522
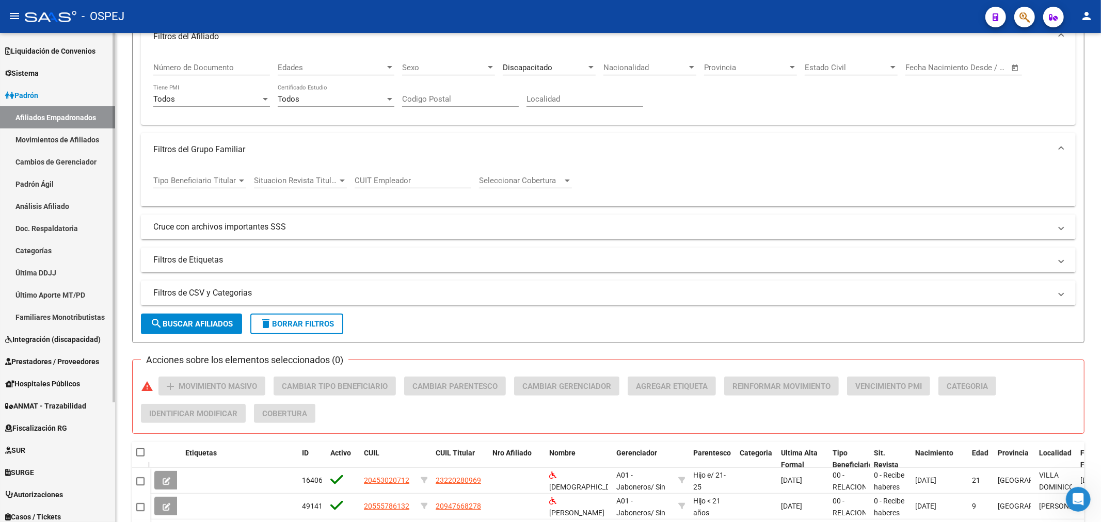
scroll to position [158, 0]
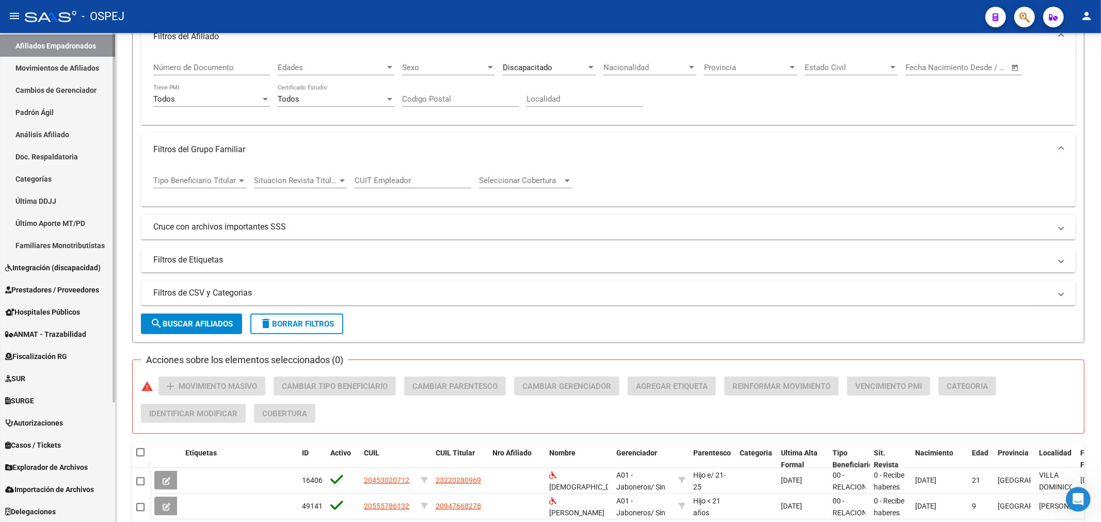
click at [54, 465] on span "Explorador de Archivos" at bounding box center [46, 467] width 83 height 11
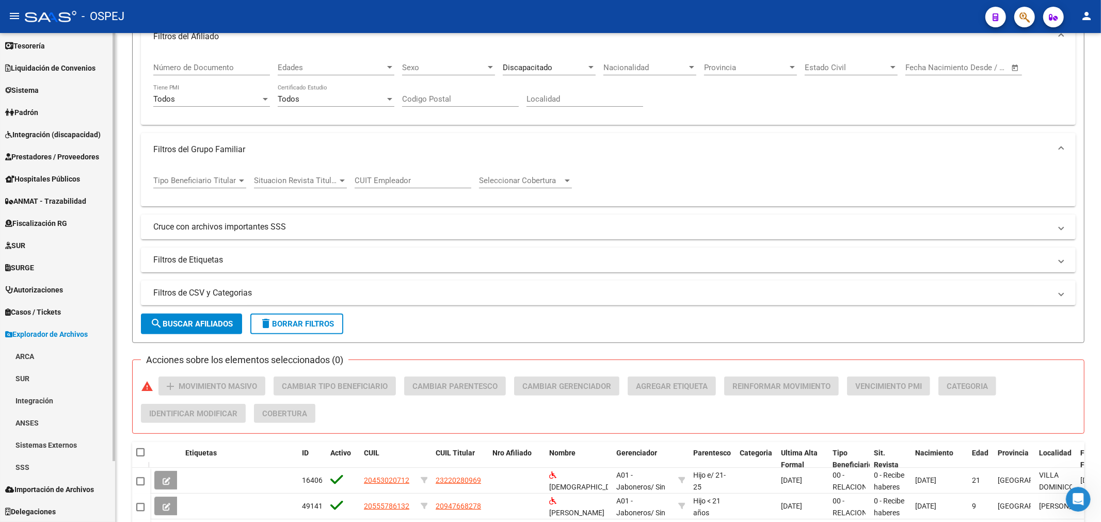
click at [27, 476] on link "SSS" at bounding box center [57, 467] width 115 height 22
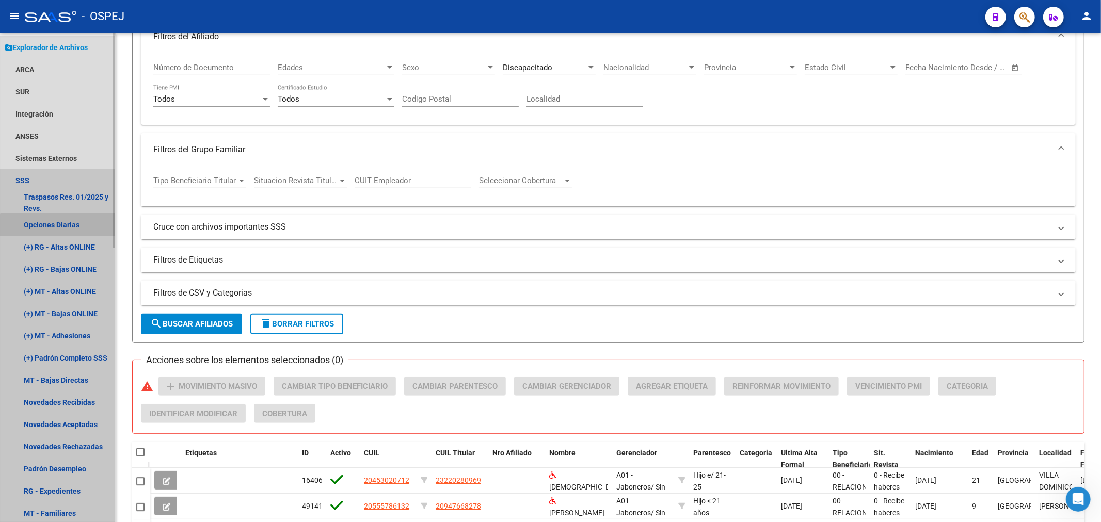
click at [65, 234] on link "Opciones Diarias" at bounding box center [57, 225] width 115 height 22
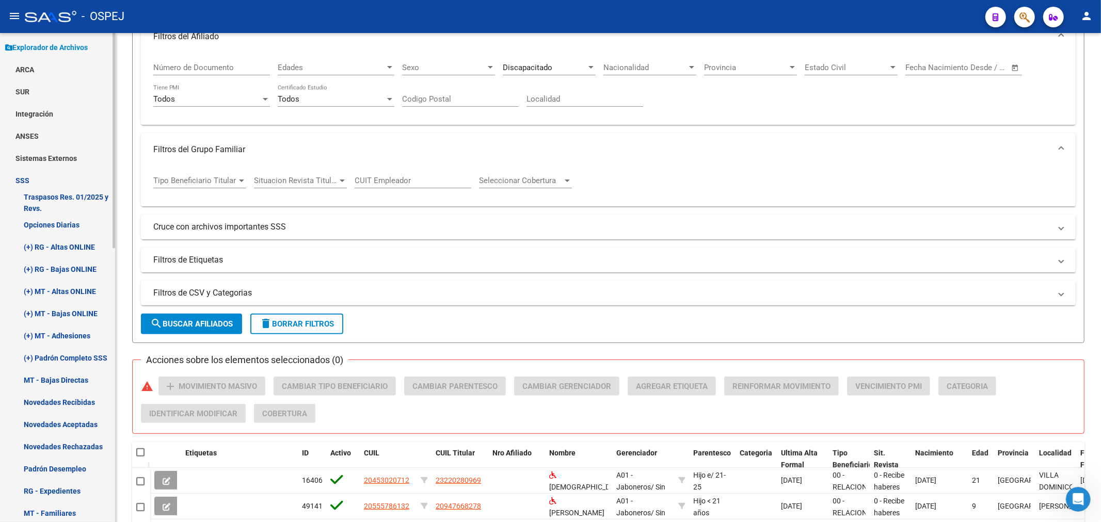
click at [71, 244] on link "(+) RG - Altas ONLINE" at bounding box center [57, 247] width 115 height 22
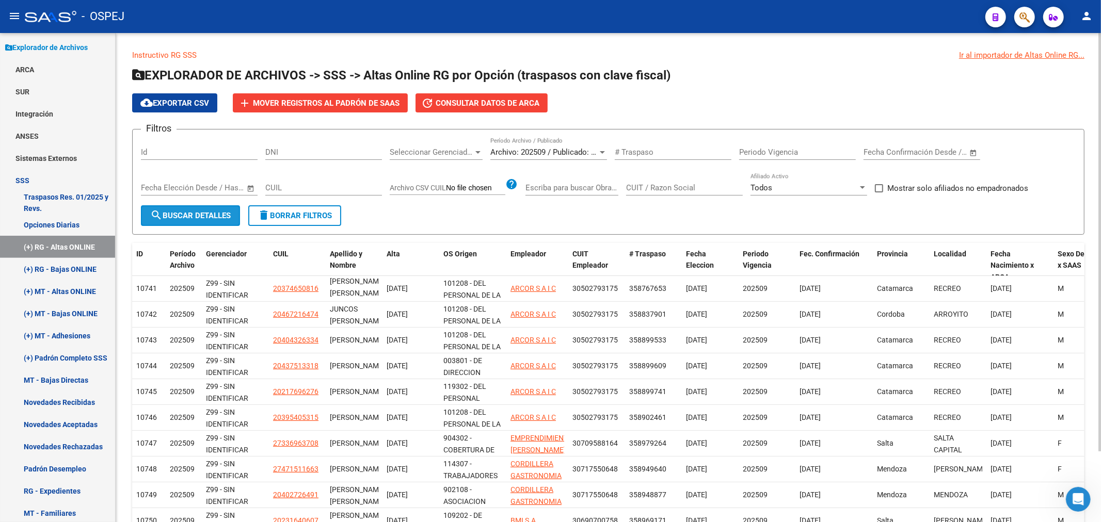
click at [217, 209] on button "search Buscar Detalles" at bounding box center [190, 215] width 99 height 21
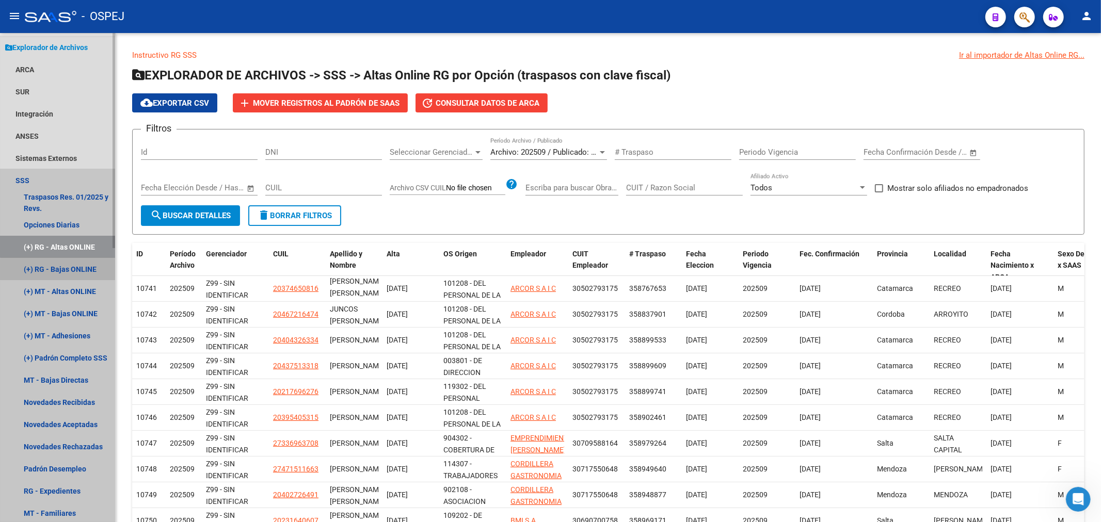
click at [59, 270] on link "(+) RG - Bajas ONLINE" at bounding box center [57, 269] width 115 height 22
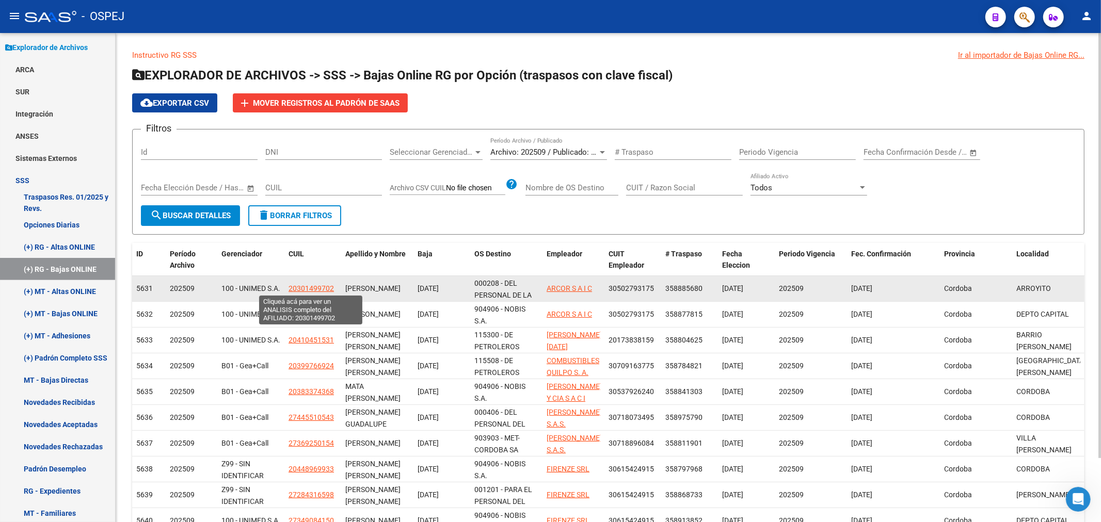
click at [312, 287] on span "20301499702" at bounding box center [310, 288] width 45 height 8
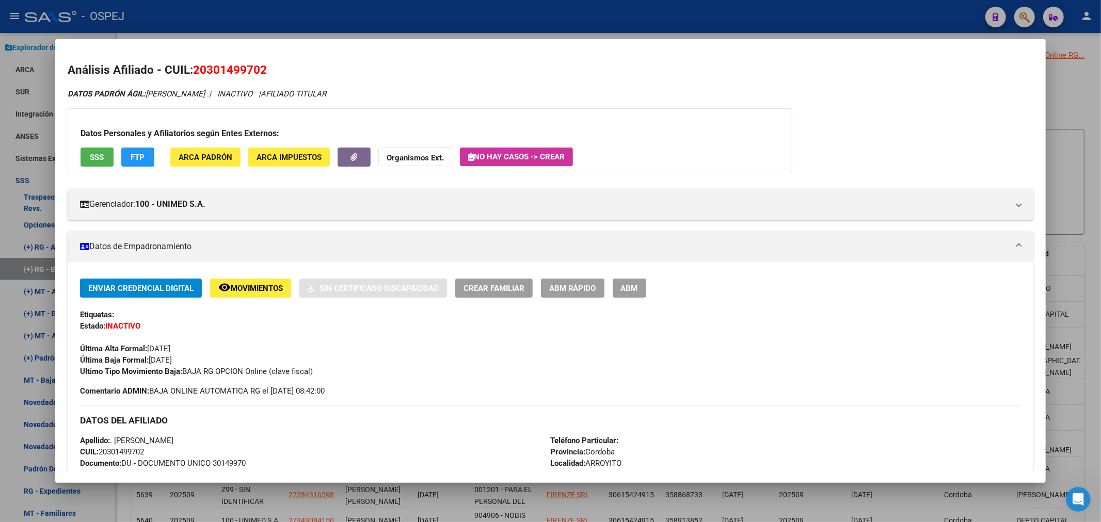
click at [367, 22] on div at bounding box center [550, 261] width 1101 height 522
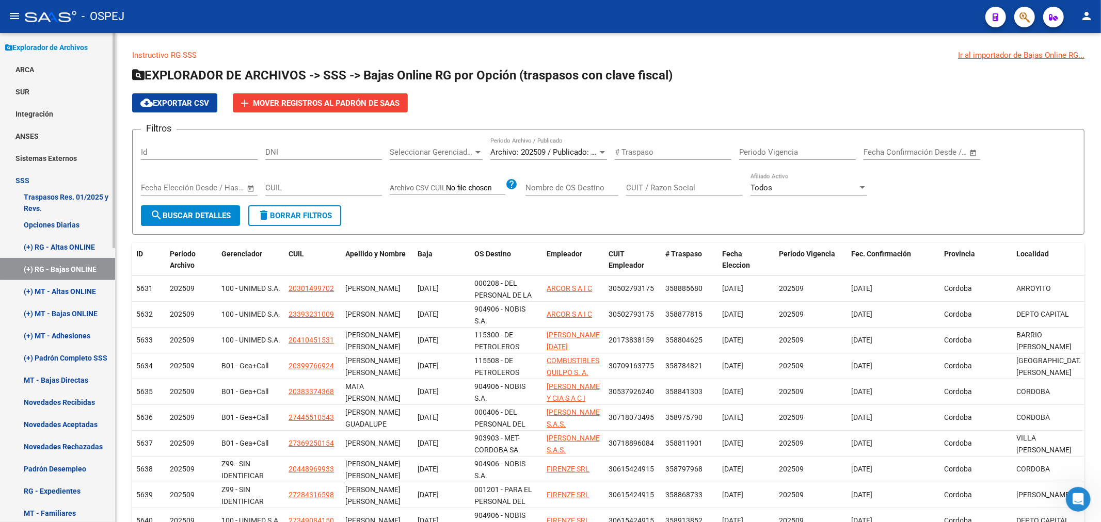
click at [83, 241] on link "(+) RG - Altas ONLINE" at bounding box center [57, 247] width 115 height 22
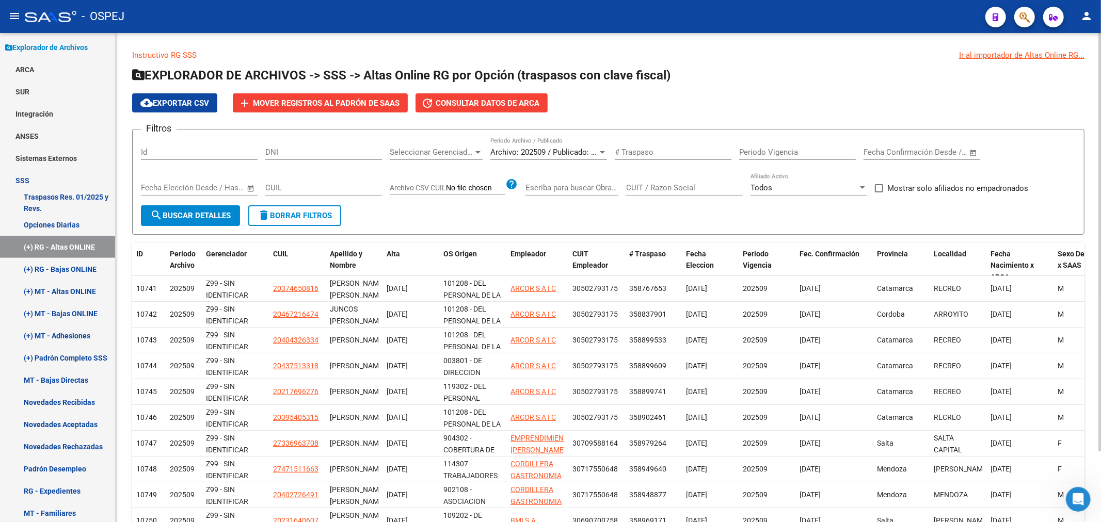
click at [526, 157] on div "Archivo: 202509 / Publicado: 202508" at bounding box center [543, 152] width 107 height 9
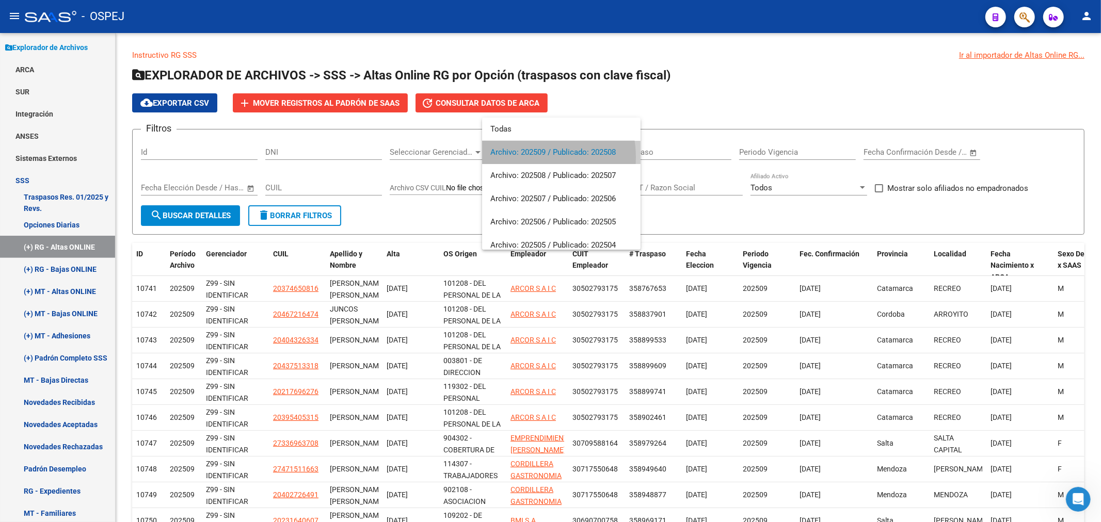
click at [526, 157] on span "Archivo: 202509 / Publicado: 202508" at bounding box center [561, 152] width 142 height 23
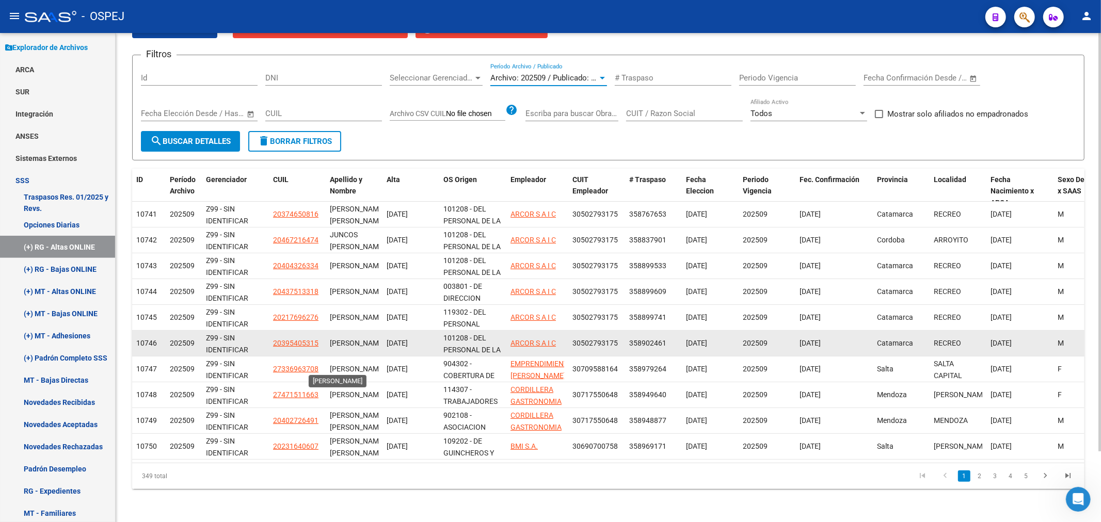
scroll to position [2, 0]
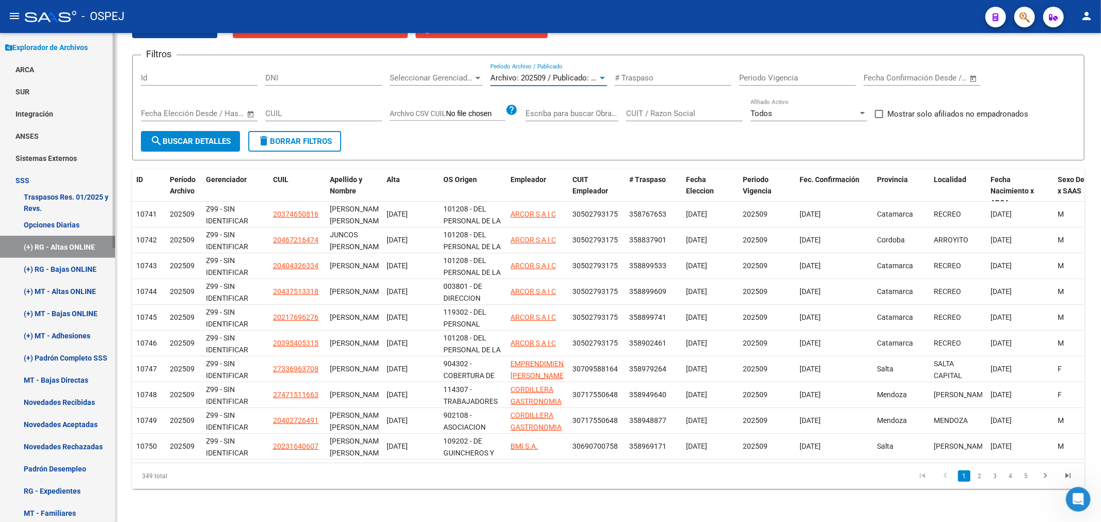
click at [66, 316] on link "(+) MT - Bajas ONLINE" at bounding box center [57, 313] width 115 height 22
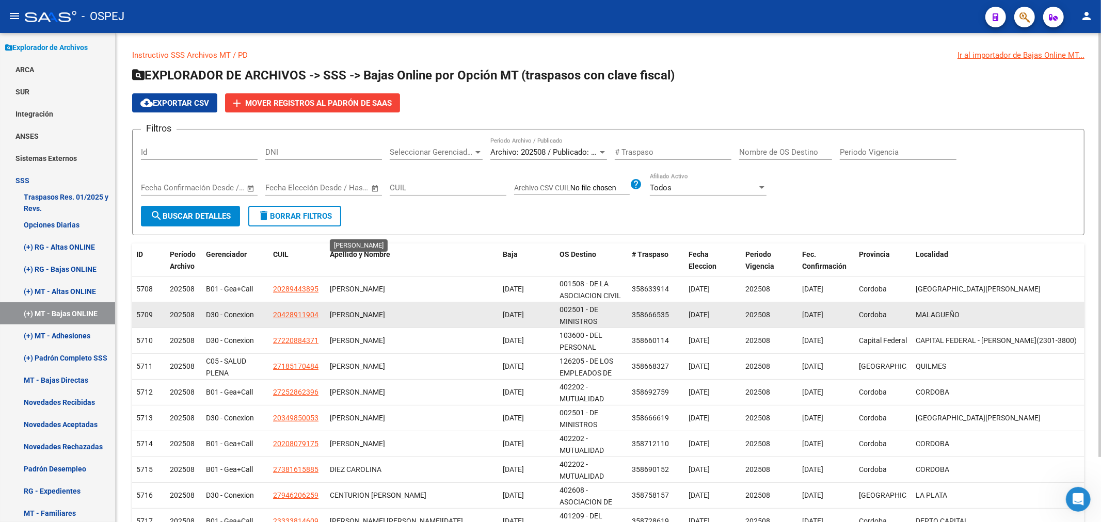
scroll to position [74, 0]
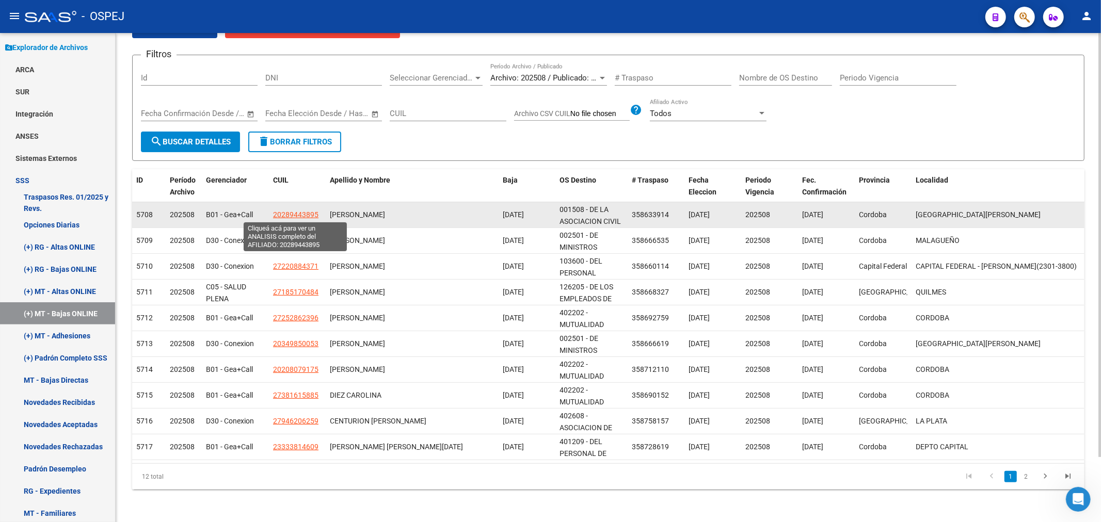
click at [300, 215] on span "20289443895" at bounding box center [295, 215] width 45 height 8
type textarea "20289443895"
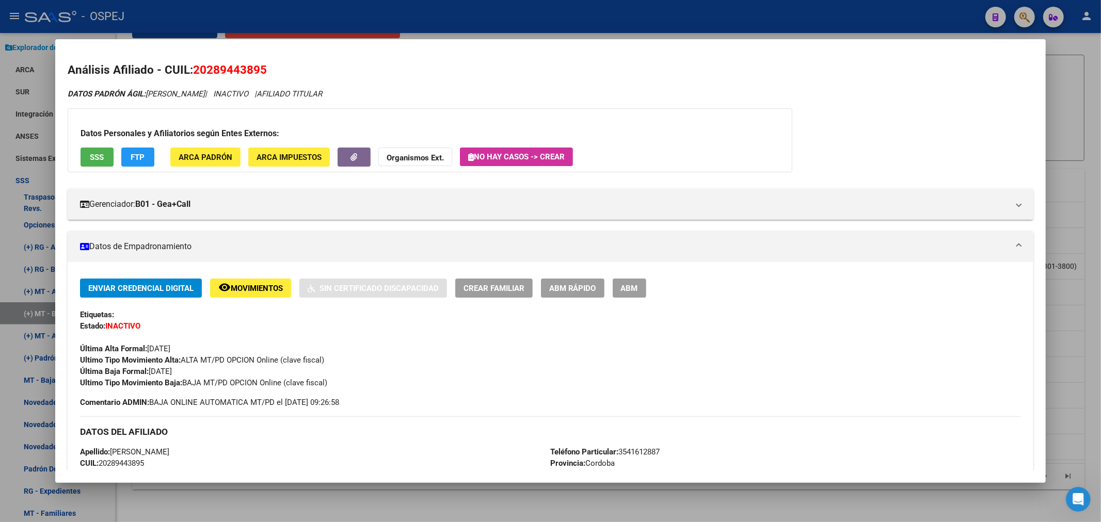
click at [299, 9] on div at bounding box center [550, 261] width 1101 height 522
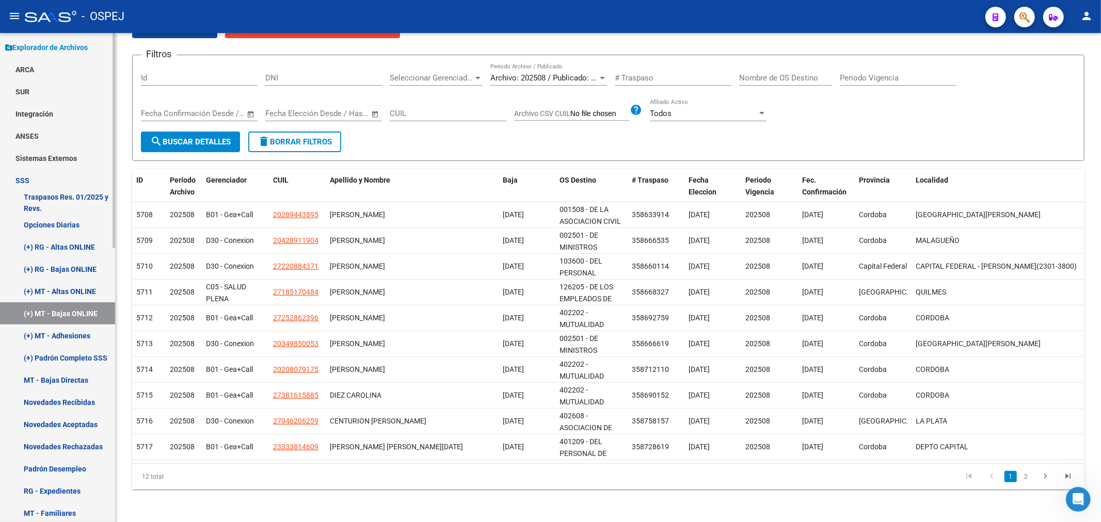
click at [84, 334] on link "(+) MT - Adhesiones" at bounding box center [57, 336] width 115 height 22
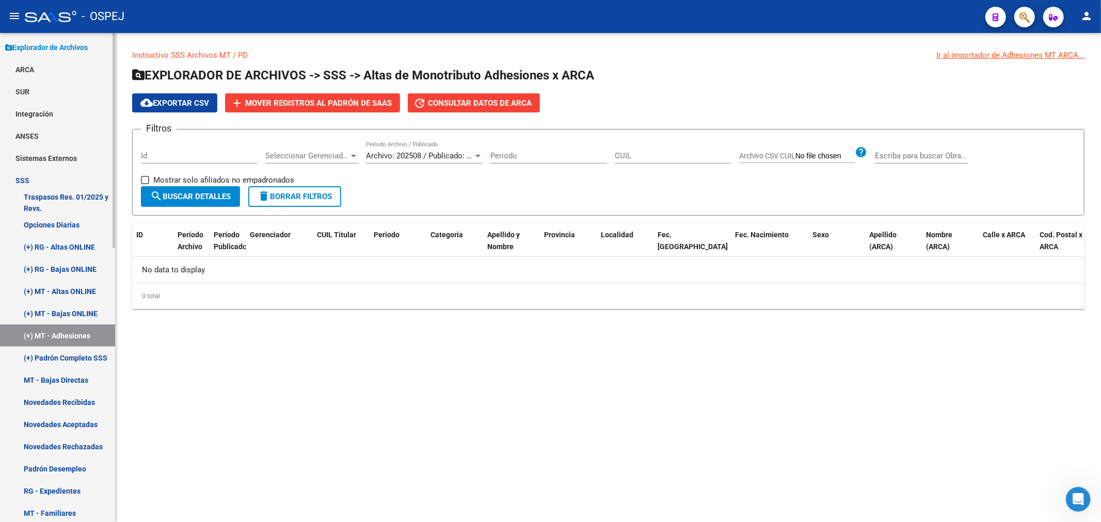
click at [80, 352] on link "(+) Padrón Completo SSS" at bounding box center [57, 358] width 115 height 22
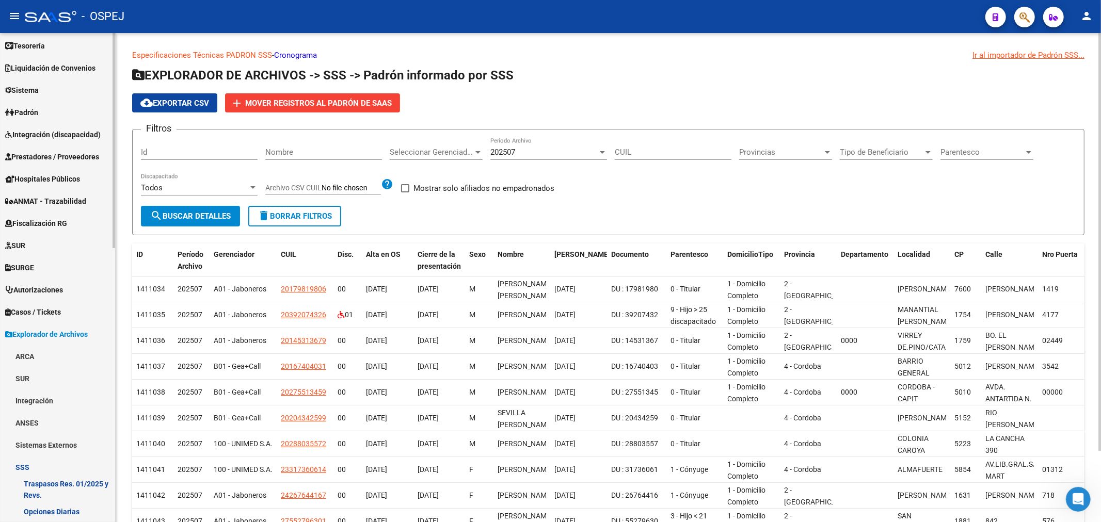
scroll to position [12, 0]
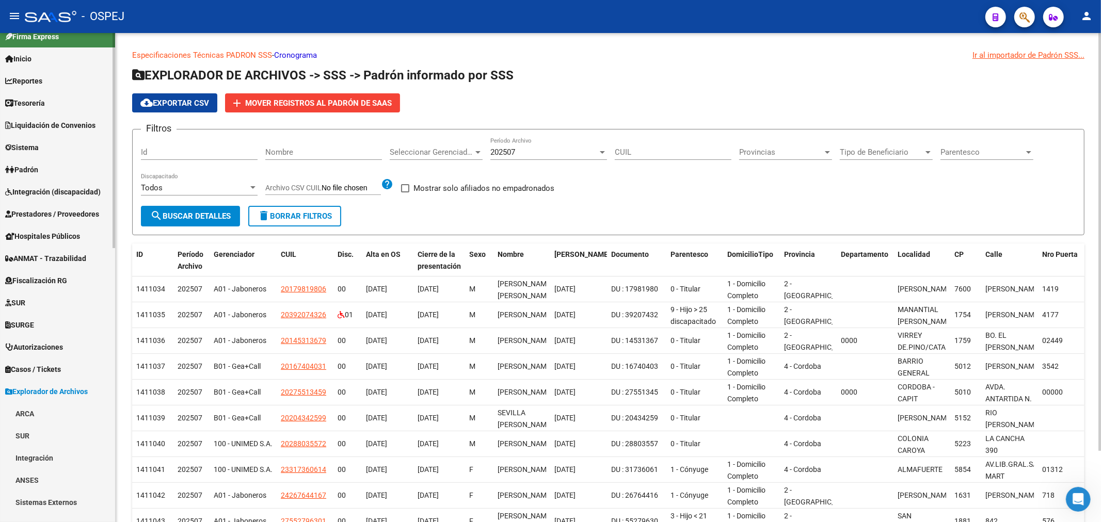
click at [47, 44] on link "Firma Express" at bounding box center [57, 36] width 115 height 22
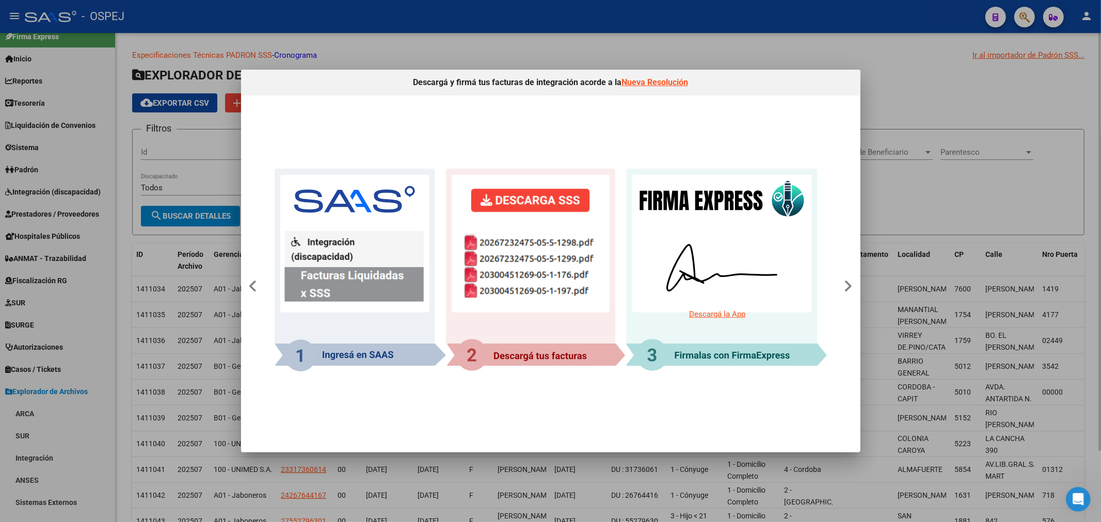
drag, startPoint x: 822, startPoint y: 34, endPoint x: 797, endPoint y: 19, distance: 29.2
click at [822, 34] on div at bounding box center [550, 261] width 1101 height 522
